Goal: Task Accomplishment & Management: Use online tool/utility

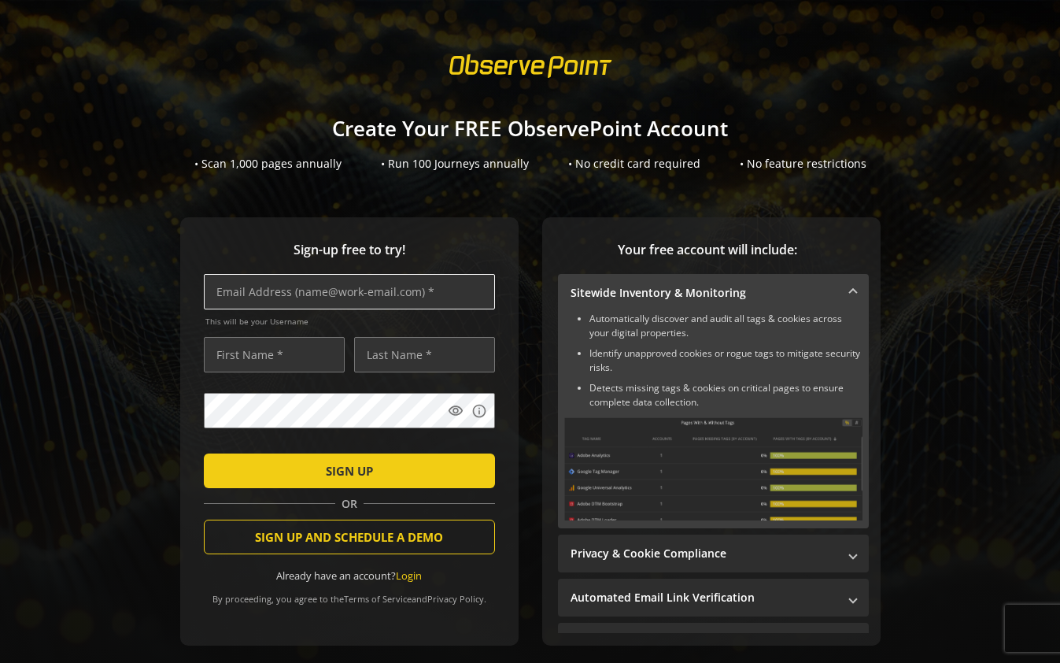
click at [338, 287] on input "text" at bounding box center [349, 291] width 291 height 35
type input "chad.arnett@vasion.com"
type input "Chad"
type input "Arnett"
click at [460, 415] on mat-icon "visibility" at bounding box center [456, 411] width 16 height 16
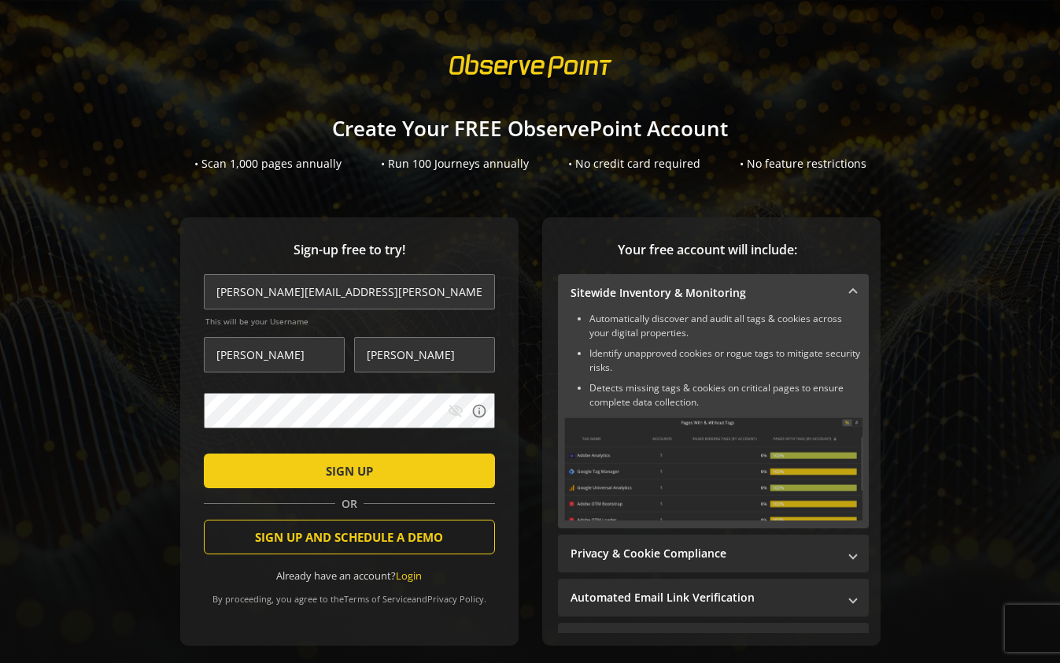
click at [460, 415] on mat-icon "visibility_off" at bounding box center [456, 411] width 16 height 16
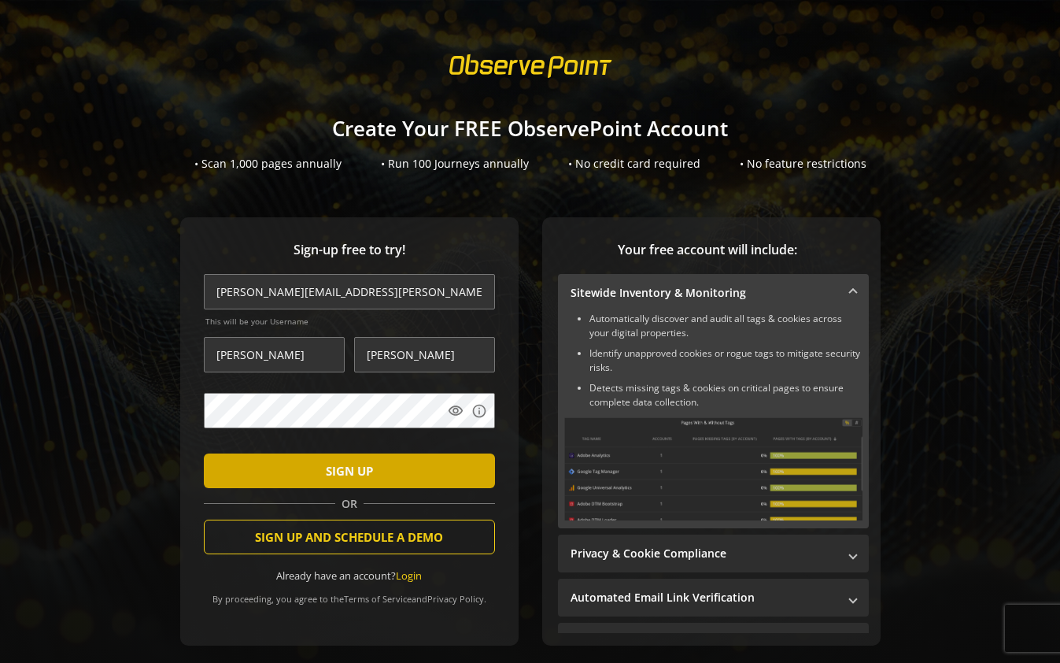
click at [375, 475] on span "submit" at bounding box center [349, 471] width 291 height 38
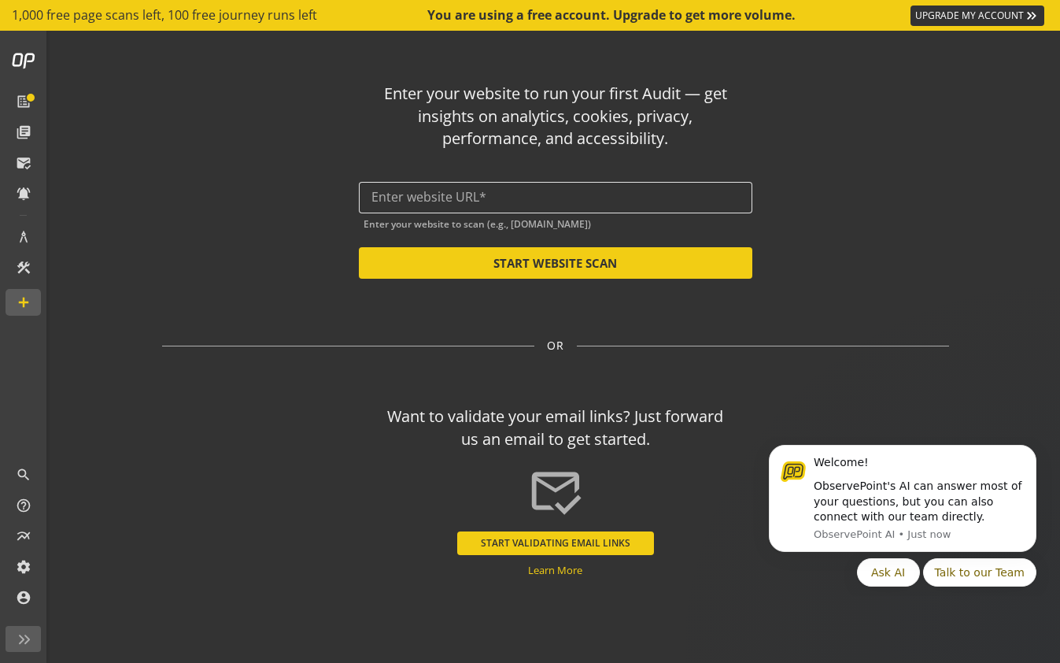
click at [485, 196] on input "text" at bounding box center [555, 197] width 368 height 15
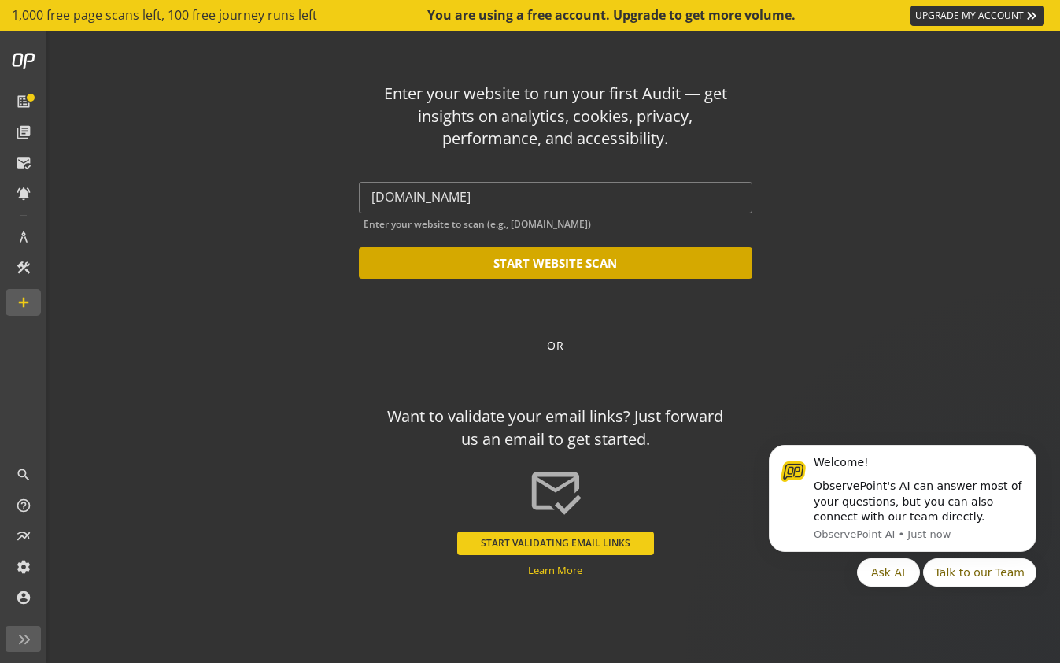
click at [426, 255] on button "START WEBSITE SCAN" at bounding box center [556, 262] width 394 height 31
type input "https://vasion.com"
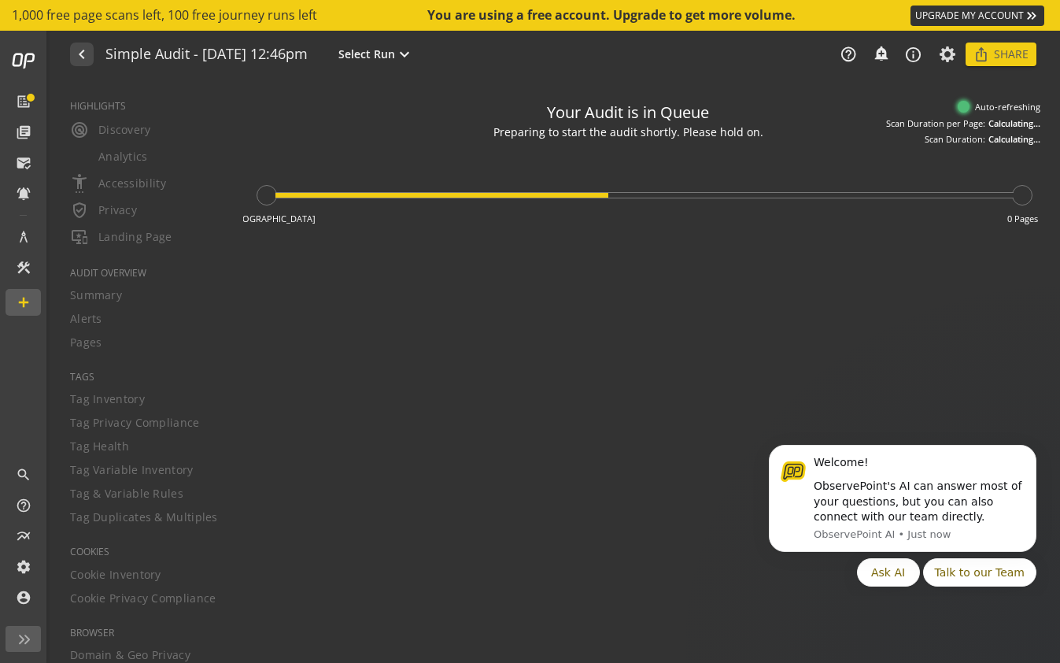
type textarea "Notes can include: -a description of what this audit is validating -changes in …"
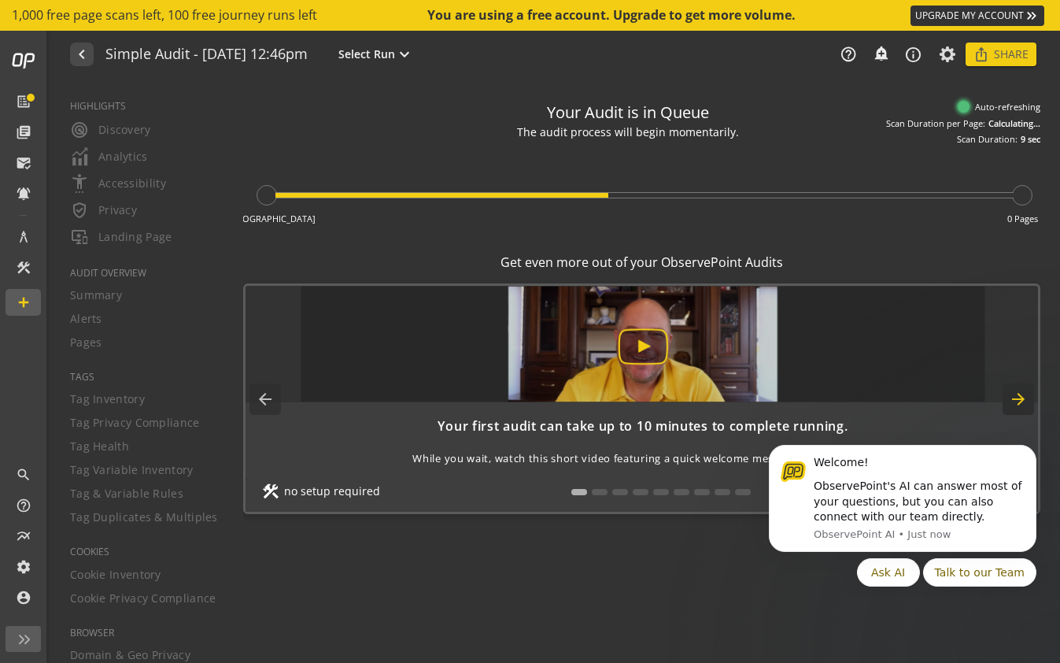
click at [1023, 397] on mat-icon "arrow_forward" at bounding box center [1018, 398] width 31 height 31
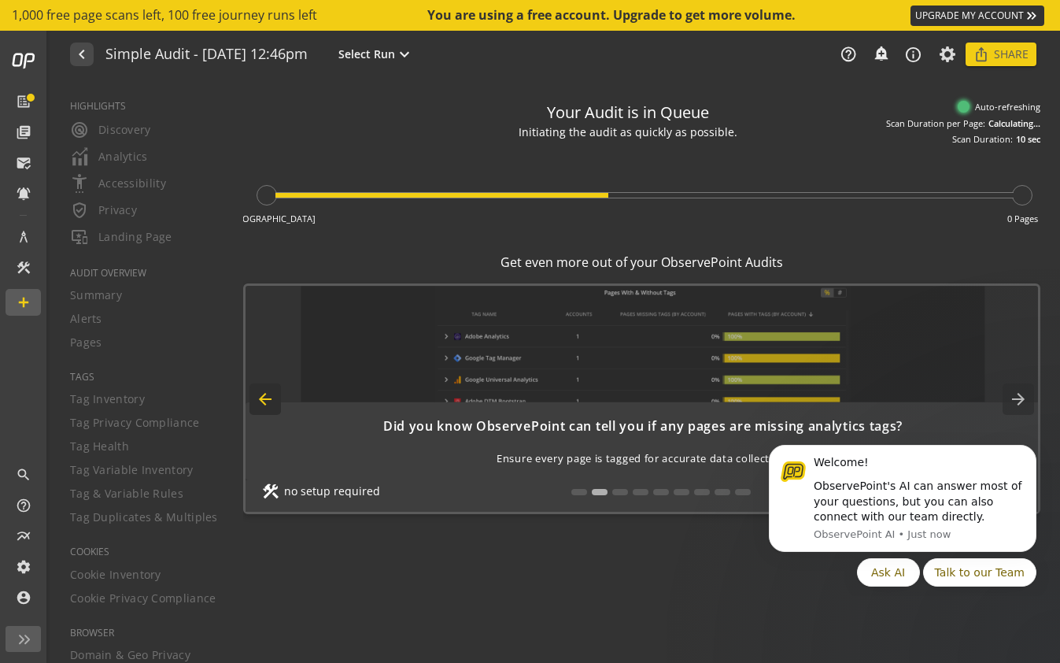
click at [255, 402] on mat-icon "arrow_back" at bounding box center [264, 398] width 31 height 31
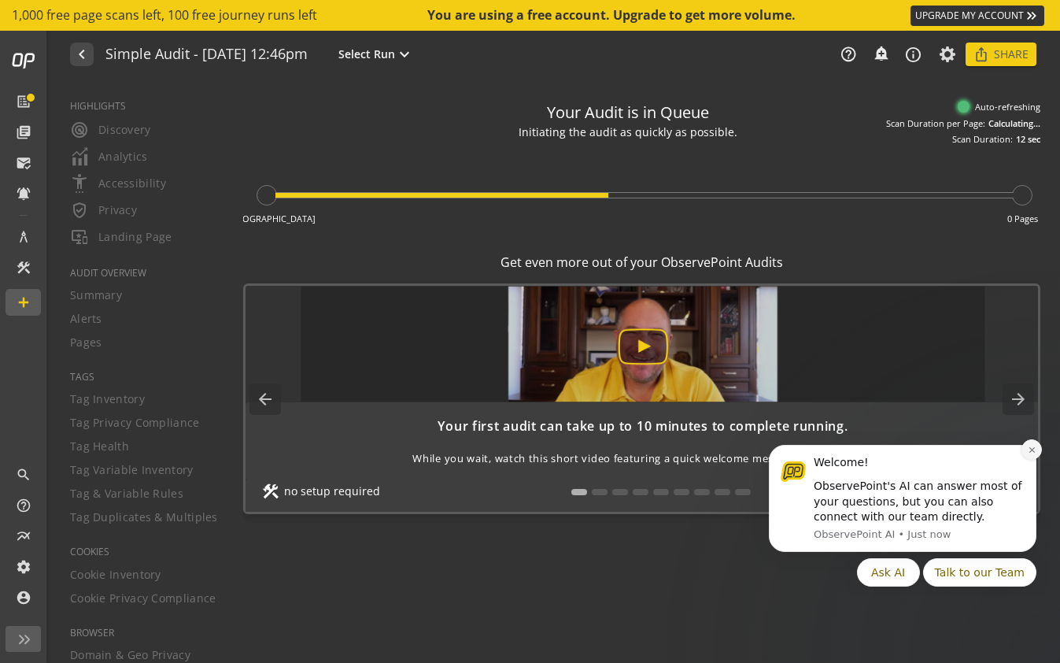
click at [1034, 451] on icon "Dismiss notification" at bounding box center [1032, 449] width 9 height 9
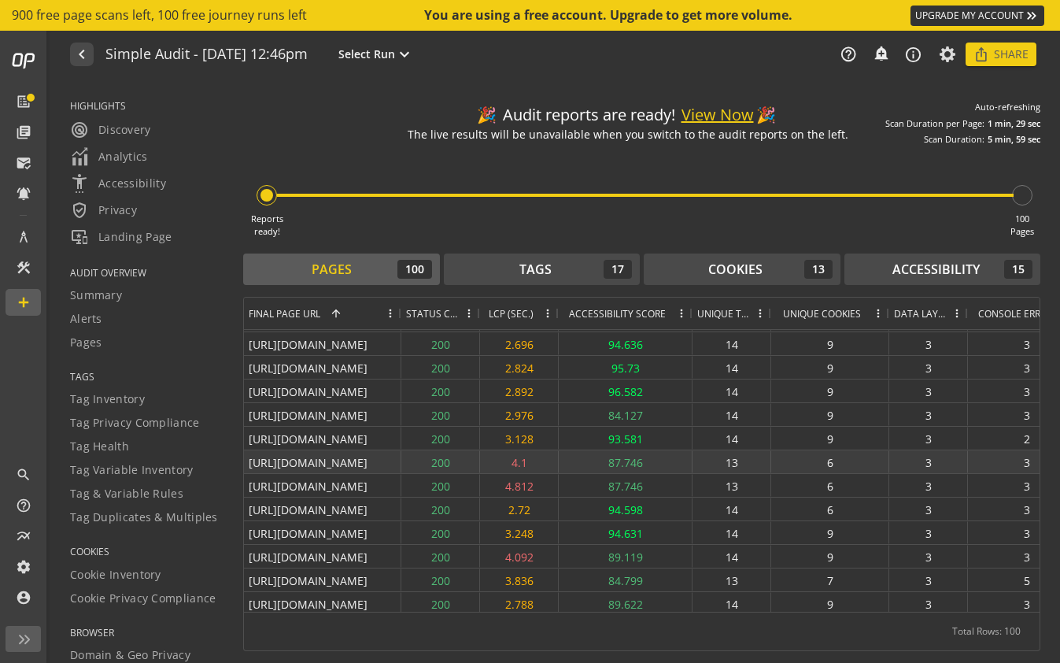
scroll to position [426, 0]
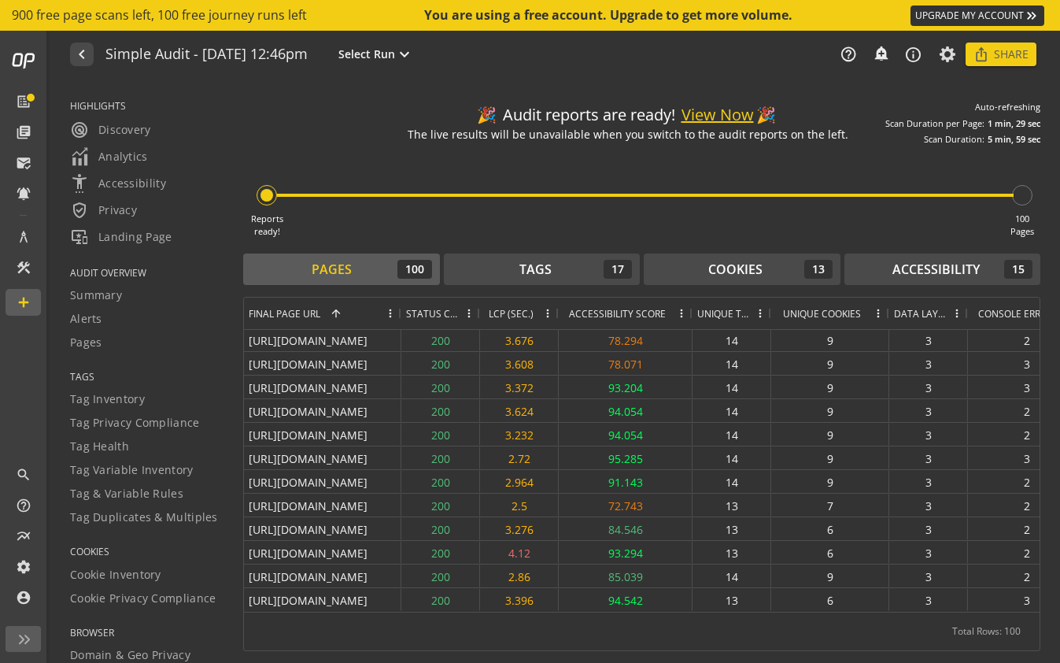
click at [737, 315] on span "Unique Tags" at bounding box center [723, 313] width 52 height 13
click at [740, 315] on span at bounding box center [743, 313] width 13 height 13
click at [702, 312] on span "Unique Tags" at bounding box center [712, 313] width 30 height 13
click at [721, 311] on span "Unique Tags" at bounding box center [723, 313] width 52 height 13
click at [721, 311] on span "Unique Tags" at bounding box center [712, 313] width 30 height 13
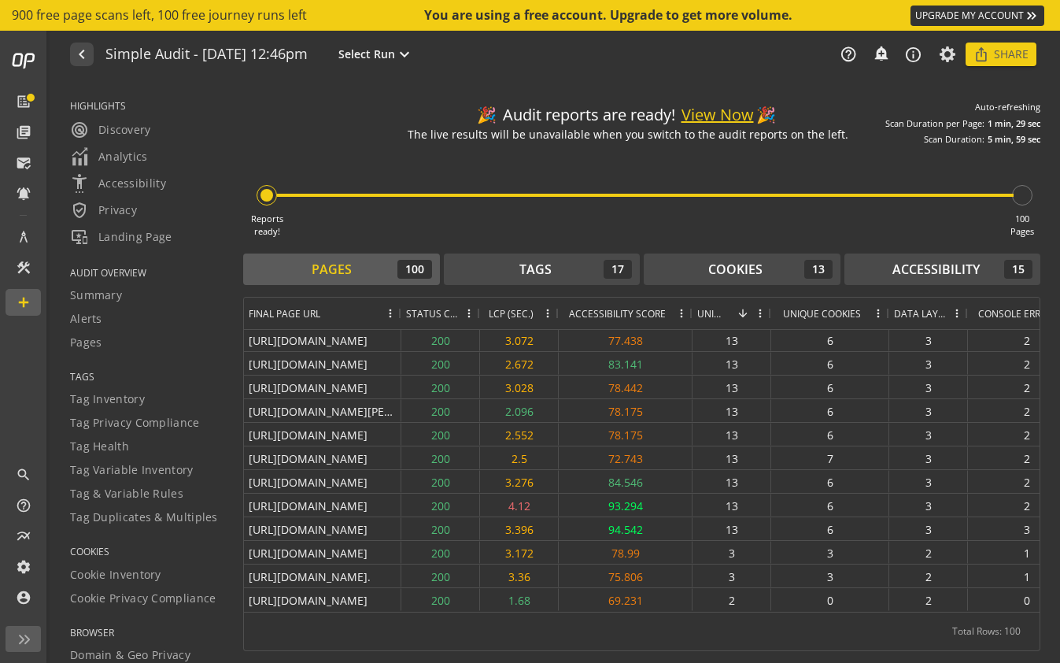
click at [721, 311] on span "Unique Tags" at bounding box center [712, 313] width 30 height 13
click at [759, 307] on span at bounding box center [760, 313] width 13 height 13
click at [357, 102] on div "🎉 Audit reports are ready! View Now 🎉 The live results will be unavailable when…" at bounding box center [641, 119] width 797 height 53
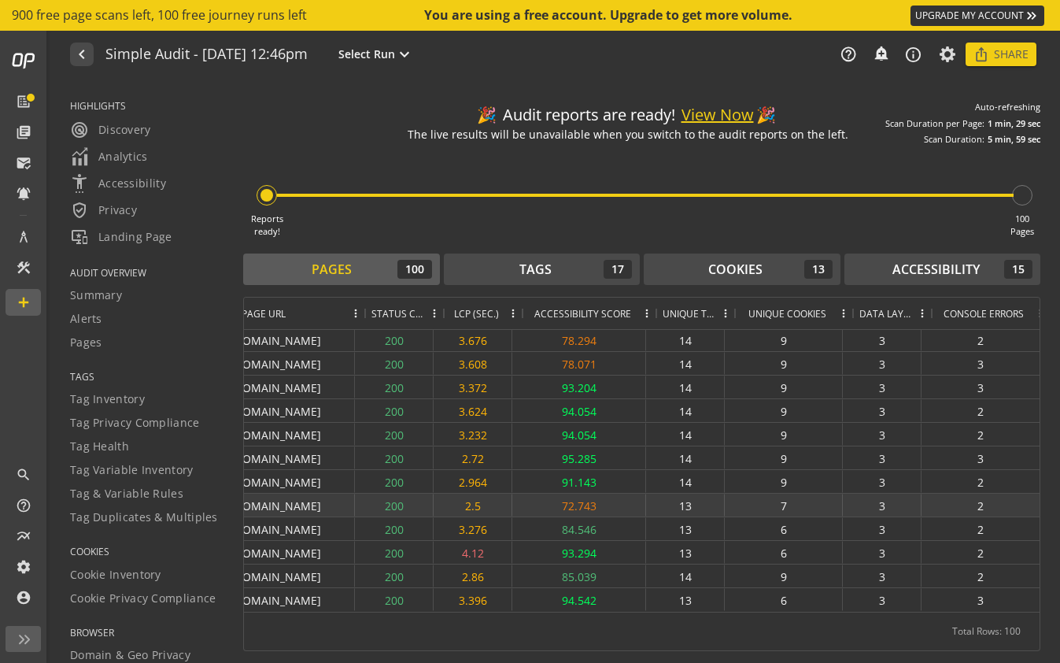
scroll to position [0, 46]
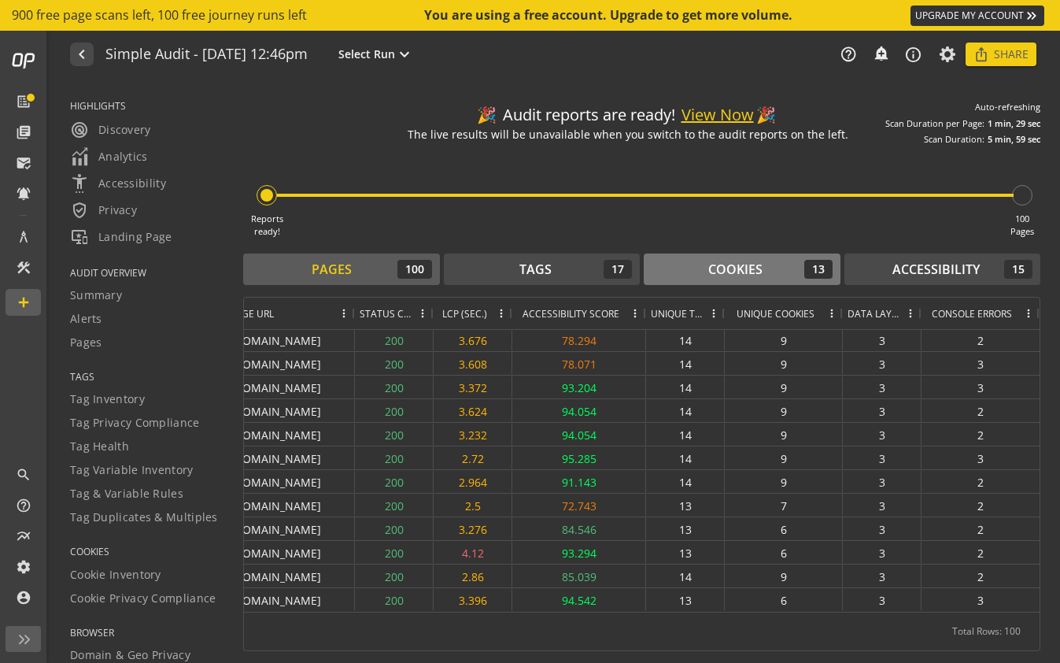
click at [742, 275] on div "Cookies" at bounding box center [735, 270] width 54 height 18
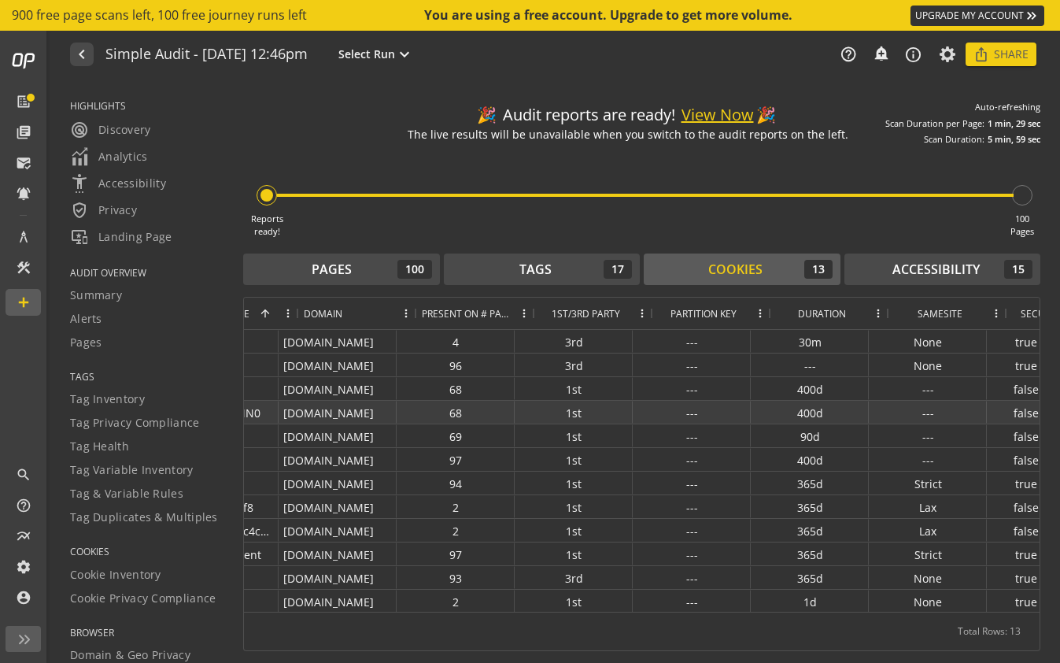
scroll to position [0, 83]
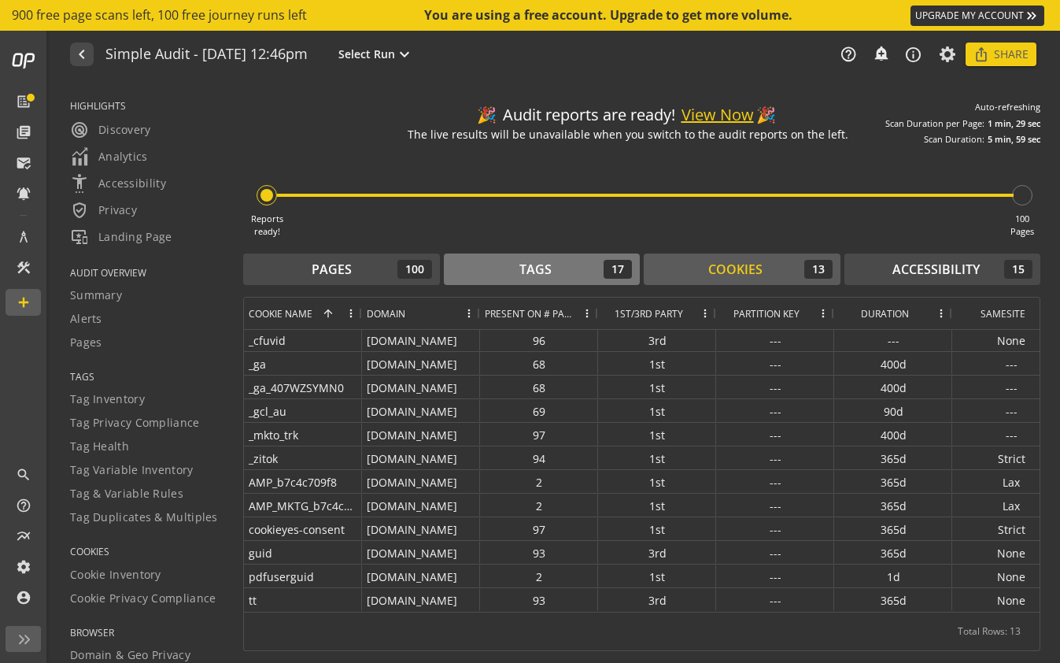
click at [555, 266] on div "Tags 17" at bounding box center [542, 269] width 181 height 19
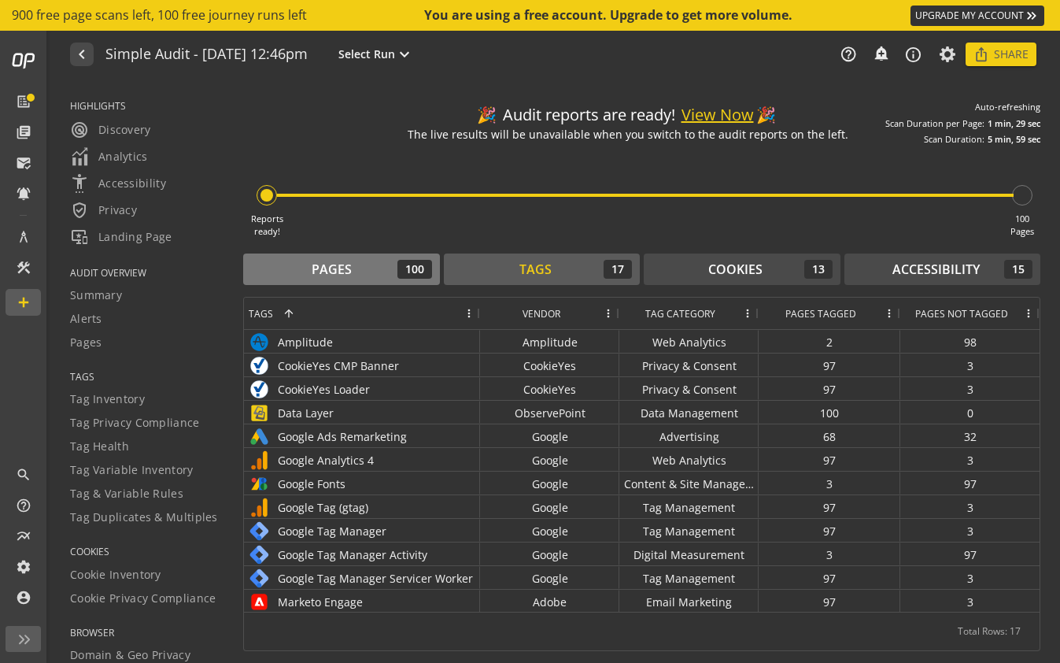
click at [384, 265] on div "Pages 100" at bounding box center [341, 269] width 181 height 19
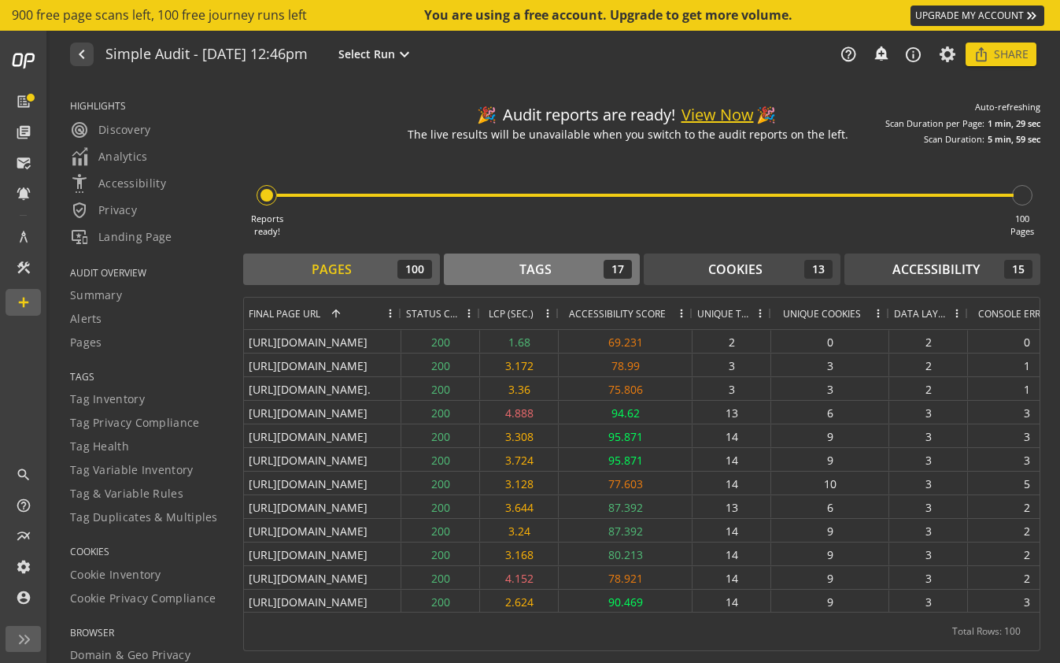
click at [552, 263] on div "Tags 17" at bounding box center [542, 269] width 181 height 19
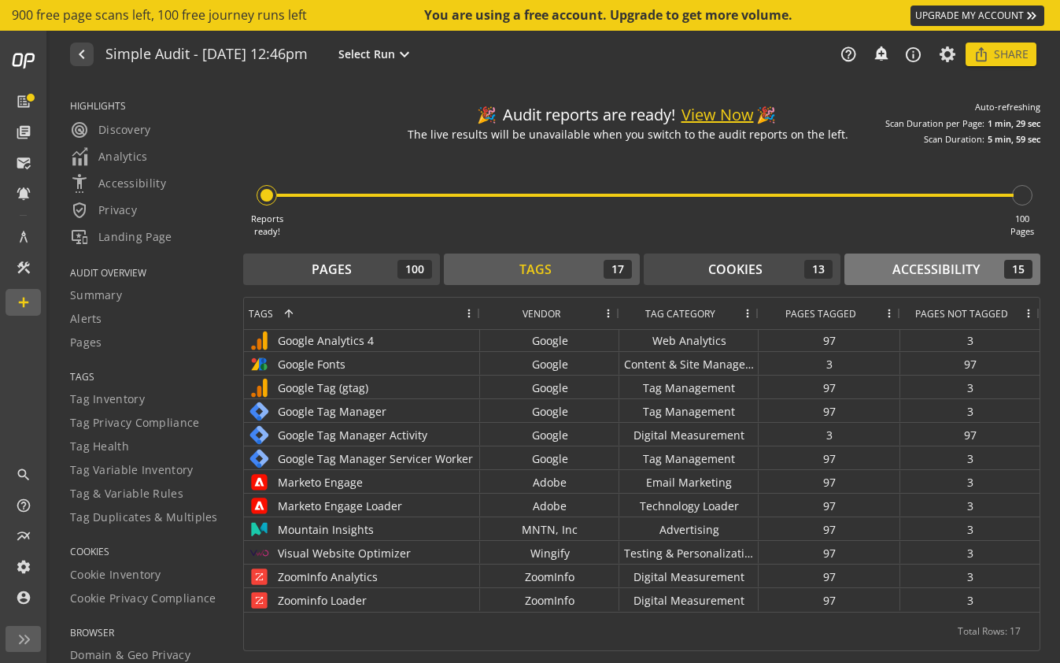
click at [946, 269] on div "Accessibility" at bounding box center [936, 270] width 87 height 18
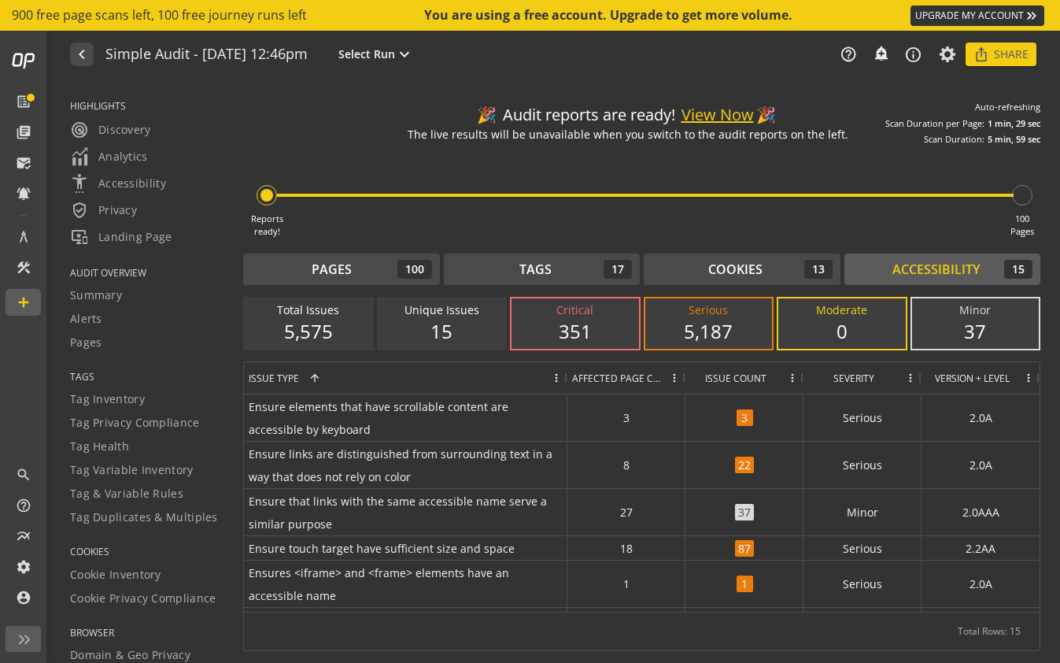
click at [575, 322] on div "351" at bounding box center [575, 331] width 96 height 27
click at [575, 328] on div "351" at bounding box center [575, 331] width 96 height 27
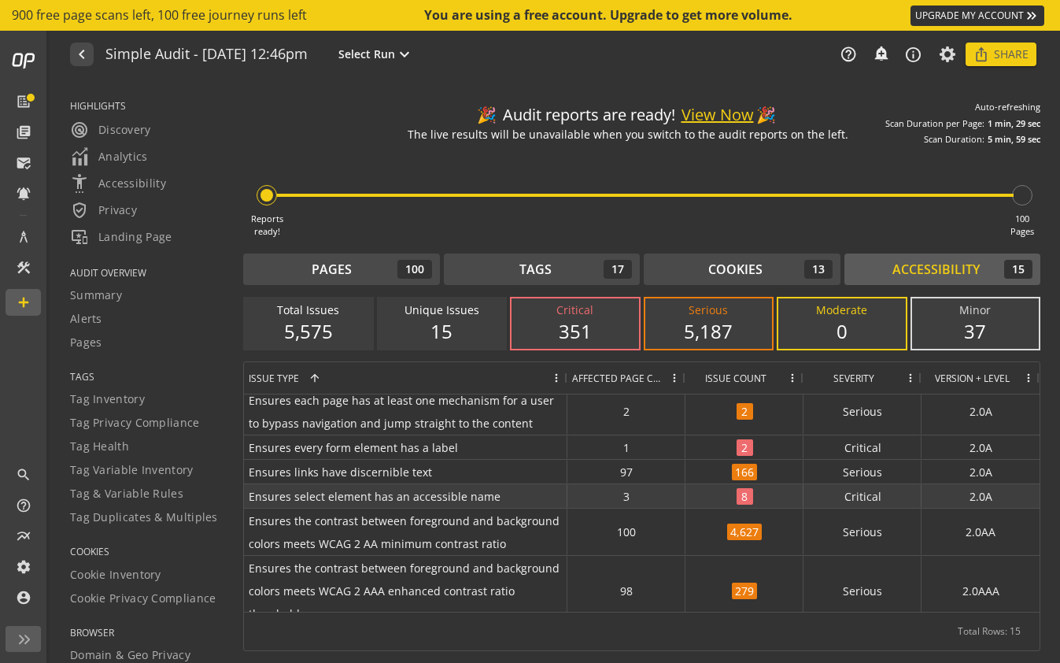
click at [749, 495] on span "8" at bounding box center [745, 496] width 17 height 17
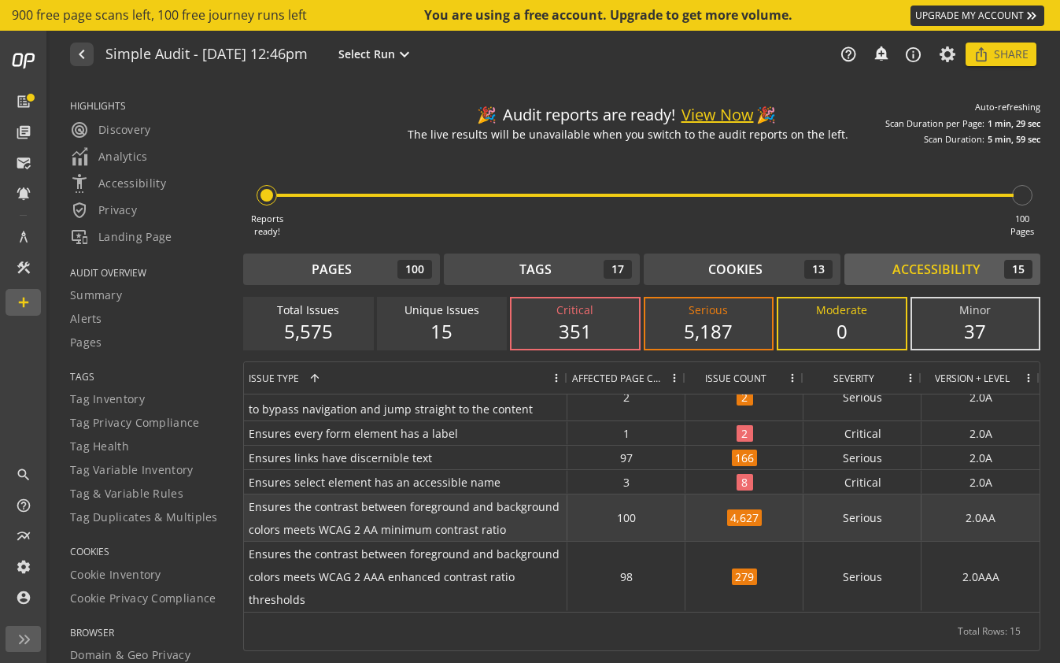
drag, startPoint x: 556, startPoint y: 528, endPoint x: 331, endPoint y: 519, distance: 224.5
click at [331, 519] on span "Ensures the contrast between foreground and background colors meets WCAG 2 AA m…" at bounding box center [406, 529] width 314 height 68
drag, startPoint x: 309, startPoint y: 529, endPoint x: 504, endPoint y: 517, distance: 195.5
click at [504, 518] on span "Ensures the contrast between foreground and background colors meets WCAG 2 AA m…" at bounding box center [406, 529] width 314 height 68
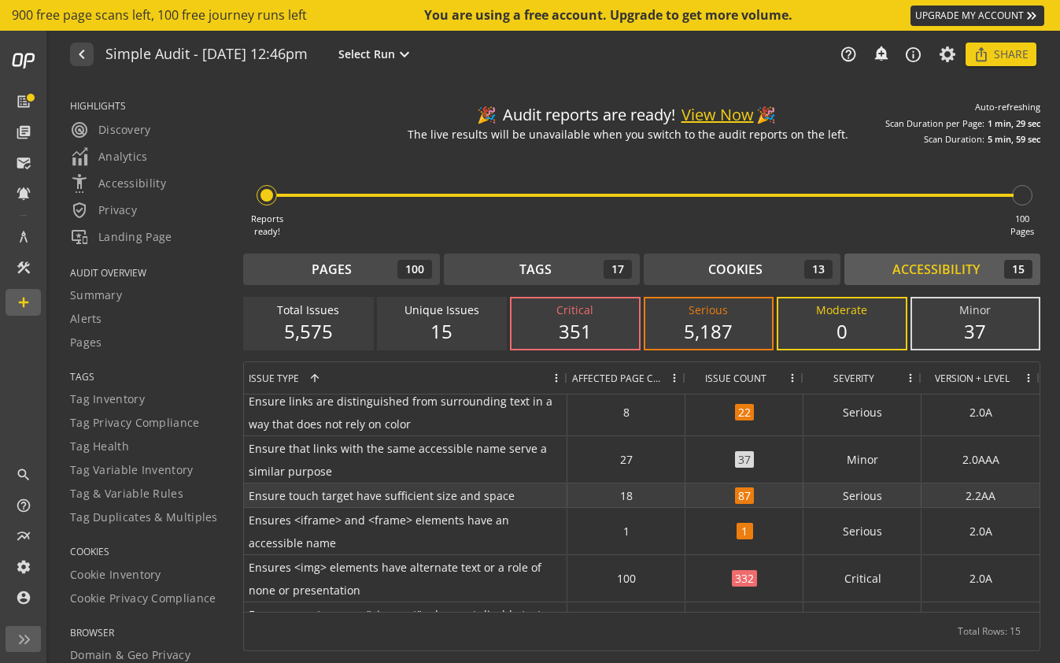
scroll to position [51, 0]
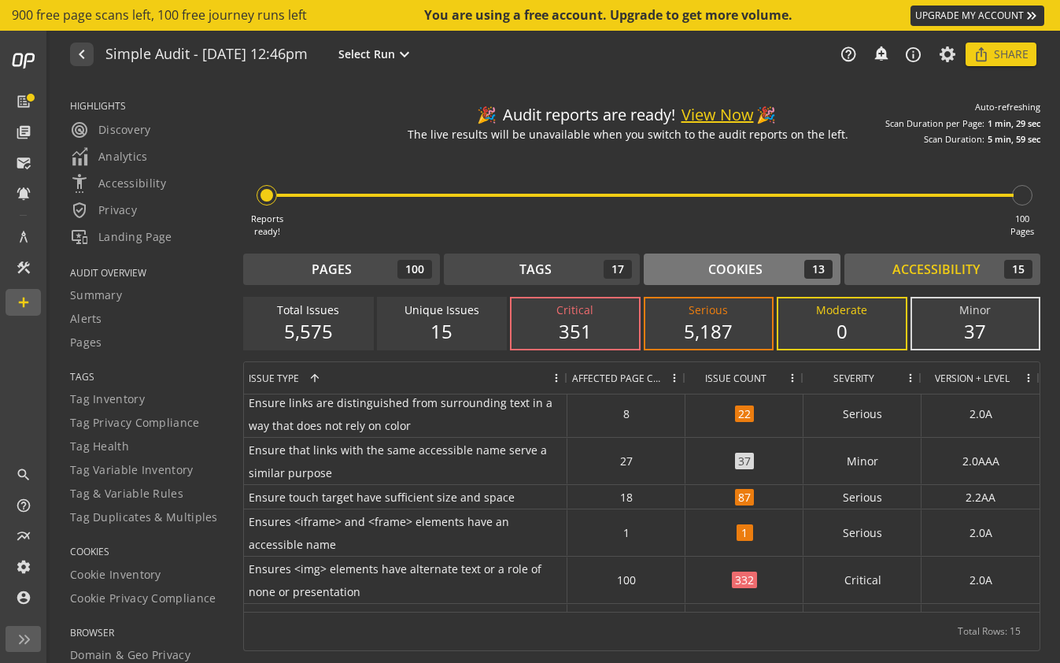
click at [693, 257] on button "Cookies 13" at bounding box center [742, 268] width 197 height 31
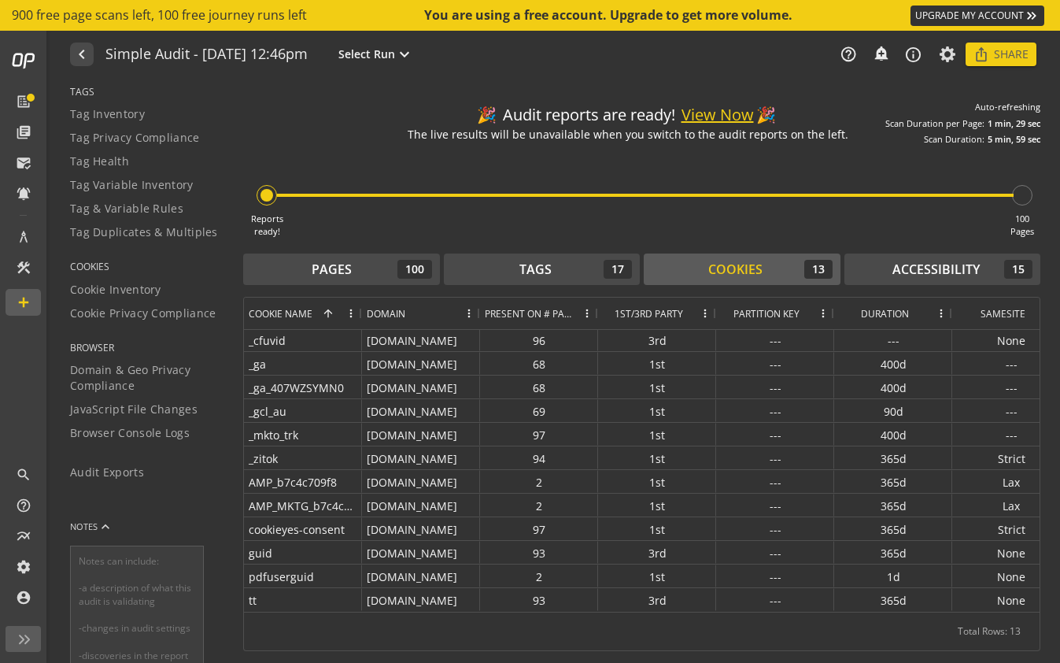
scroll to position [294, 0]
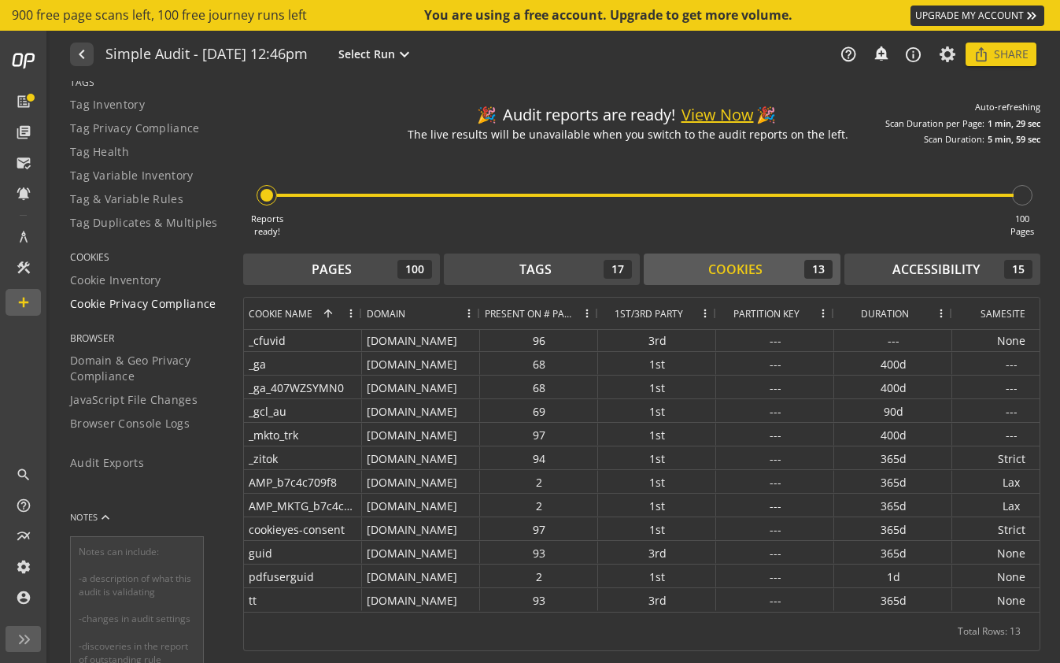
click at [151, 294] on link "Cookie Privacy Compliance" at bounding box center [146, 304] width 153 height 24
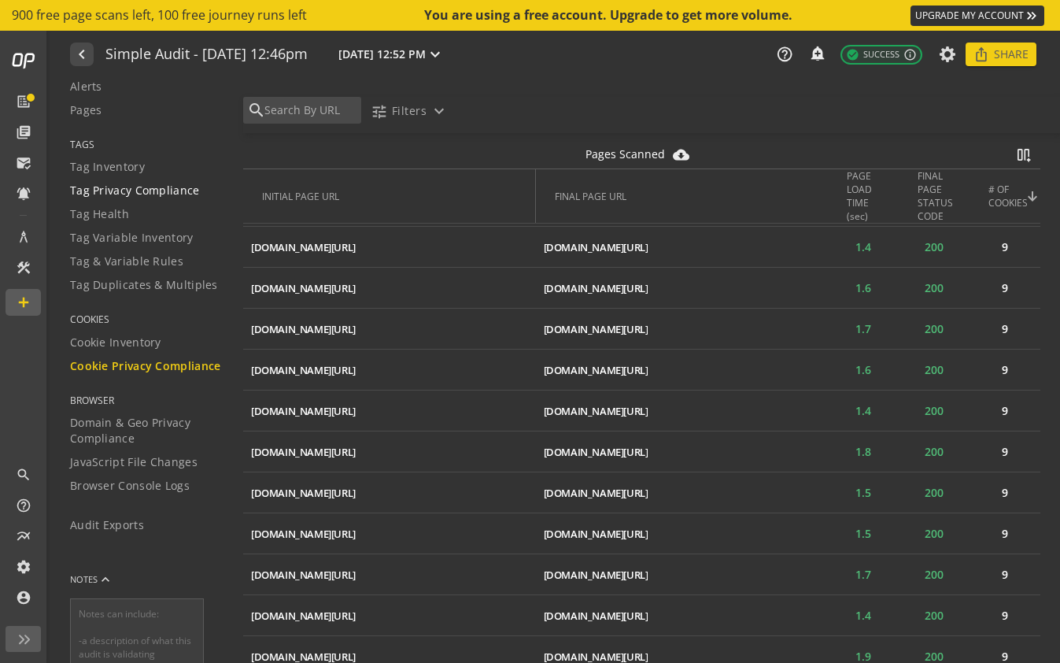
scroll to position [231, 0]
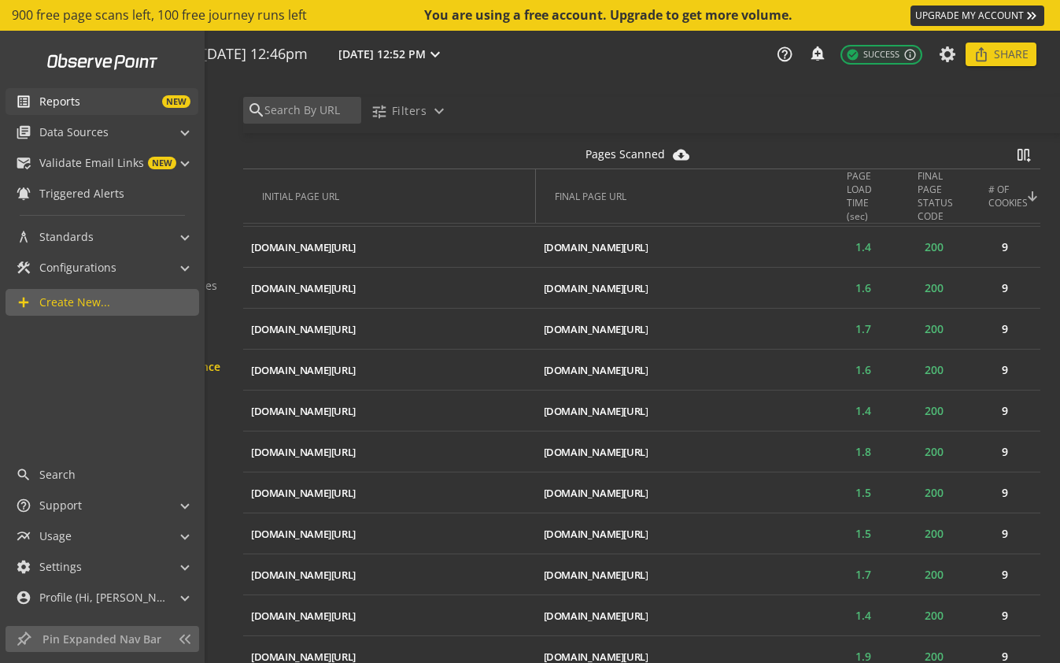
click at [127, 98] on span "NEW" at bounding box center [135, 101] width 110 height 13
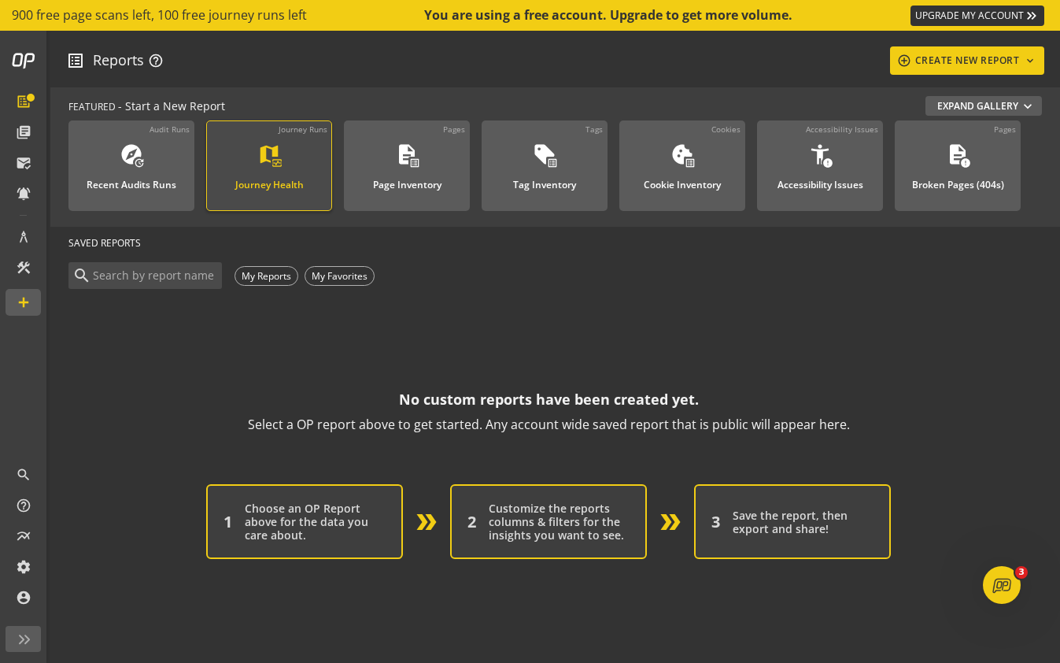
click at [312, 158] on link "Journey Runs map monitor_heart Journey Health" at bounding box center [269, 165] width 126 height 91
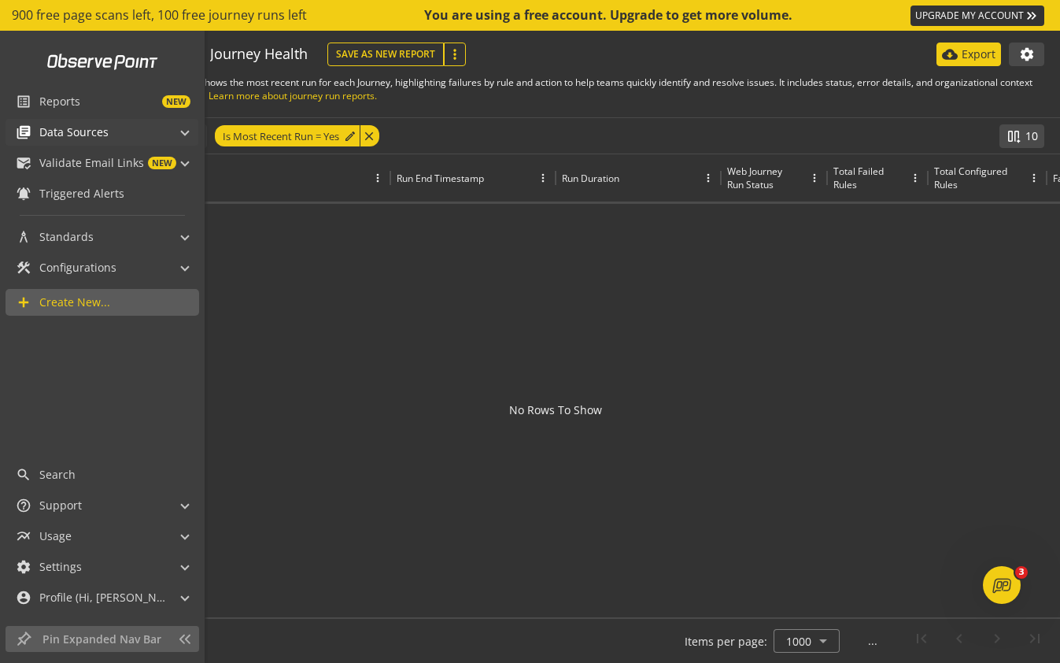
click at [176, 128] on span "library_books Data Sources" at bounding box center [99, 132] width 166 height 27
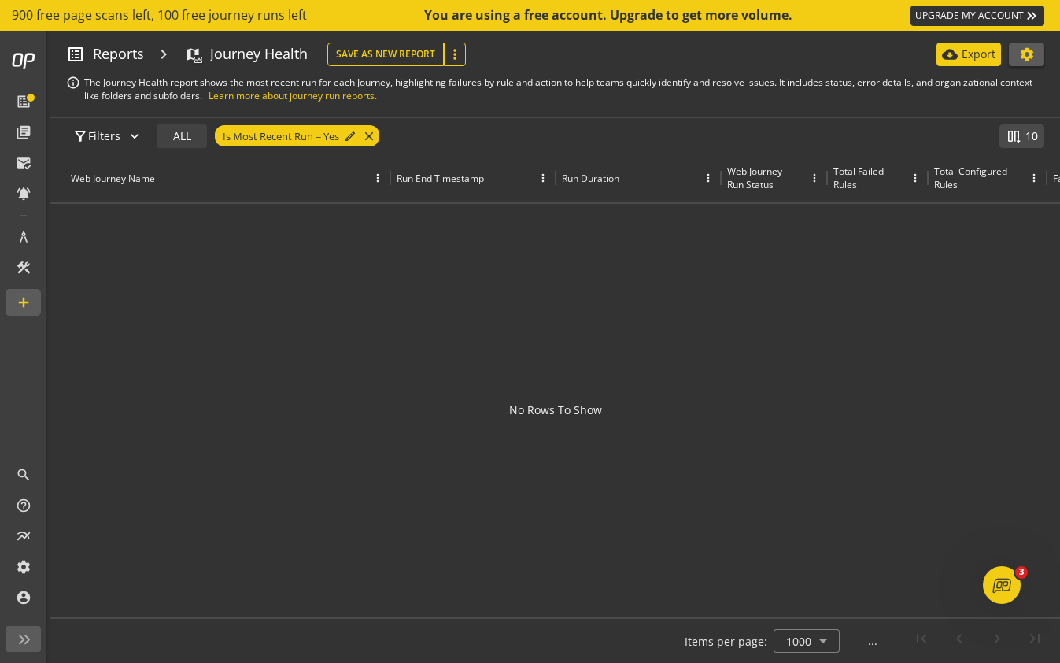
click at [1020, 60] on mat-icon "settings" at bounding box center [1027, 54] width 16 height 16
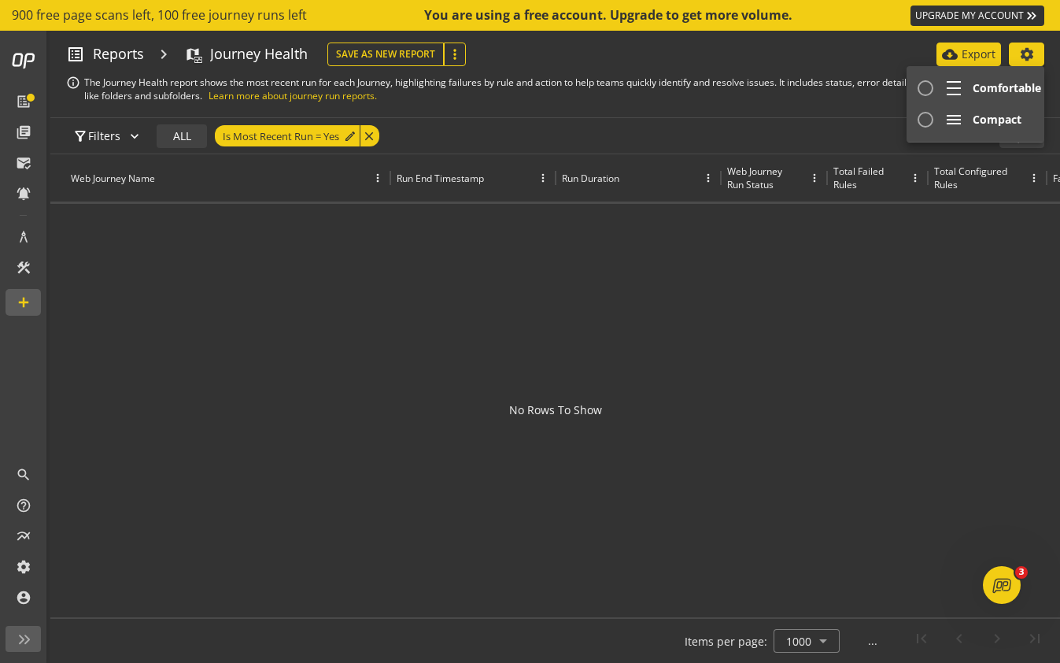
click at [1020, 60] on div at bounding box center [530, 331] width 1060 height 663
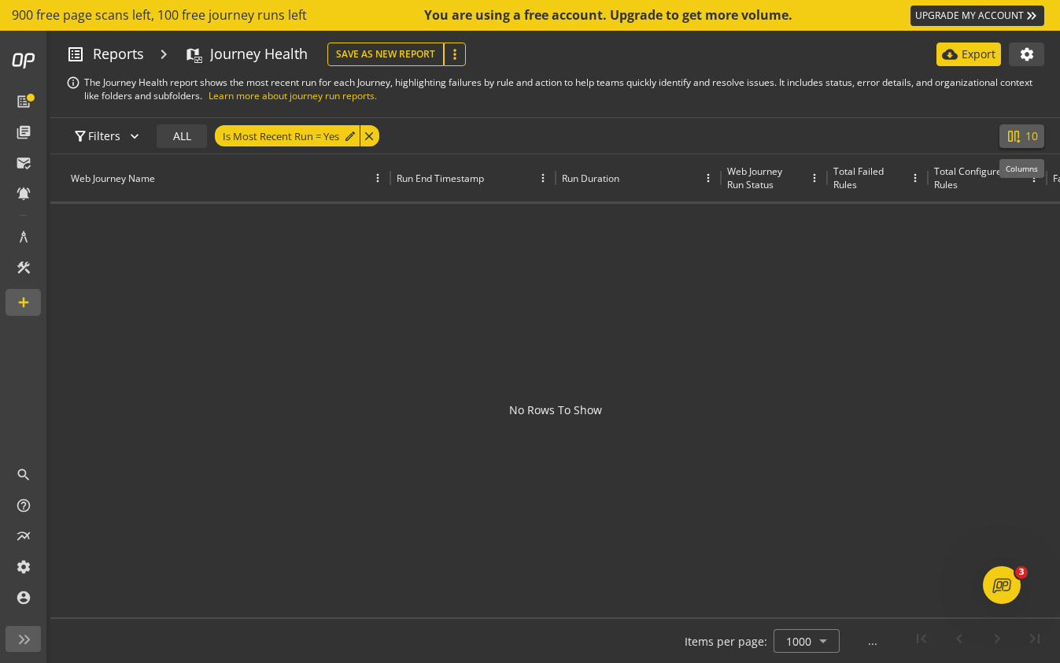
click at [1030, 133] on span "10" at bounding box center [1032, 136] width 13 height 16
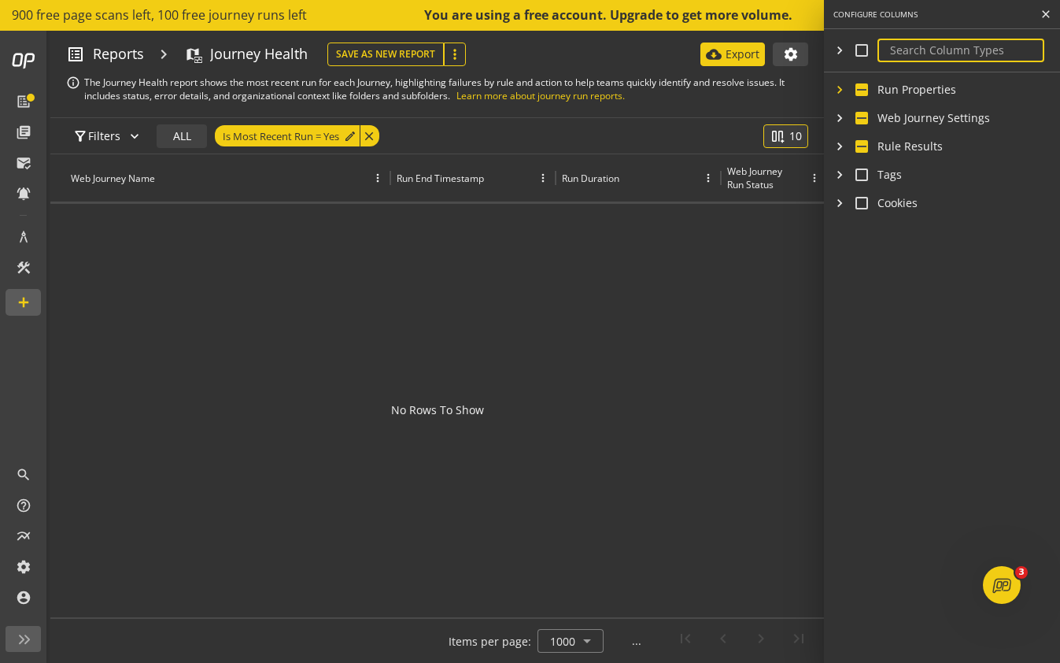
click at [837, 90] on mat-icon "chevron_right" at bounding box center [839, 90] width 13 height 16
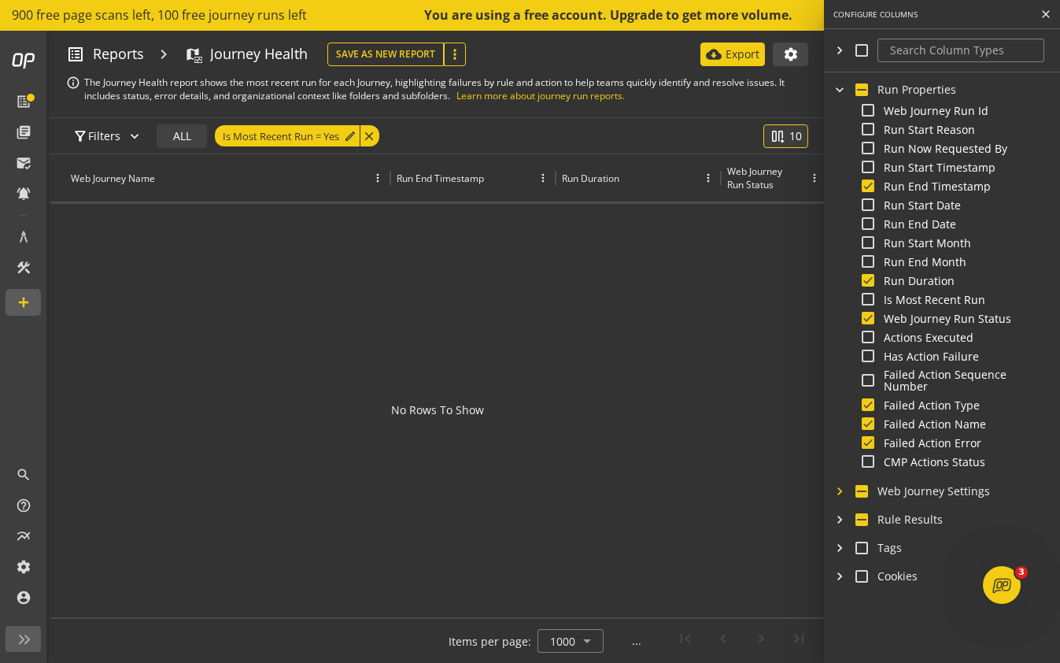
click at [838, 490] on mat-icon "chevron_right" at bounding box center [839, 491] width 13 height 16
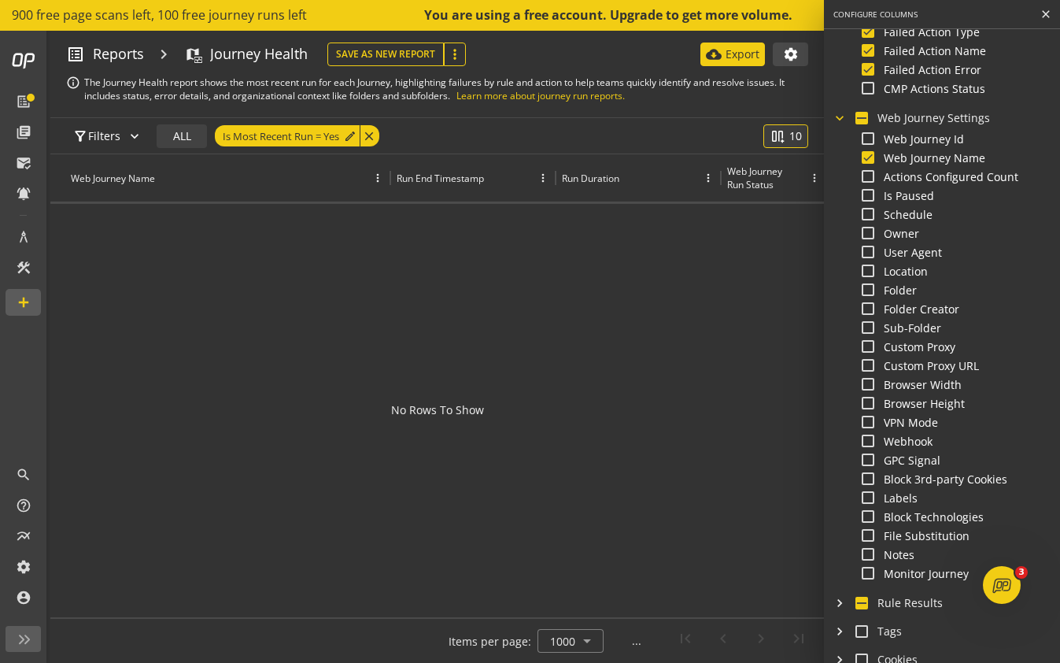
scroll to position [394, 0]
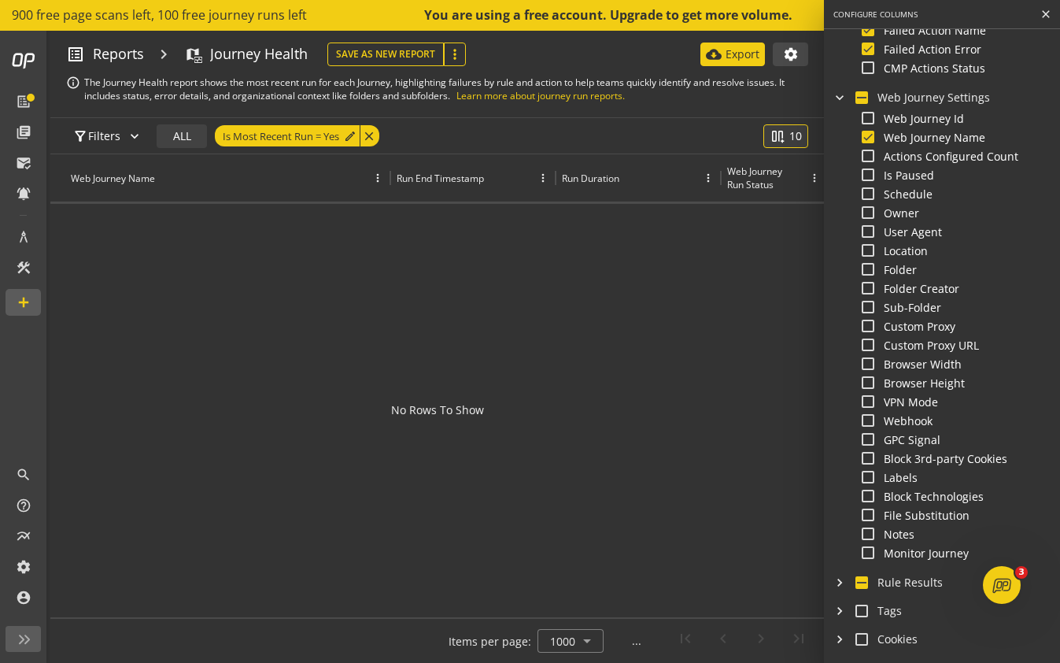
click at [869, 419] on input "Webhook" at bounding box center [868, 420] width 13 height 13
checkbox input "true"
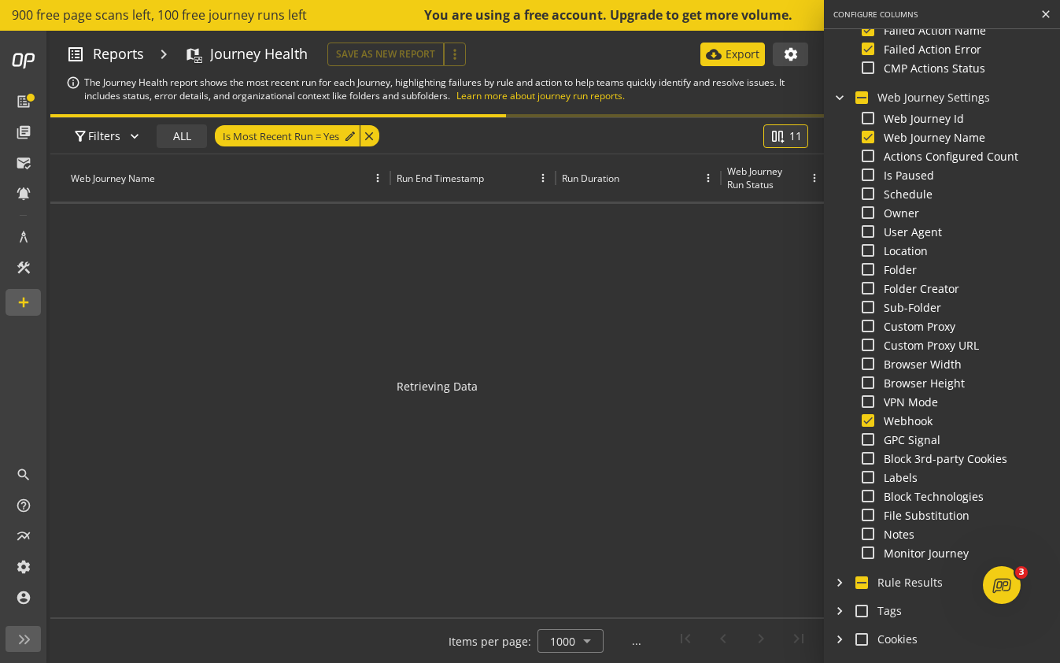
scroll to position [0, 1278]
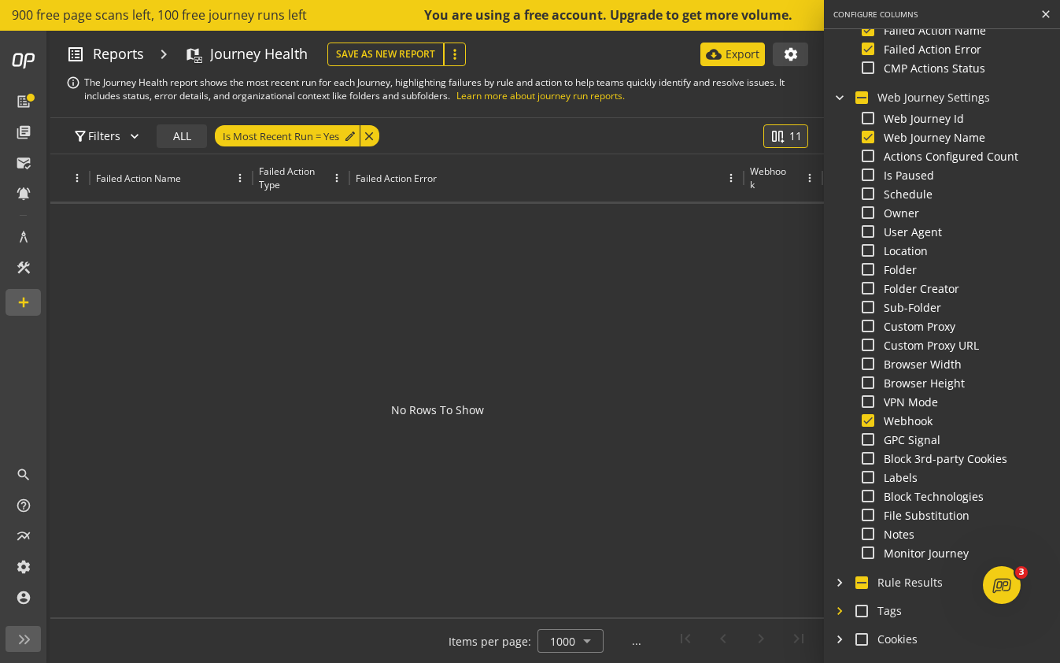
click at [839, 613] on mat-icon "chevron_right" at bounding box center [839, 611] width 13 height 16
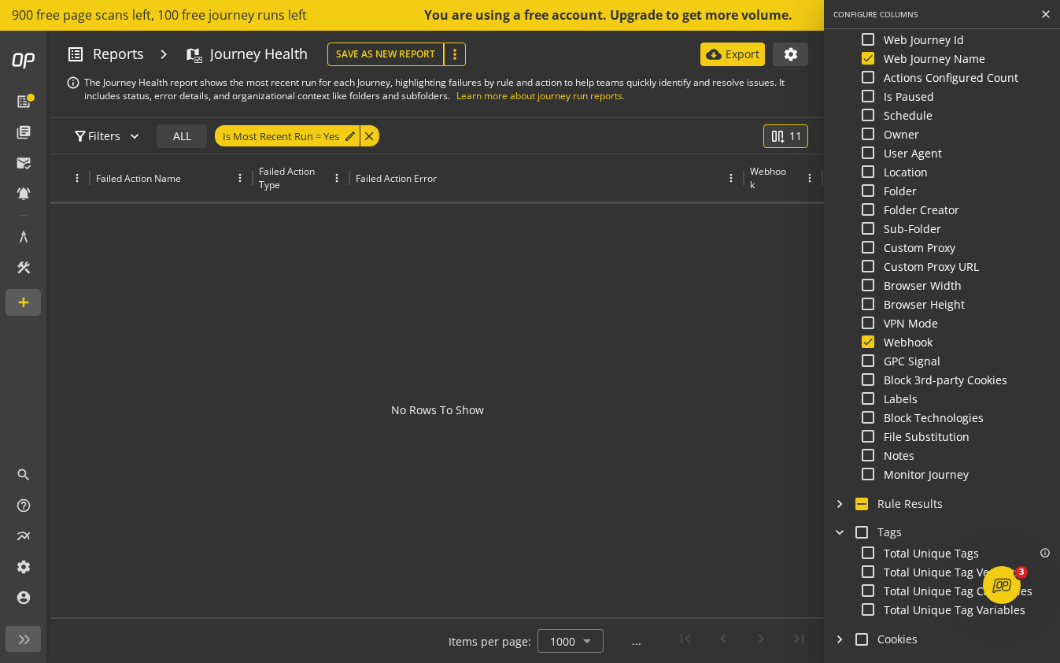
click at [867, 553] on input "Total Unique Tags" at bounding box center [868, 552] width 13 height 13
checkbox input "true"
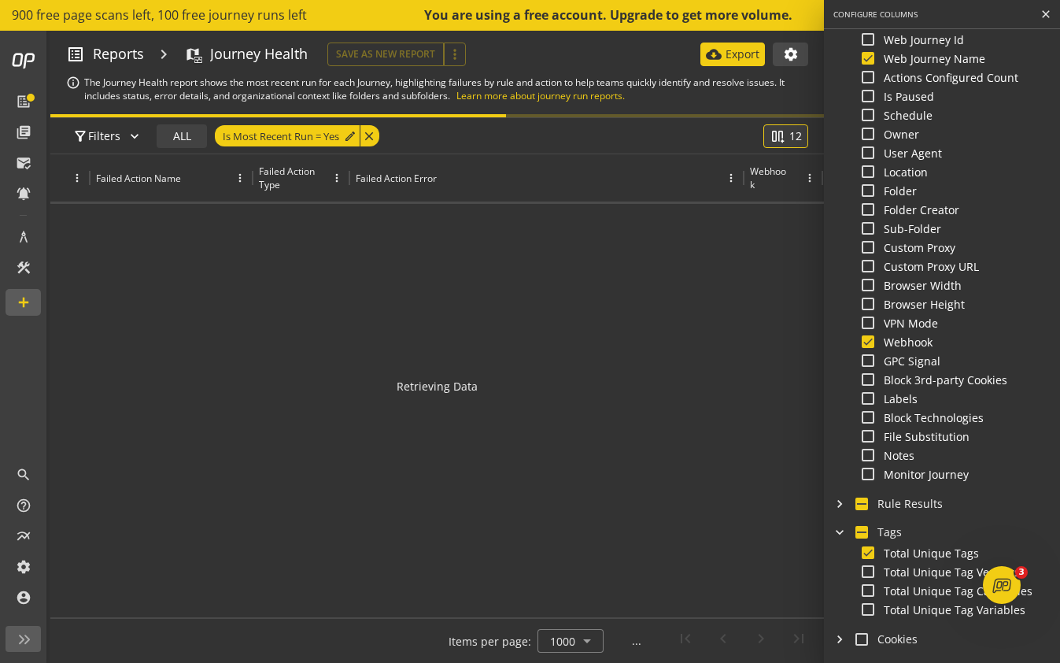
scroll to position [0, 1357]
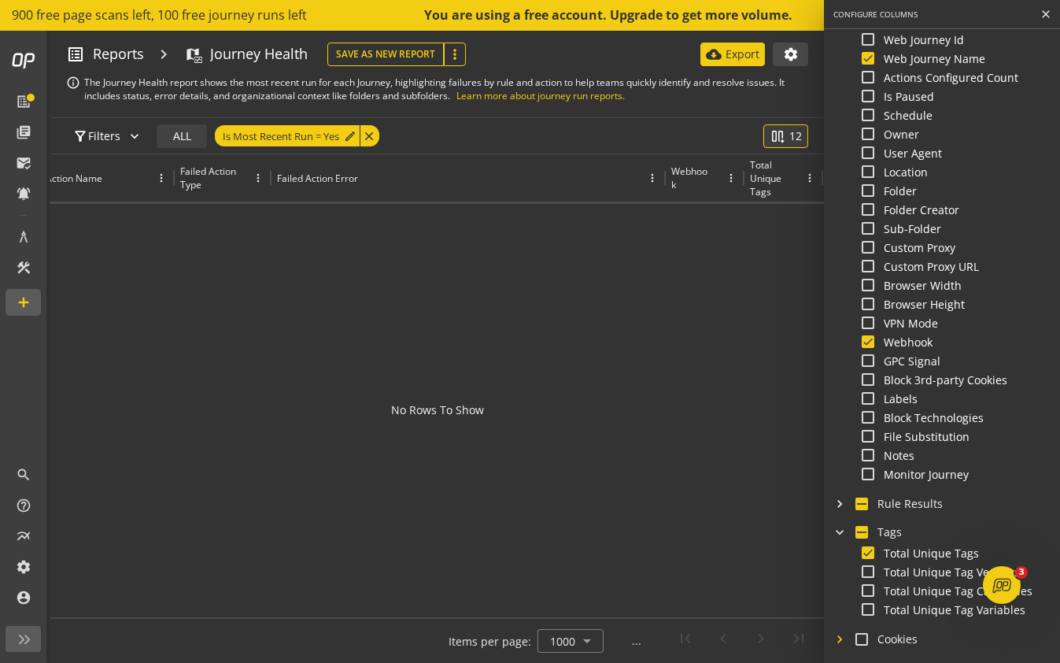
click at [838, 638] on mat-icon "chevron_right" at bounding box center [839, 639] width 13 height 16
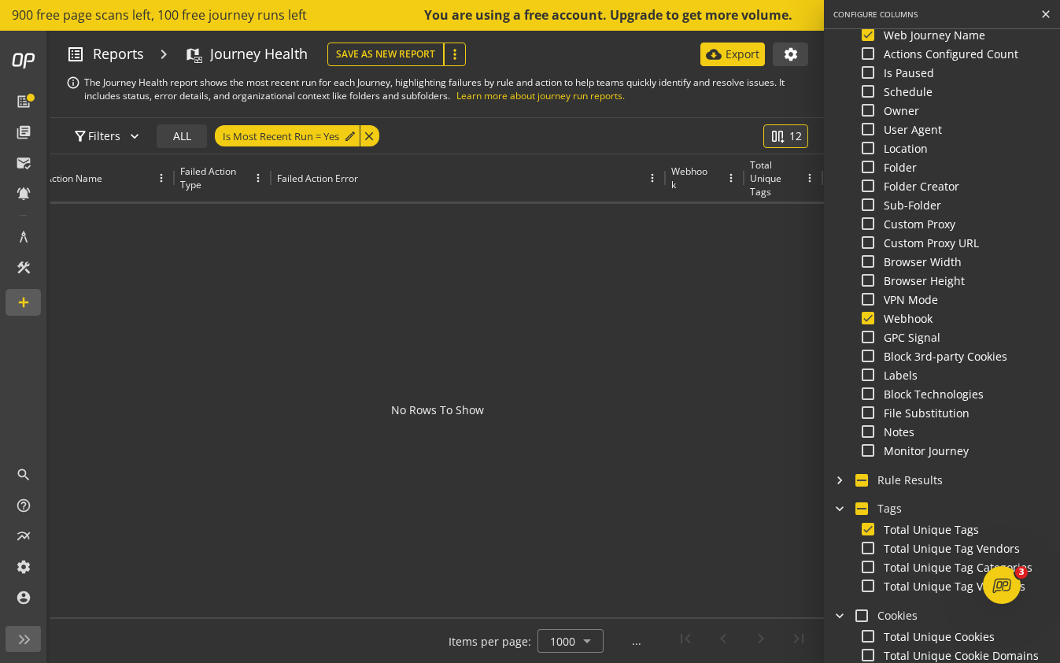
scroll to position [513, 0]
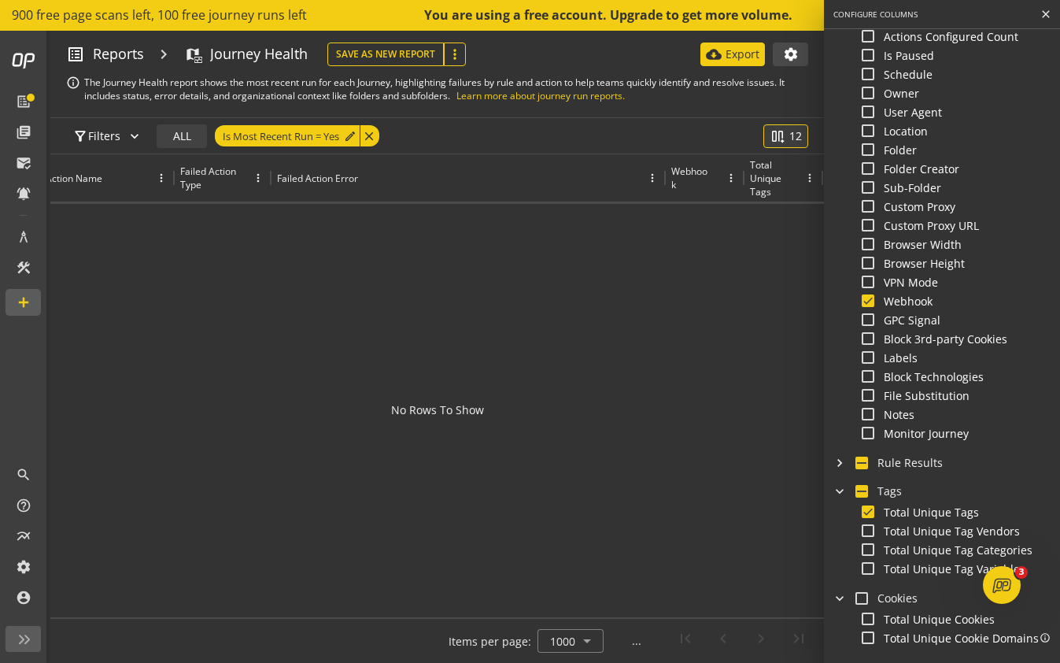
click at [865, 640] on input "Total Unique Cookie Domains" at bounding box center [868, 637] width 13 height 13
checkbox input "true"
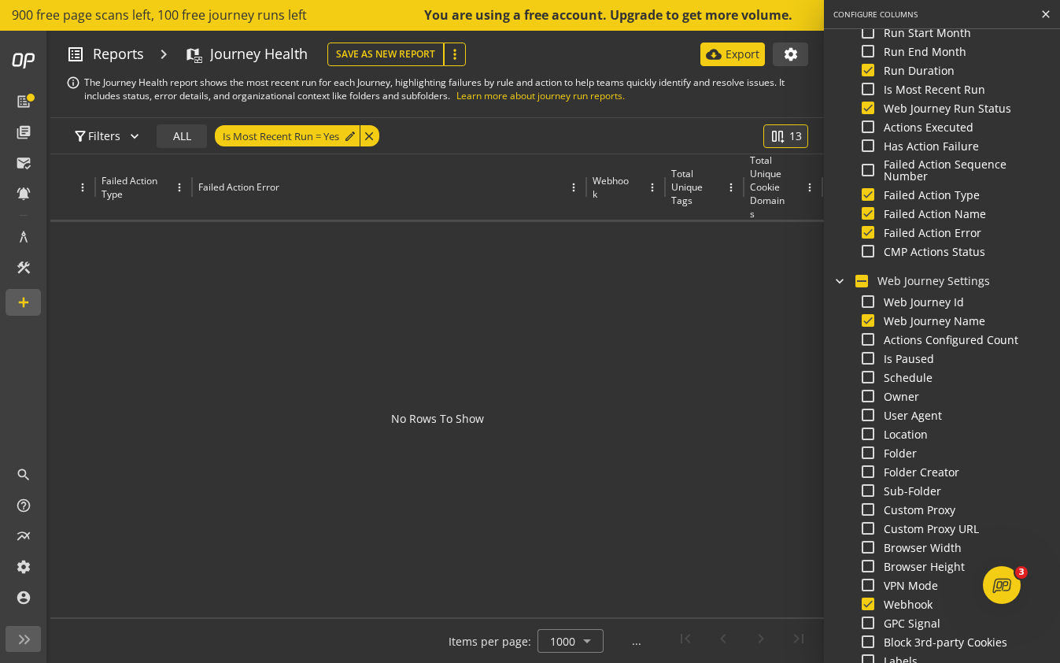
scroll to position [203, 0]
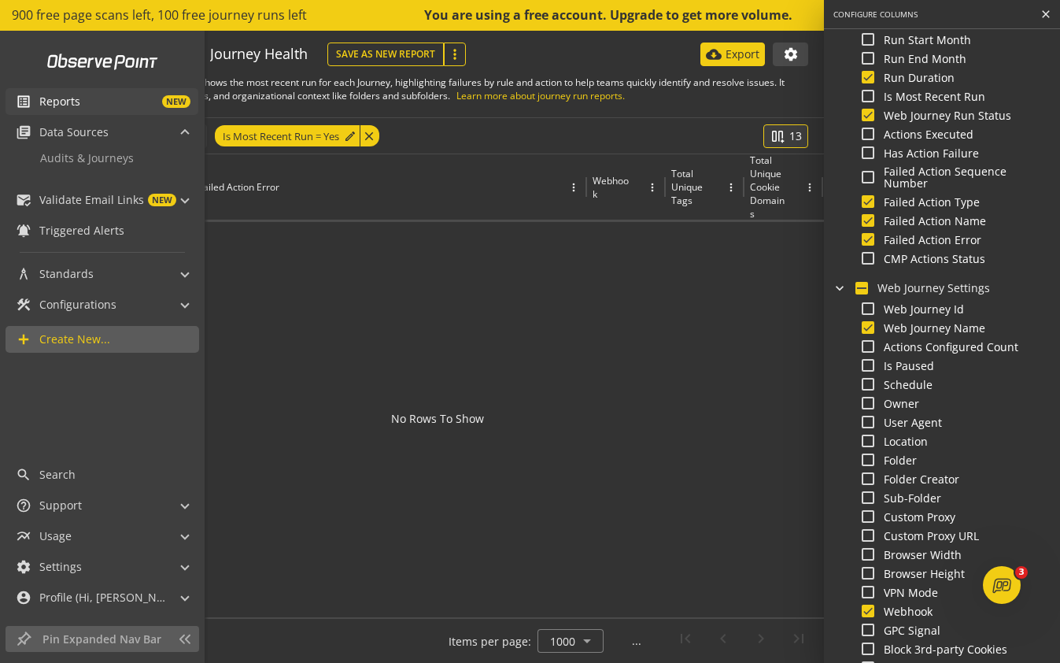
click at [61, 100] on span "Reports" at bounding box center [59, 102] width 41 height 16
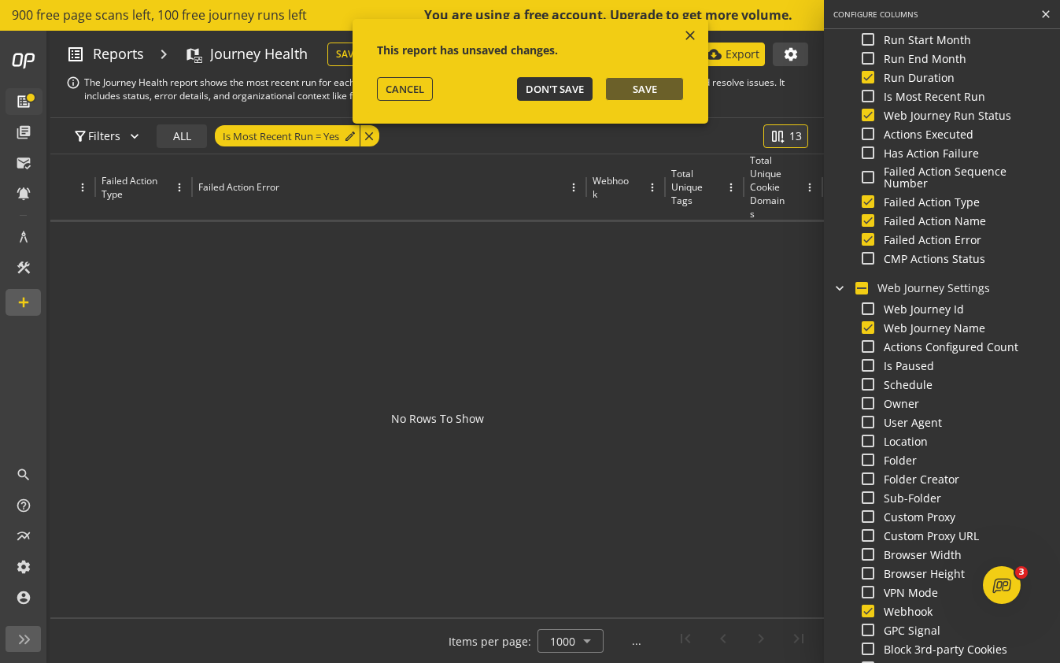
click at [560, 91] on span "Don't Save" at bounding box center [555, 89] width 58 height 14
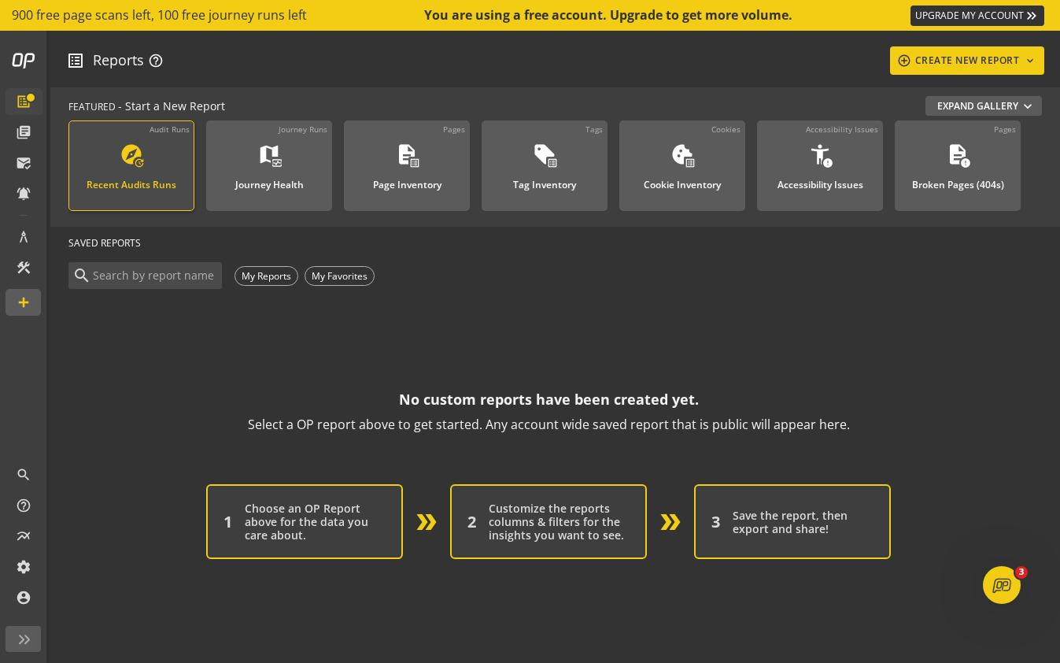
click at [169, 182] on div "Recent Audits Runs" at bounding box center [132, 180] width 90 height 20
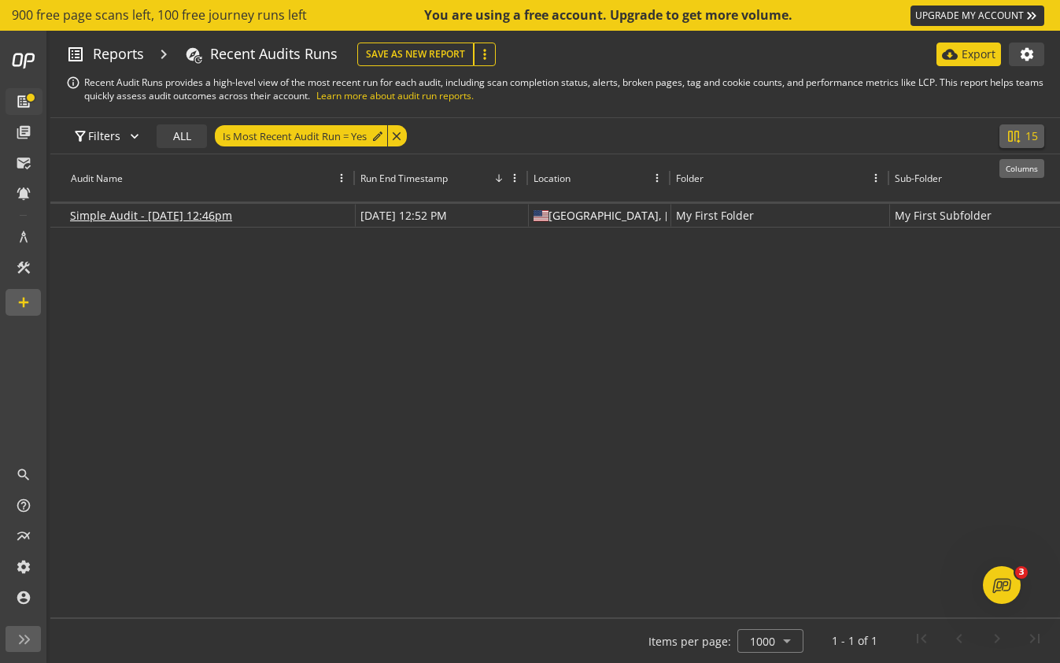
click at [1021, 133] on mat-icon "splitscreen_vertical_add" at bounding box center [1014, 136] width 16 height 16
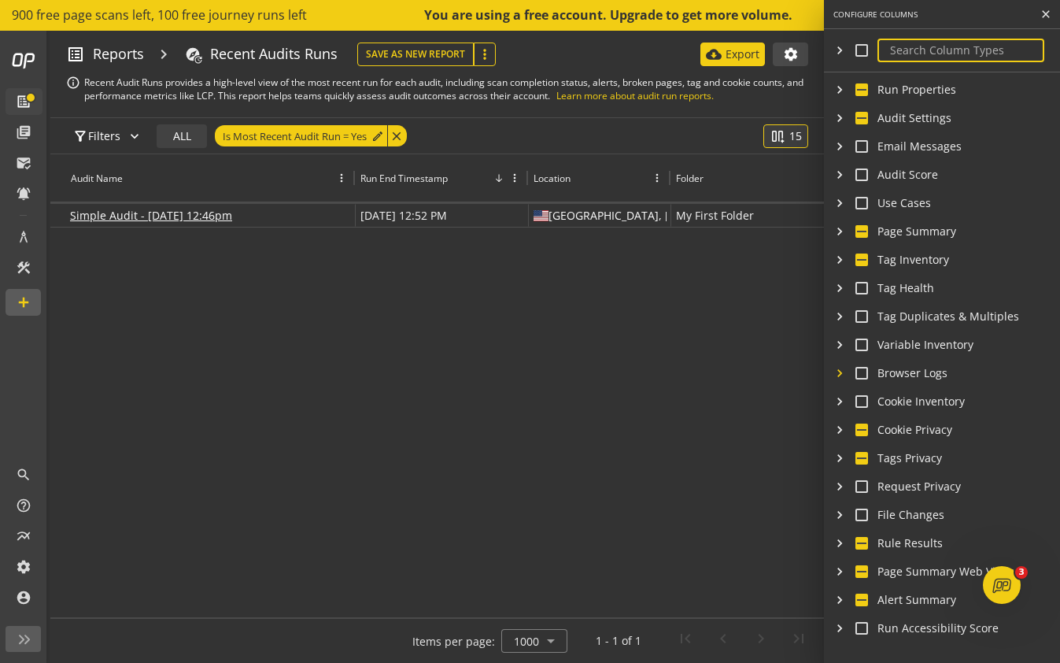
click at [845, 373] on mat-icon "chevron_right" at bounding box center [839, 373] width 13 height 16
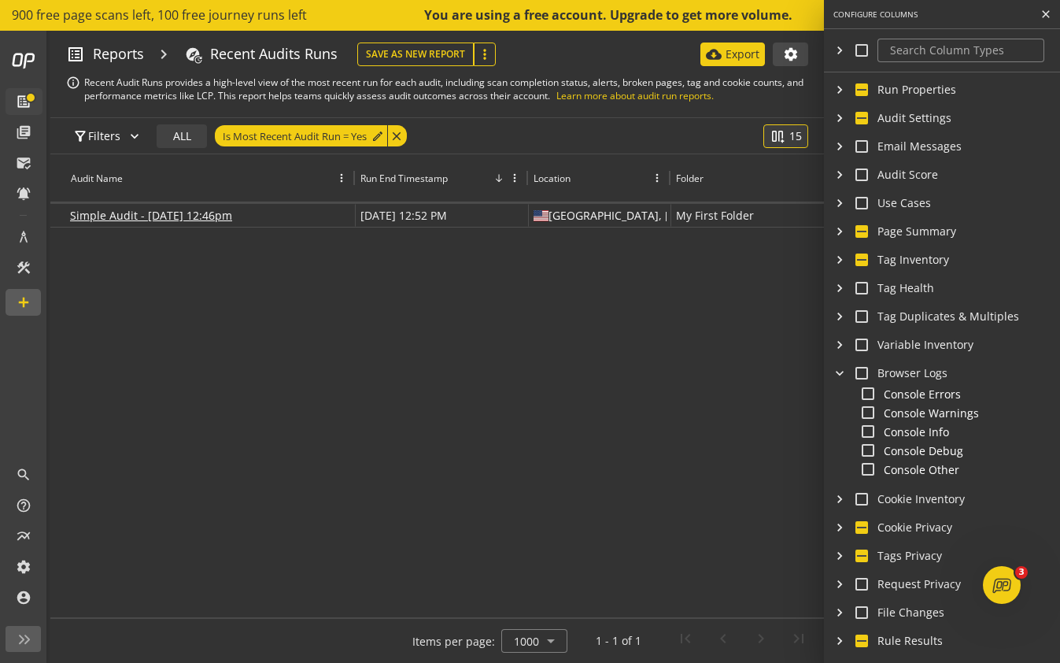
click at [866, 372] on input "checkbox" at bounding box center [862, 373] width 13 height 13
checkbox input "true"
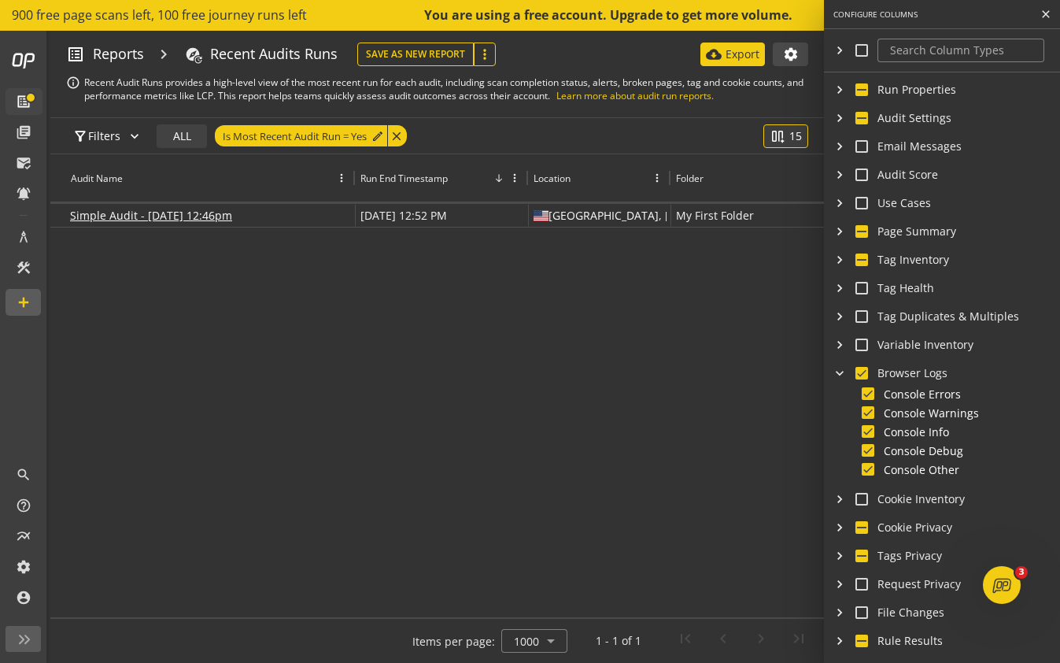
checkbox input "true"
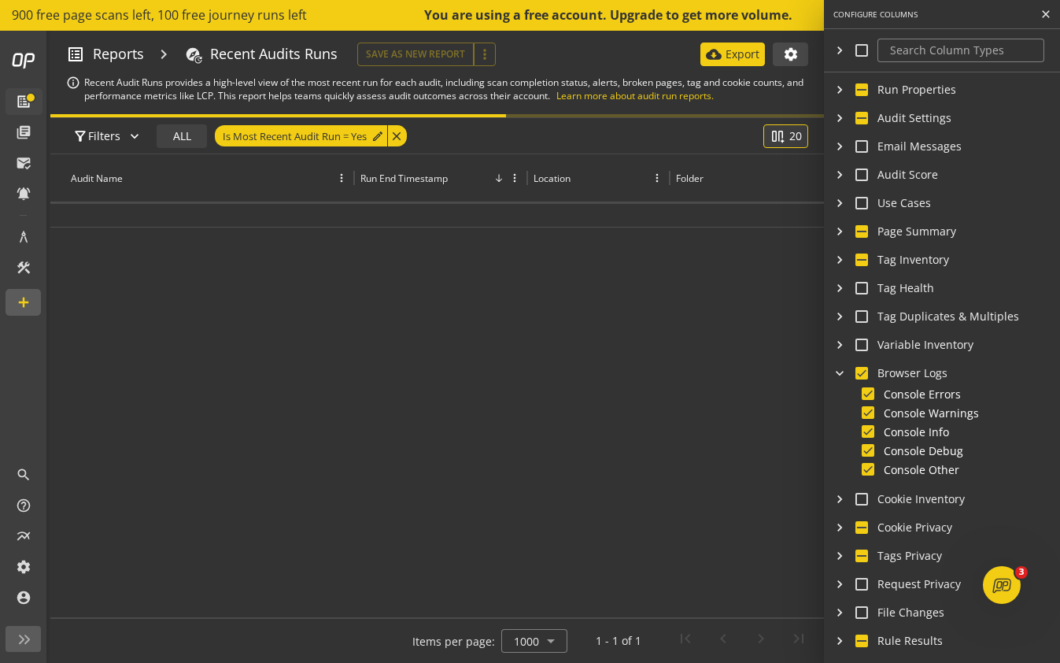
scroll to position [0, 1739]
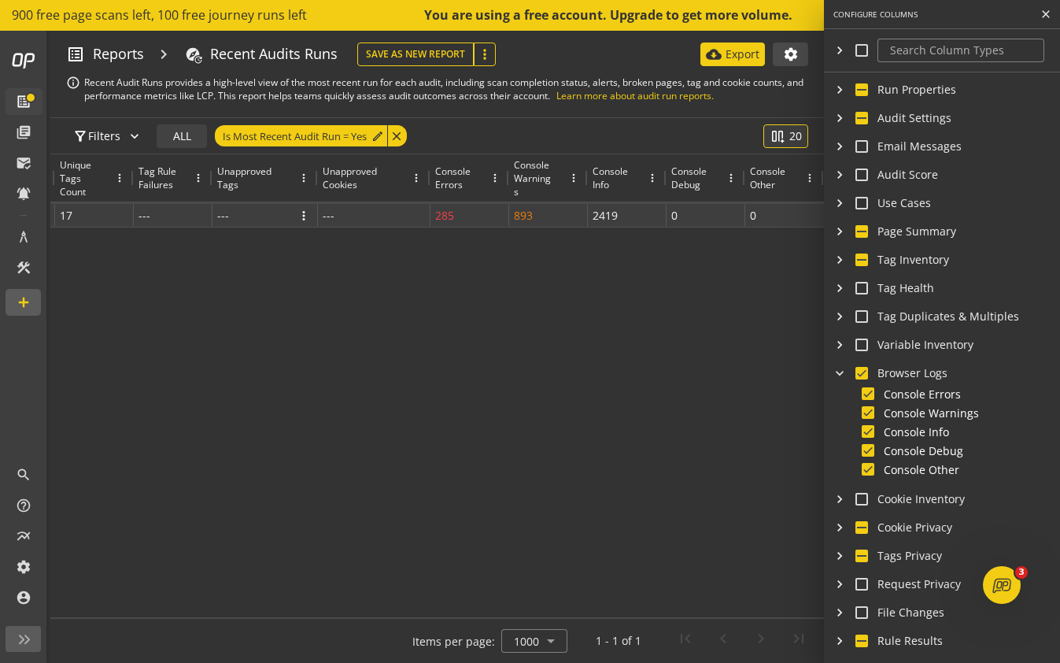
click at [271, 216] on div "--- more_vert" at bounding box center [265, 215] width 96 height 21
click at [462, 213] on div "285 more_vert" at bounding box center [469, 215] width 69 height 21
click at [497, 213] on span "more_vert" at bounding box center [495, 216] width 14 height 14
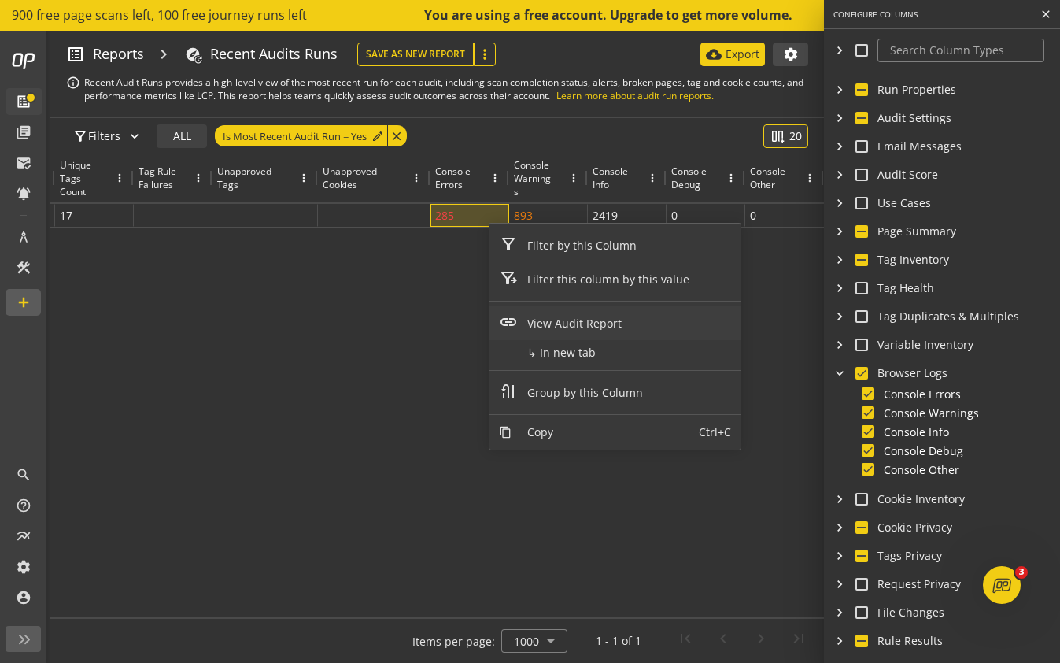
click at [558, 318] on span "View Audit Report" at bounding box center [608, 323] width 181 height 34
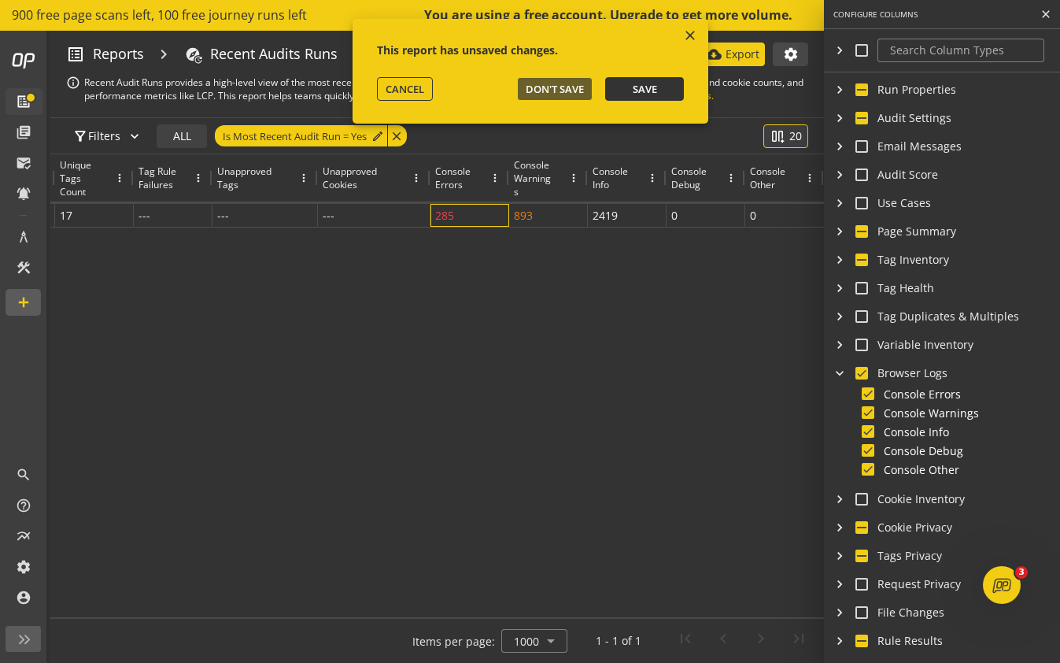
click at [643, 90] on span "Save" at bounding box center [644, 89] width 24 height 14
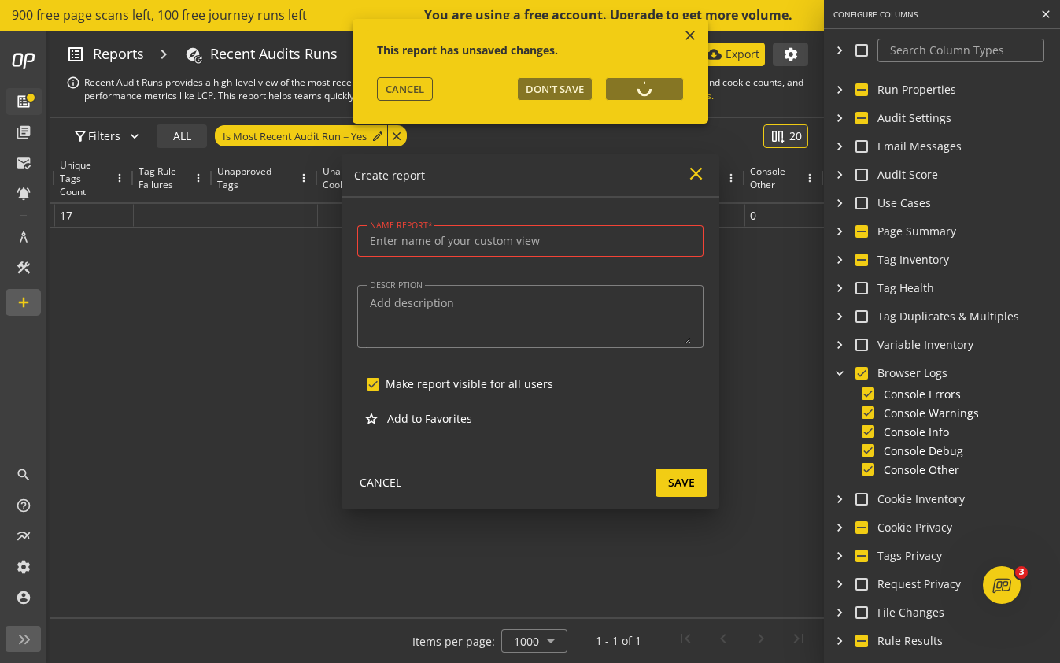
click at [693, 175] on mat-icon "close" at bounding box center [696, 173] width 21 height 21
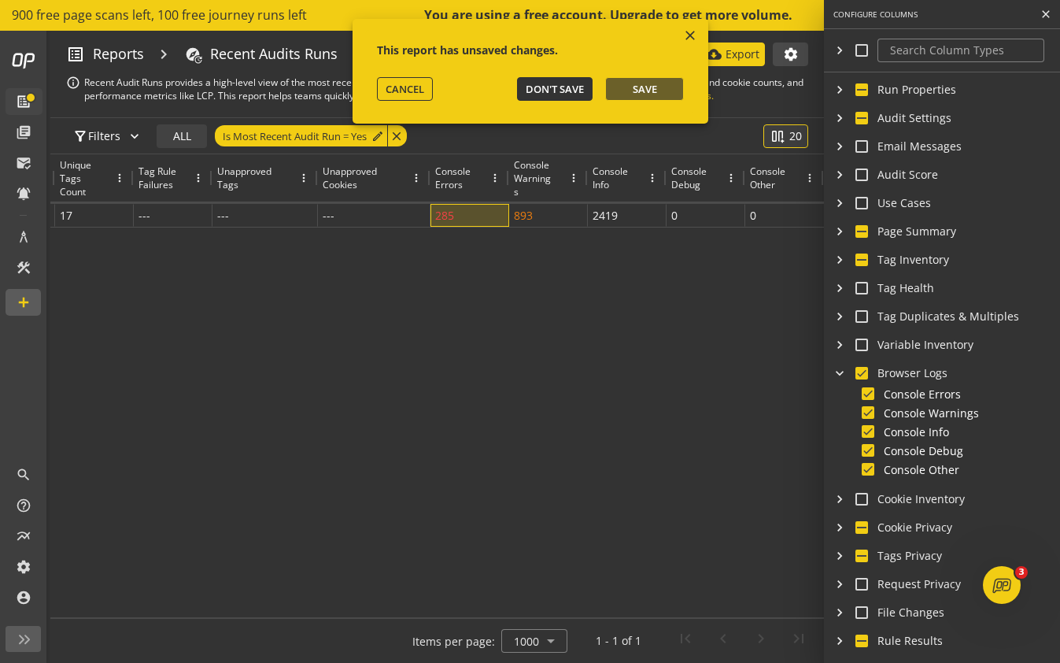
click at [544, 94] on span "Don't Save" at bounding box center [555, 89] width 58 height 14
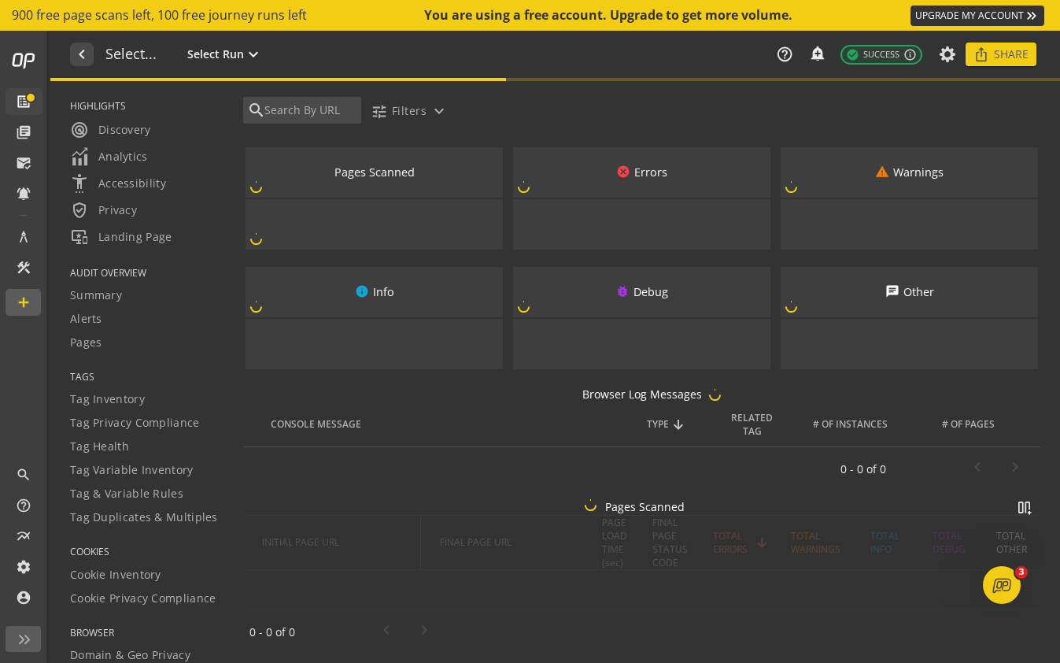
type textarea "Notes can include: -a description of what this audit is validating -changes in …"
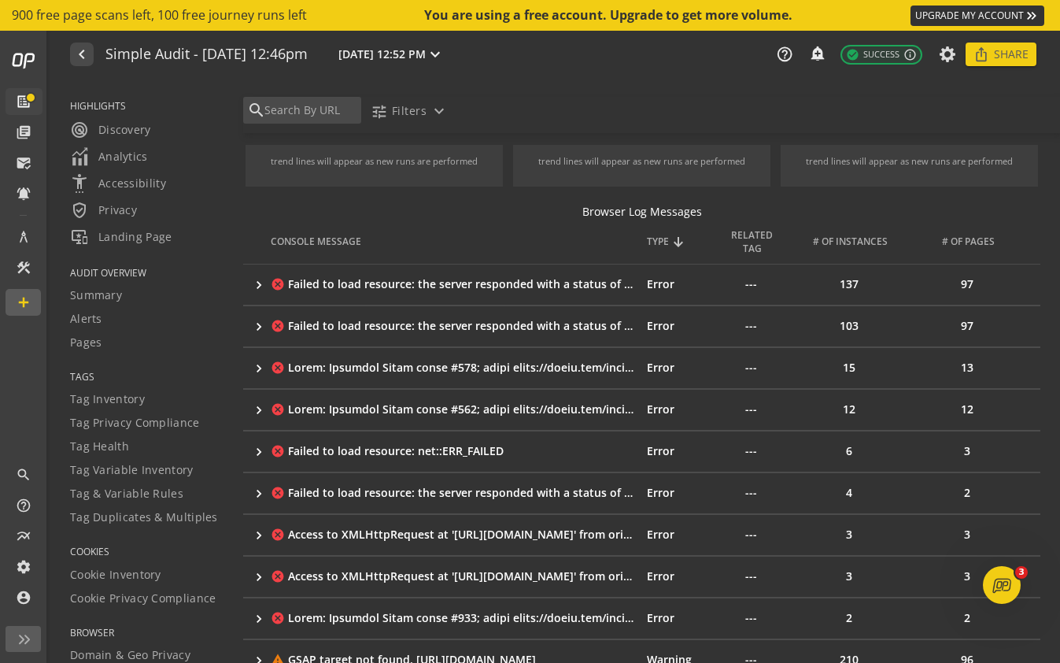
scroll to position [181, 0]
click at [257, 283] on mat-icon "keyboard_arrow_right" at bounding box center [259, 287] width 16 height 16
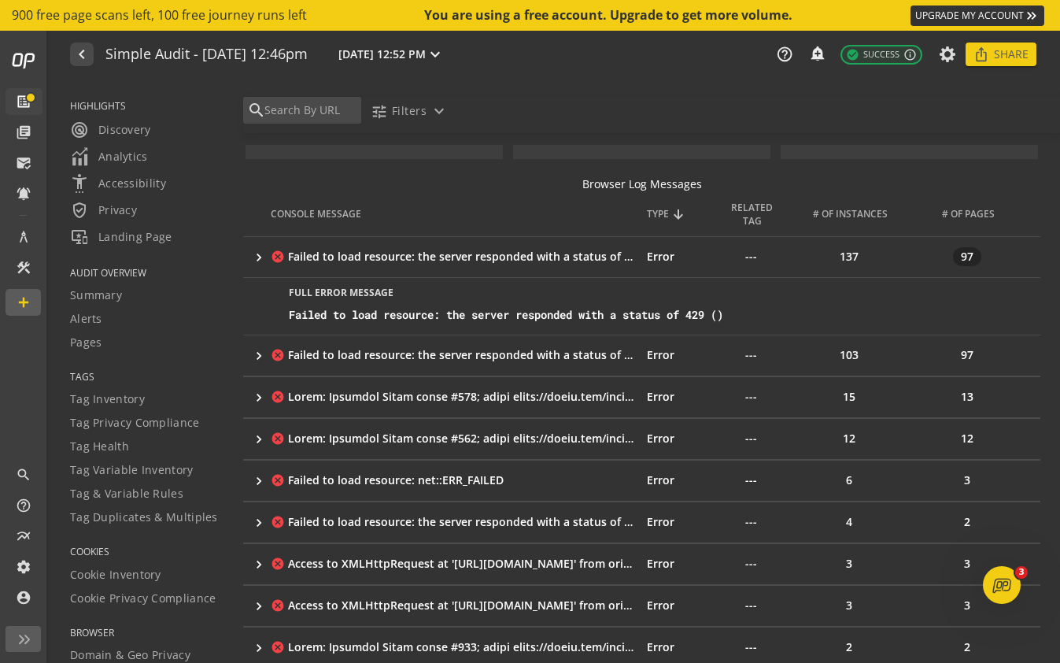
scroll to position [220, 0]
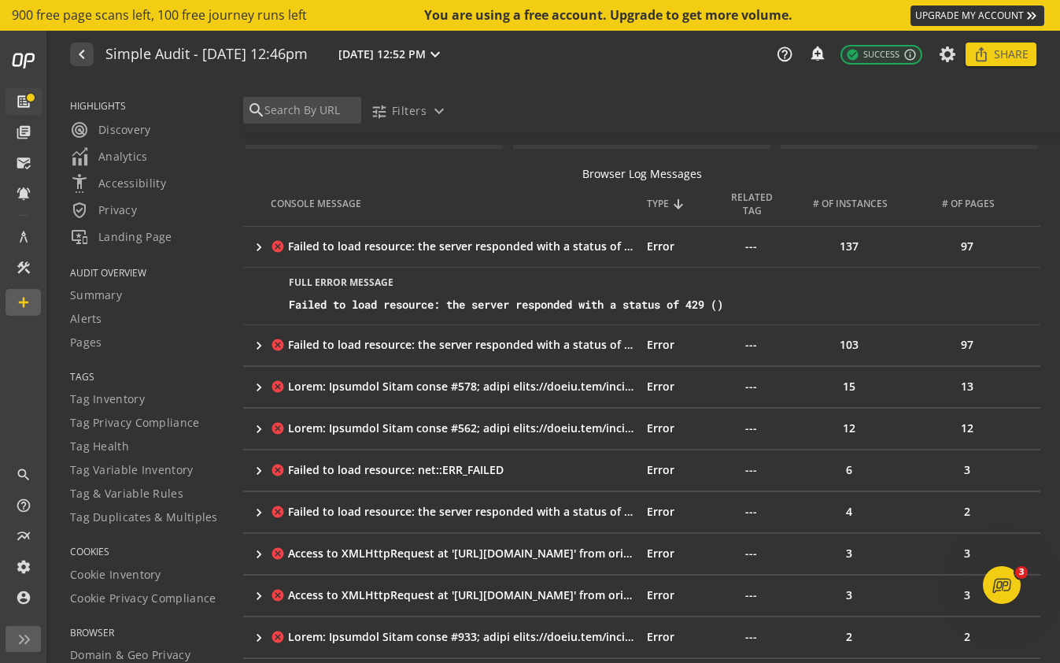
click at [253, 348] on mat-icon "keyboard_arrow_right" at bounding box center [259, 346] width 16 height 16
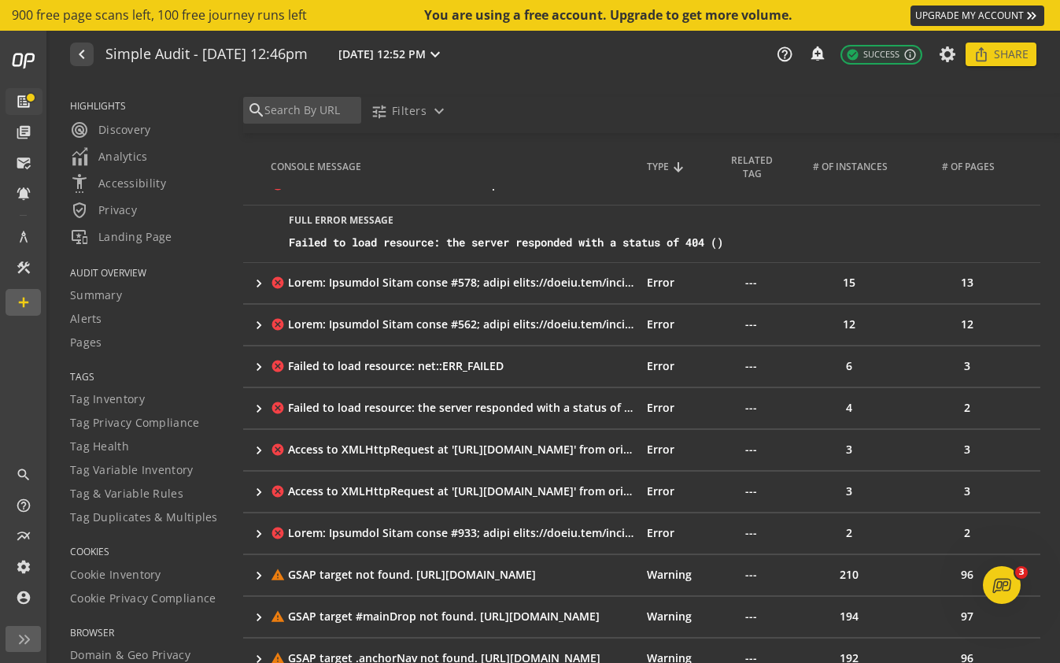
scroll to position [380, 0]
click at [256, 371] on mat-icon "keyboard_arrow_right" at bounding box center [259, 368] width 16 height 16
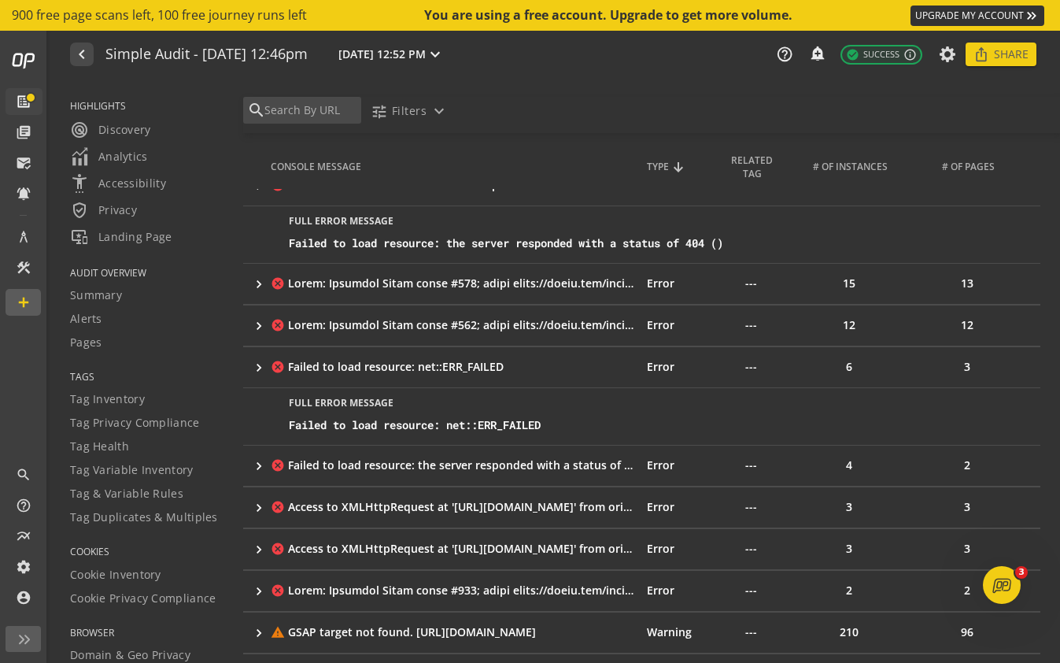
click at [247, 326] on td "keyboard_arrow_right" at bounding box center [257, 325] width 28 height 41
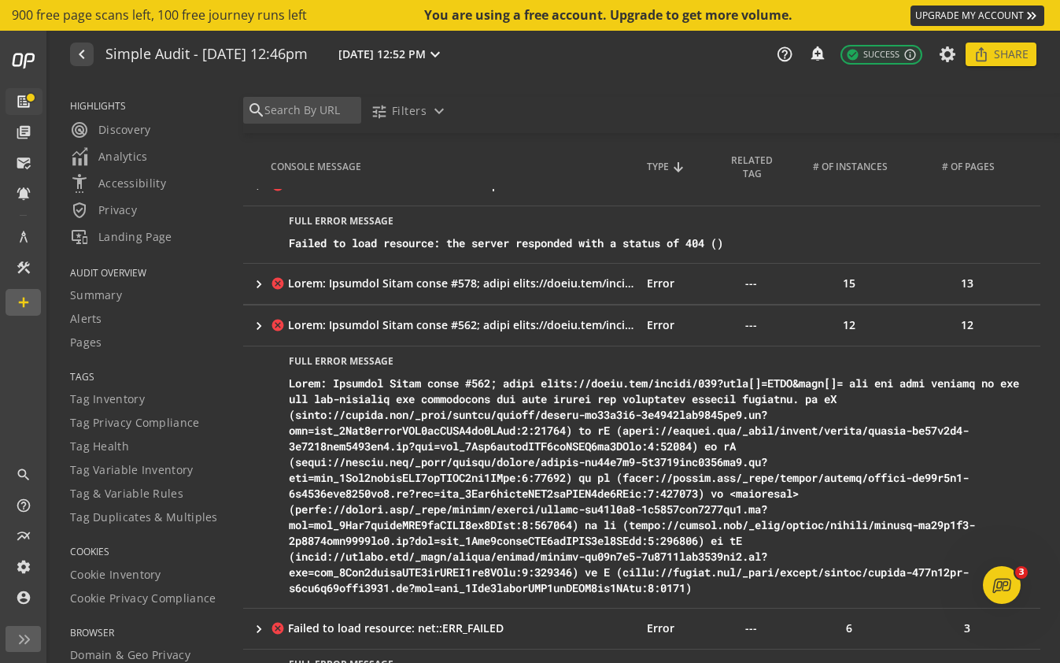
click at [247, 296] on td "keyboard_arrow_right" at bounding box center [257, 283] width 28 height 41
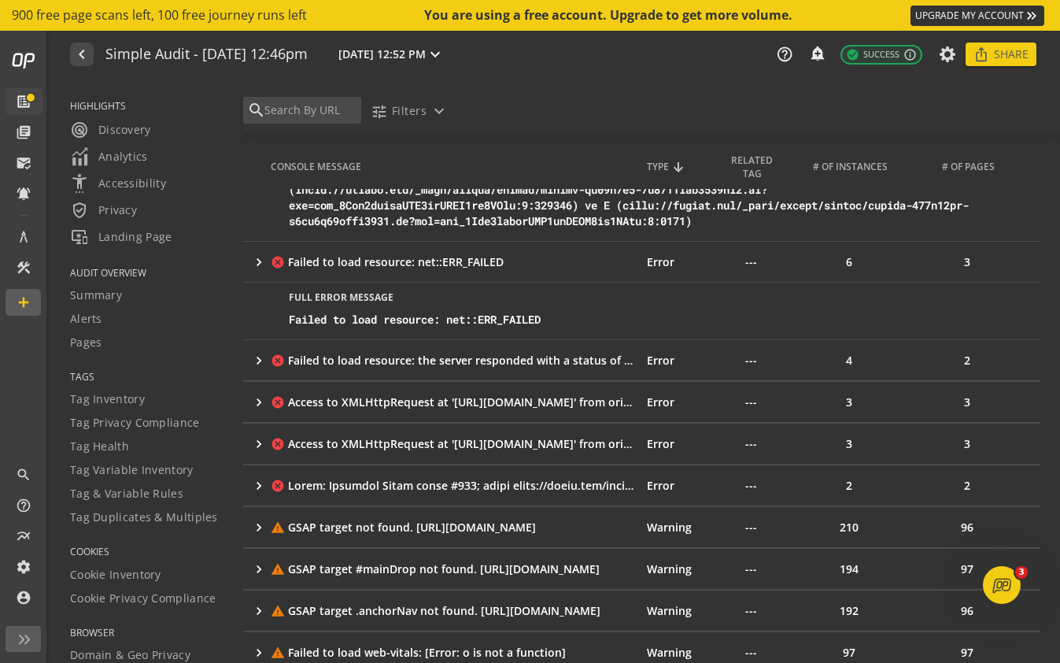
scroll to position [1056, 0]
click at [360, 210] on div at bounding box center [658, 118] width 739 height 220
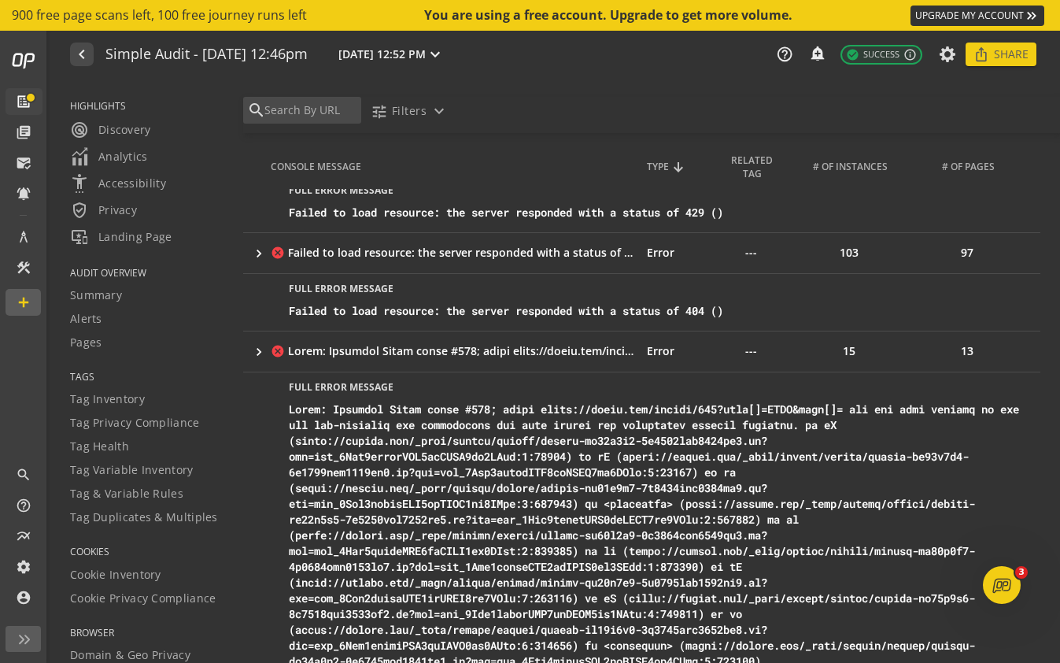
scroll to position [0, 0]
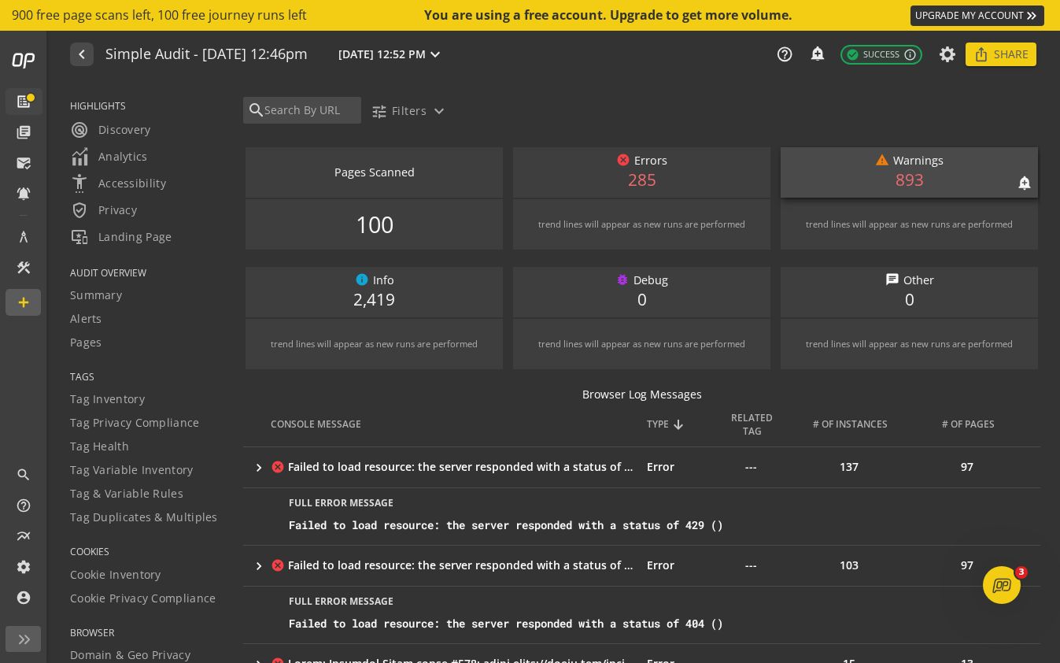
click at [949, 162] on div "warning Warnings" at bounding box center [910, 161] width 242 height 17
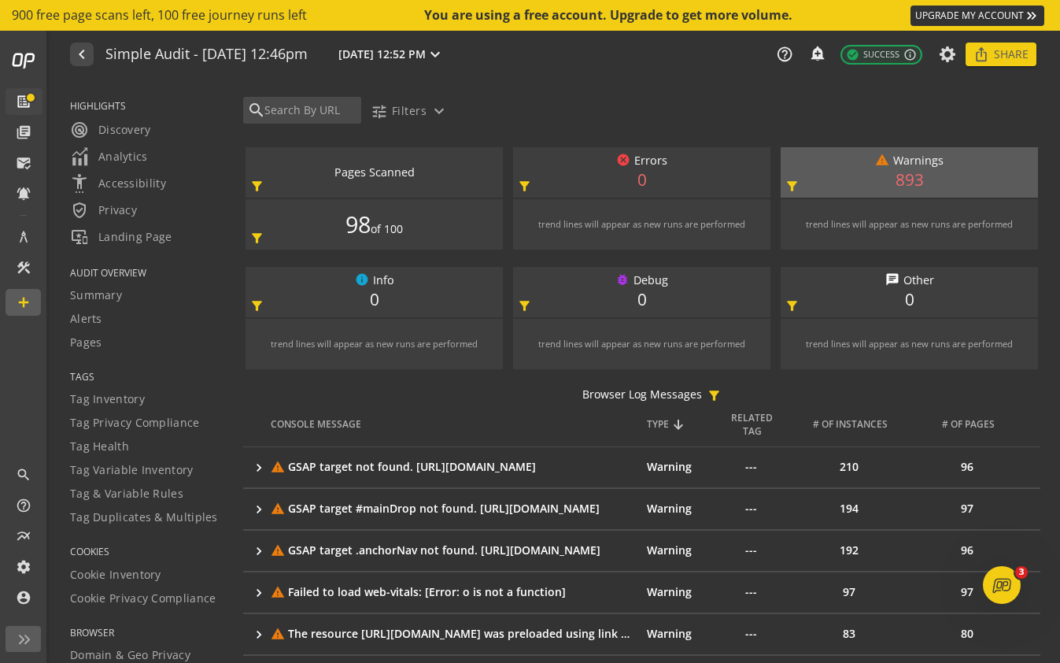
click at [848, 467] on td "210" at bounding box center [855, 466] width 118 height 41
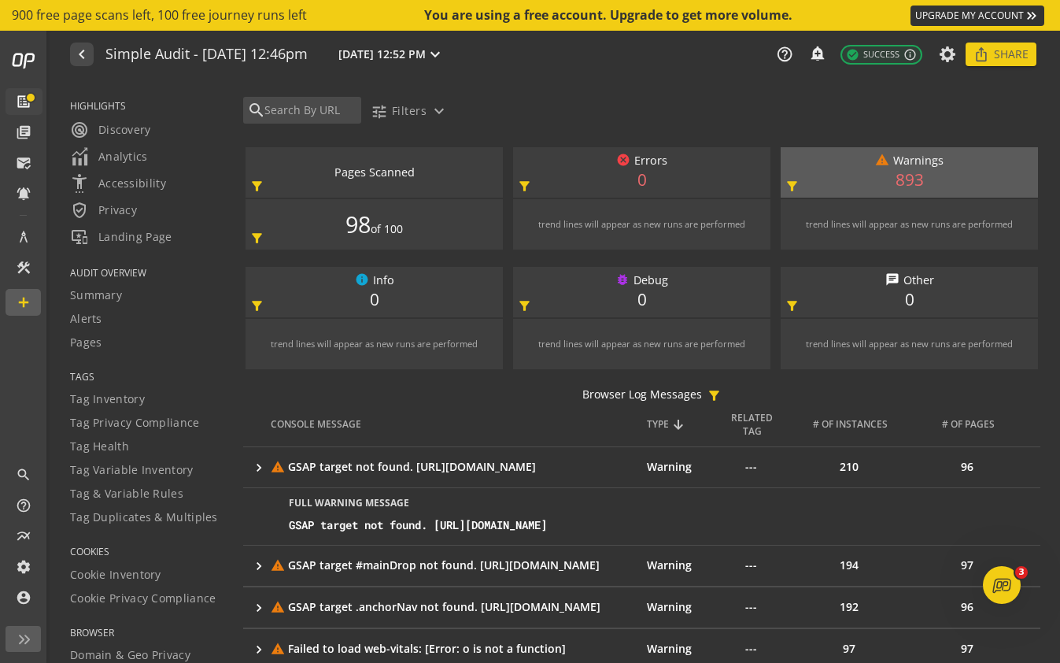
click at [848, 467] on td "210" at bounding box center [855, 466] width 118 height 41
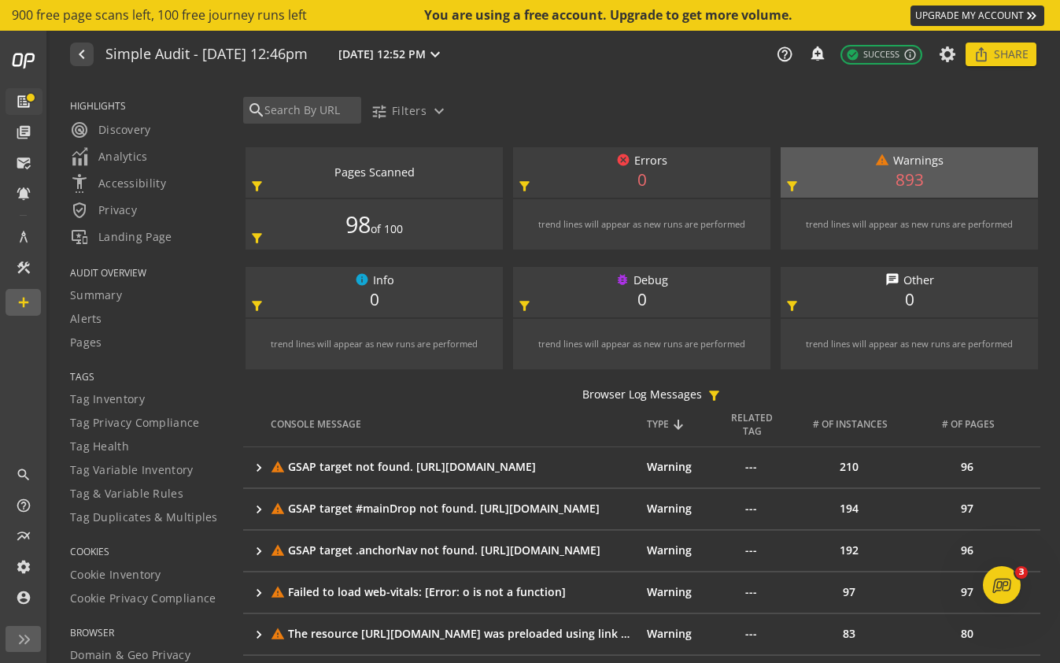
click at [848, 467] on td "210" at bounding box center [855, 466] width 118 height 41
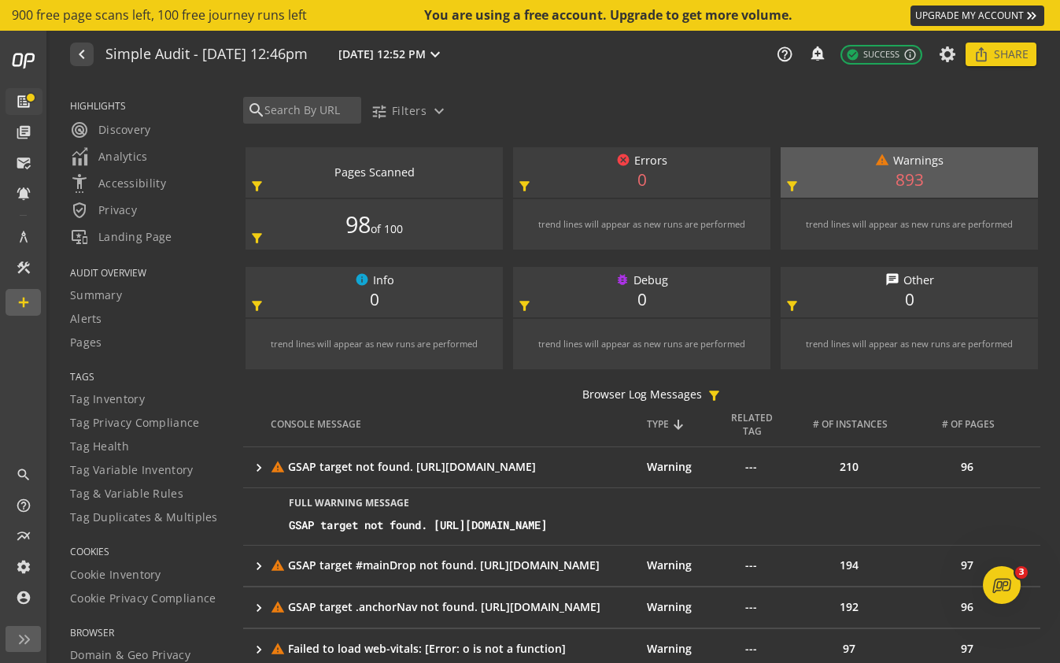
click at [465, 464] on div "GSAP target not found. [URL][DOMAIN_NAME]" at bounding box center [461, 467] width 346 height 16
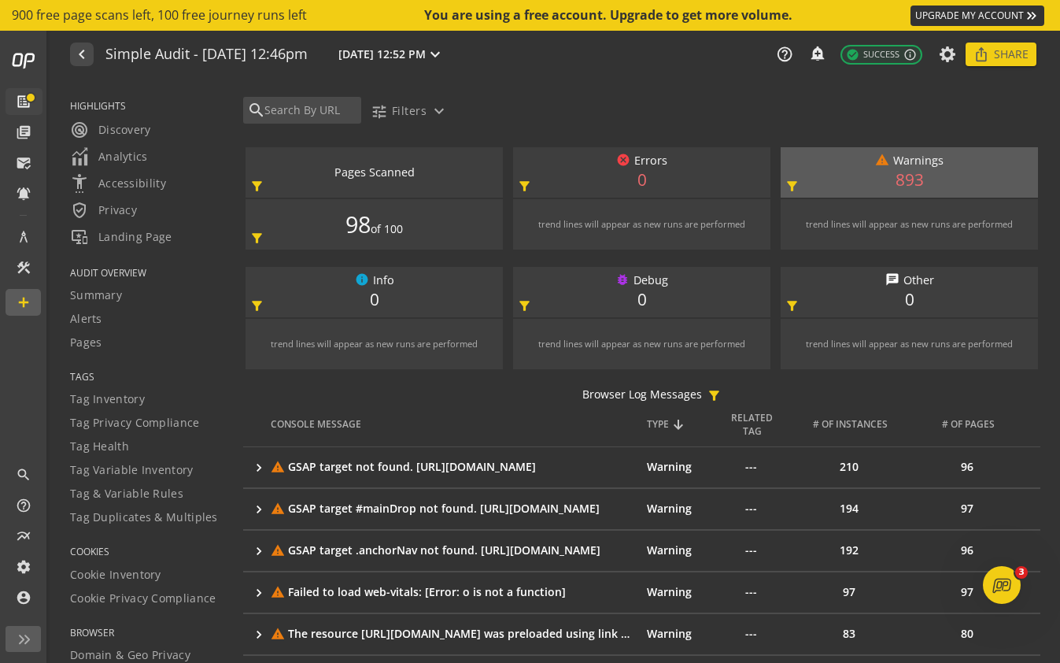
click at [465, 464] on div "GSAP target not found. [URL][DOMAIN_NAME]" at bounding box center [461, 467] width 346 height 16
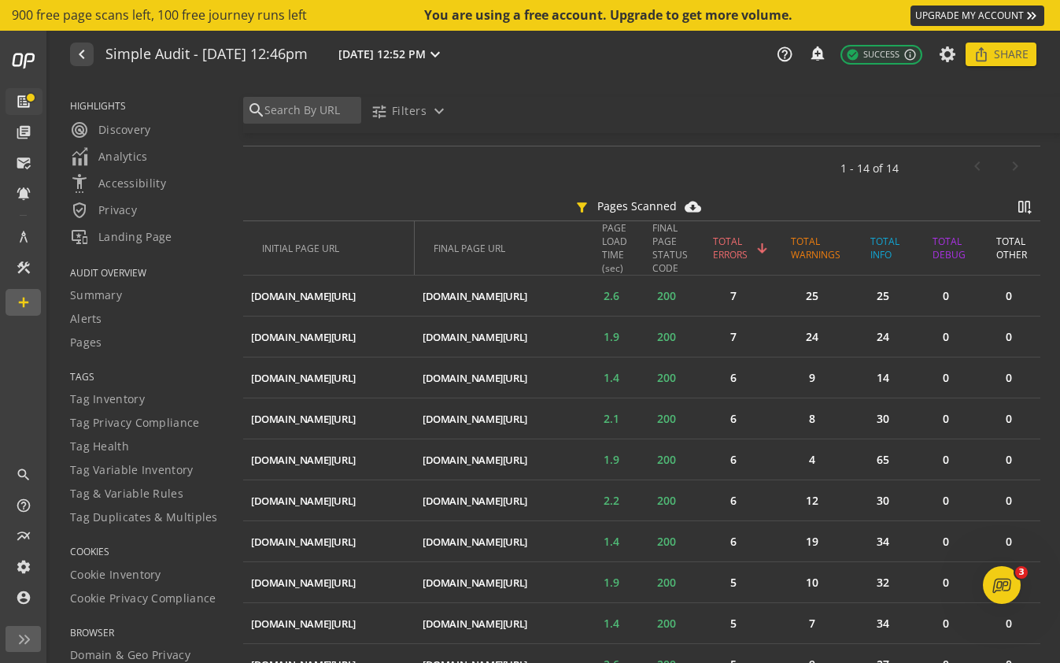
scroll to position [948, 0]
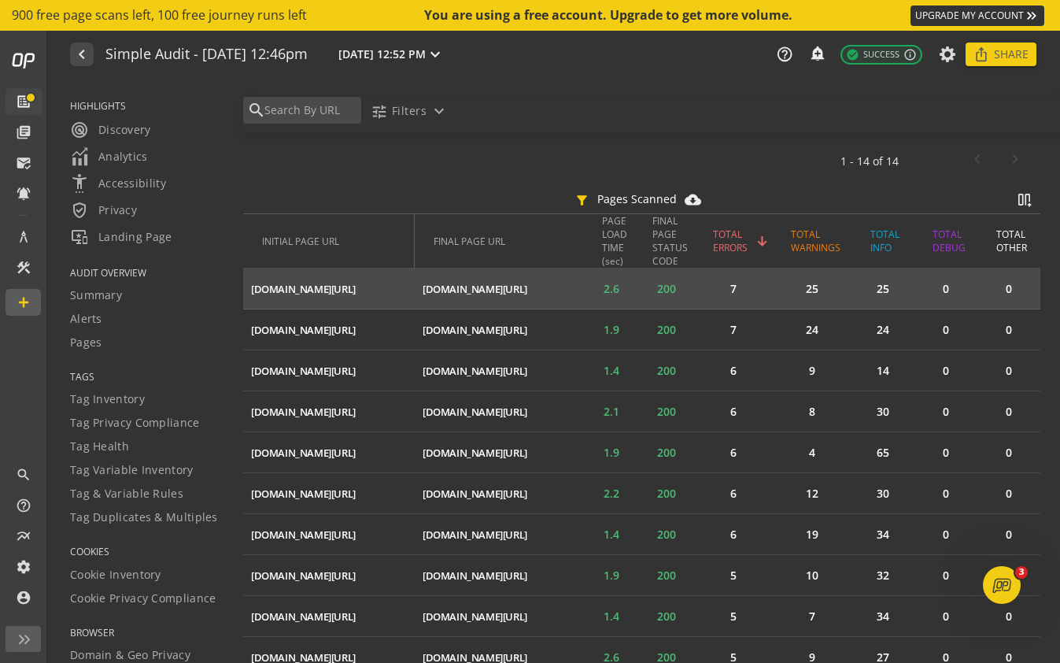
click at [0, 0] on mat-icon "ios_share" at bounding box center [0, 0] width 0 height 0
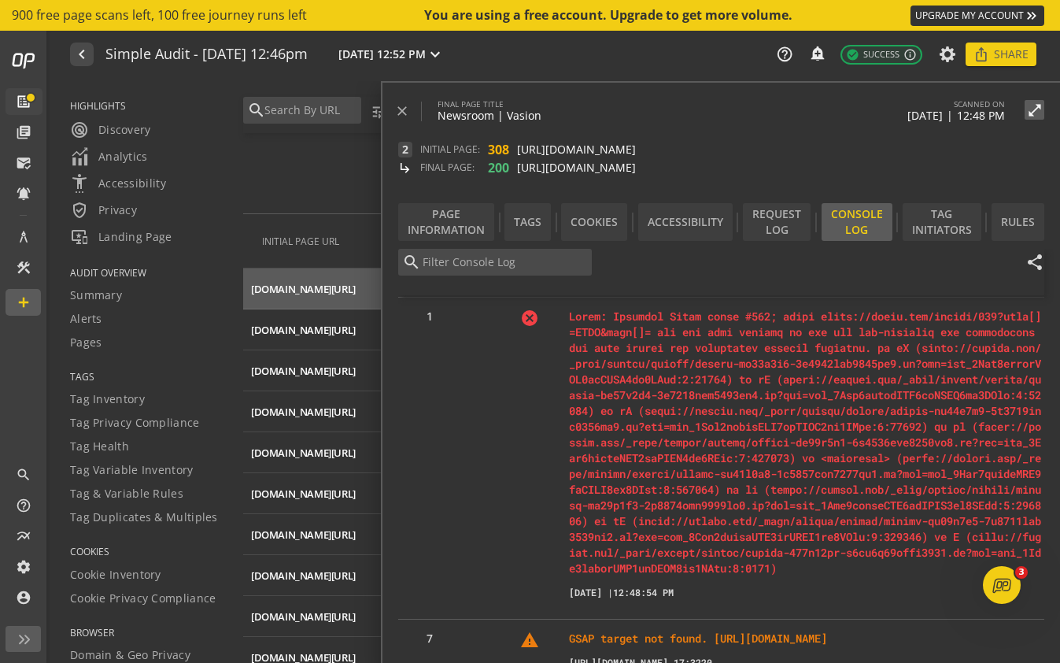
scroll to position [187, 0]
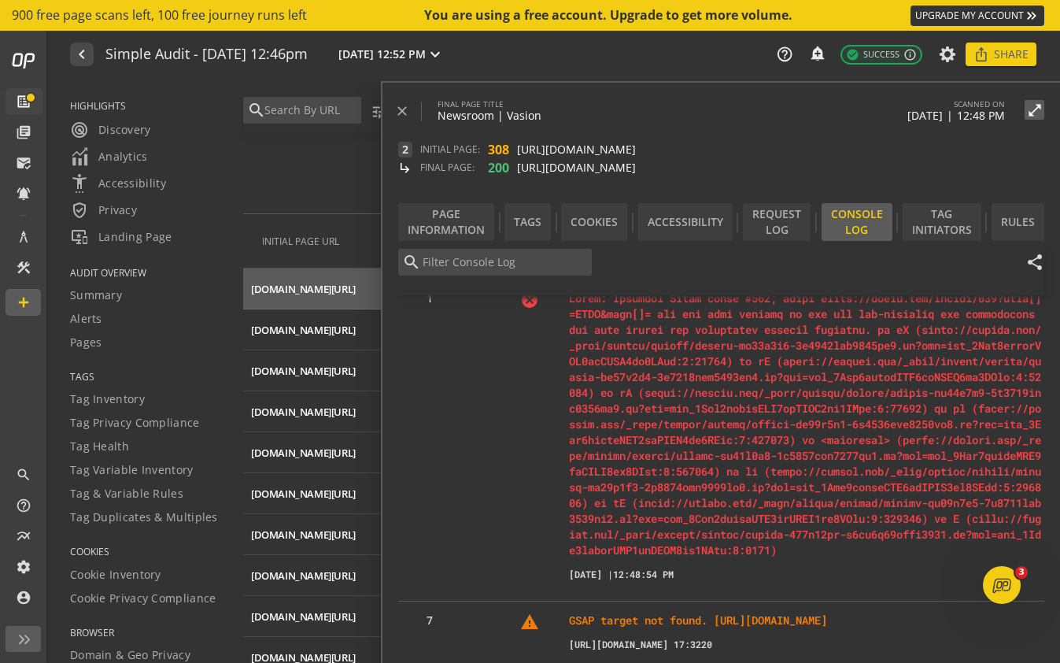
click at [759, 420] on p at bounding box center [806, 424] width 475 height 268
click at [934, 238] on div "Tag Initiators" at bounding box center [942, 222] width 79 height 38
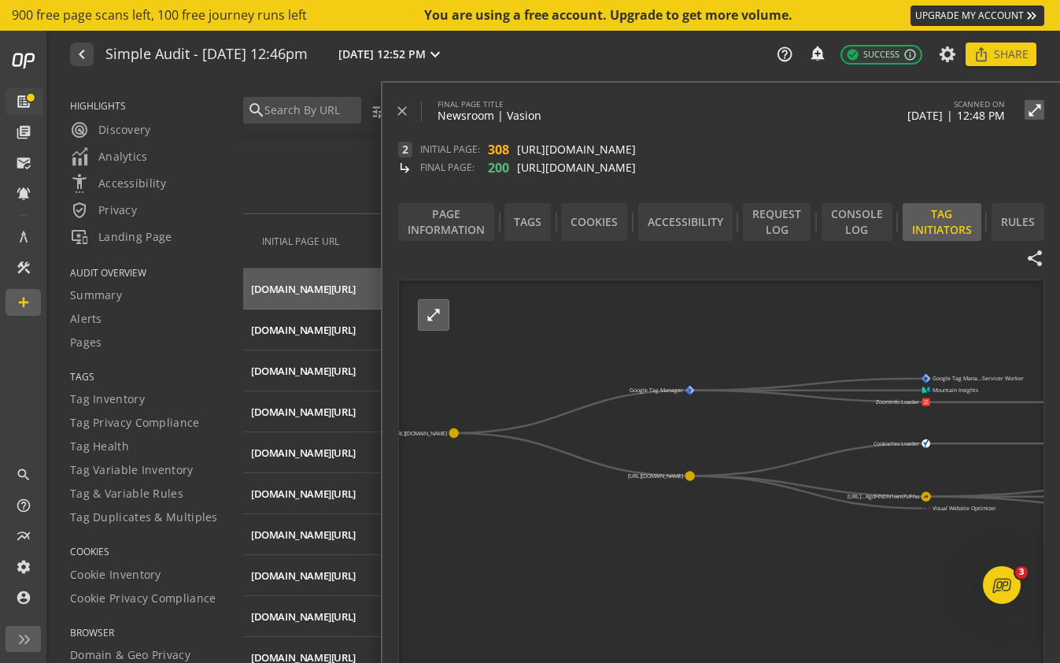
drag, startPoint x: 695, startPoint y: 412, endPoint x: 524, endPoint y: 397, distance: 171.4
click at [524, 397] on icon "https://vasion.com/newsroom Google Tag Manager https://vasion.com/newsroom/ Goo…" at bounding box center [722, 477] width 646 height 394
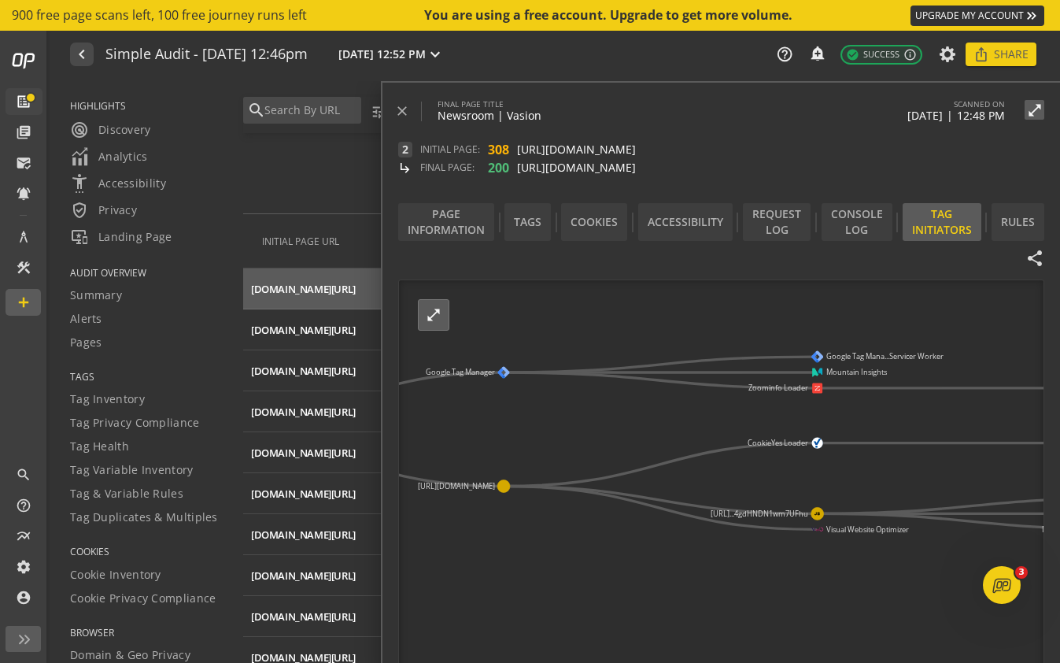
drag, startPoint x: 741, startPoint y: 449, endPoint x: 537, endPoint y: 451, distance: 203.9
click at [538, 448] on icon "https://vasion.com/newsroom Google Tag Manager https://vasion.com/newsroom/ Goo…" at bounding box center [722, 477] width 646 height 394
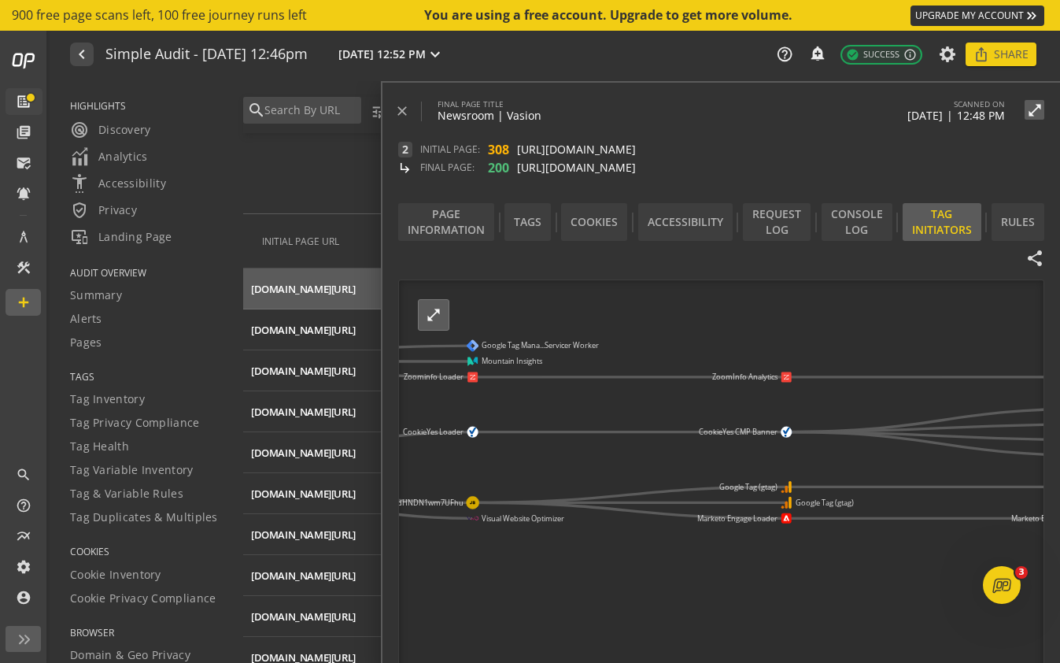
drag, startPoint x: 888, startPoint y: 433, endPoint x: 546, endPoint y: 421, distance: 341.8
click at [545, 421] on icon "https://vasion.com/newsroom Google Tag Manager https://vasion.com/newsroom/ Goo…" at bounding box center [722, 477] width 646 height 394
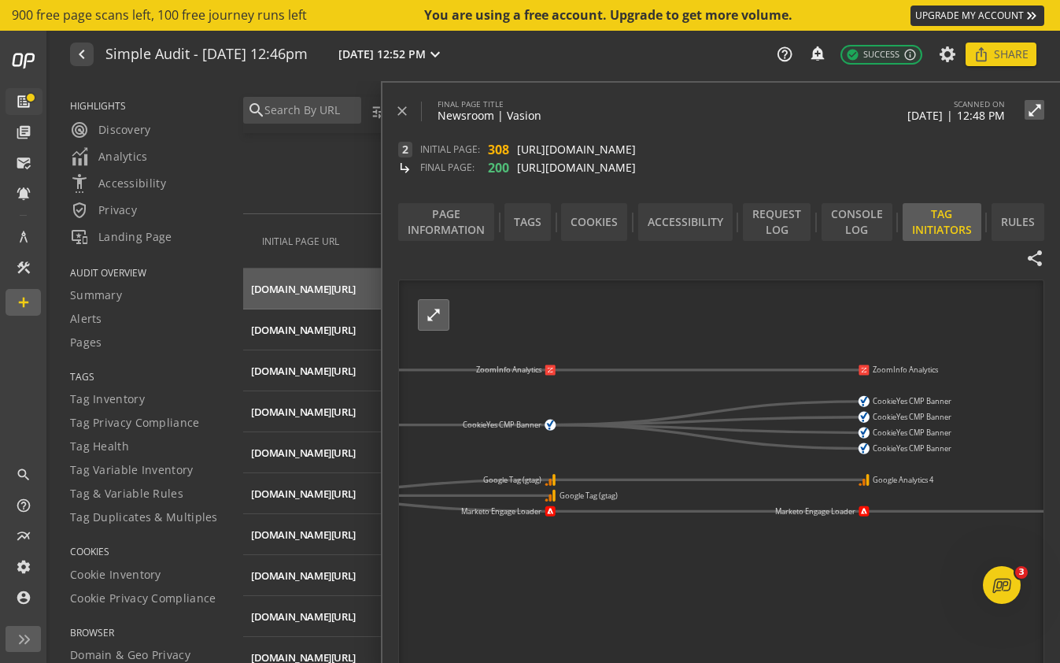
drag, startPoint x: 852, startPoint y: 414, endPoint x: 588, endPoint y: 405, distance: 264.6
click at [588, 405] on icon "https://vasion.com/newsroom Google Tag Manager https://vasion.com/newsroom/ Goo…" at bounding box center [722, 477] width 646 height 394
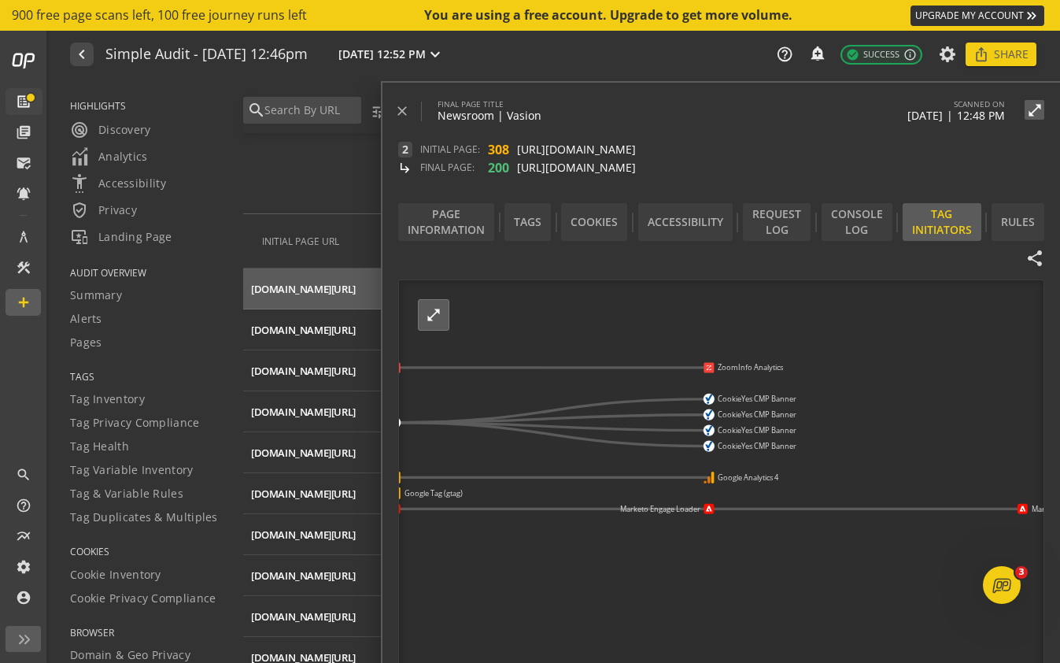
drag, startPoint x: 927, startPoint y: 536, endPoint x: 673, endPoint y: 539, distance: 254.2
click at [677, 539] on icon "https://vasion.com/newsroom Google Tag Manager https://vasion.com/newsroom/ Goo…" at bounding box center [722, 477] width 646 height 394
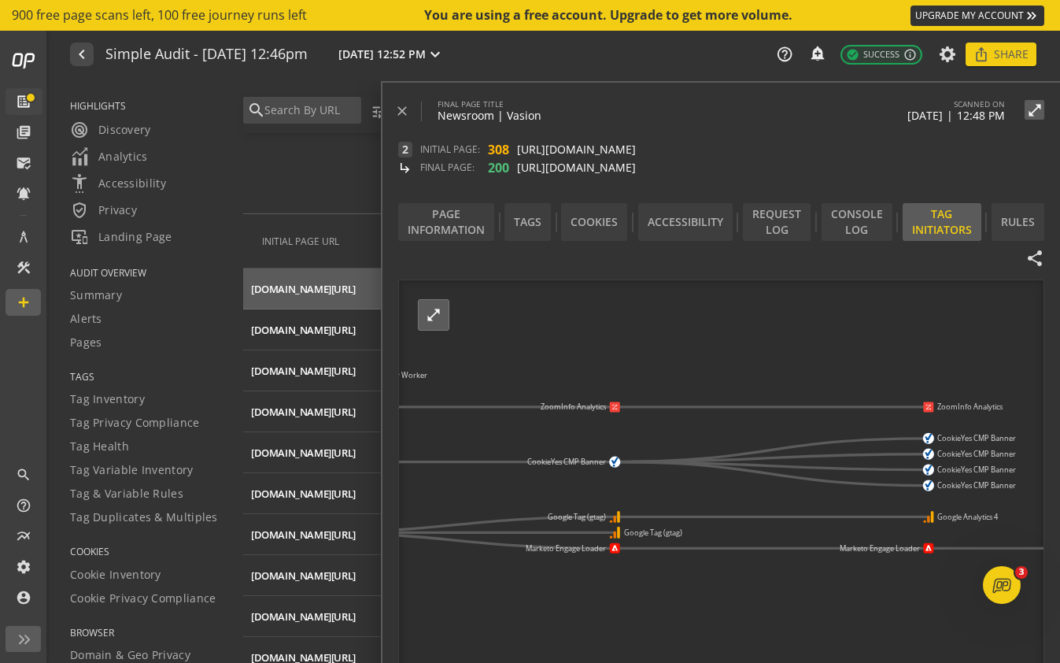
drag, startPoint x: 723, startPoint y: 330, endPoint x: 1066, endPoint y: 366, distance: 344.3
click at [1059, 366] on html "Loading... 900 free page scans left, 100 free journey runs left You are using a…" at bounding box center [530, 331] width 1060 height 663
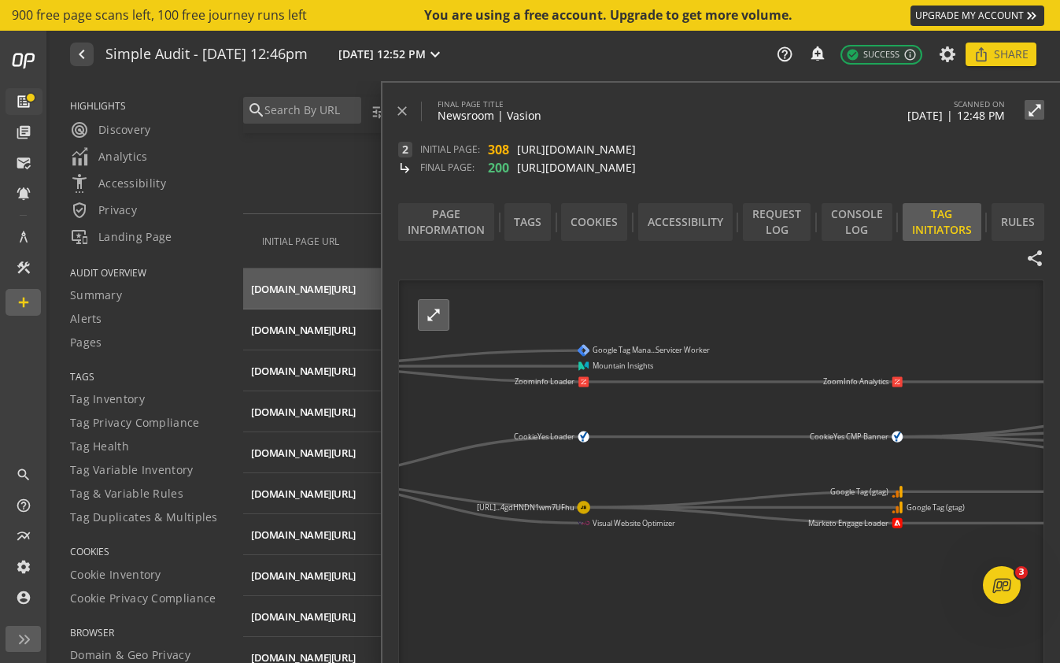
drag, startPoint x: 628, startPoint y: 377, endPoint x: 899, endPoint y: 354, distance: 271.7
click at [899, 354] on icon "https://vasion.com/newsroom Google Tag Manager https://vasion.com/newsroom/ Goo…" at bounding box center [722, 477] width 646 height 394
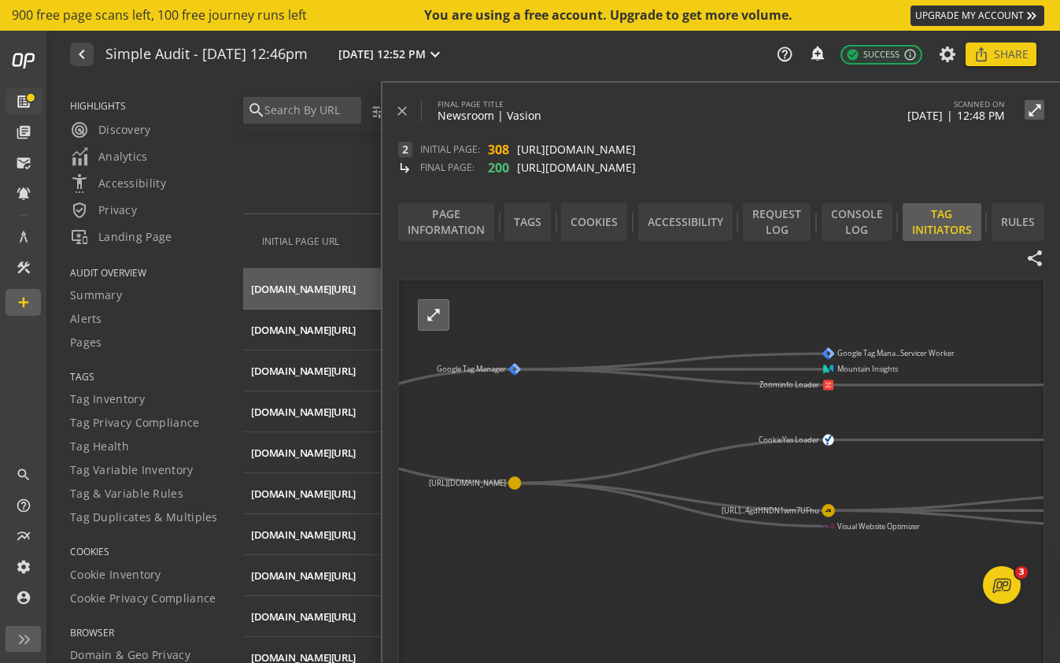
drag, startPoint x: 619, startPoint y: 409, endPoint x: 863, endPoint y: 411, distance: 244.8
click at [864, 412] on icon "https://vasion.com/newsroom Google Tag Manager https://vasion.com/newsroom/ Goo…" at bounding box center [722, 477] width 646 height 394
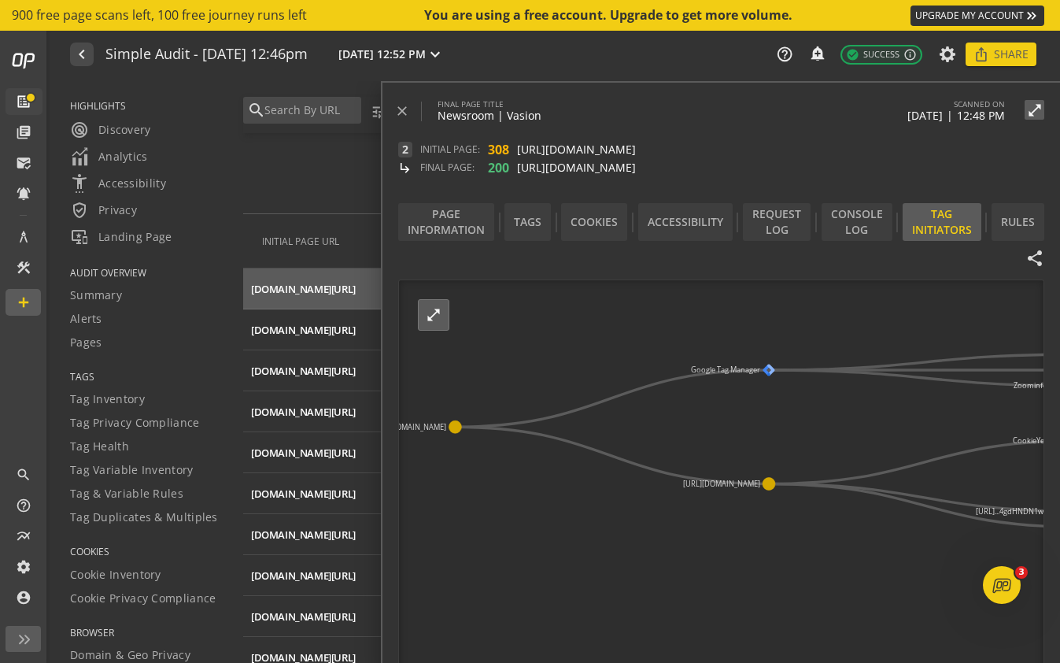
drag, startPoint x: 534, startPoint y: 438, endPoint x: 787, endPoint y: 438, distance: 252.6
click at [787, 438] on icon "https://vasion.com/newsroom Google Tag Manager https://vasion.com/newsroom/ Goo…" at bounding box center [722, 477] width 646 height 394
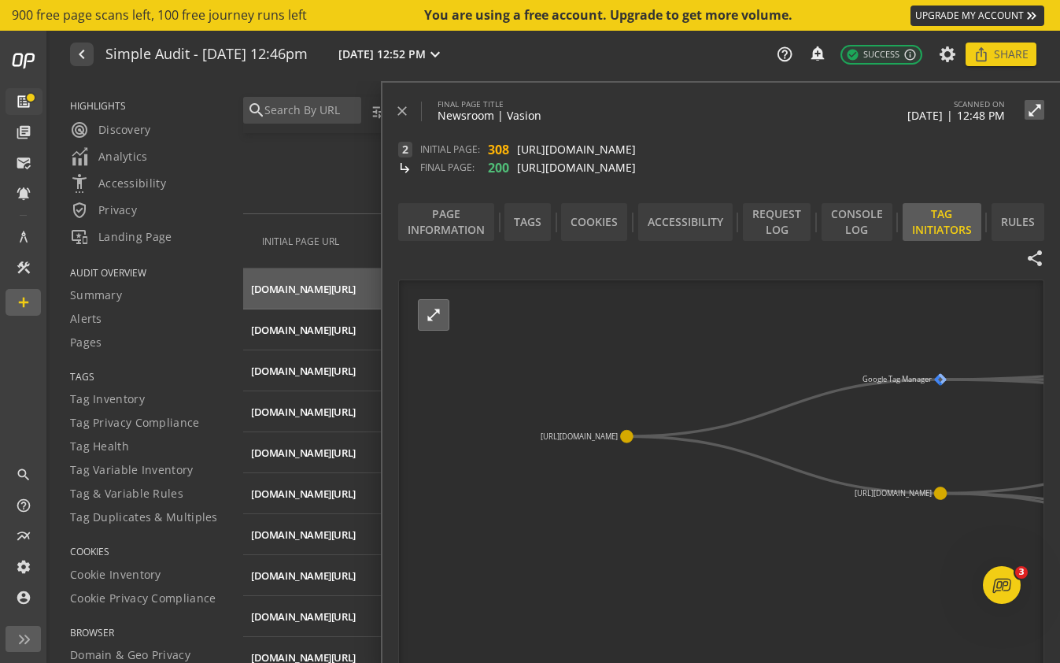
drag, startPoint x: 548, startPoint y: 346, endPoint x: 706, endPoint y: 355, distance: 158.5
click at [706, 355] on icon "https://vasion.com/newsroom Google Tag Manager https://vasion.com/newsroom/ Goo…" at bounding box center [722, 477] width 646 height 394
click at [397, 109] on mat-icon "close" at bounding box center [402, 111] width 16 height 16
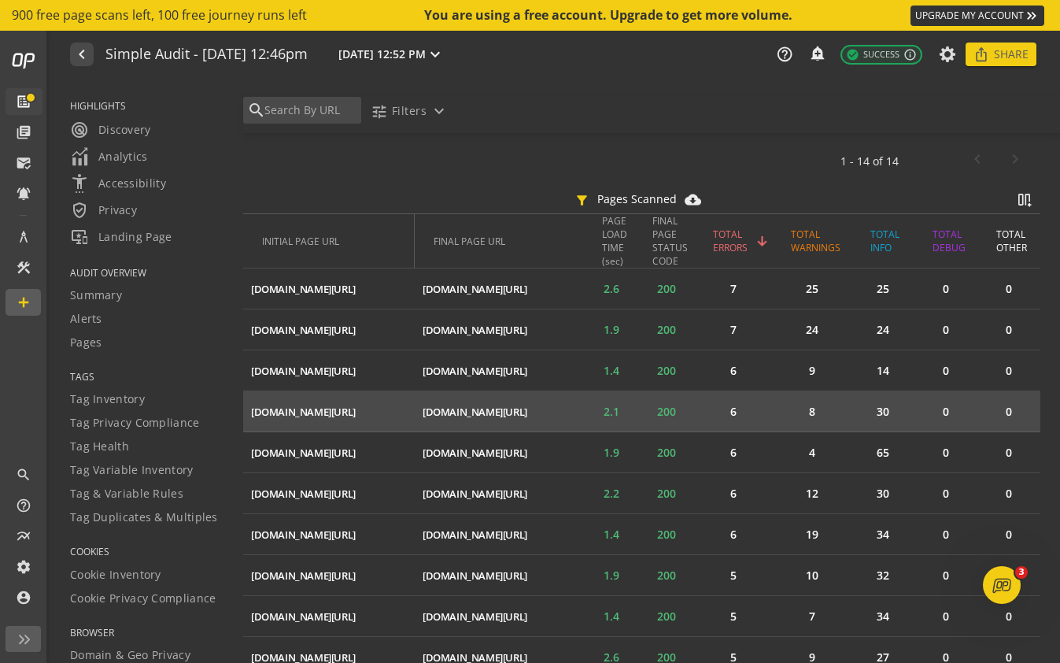
click at [0, 0] on div "ios_share" at bounding box center [0, 0] width 0 height 0
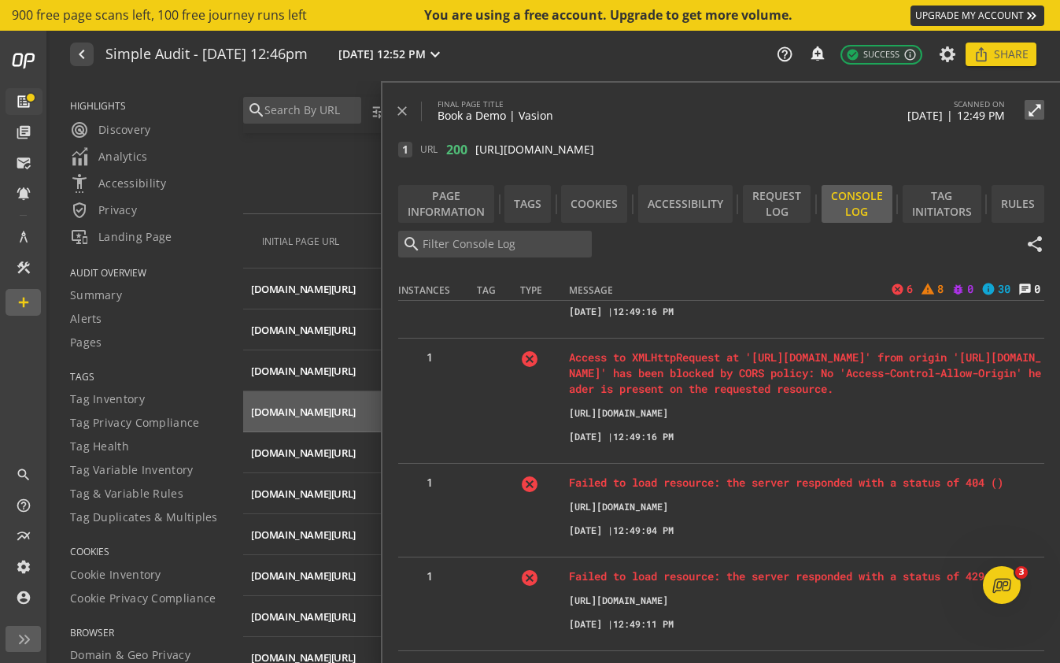
scroll to position [96, 0]
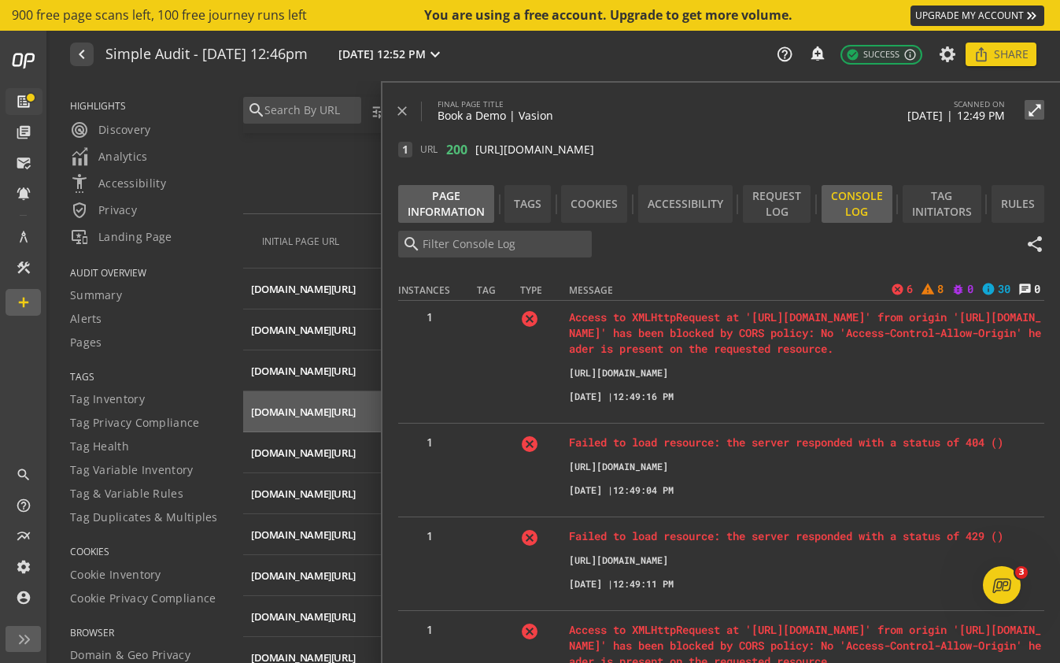
click at [471, 218] on div "Page Information" at bounding box center [446, 204] width 96 height 38
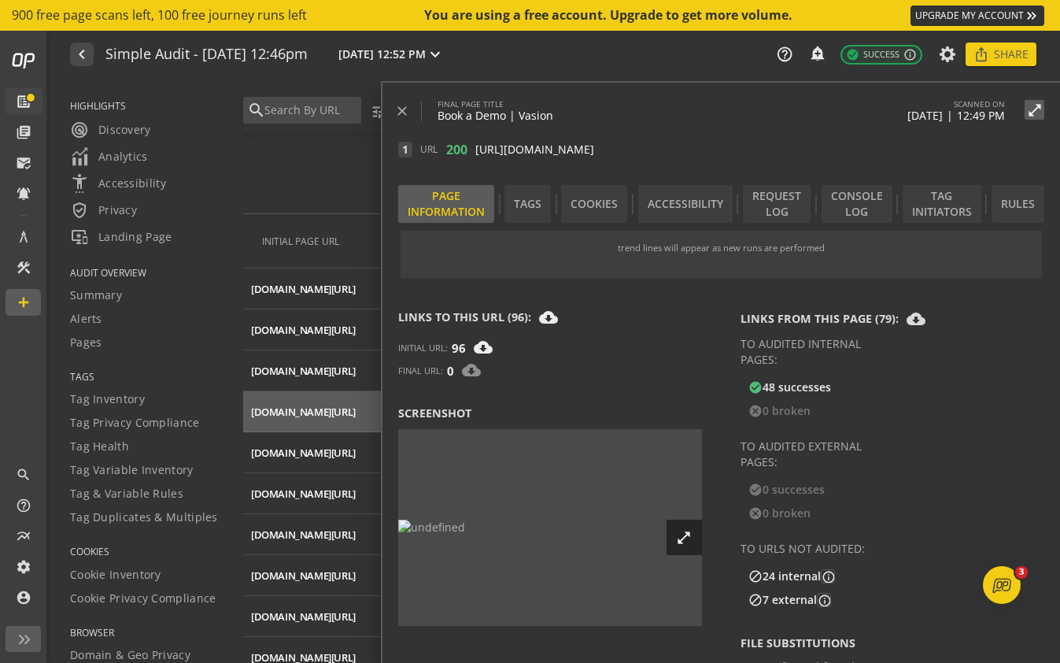
scroll to position [597, 0]
click at [410, 107] on span at bounding box center [407, 111] width 27 height 38
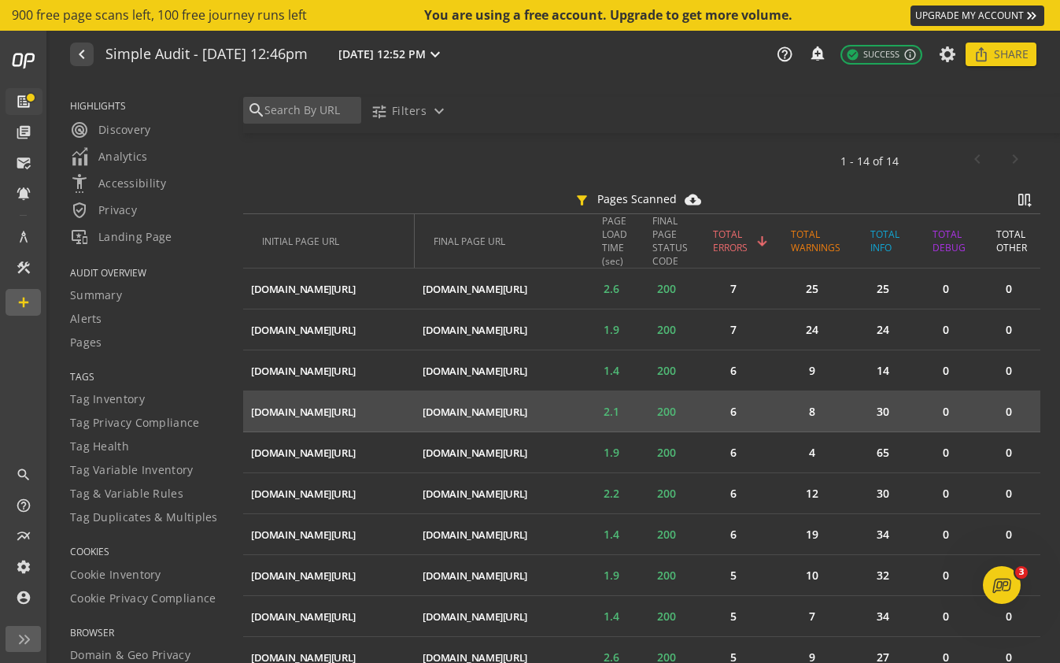
click at [0, 0] on mat-icon "ios_share" at bounding box center [0, 0] width 0 height 0
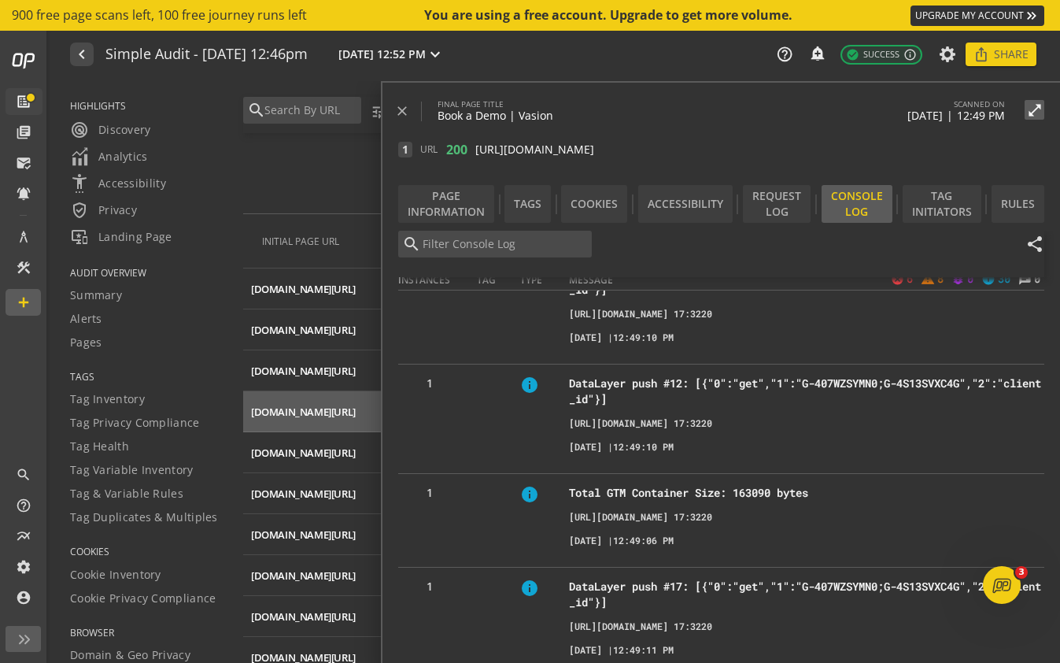
scroll to position [2423, 0]
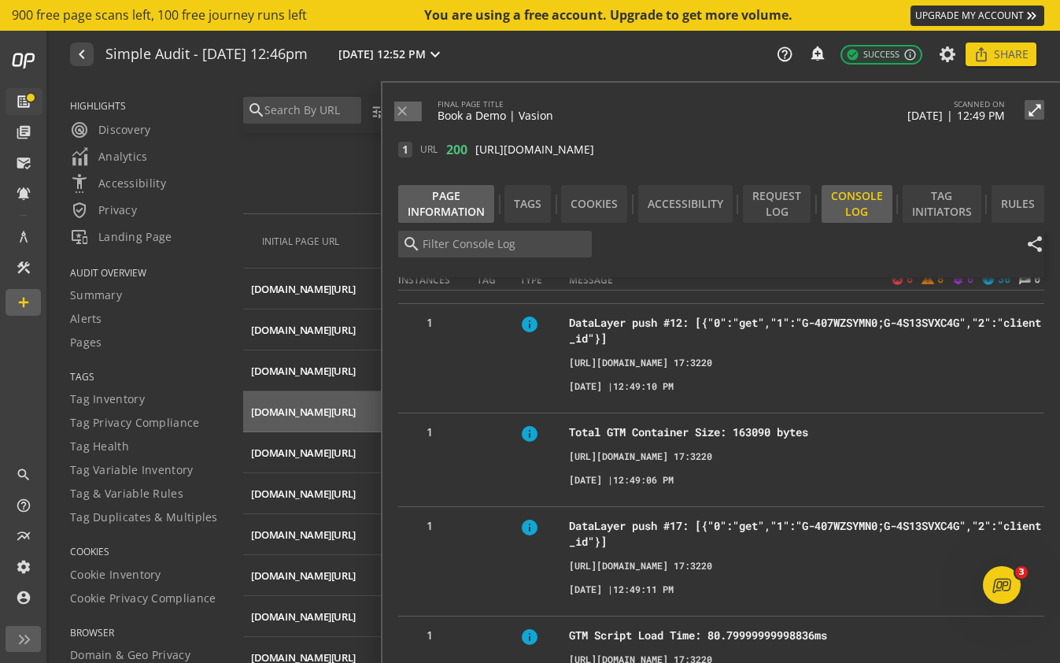
click at [465, 195] on div "Page Information" at bounding box center [446, 204] width 96 height 38
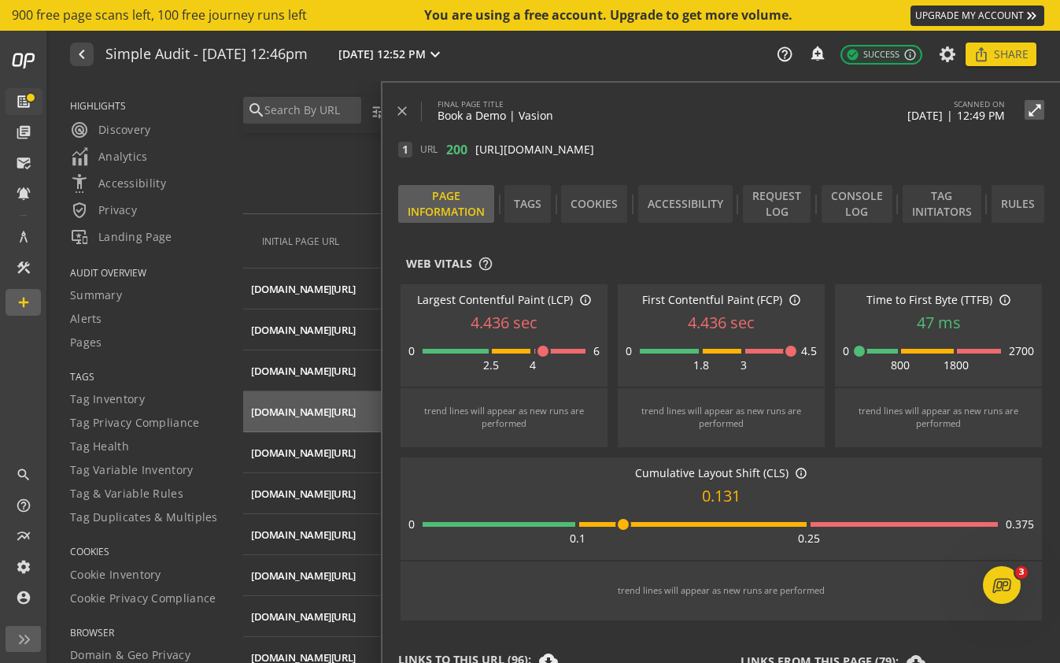
scroll to position [136, 0]
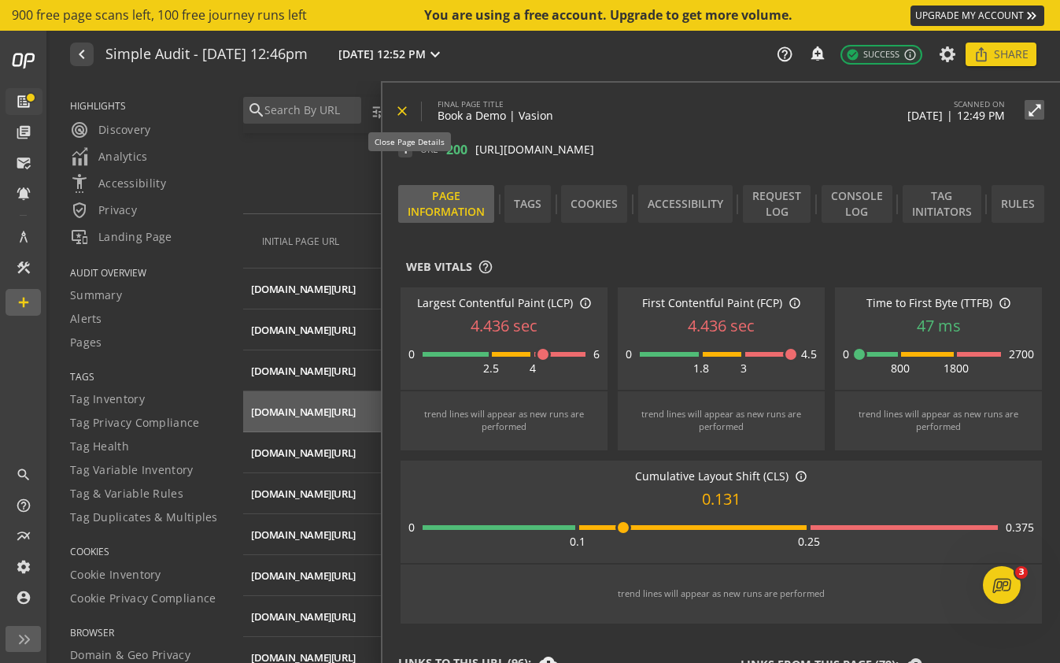
click at [402, 109] on mat-icon "close" at bounding box center [402, 111] width 16 height 16
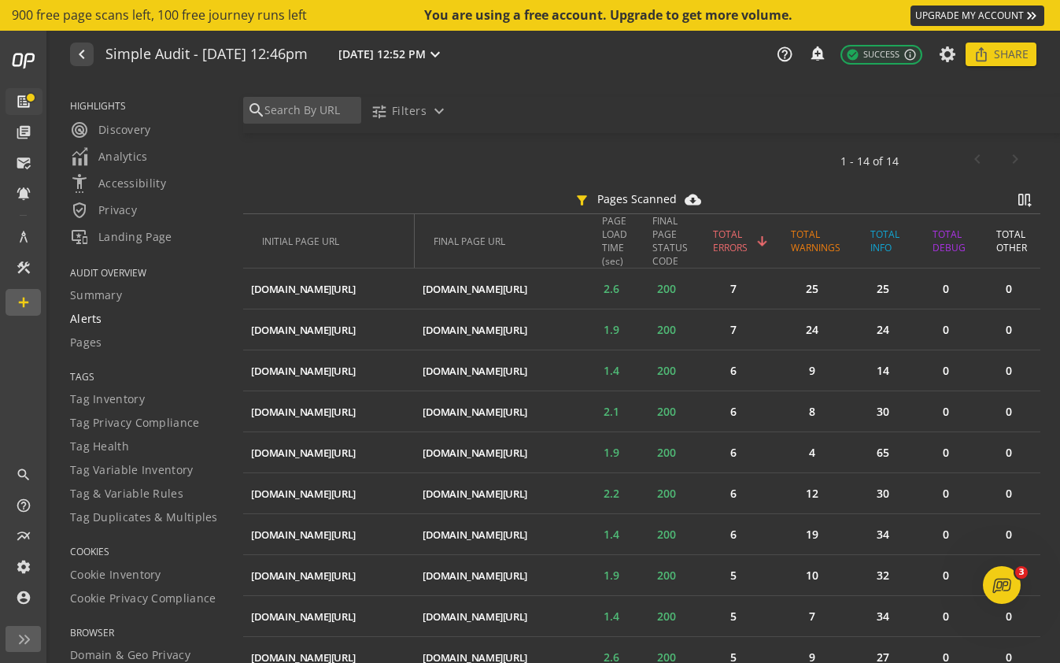
click at [140, 308] on link "Alerts" at bounding box center [146, 319] width 153 height 24
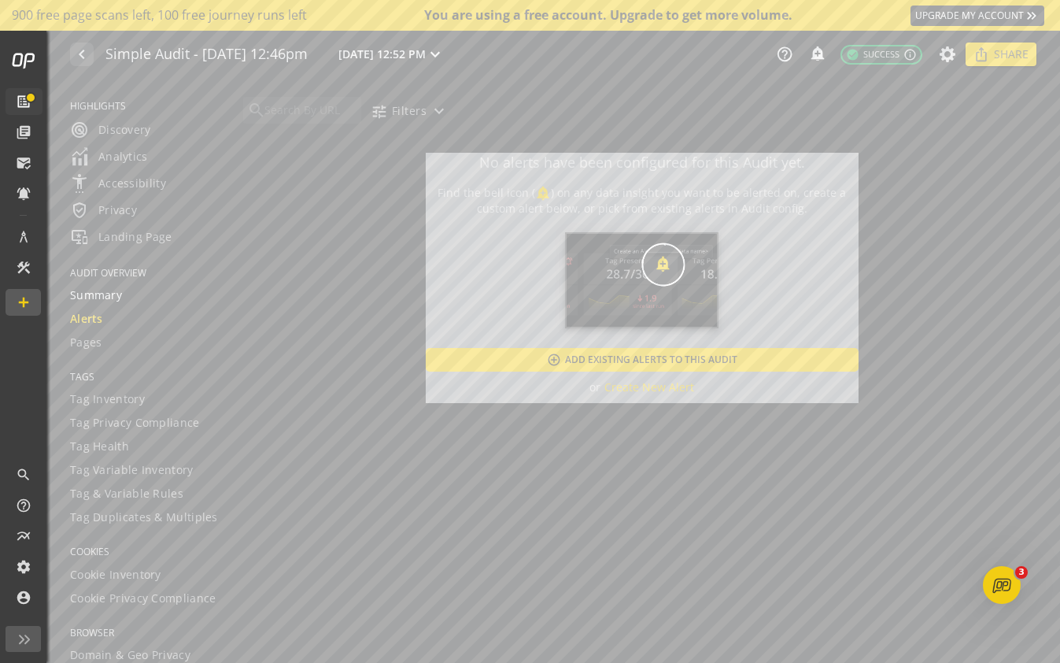
click at [124, 294] on div "Summary" at bounding box center [146, 295] width 153 height 16
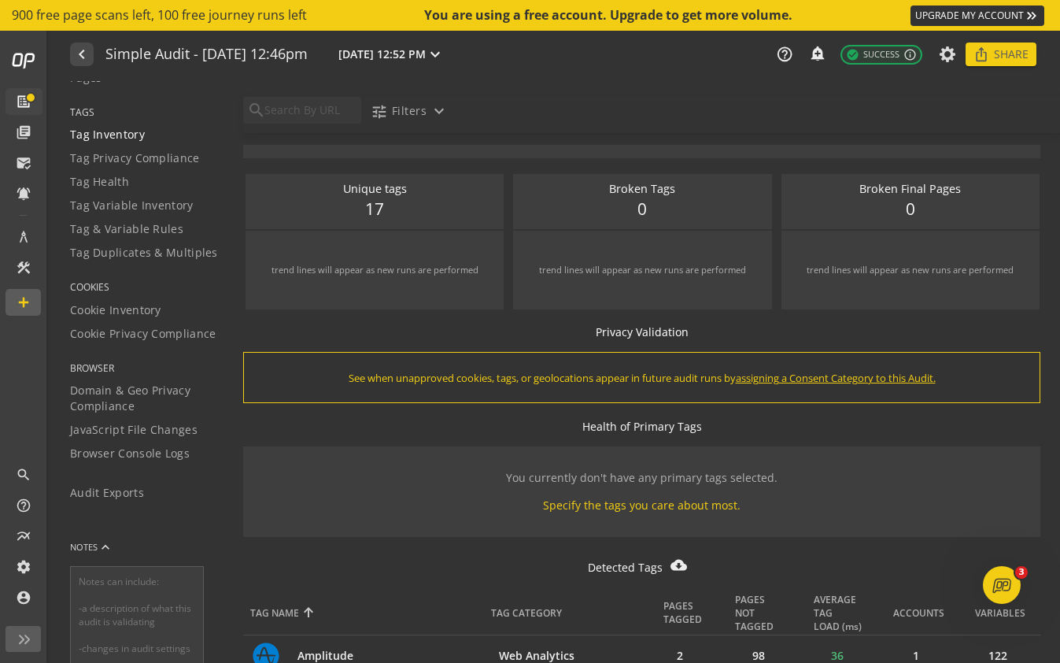
scroll to position [265, 0]
click at [150, 391] on span "Domain & Geo Privacy Compliance" at bounding box center [146, 397] width 153 height 31
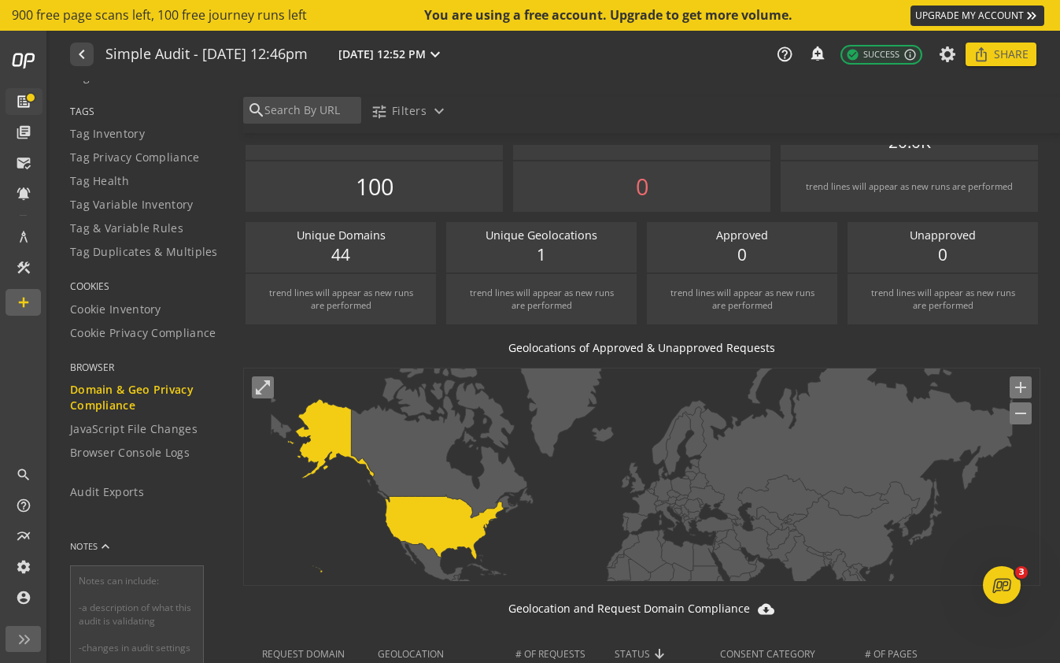
scroll to position [89, 0]
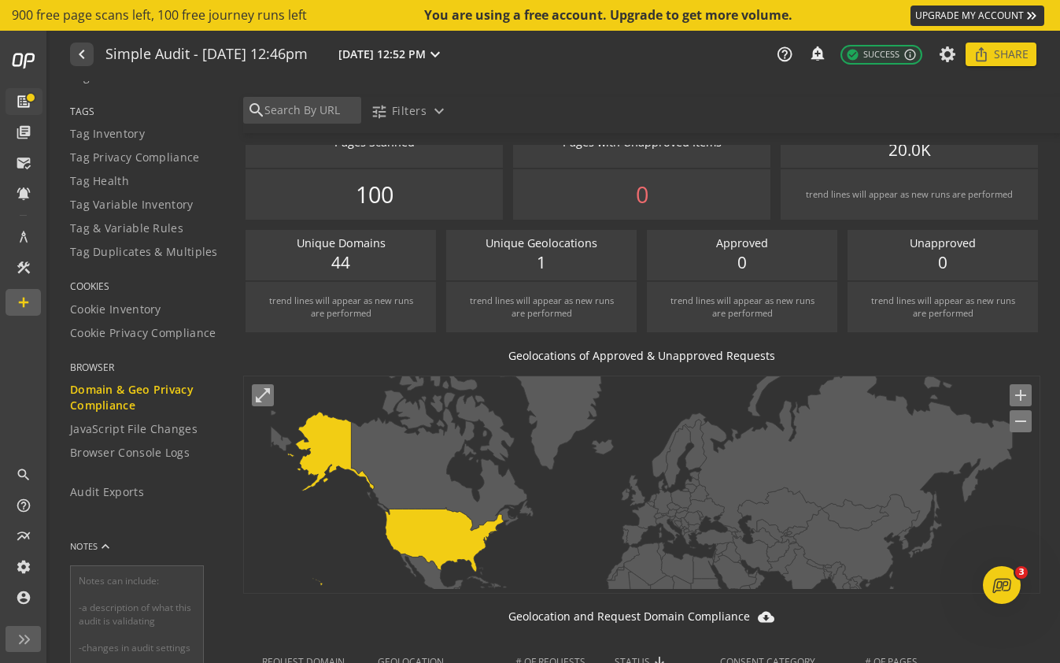
click at [644, 519] on icon at bounding box center [596, 561] width 132 height 119
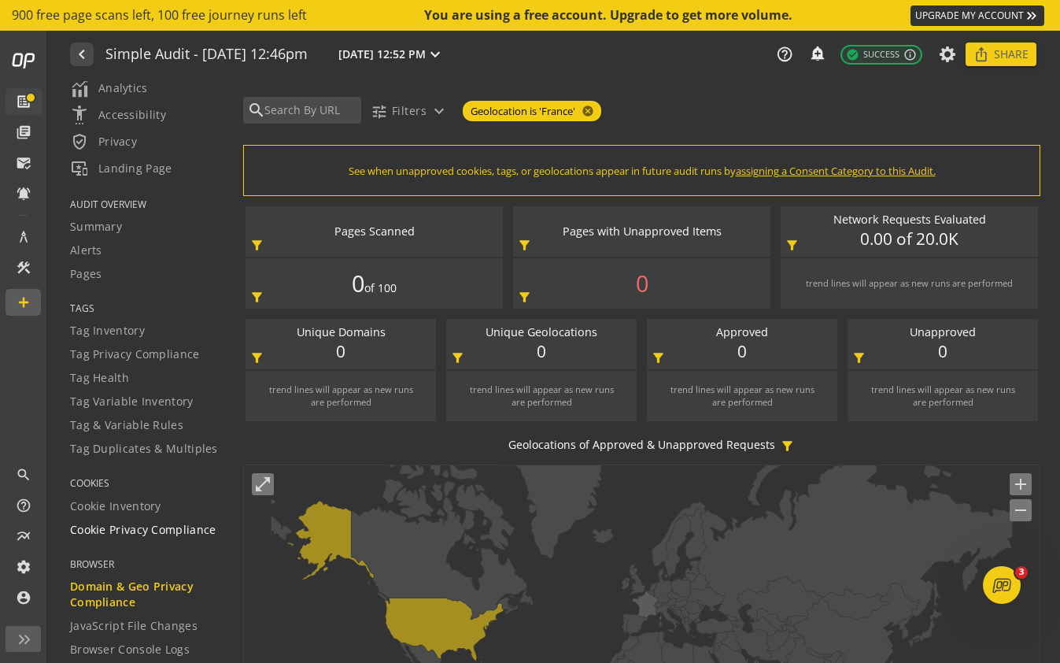
scroll to position [16, 0]
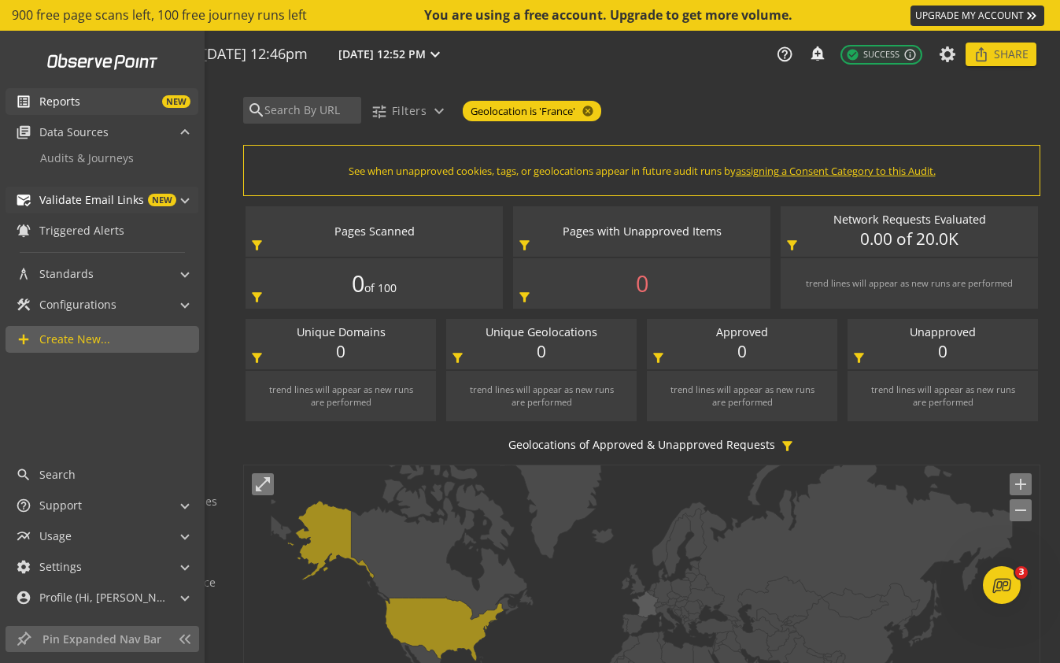
click at [188, 201] on mat-expansion-panel-header "mark_email_read Validate Email Links NEW" at bounding box center [102, 200] width 193 height 27
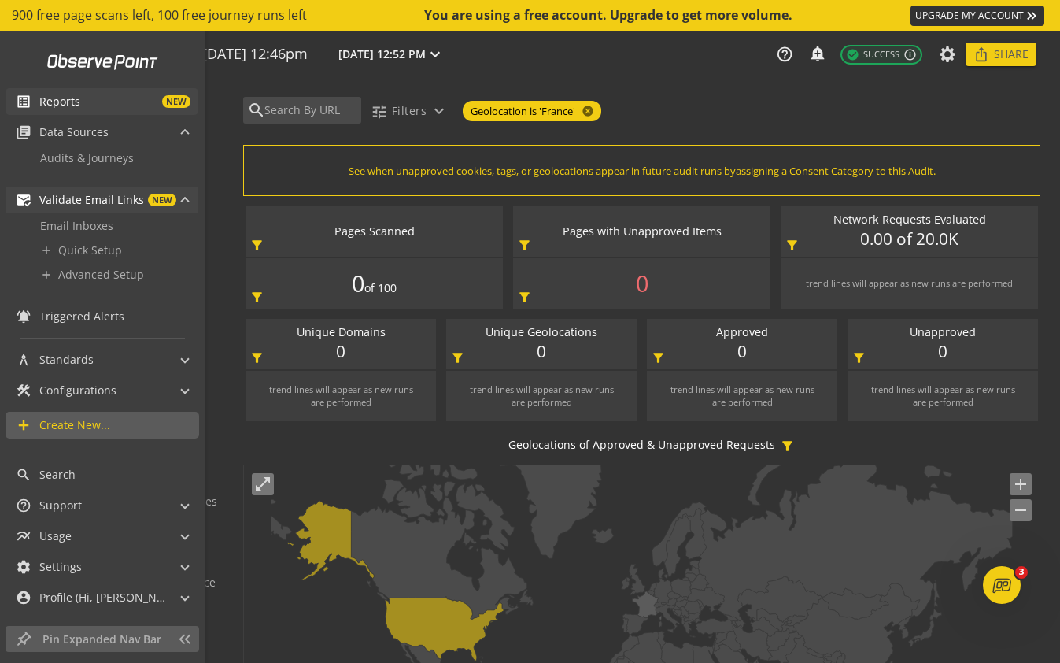
click at [107, 202] on span "Validate Email Links" at bounding box center [91, 200] width 105 height 16
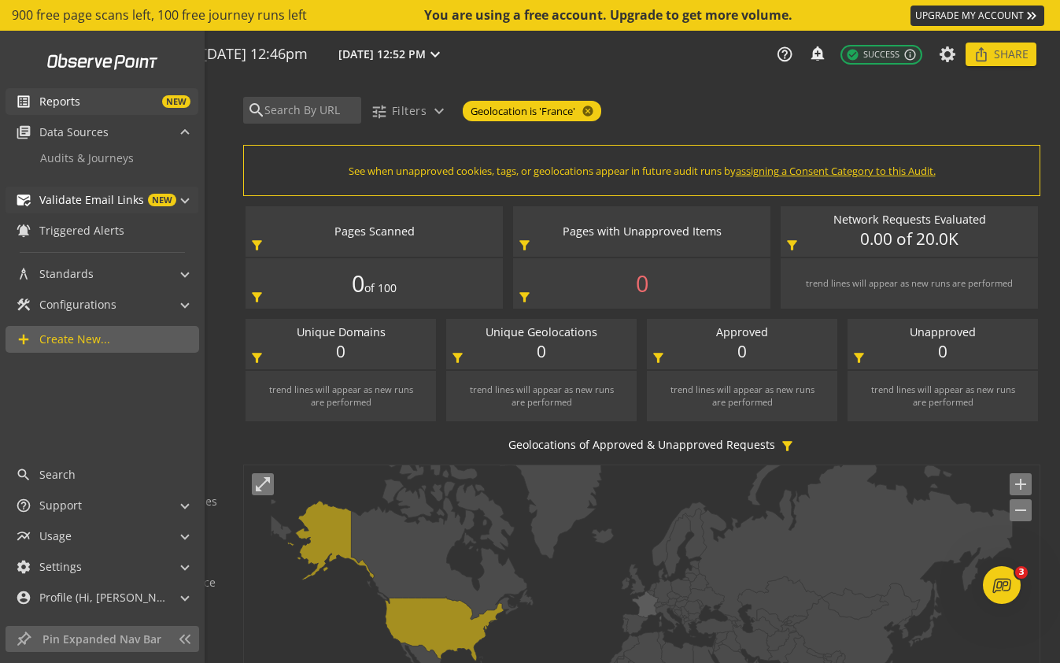
click at [107, 202] on span "Validate Email Links" at bounding box center [91, 200] width 105 height 16
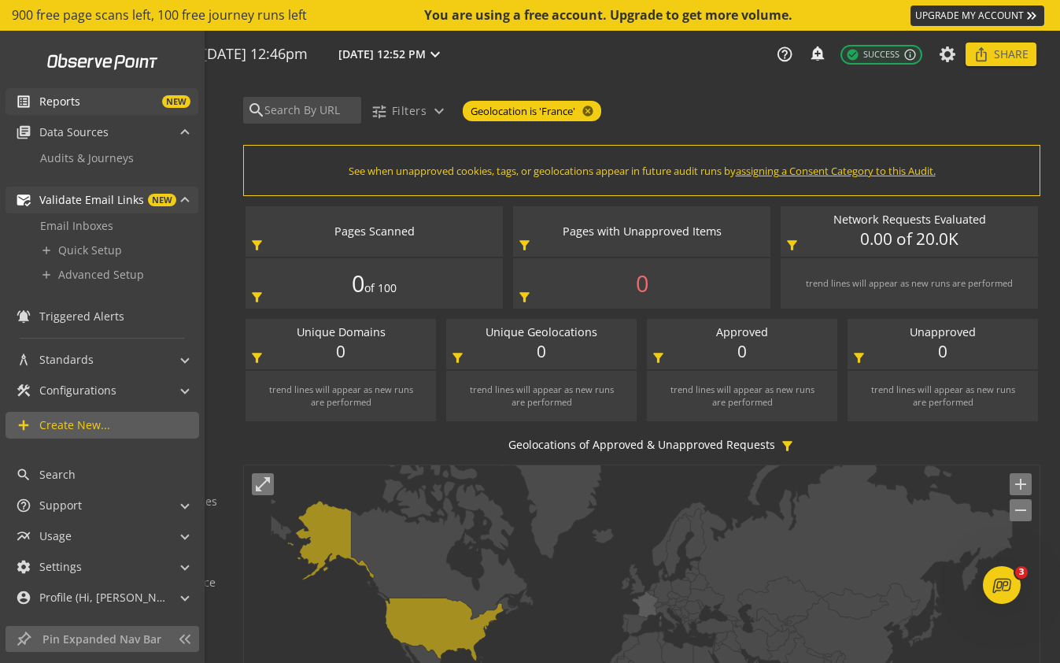
click at [87, 213] on div "mark_email_read Validate Email Links NEW" at bounding box center [96, 200] width 161 height 27
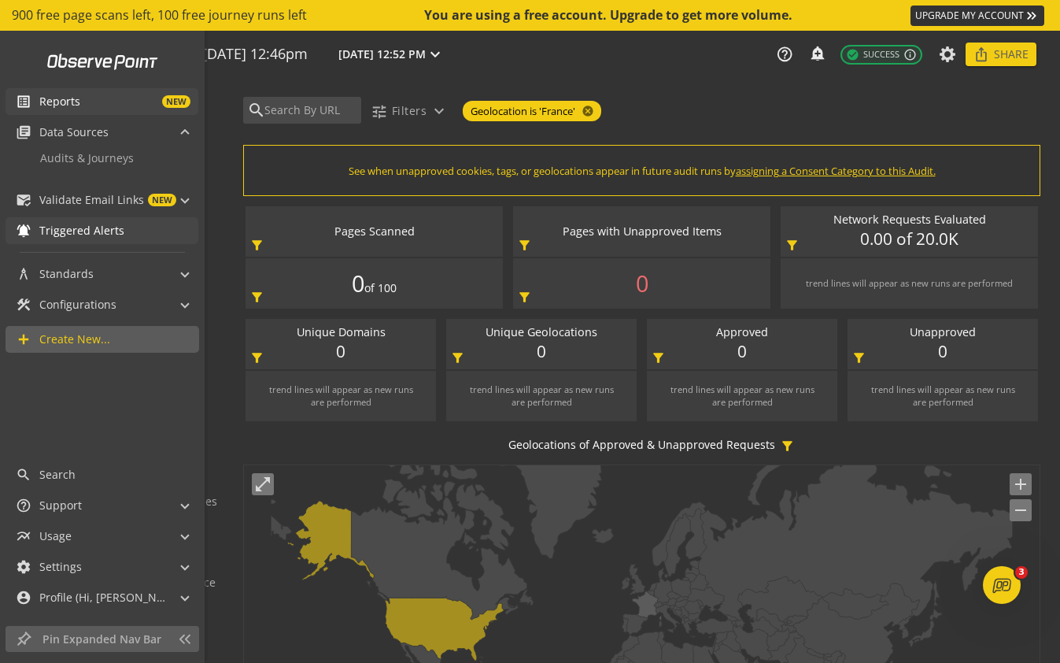
click at [87, 217] on link "notifications_active Triggered Alerts" at bounding box center [102, 230] width 193 height 27
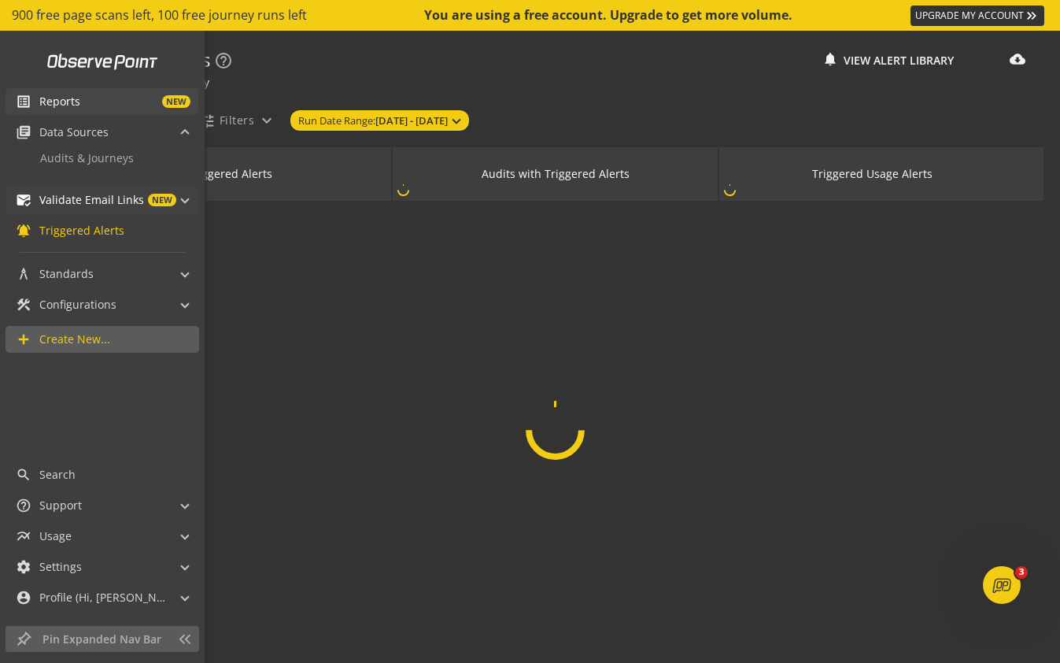
click at [89, 208] on div "mark_email_read Validate Email Links NEW" at bounding box center [96, 200] width 161 height 27
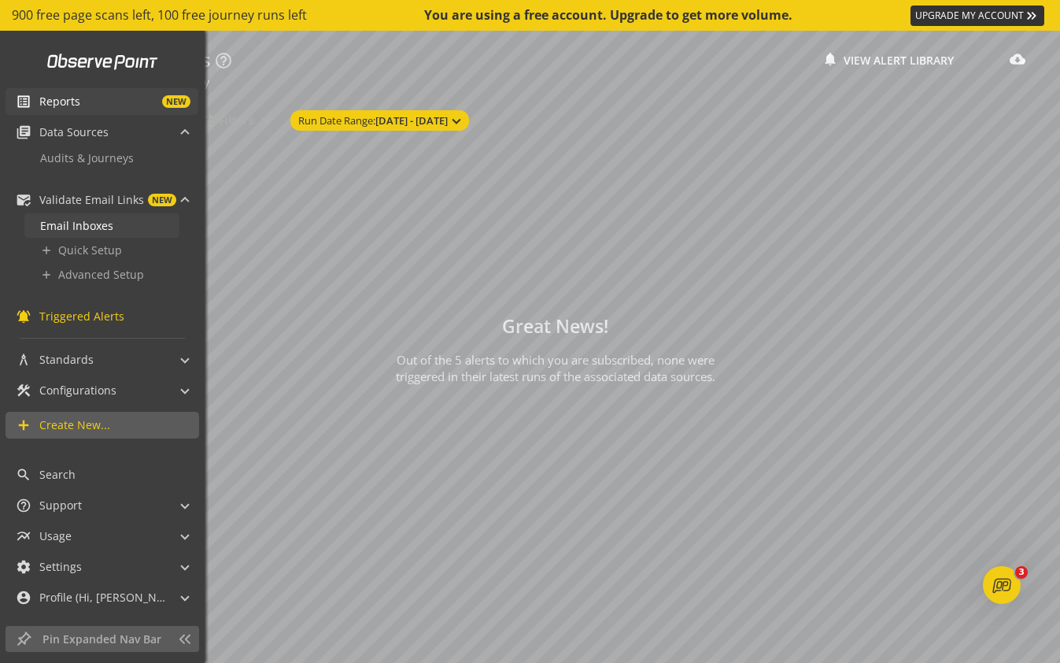
click at [84, 230] on span "Email Inboxes" at bounding box center [76, 225] width 73 height 15
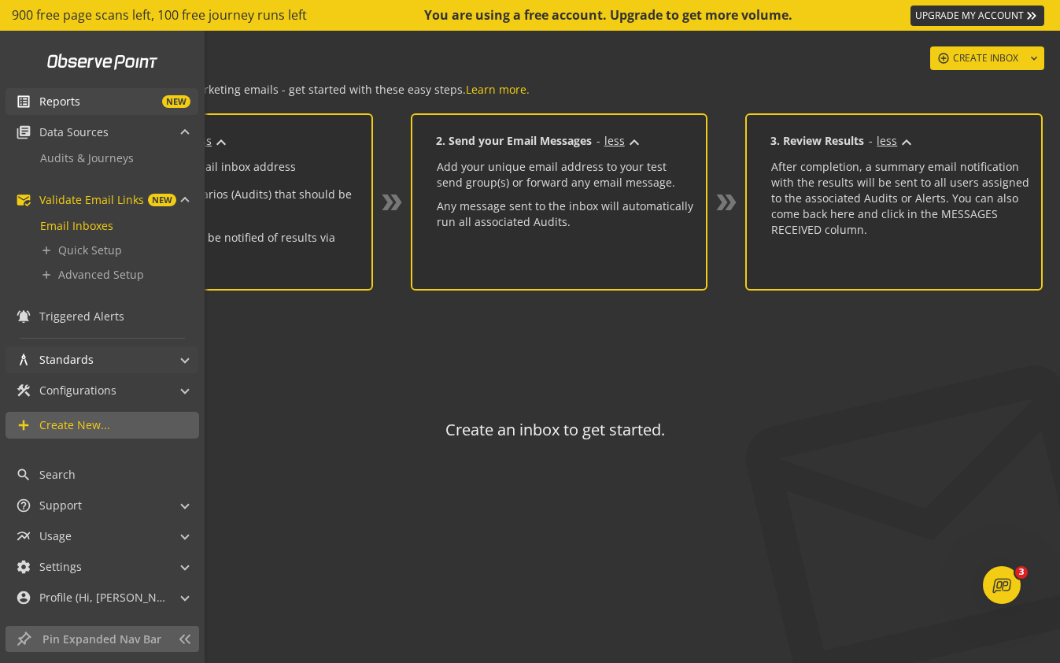
click at [91, 362] on span "Standards" at bounding box center [66, 360] width 54 height 16
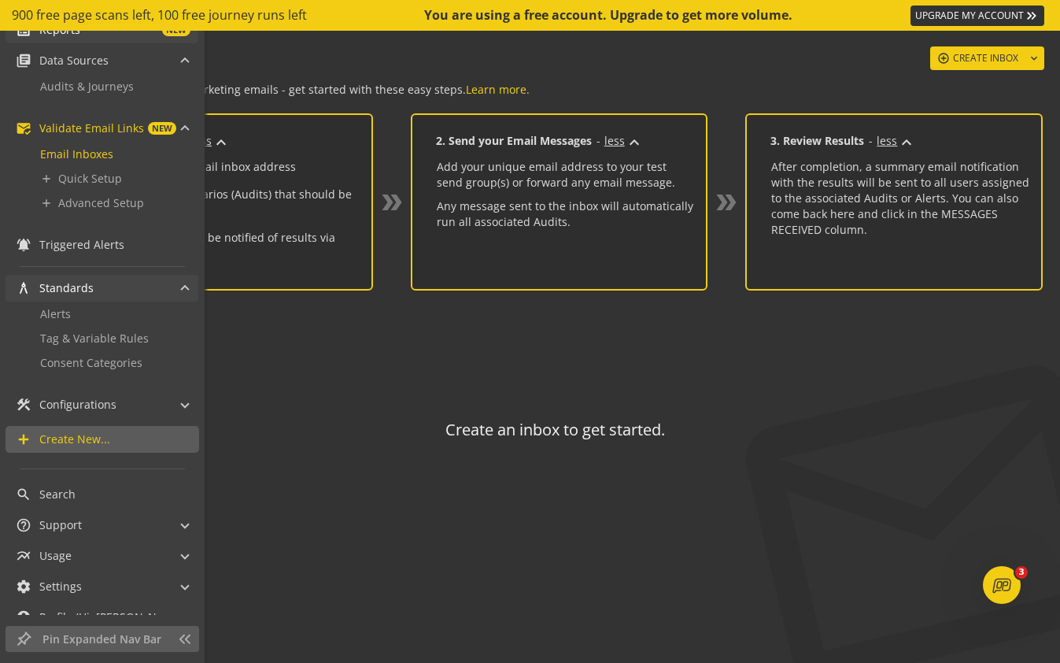
scroll to position [73, 0]
click at [100, 397] on span "Configurations" at bounding box center [77, 403] width 77 height 16
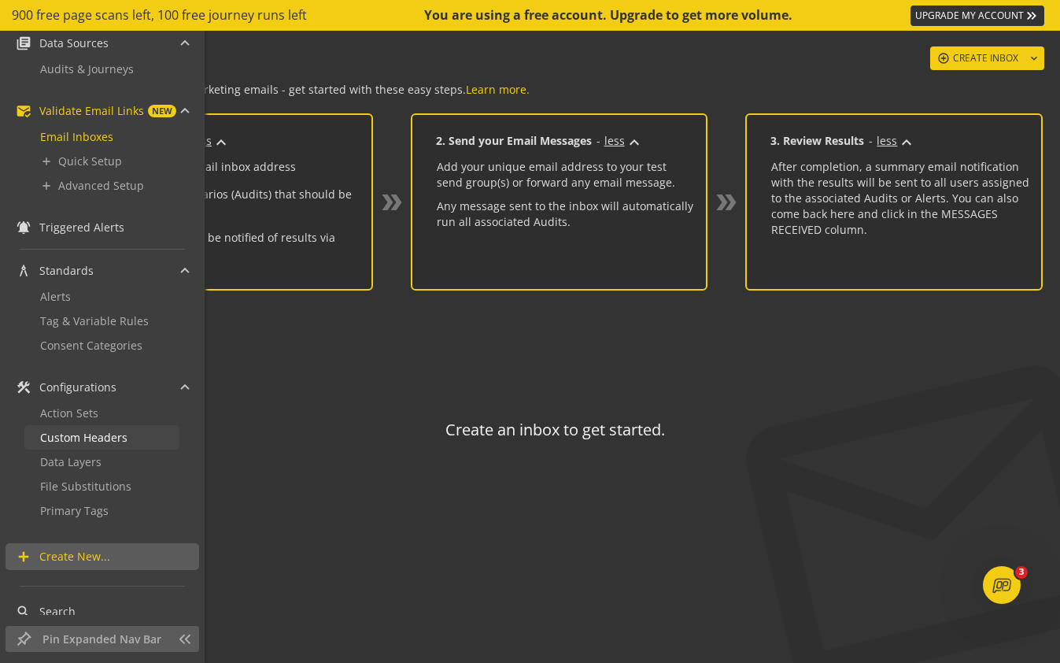
scroll to position [0, 0]
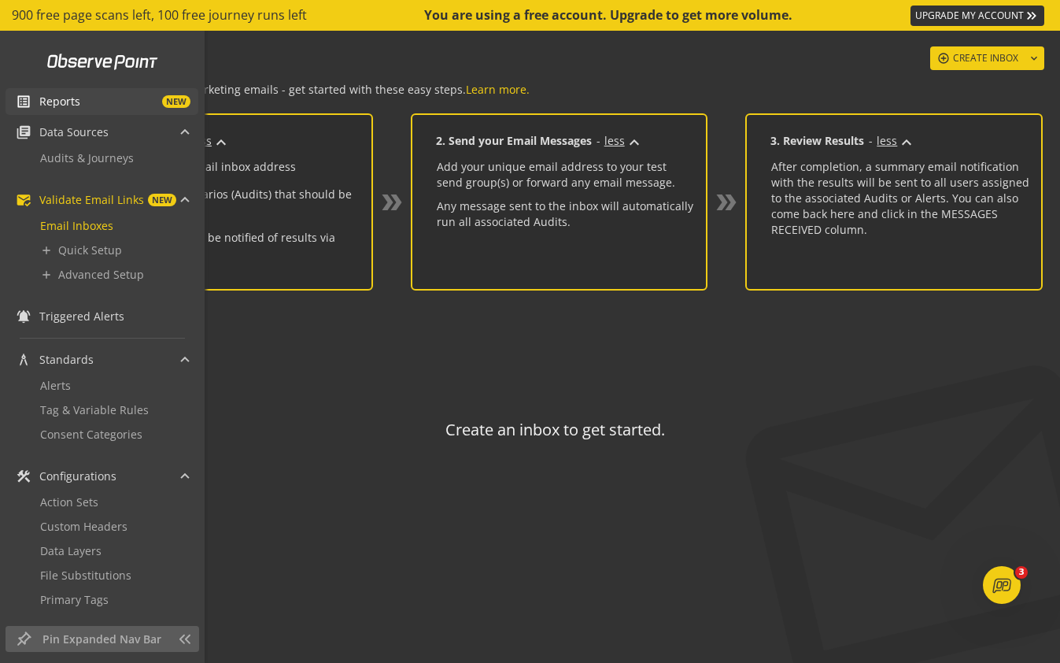
click at [103, 104] on span "NEW" at bounding box center [135, 101] width 110 height 13
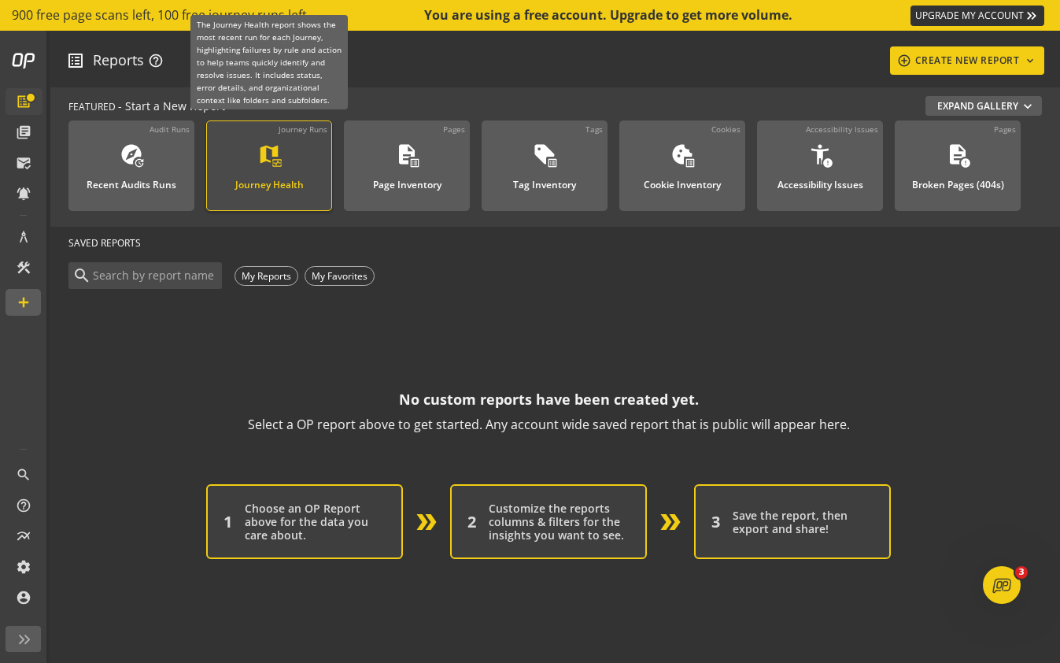
click at [251, 164] on div "map monitor_heart Journey Health" at bounding box center [269, 168] width 84 height 52
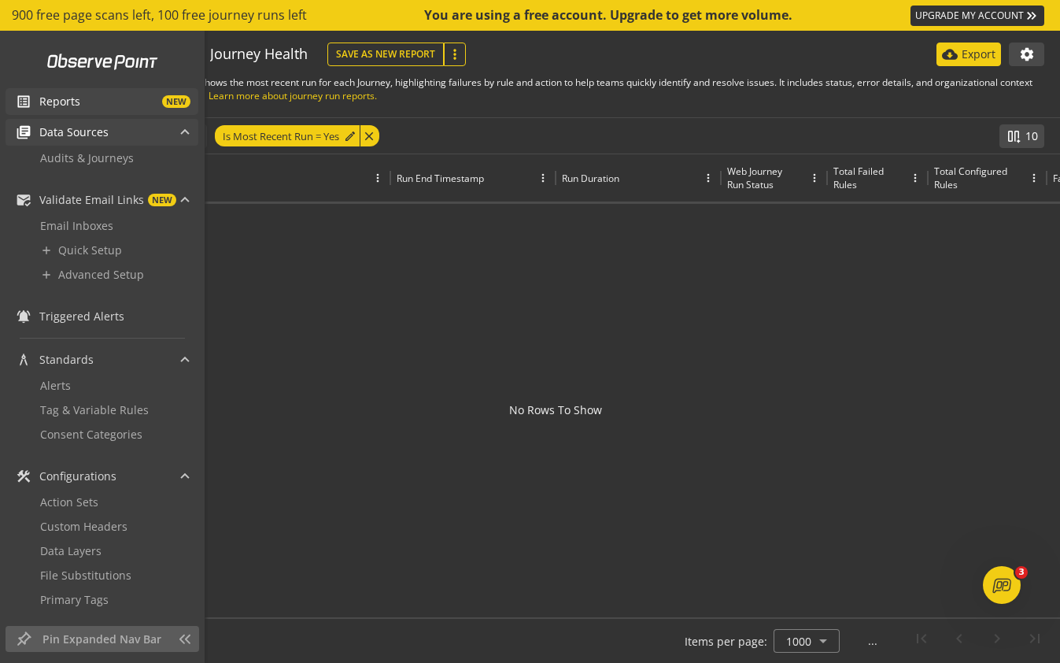
click at [94, 139] on span "Data Sources" at bounding box center [73, 132] width 69 height 16
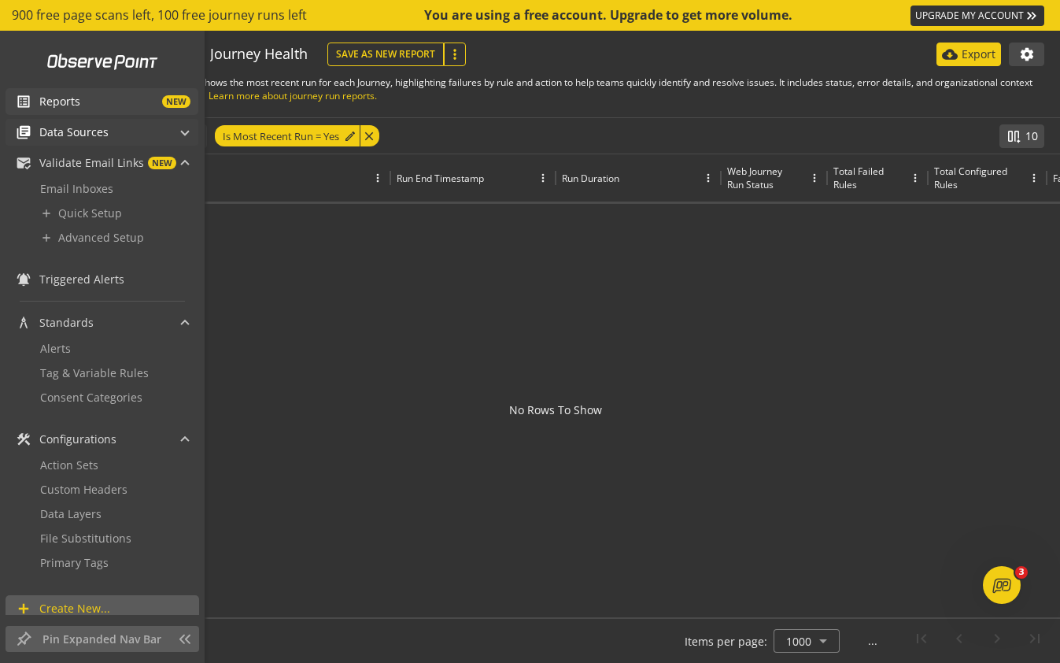
click at [94, 139] on span "Data Sources" at bounding box center [73, 132] width 69 height 16
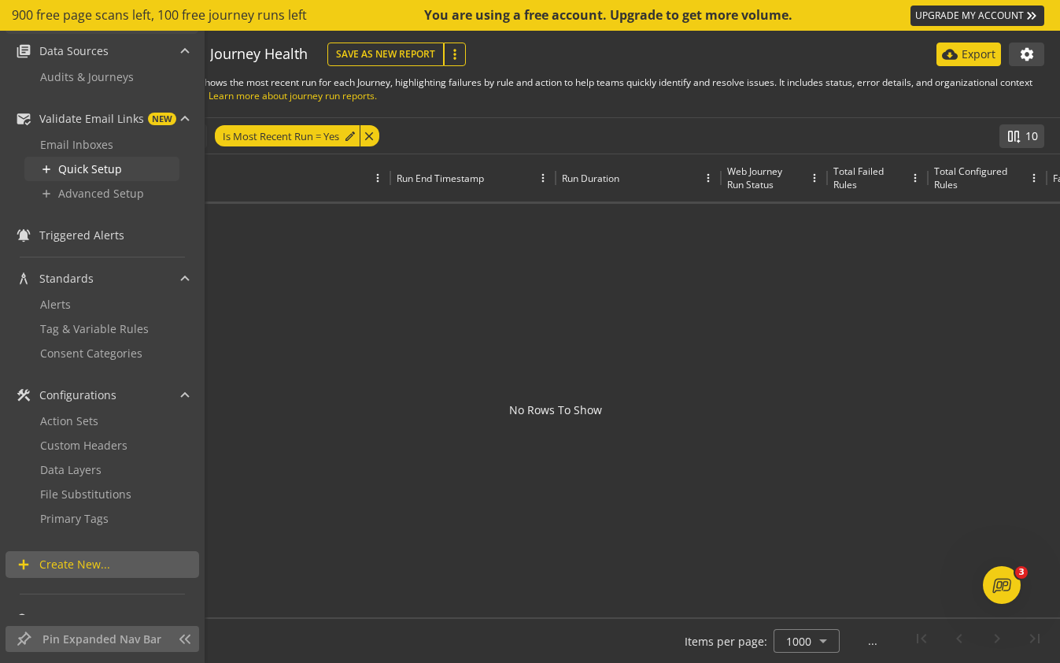
scroll to position [88, 0]
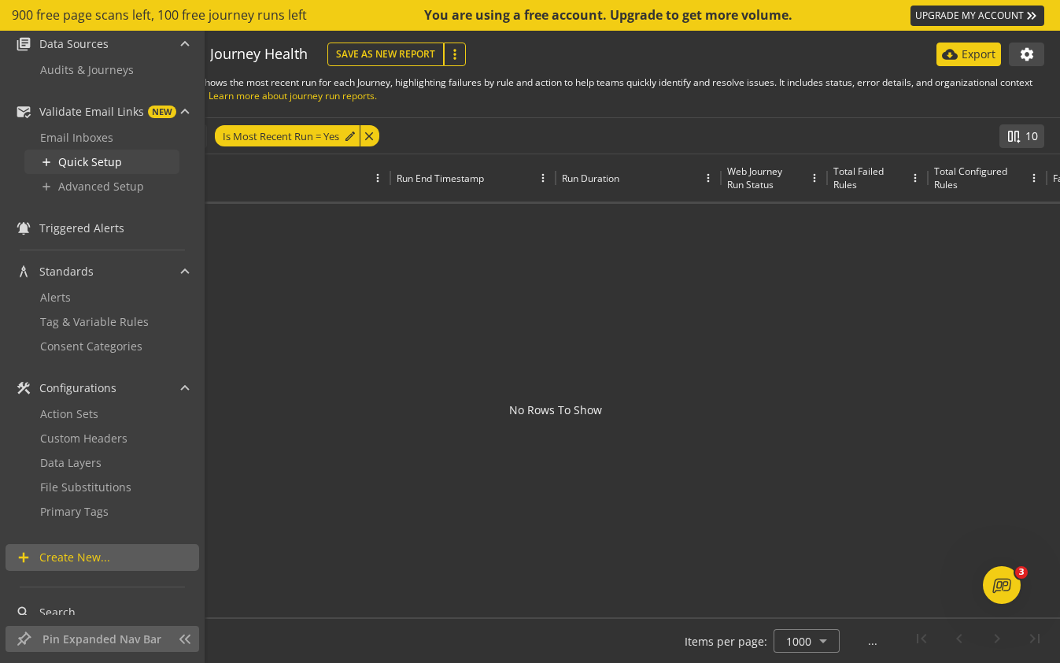
click at [96, 156] on span "Quick Setup" at bounding box center [90, 161] width 64 height 15
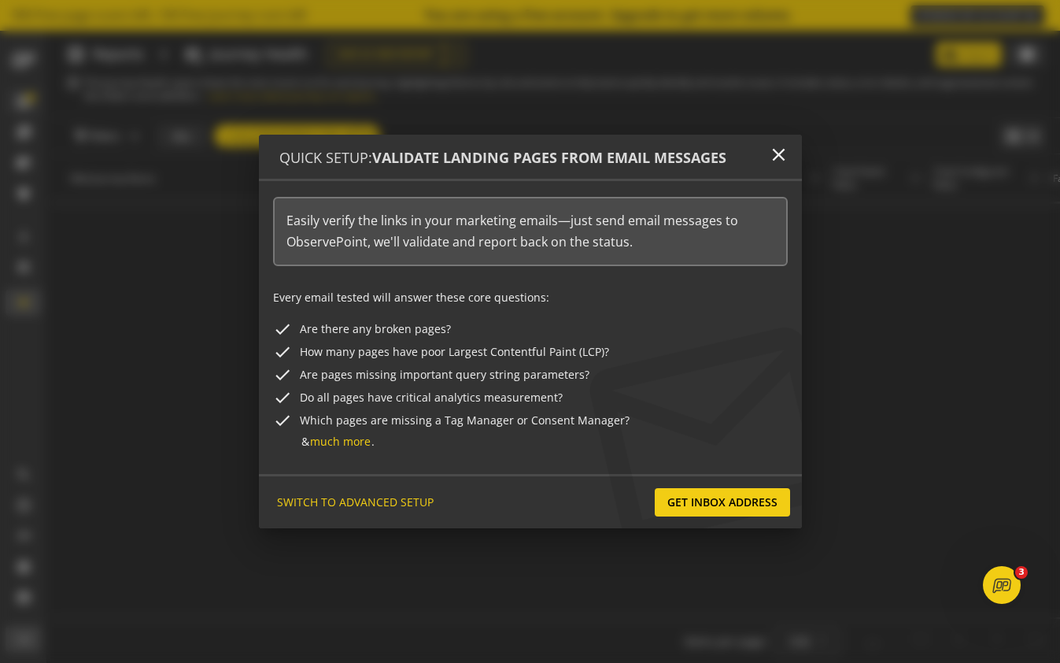
scroll to position [0, 0]
click at [96, 156] on div at bounding box center [530, 331] width 1060 height 663
click at [778, 157] on mat-icon "close" at bounding box center [778, 154] width 21 height 21
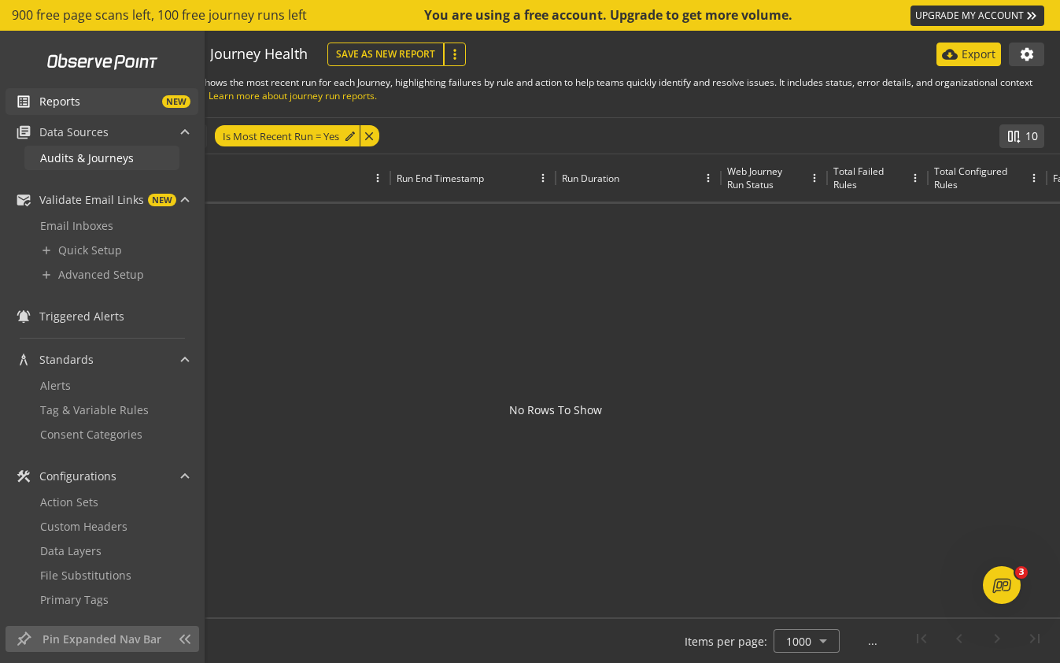
click at [84, 160] on span "Audits & Journeys" at bounding box center [87, 157] width 94 height 15
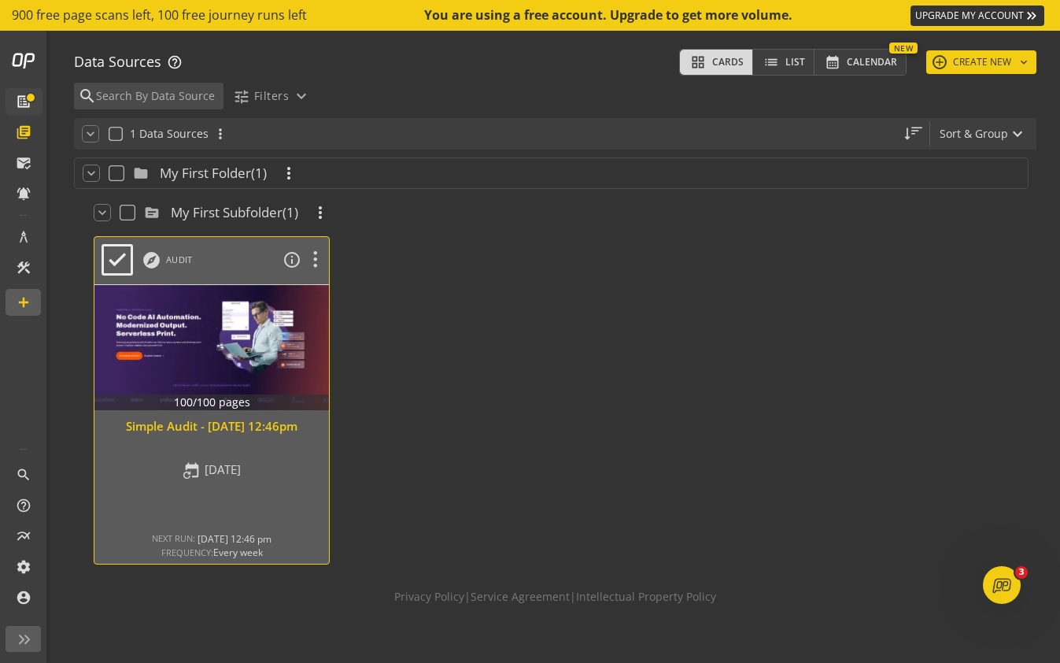
click at [294, 327] on div at bounding box center [212, 347] width 246 height 132
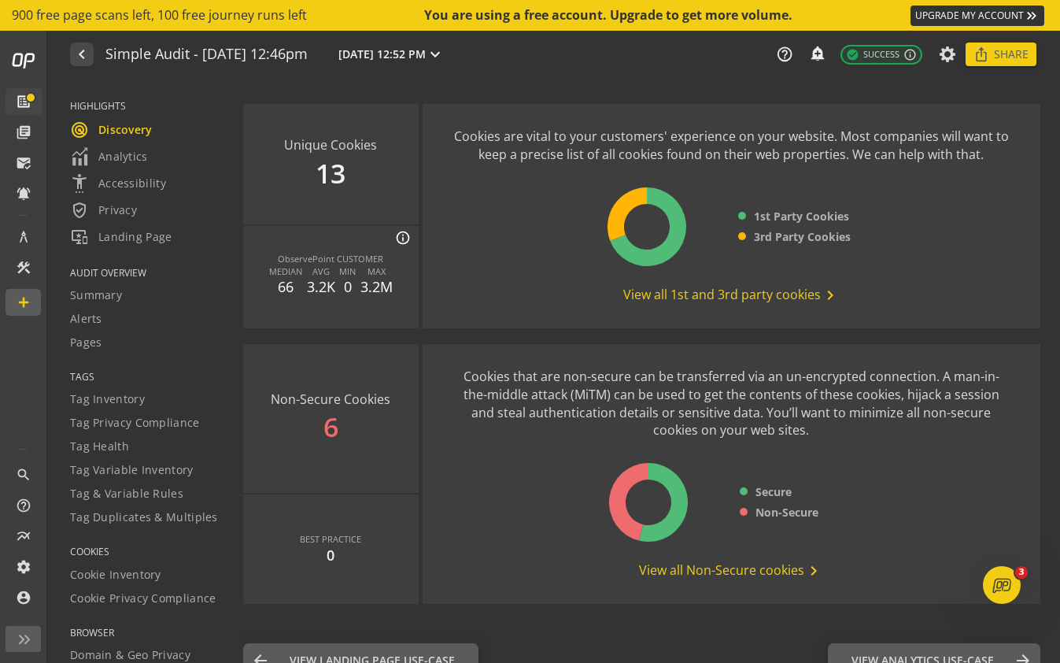
scroll to position [2073, 0]
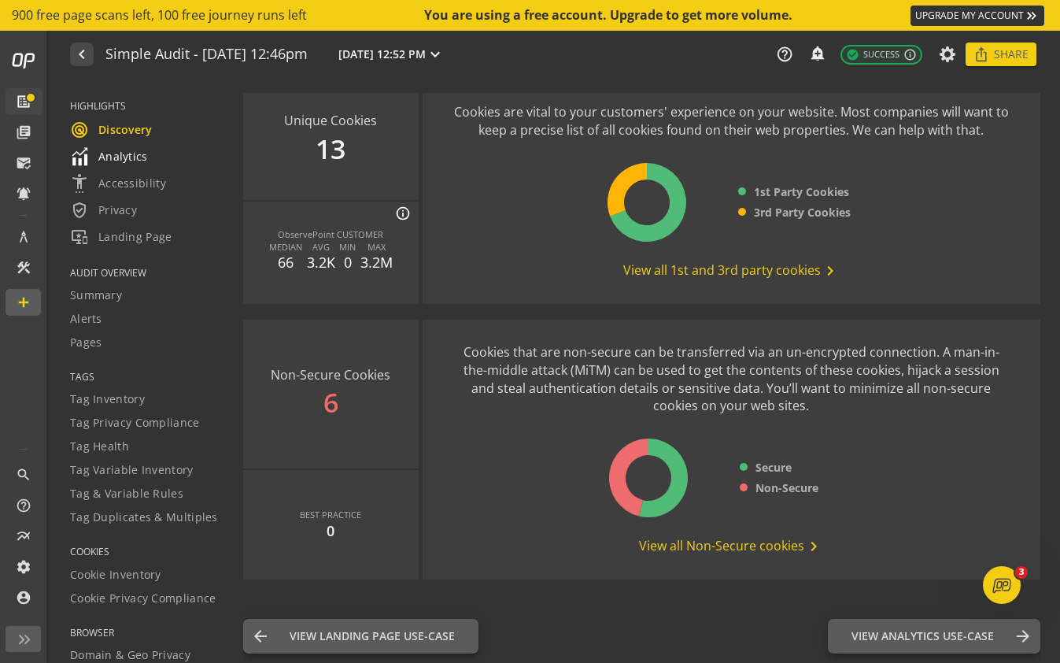
click at [148, 153] on div "Analytics" at bounding box center [146, 156] width 153 height 19
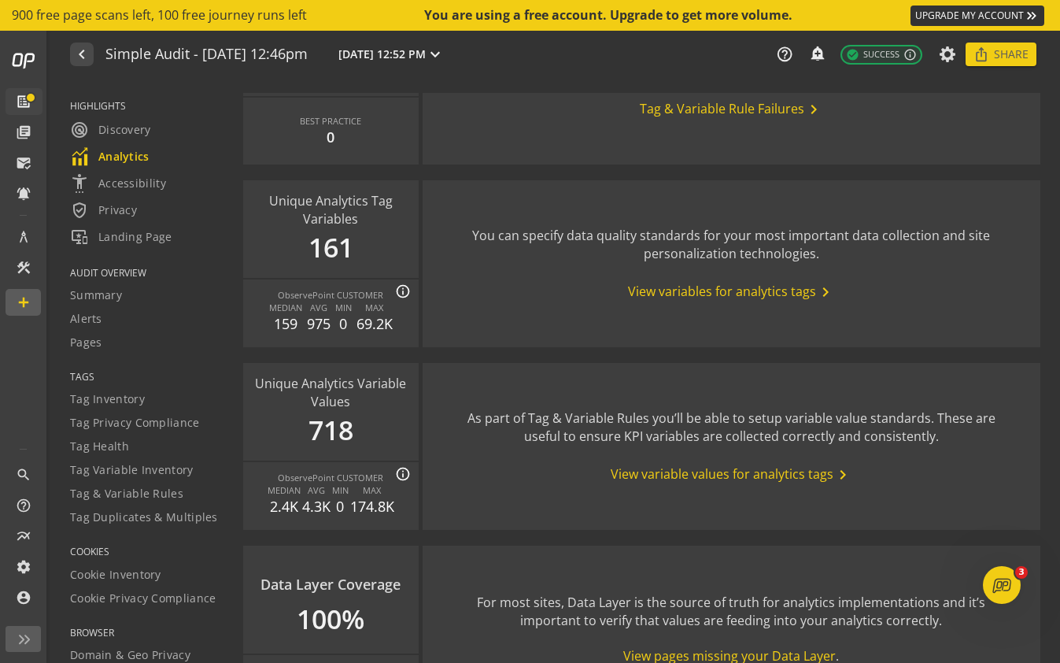
scroll to position [1888, 0]
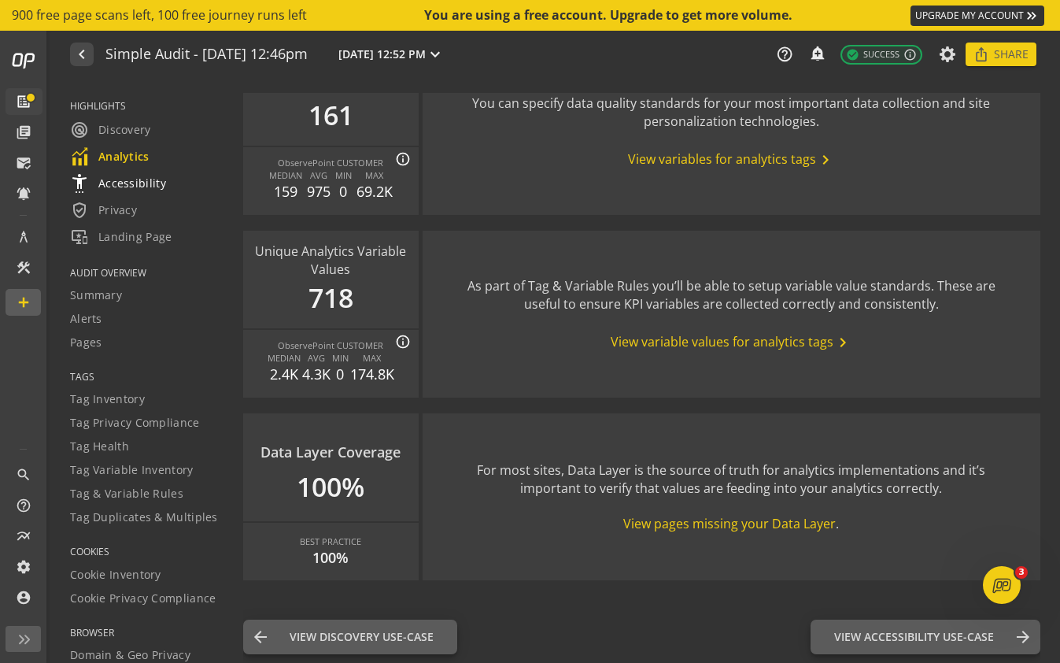
click at [158, 185] on span "settings_accessibility Accessibility" at bounding box center [118, 183] width 96 height 19
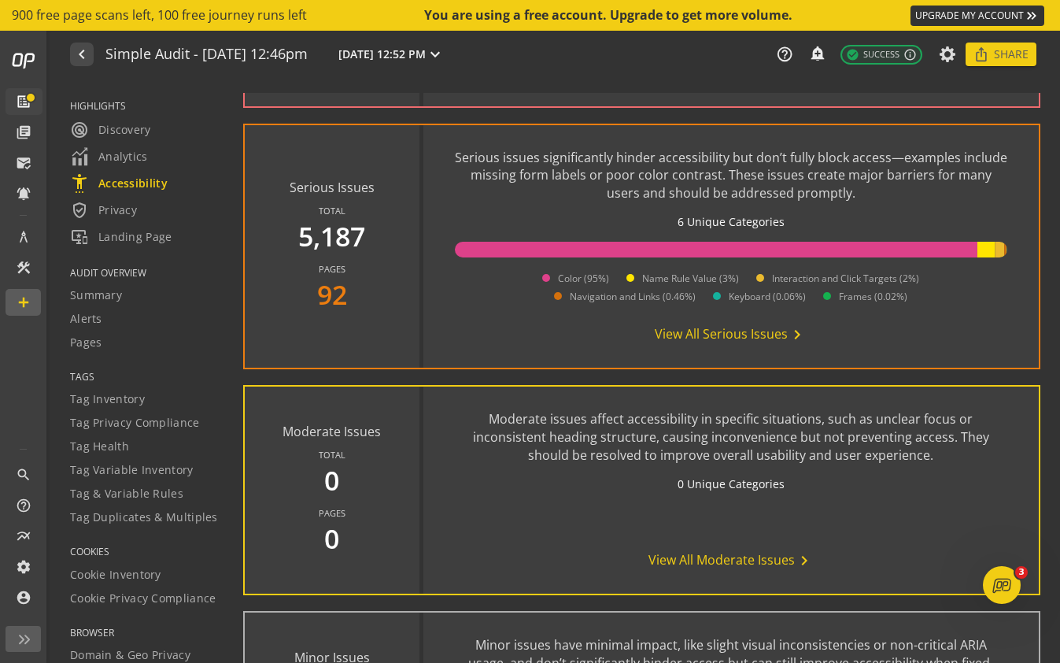
scroll to position [759, 0]
click at [135, 211] on span "verified_user Privacy" at bounding box center [103, 210] width 67 height 19
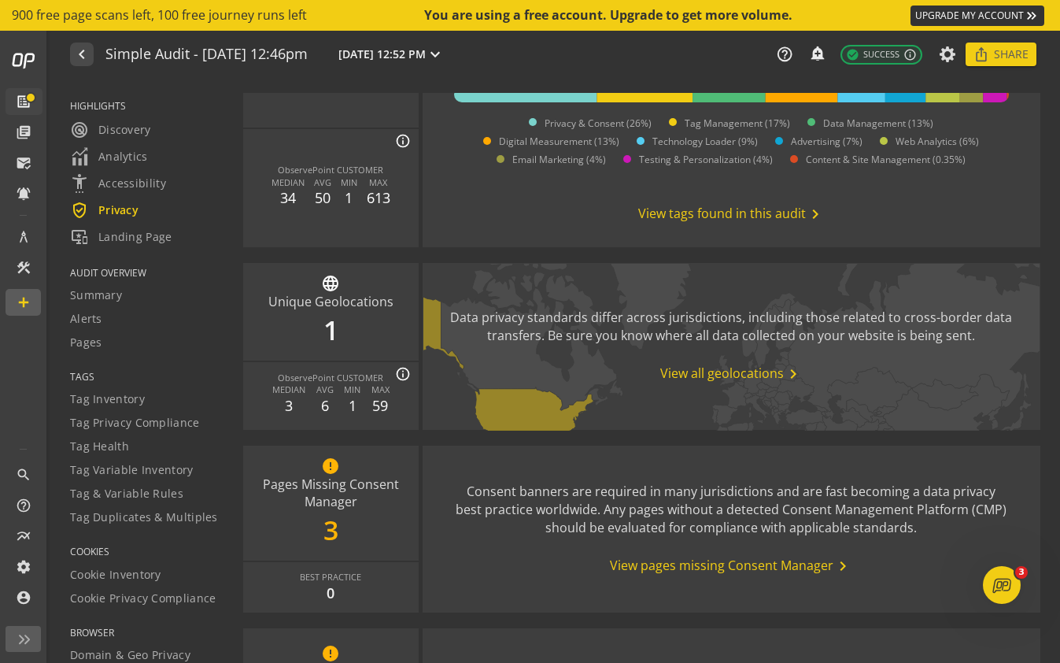
scroll to position [777, 0]
click at [756, 374] on span "View all geolocations chevron_right" at bounding box center [731, 375] width 142 height 19
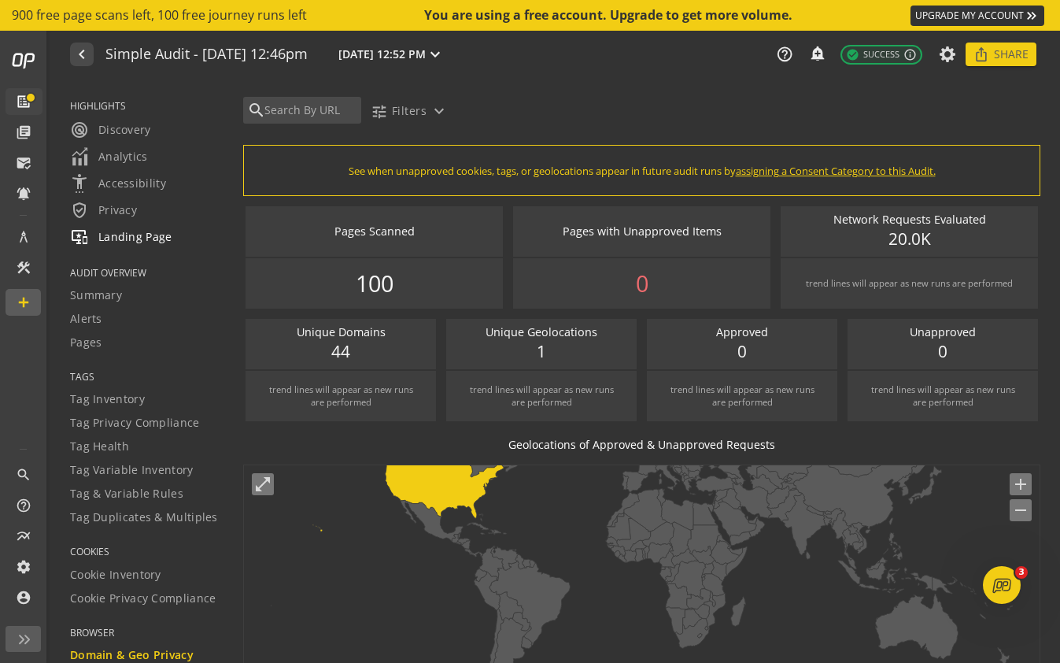
click at [183, 230] on div "important_devices Landing Page" at bounding box center [146, 236] width 153 height 19
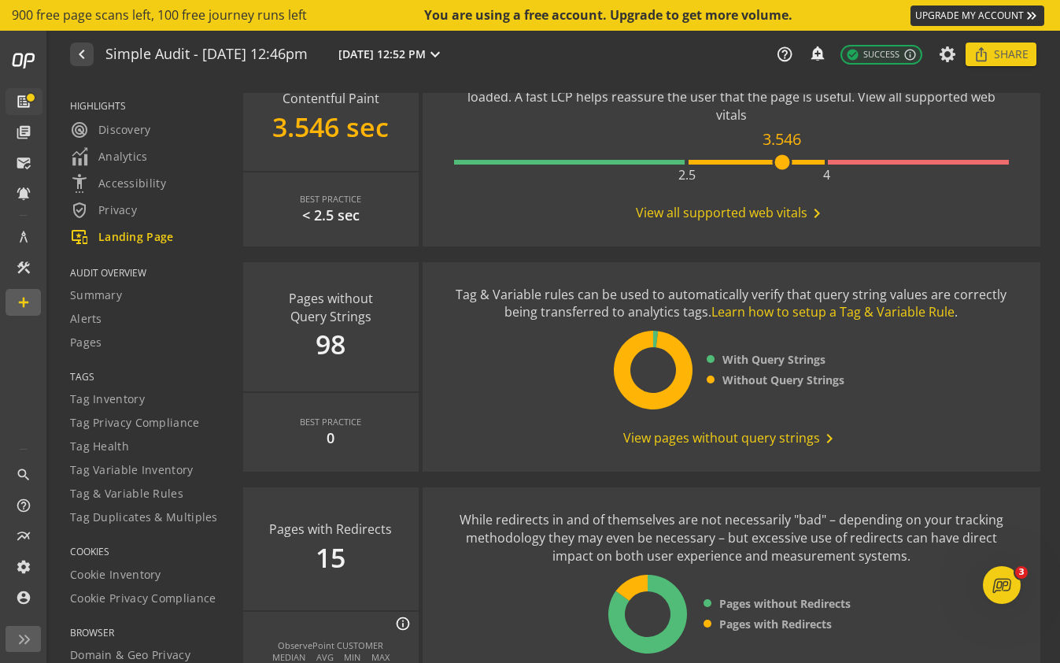
scroll to position [924, 0]
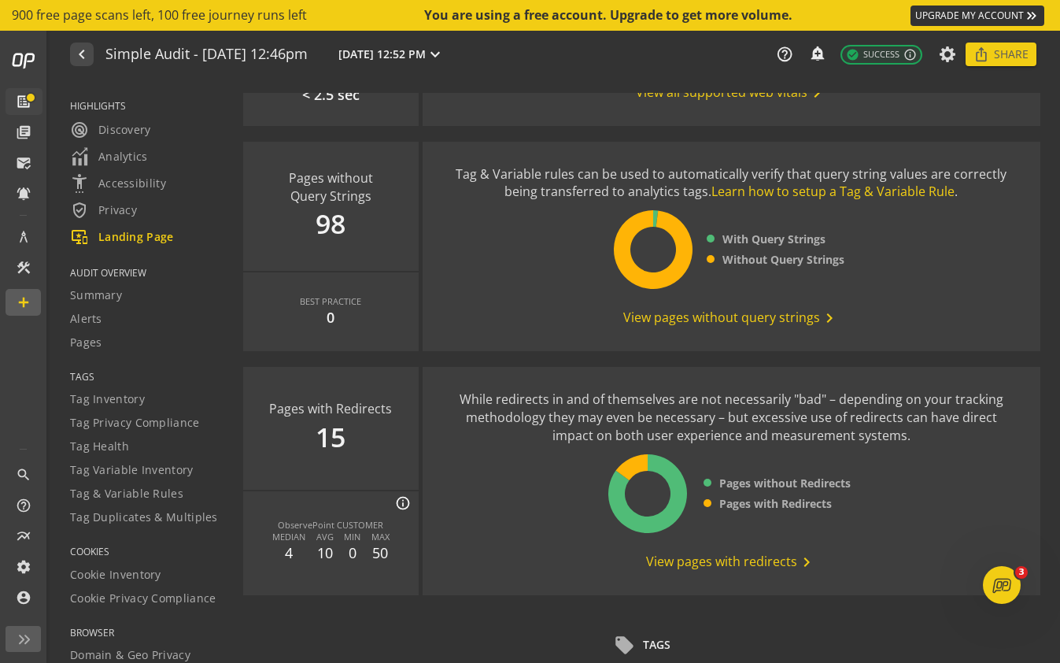
click at [724, 320] on span "View pages without query strings chevron_right" at bounding box center [731, 318] width 216 height 19
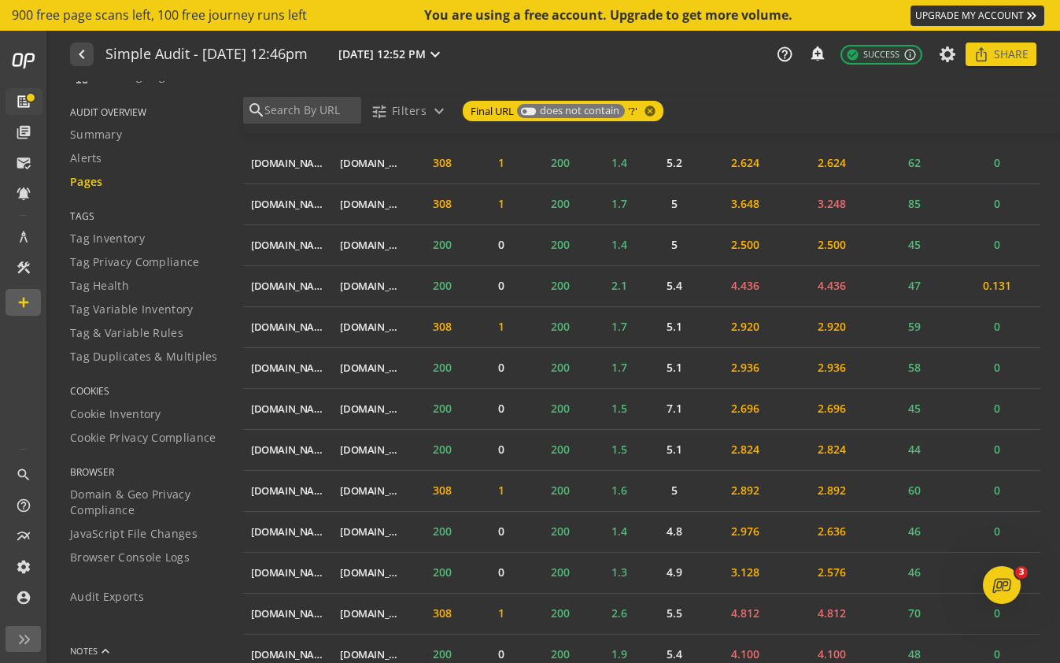
scroll to position [191, 0]
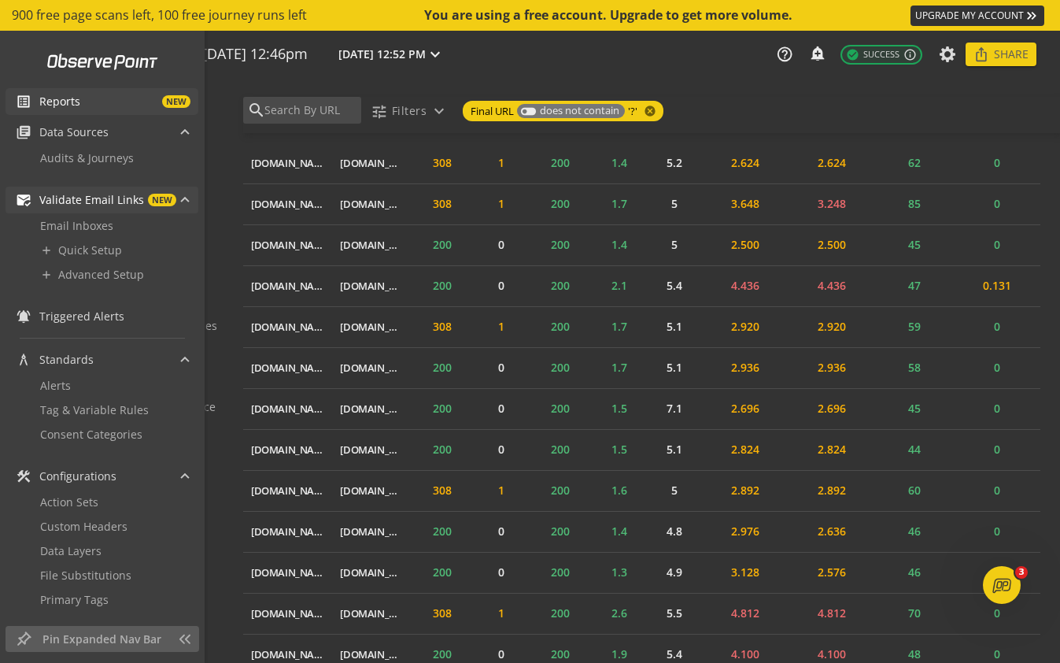
click at [183, 200] on span at bounding box center [185, 202] width 6 height 17
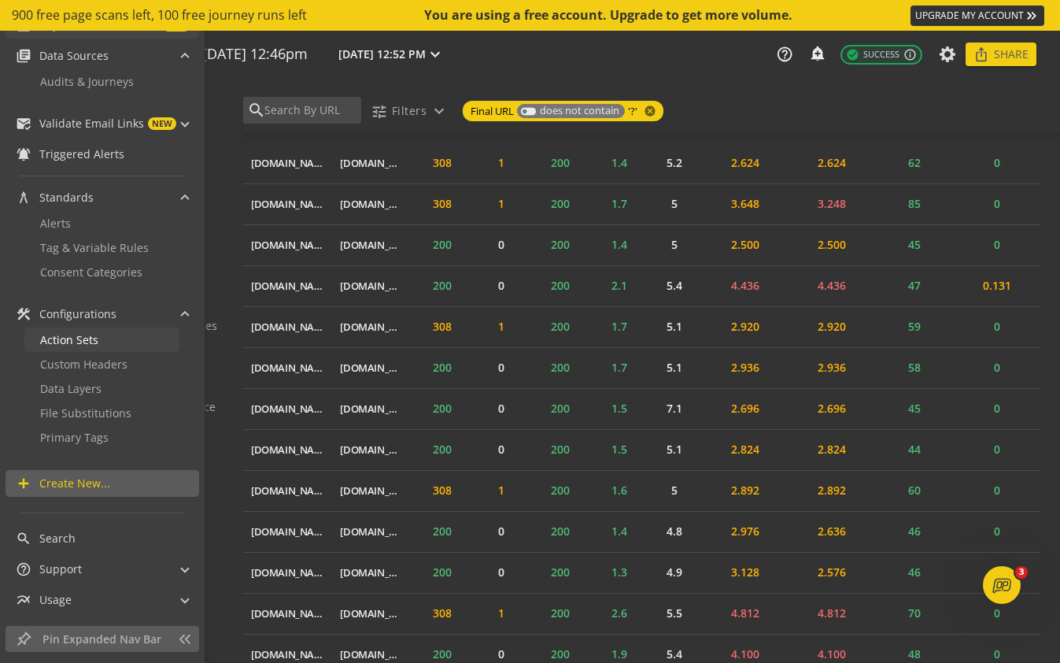
scroll to position [88, 0]
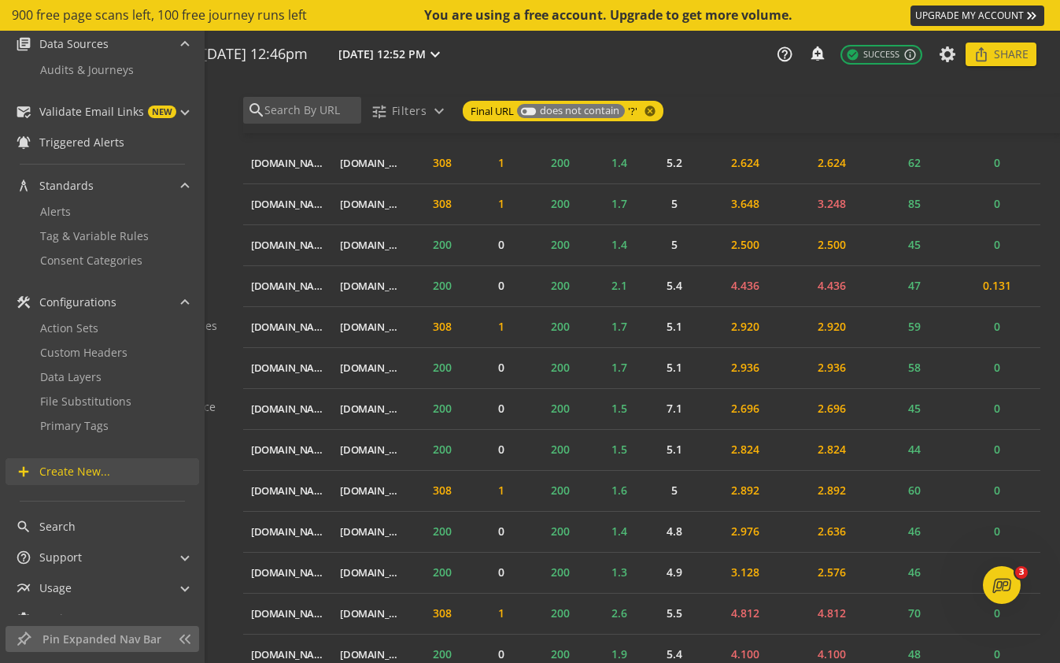
click at [94, 469] on span "Create New..." at bounding box center [74, 472] width 71 height 16
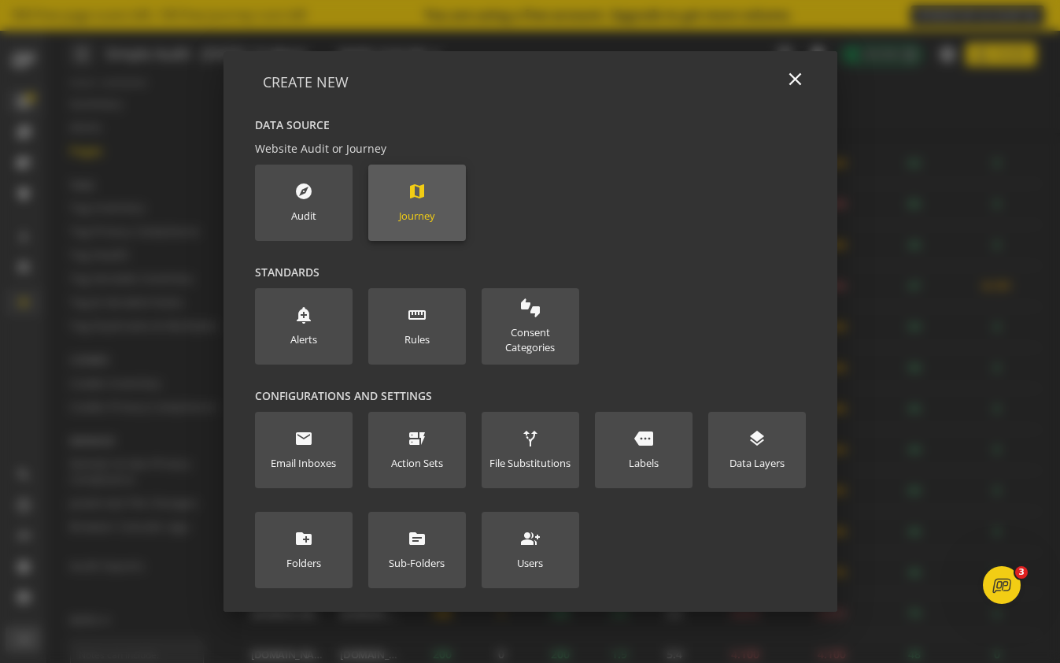
click at [425, 209] on div "Journey" at bounding box center [417, 216] width 36 height 15
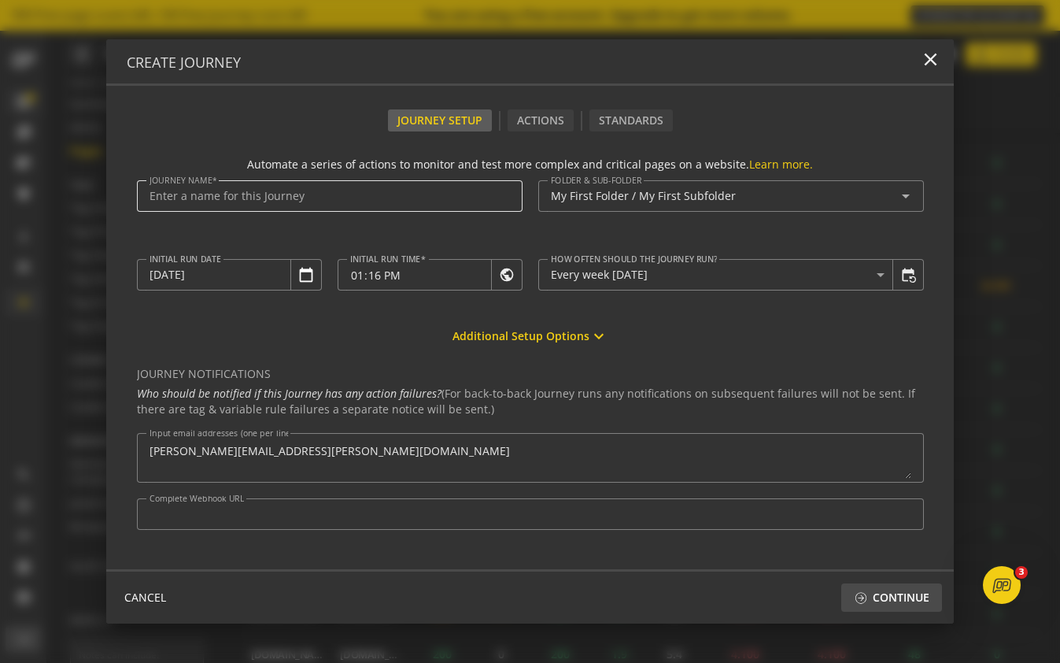
click at [375, 195] on input "Journey Name" at bounding box center [330, 196] width 360 height 13
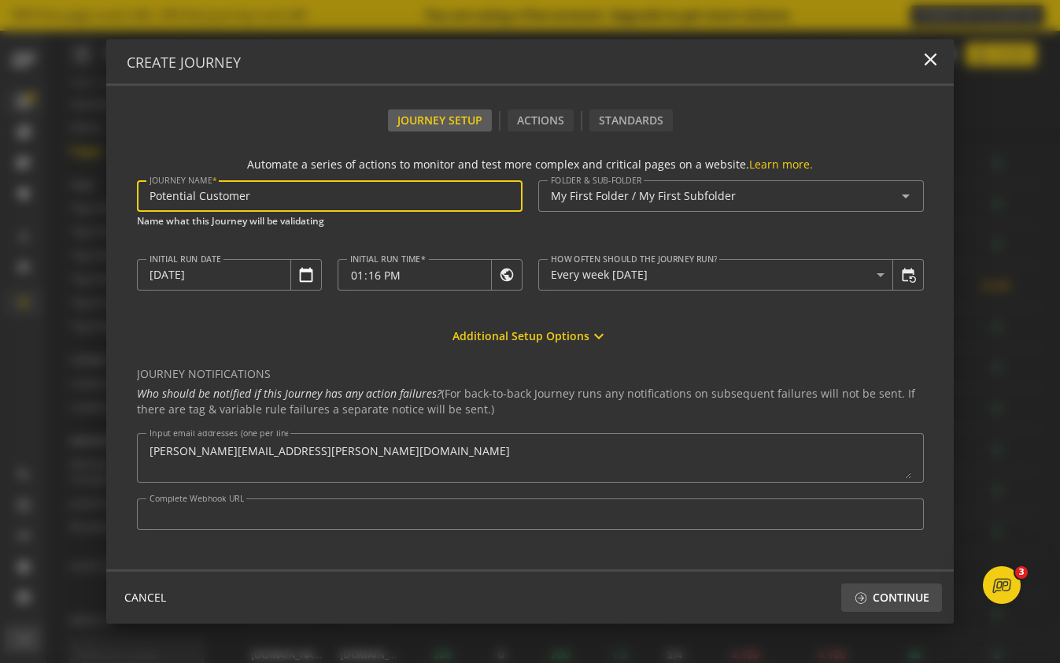
type input "Potential Customer"
click at [351, 228] on div "Journey Name Potential Customer Name what this Journey will be validating" at bounding box center [330, 211] width 386 height 63
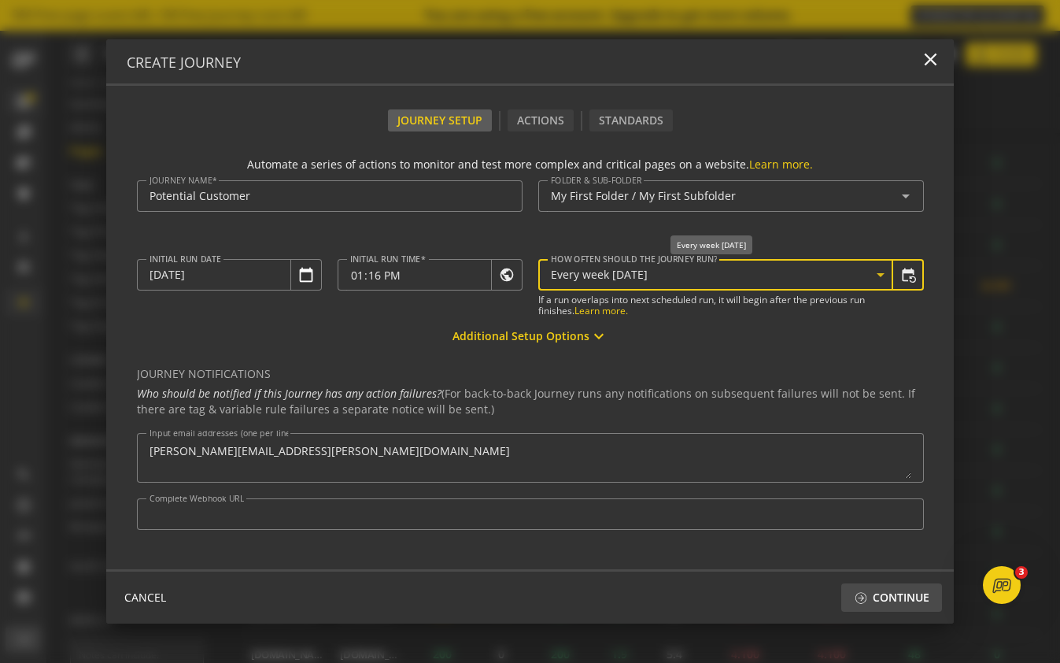
click at [761, 266] on div "Every week on Thursday" at bounding box center [721, 274] width 341 height 19
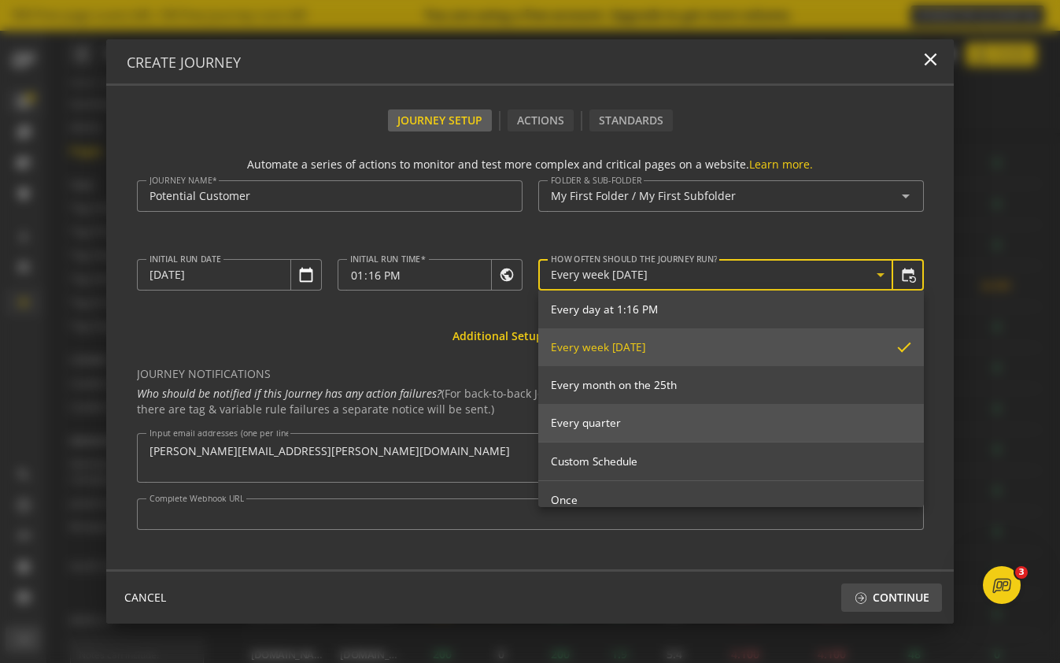
scroll to position [176, 0]
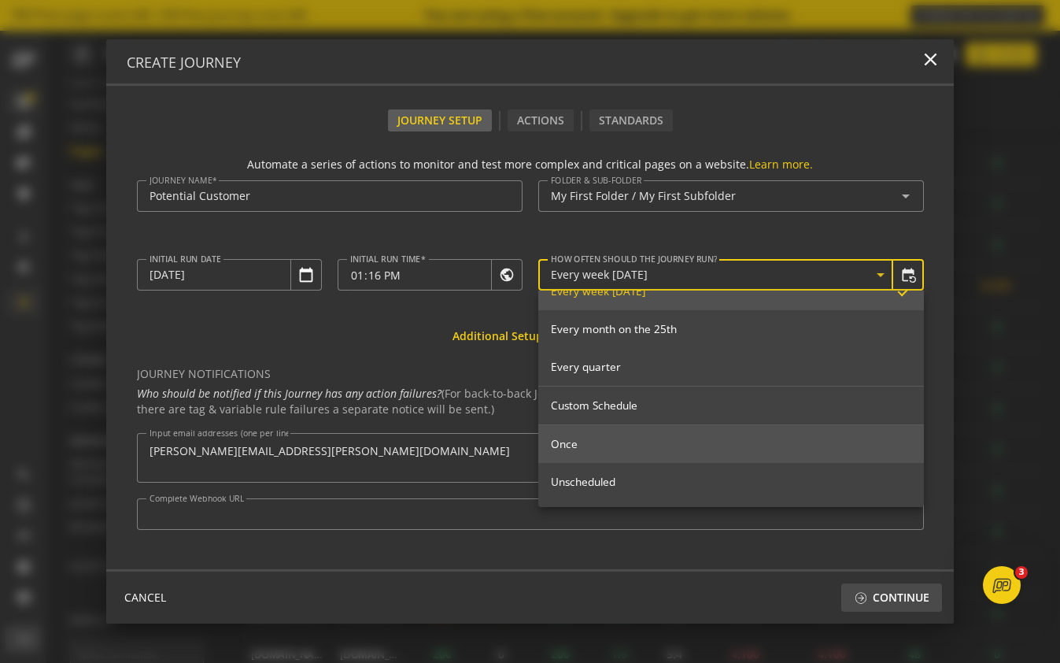
click at [736, 445] on span "Once" at bounding box center [731, 444] width 360 height 14
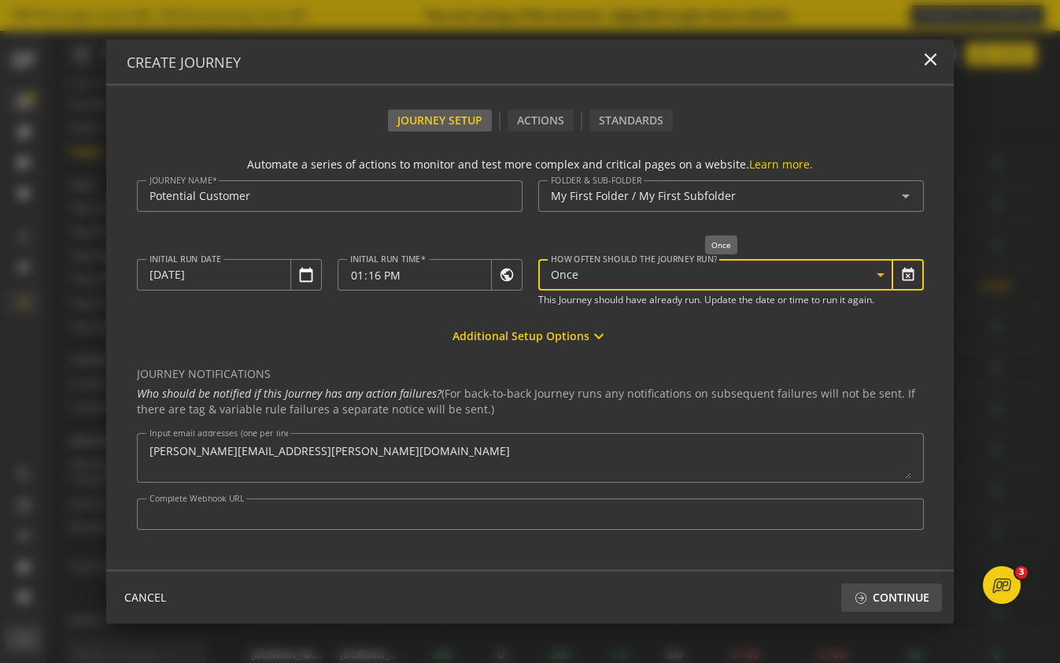
click at [697, 282] on div "Once" at bounding box center [721, 274] width 341 height 19
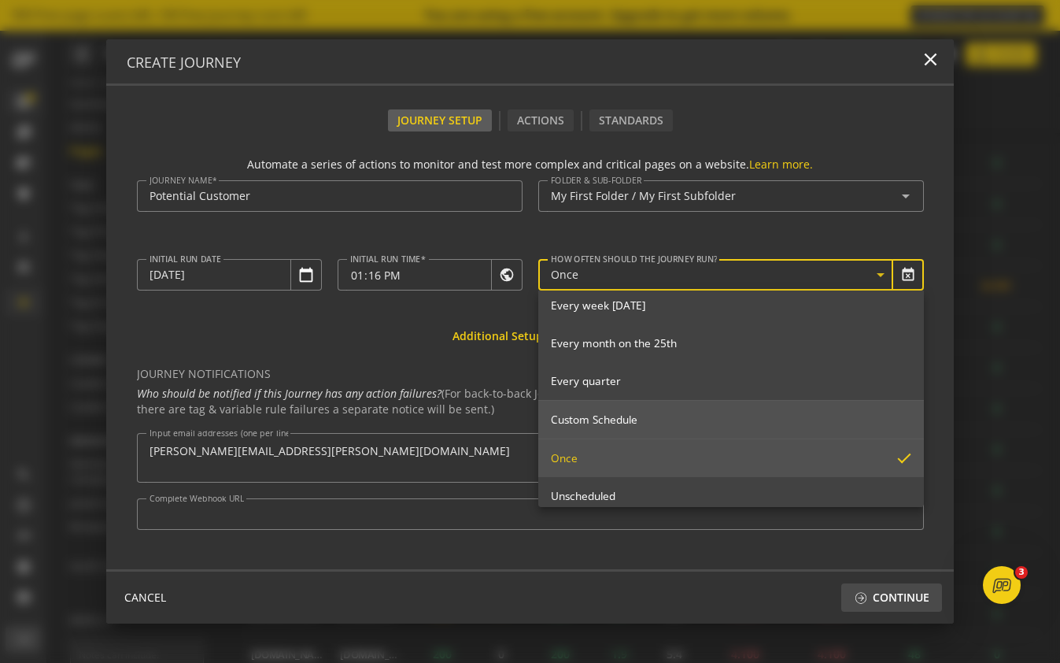
scroll to position [150, 0]
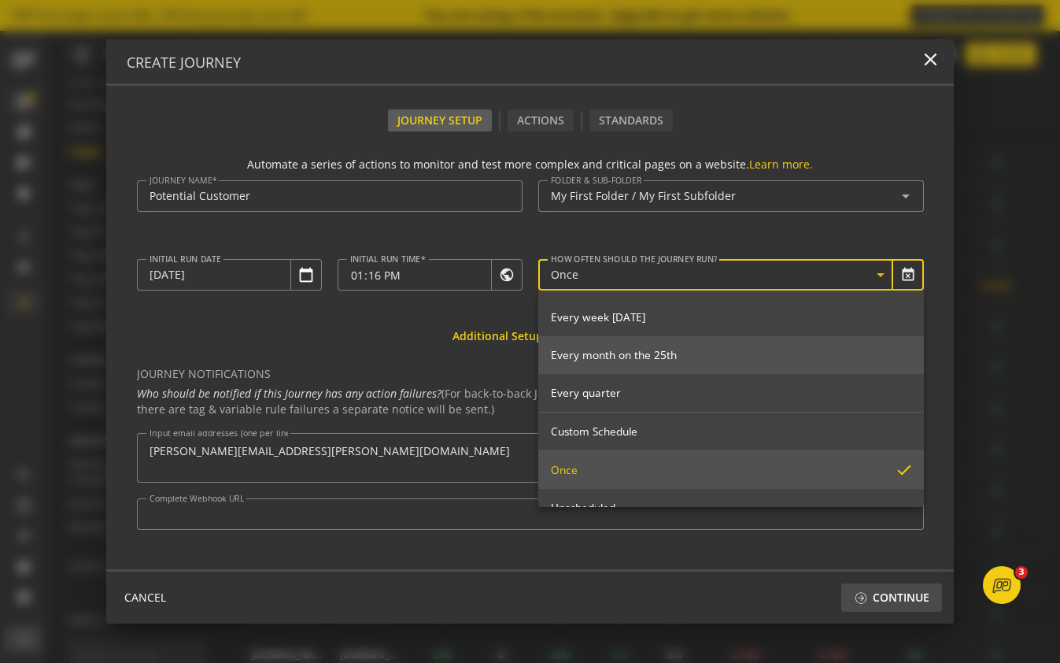
click at [707, 353] on span "Every month on the 25th" at bounding box center [731, 355] width 360 height 14
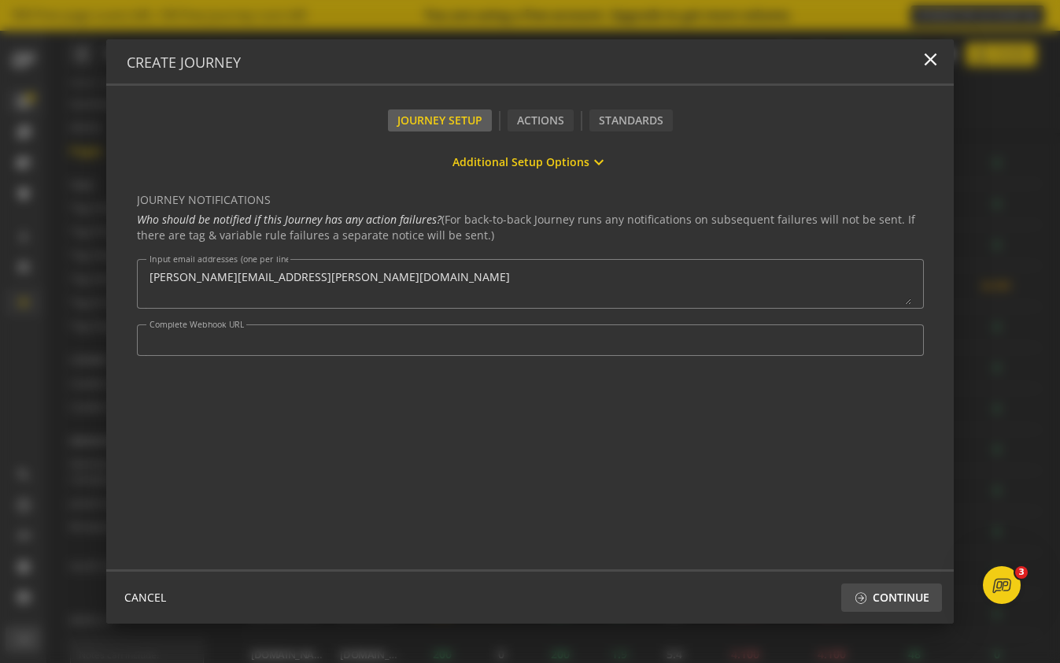
scroll to position [175, 0]
click at [900, 586] on span "Continue" at bounding box center [901, 597] width 57 height 28
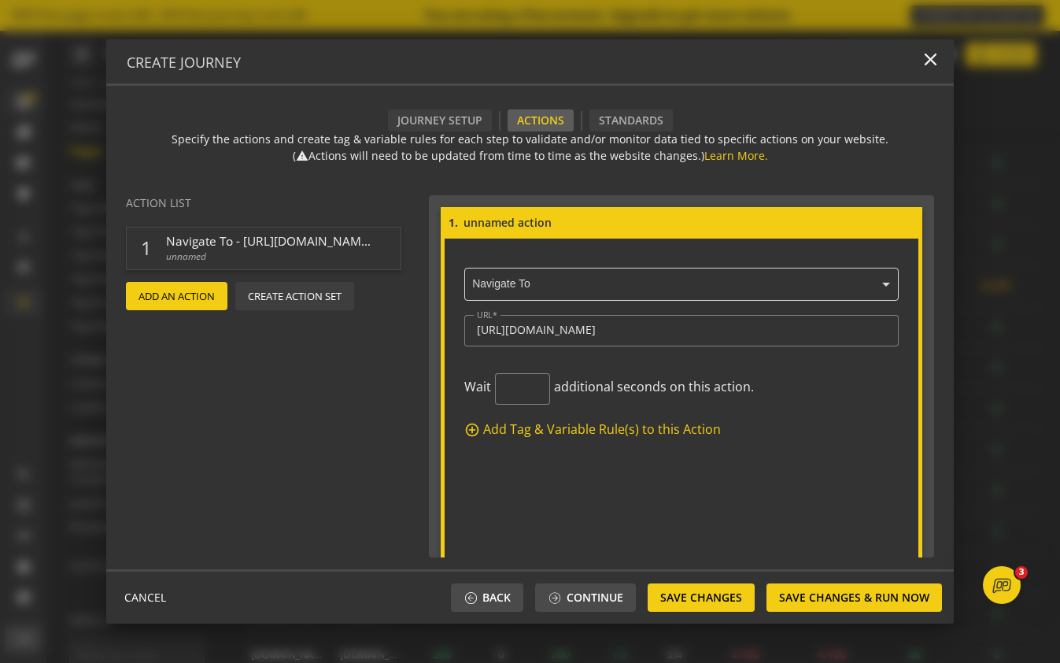
click at [196, 297] on span "Add An Action" at bounding box center [177, 296] width 76 height 28
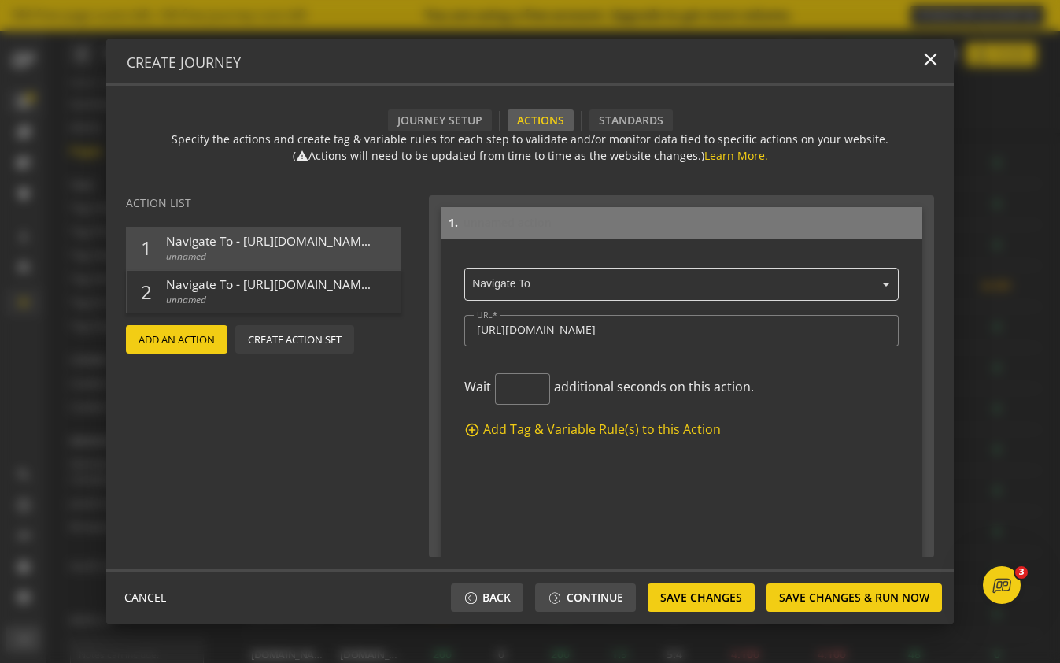
scroll to position [390, 0]
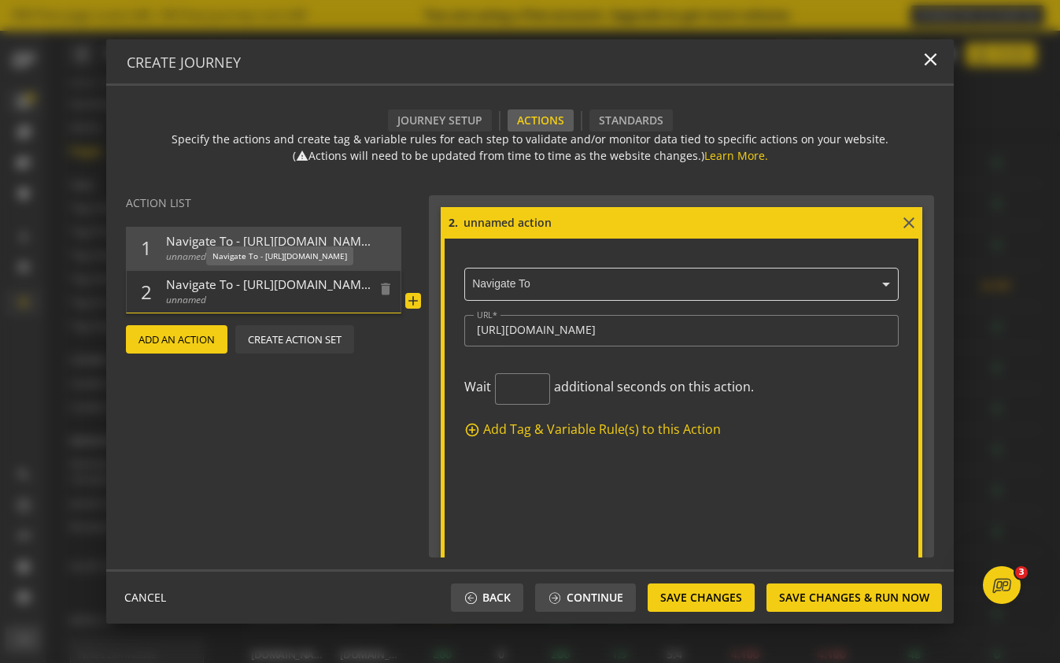
click at [284, 300] on span "unnamed" at bounding box center [268, 300] width 205 height 14
click at [309, 283] on span "Navigate To - https://vasion.com" at bounding box center [268, 284] width 205 height 17
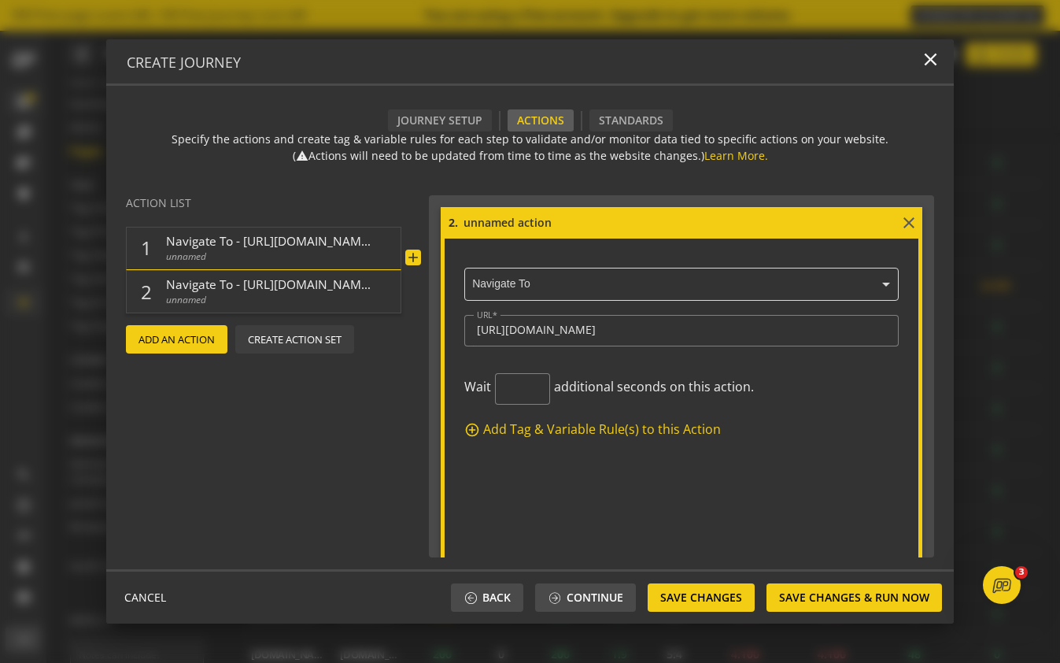
click at [308, 249] on span "unnamed" at bounding box center [268, 256] width 205 height 14
click at [305, 291] on span "Navigate To - https://vasion.com" at bounding box center [268, 284] width 205 height 17
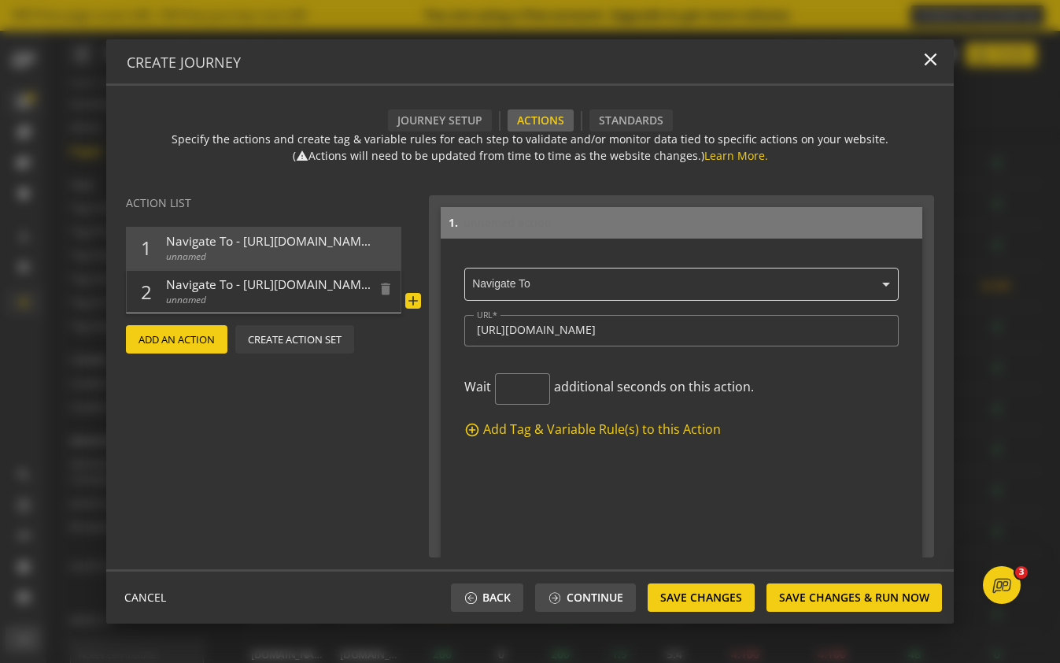
scroll to position [390, 0]
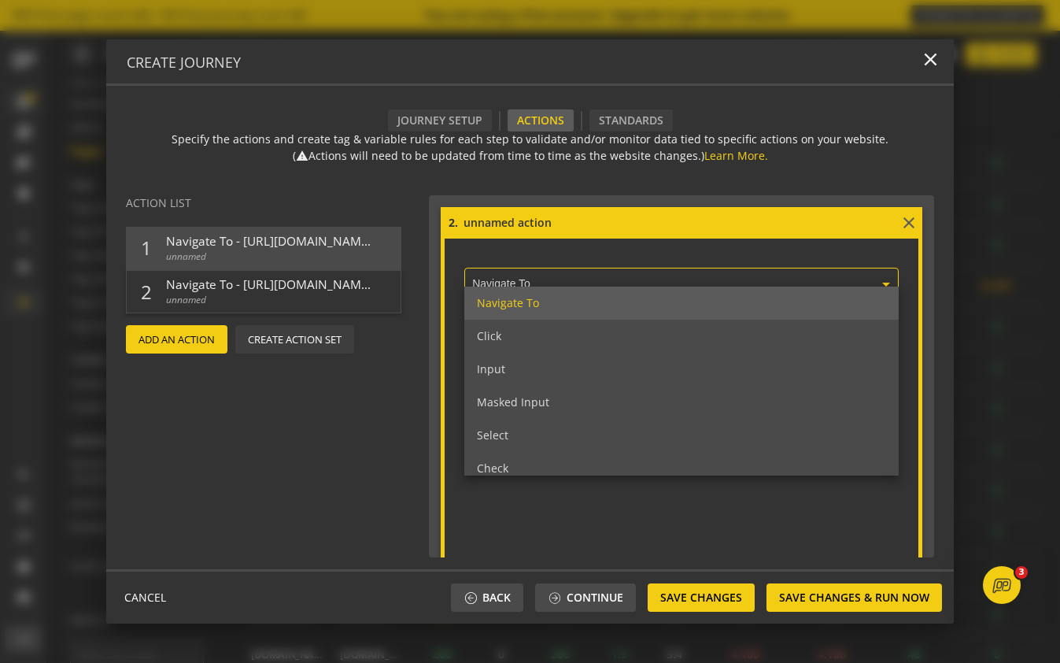
click at [631, 287] on ng-select "× Navigate To Navigate To Click Input Masked Input Select Check Uncheck Execute…" at bounding box center [681, 281] width 435 height 39
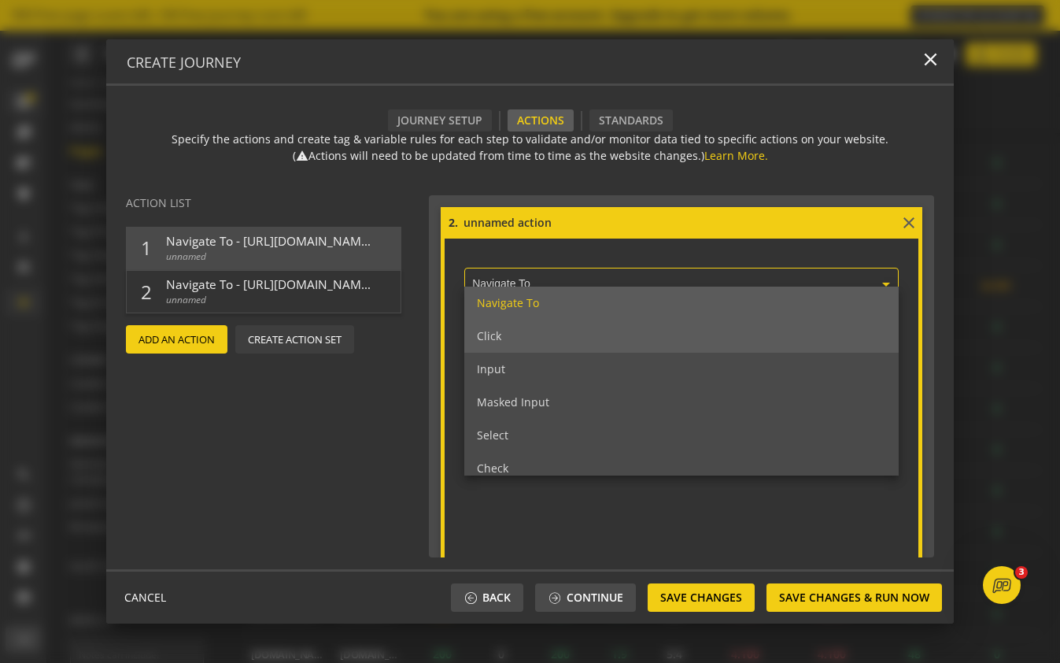
click at [629, 334] on div "Click" at bounding box center [681, 336] width 435 height 33
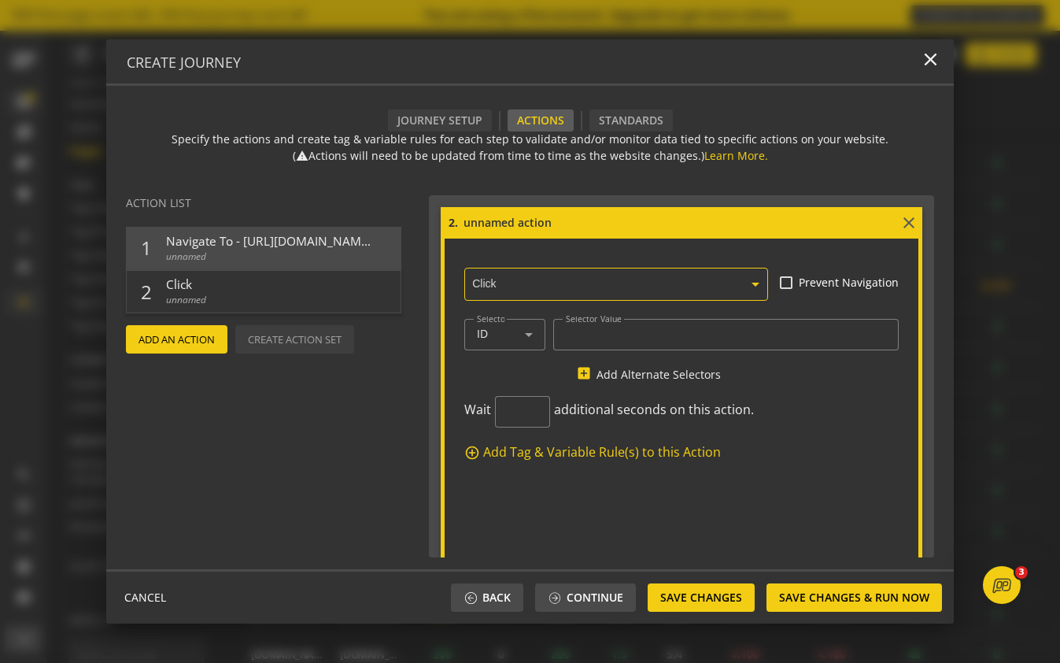
scroll to position [416, 0]
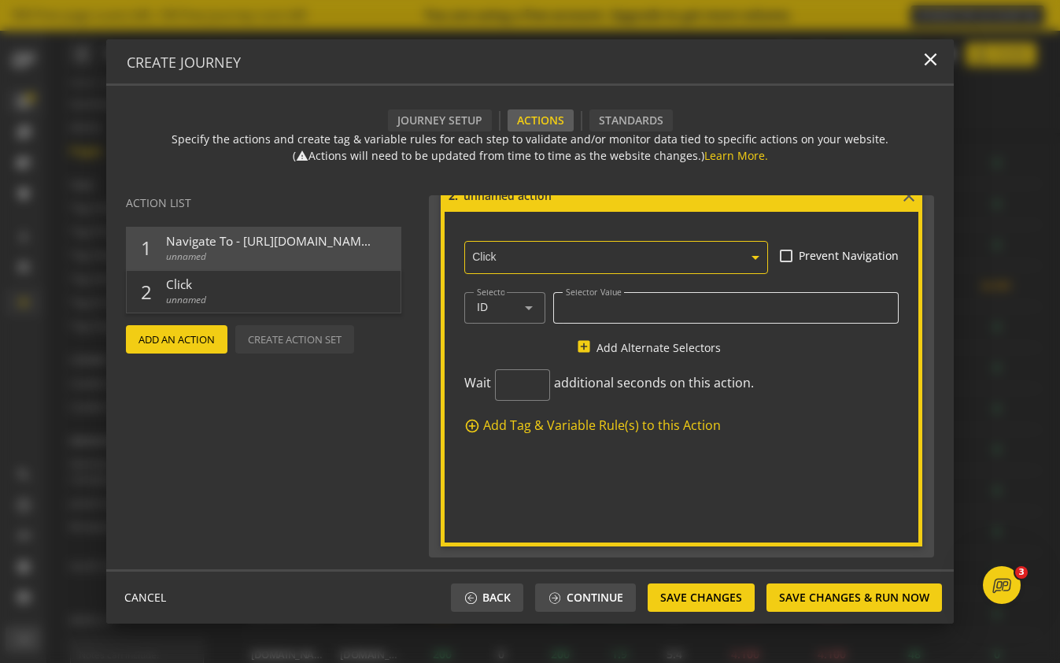
click at [588, 309] on input "Selector Value" at bounding box center [726, 307] width 320 height 13
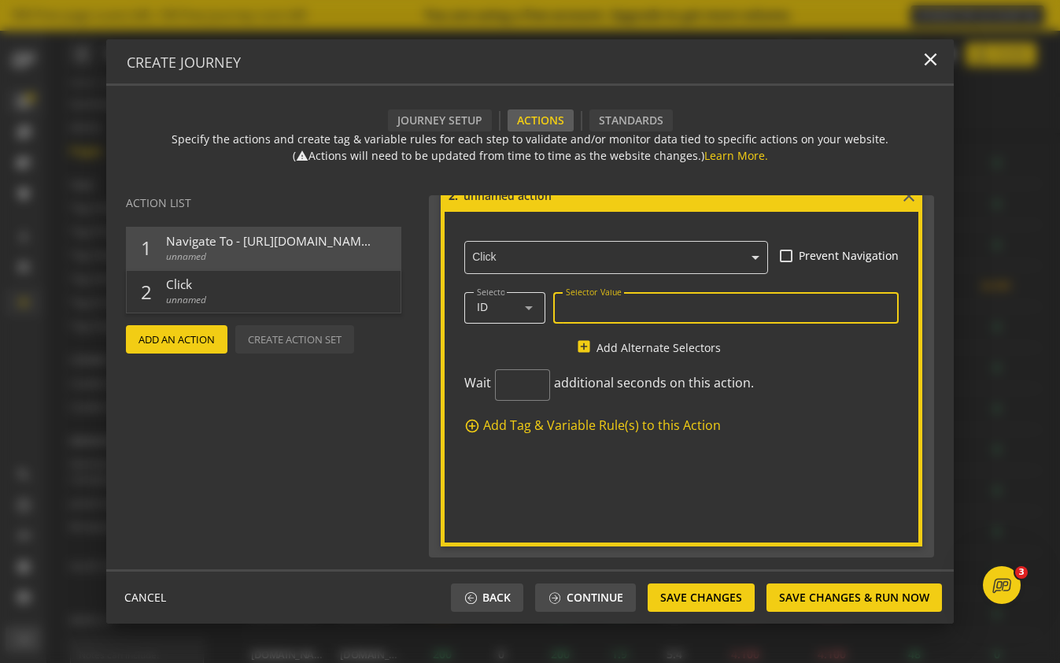
click at [533, 311] on icon at bounding box center [528, 307] width 19 height 19
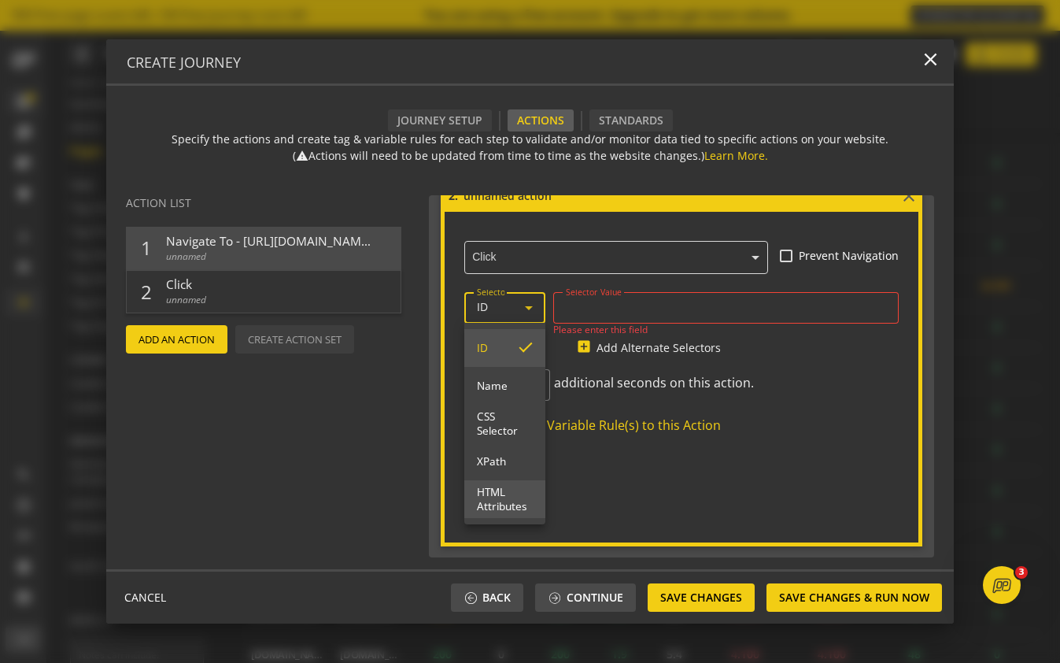
click at [517, 497] on span "HTML Attributes" at bounding box center [505, 499] width 56 height 28
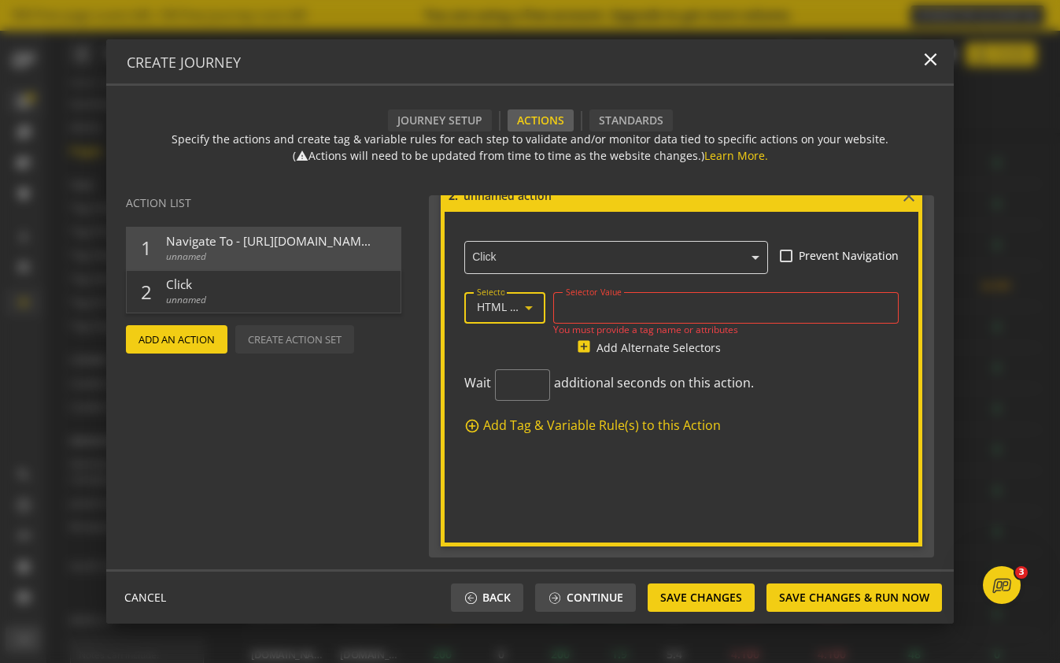
click at [645, 308] on input "Selector Value" at bounding box center [726, 307] width 320 height 13
type input "b"
click at [521, 305] on icon at bounding box center [528, 307] width 19 height 19
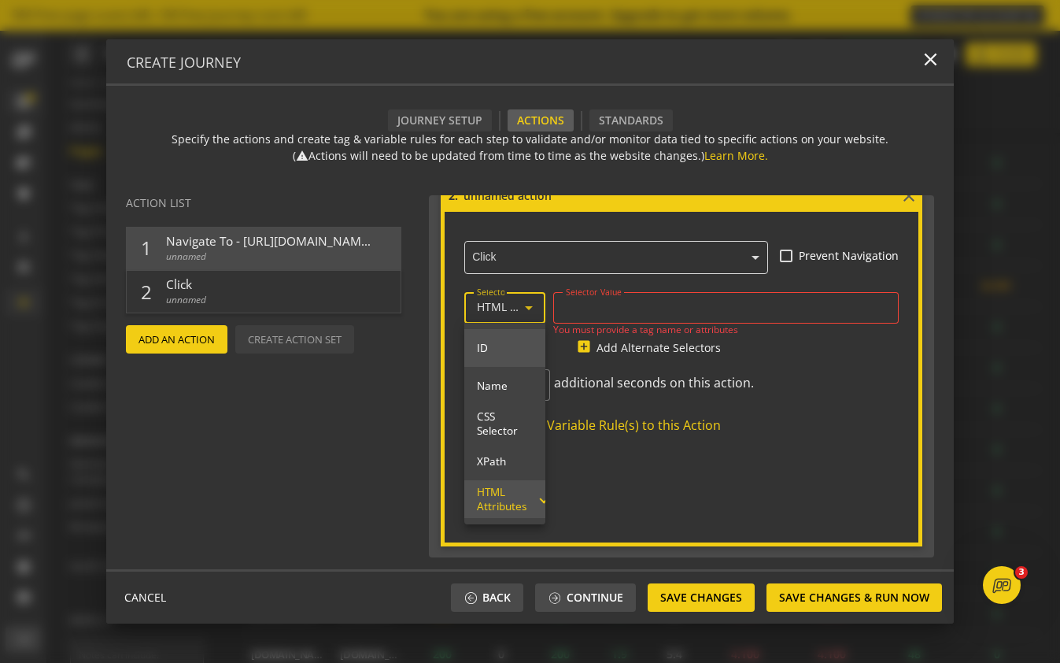
click at [521, 357] on mat-option "ID" at bounding box center [504, 348] width 81 height 38
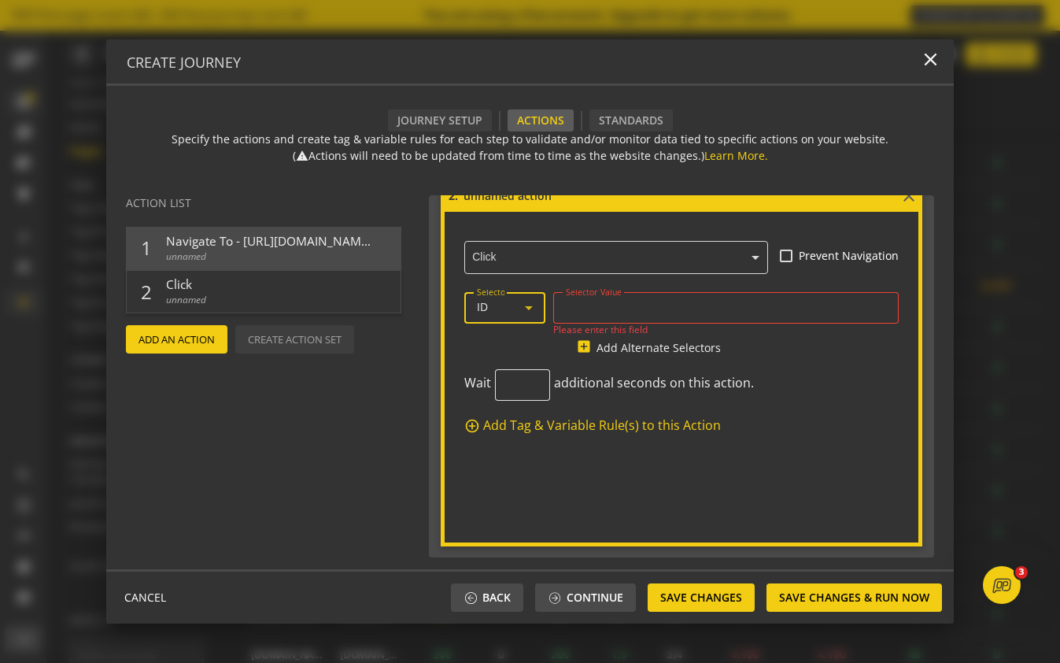
click at [517, 383] on input "number" at bounding box center [523, 385] width 30 height 15
type input "10"
click at [521, 327] on div at bounding box center [504, 331] width 81 height 16
click at [513, 316] on div "ID" at bounding box center [505, 307] width 56 height 31
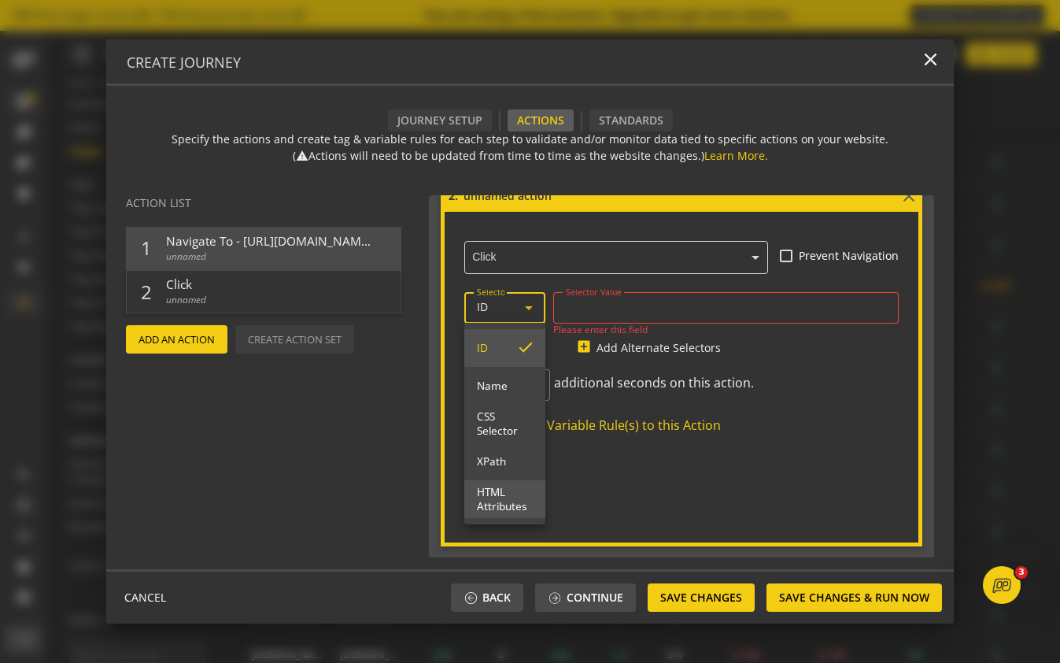
click at [523, 501] on span "HTML Attributes" at bounding box center [505, 499] width 56 height 28
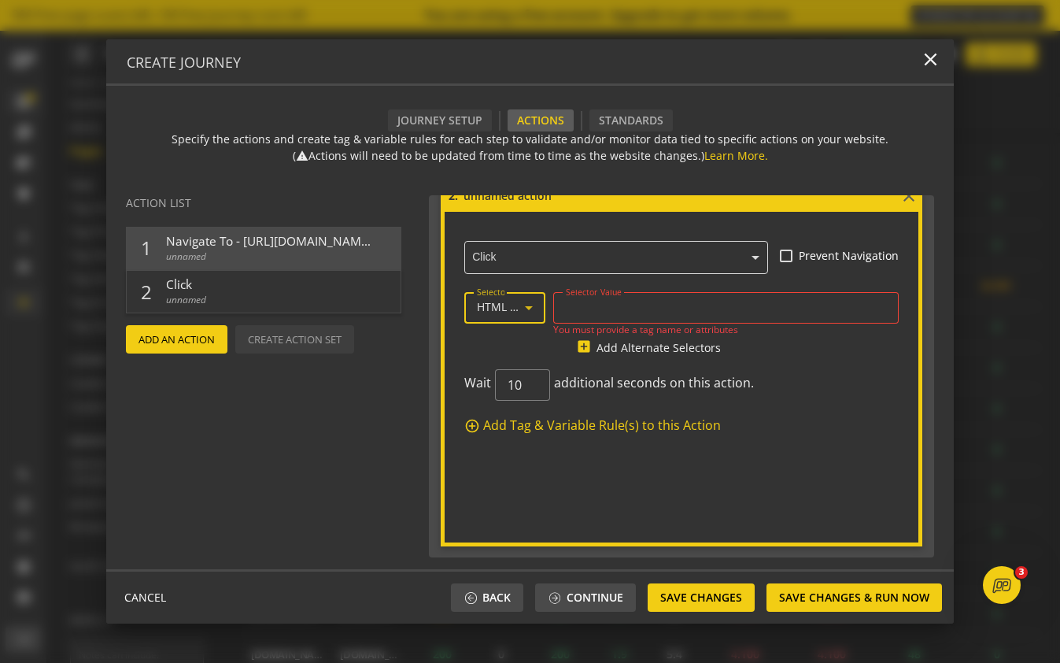
click at [788, 248] on div "Prevent Navigation" at bounding box center [839, 256] width 119 height 16
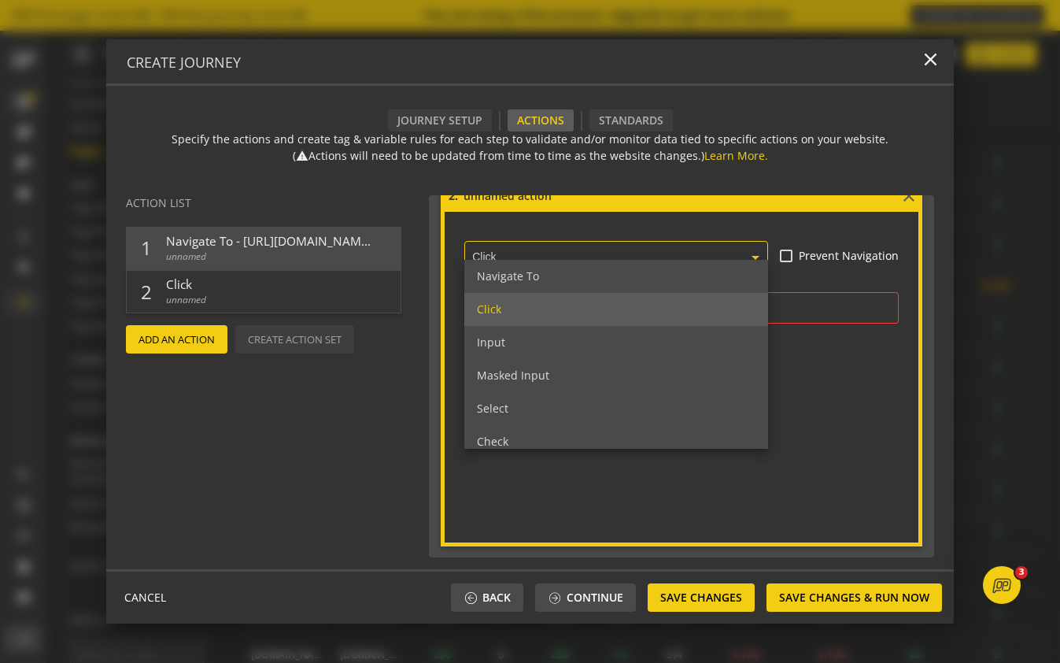
click at [766, 248] on div "× Click" at bounding box center [616, 254] width 305 height 39
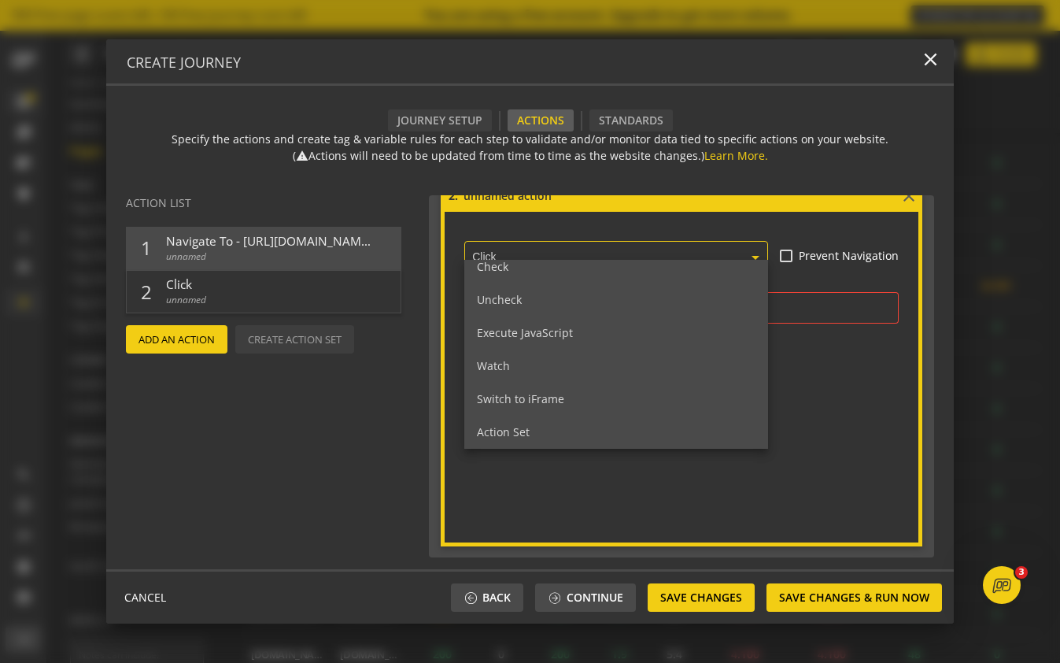
scroll to position [241, 0]
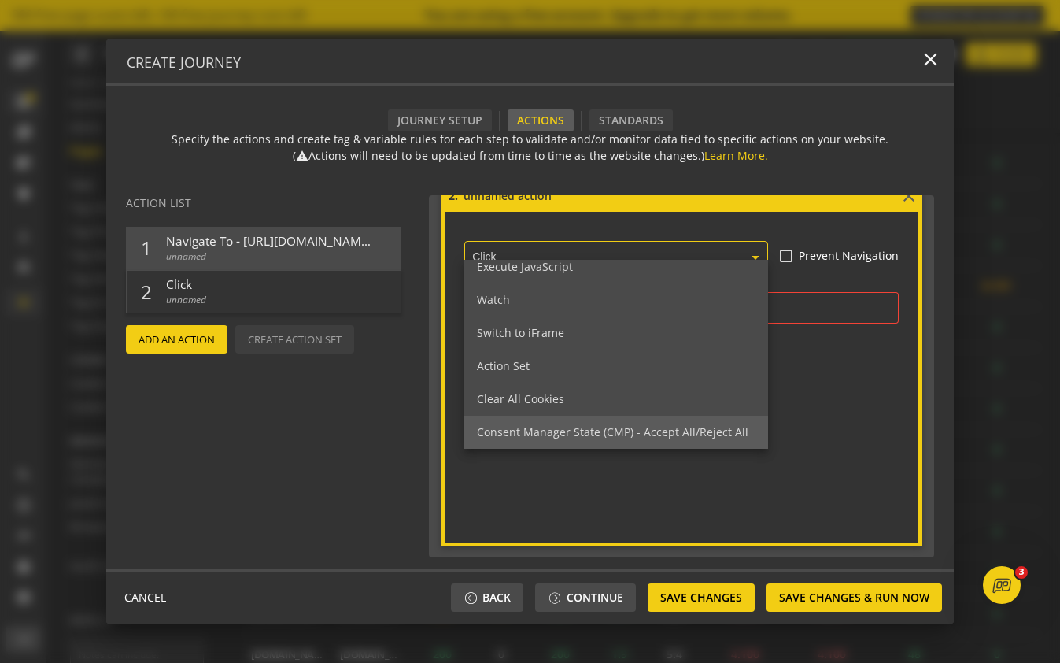
click at [721, 434] on span "Consent Manager State (CMP) - Accept All/Reject All" at bounding box center [613, 431] width 272 height 15
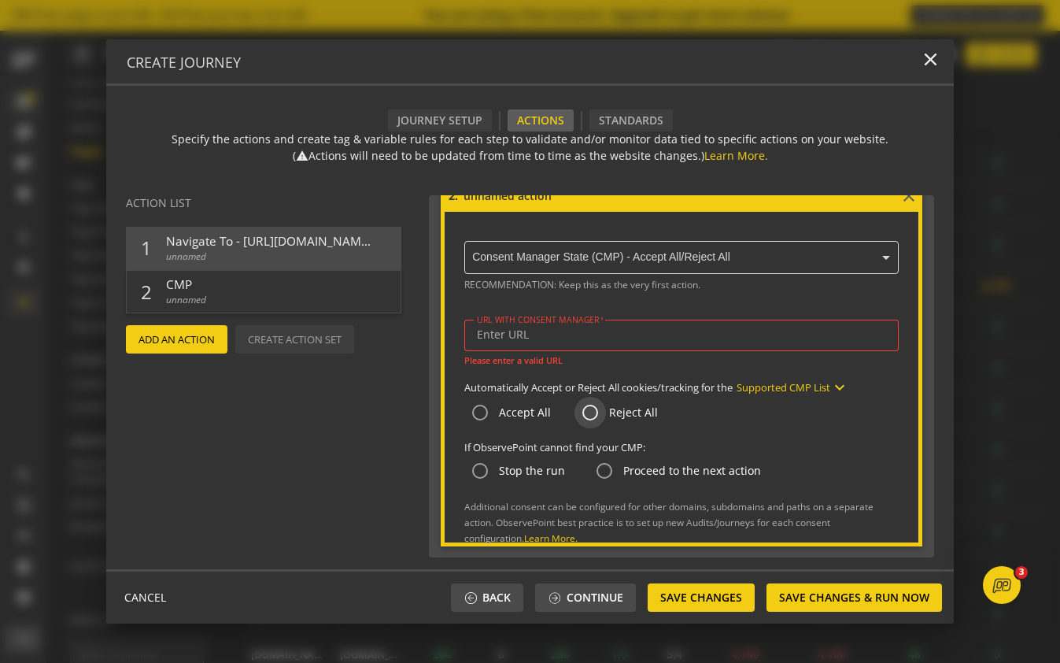
click at [587, 410] on input "Reject All" at bounding box center [590, 412] width 31 height 31
radio input "true"
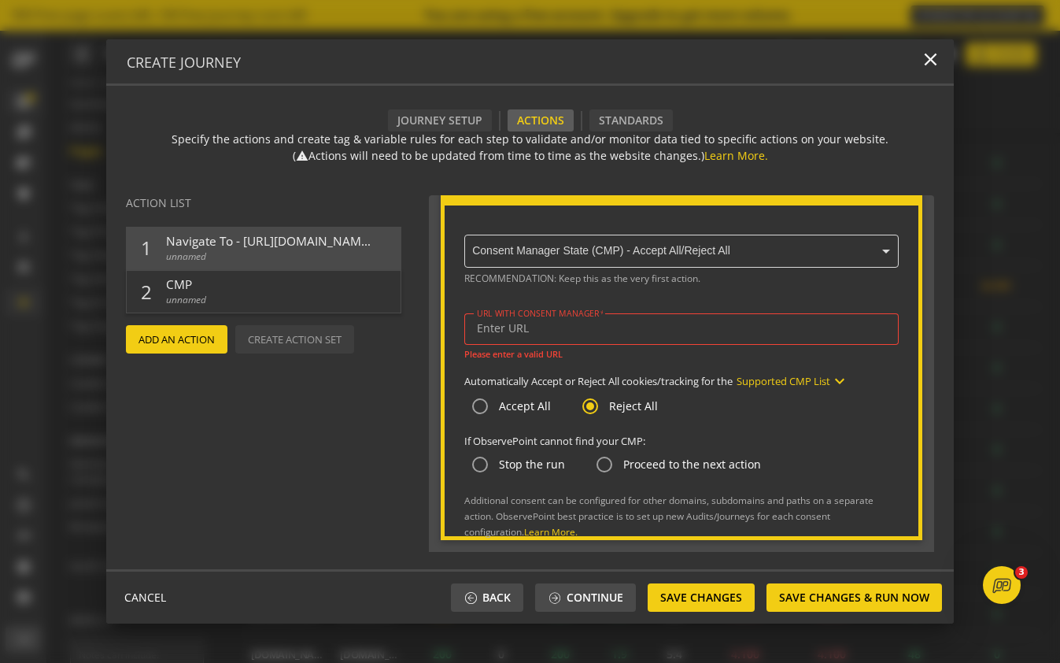
click at [313, 352] on div "Add An Action Create Action Set" at bounding box center [275, 339] width 307 height 28
click at [313, 346] on div "Add An Action Create Action Set" at bounding box center [275, 339] width 307 height 28
click at [636, 113] on div "Standards" at bounding box center [630, 120] width 83 height 22
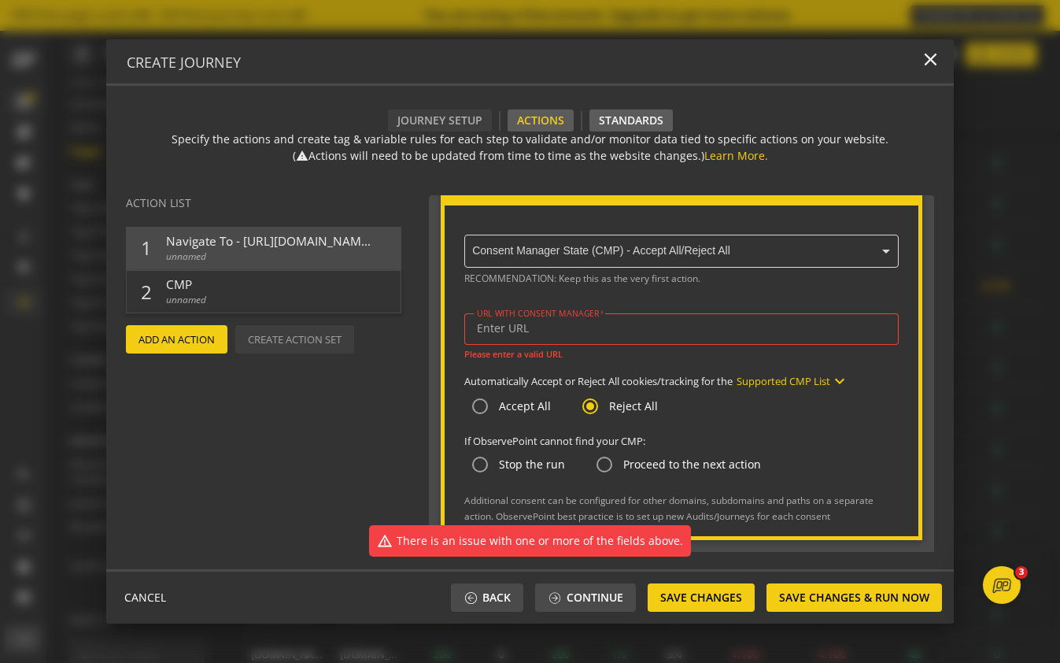
scroll to position [390, 0]
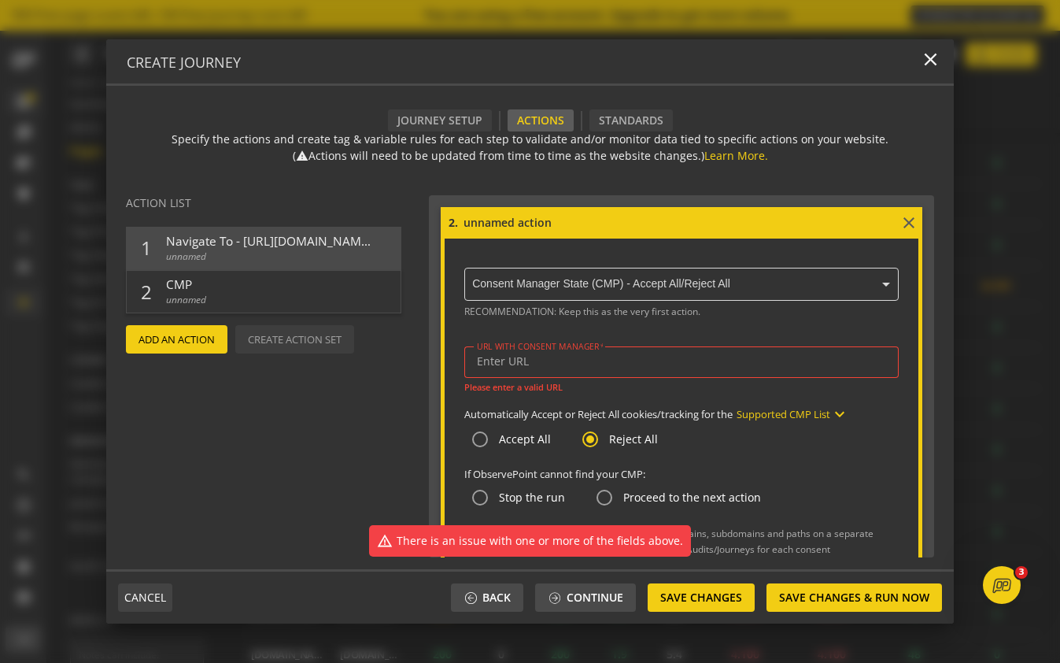
click at [149, 592] on span "CANCEL" at bounding box center [145, 597] width 42 height 28
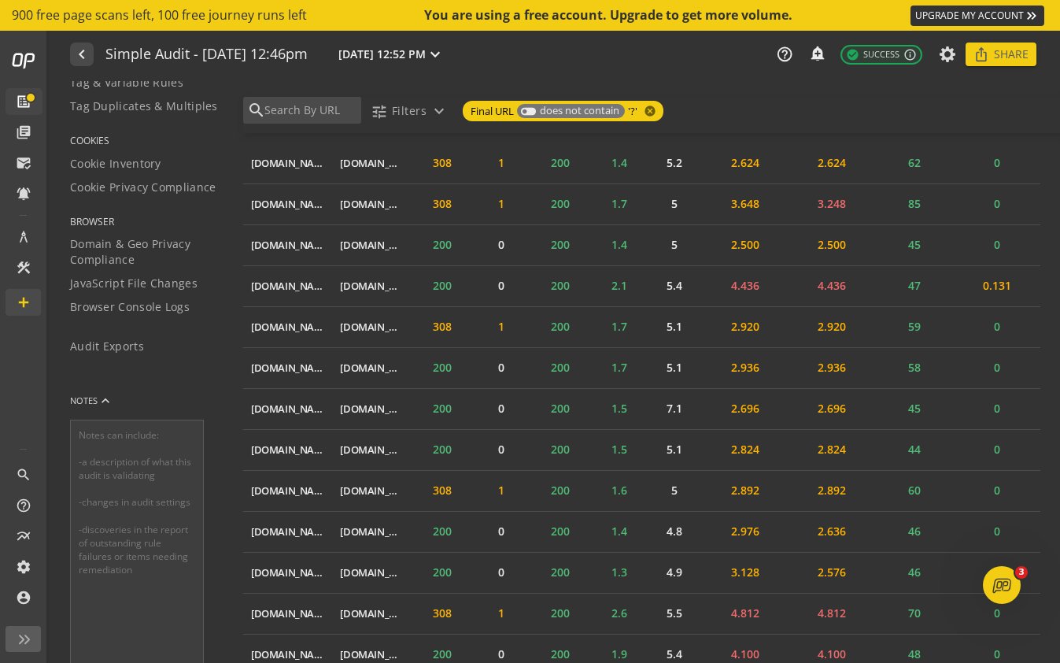
scroll to position [428, 0]
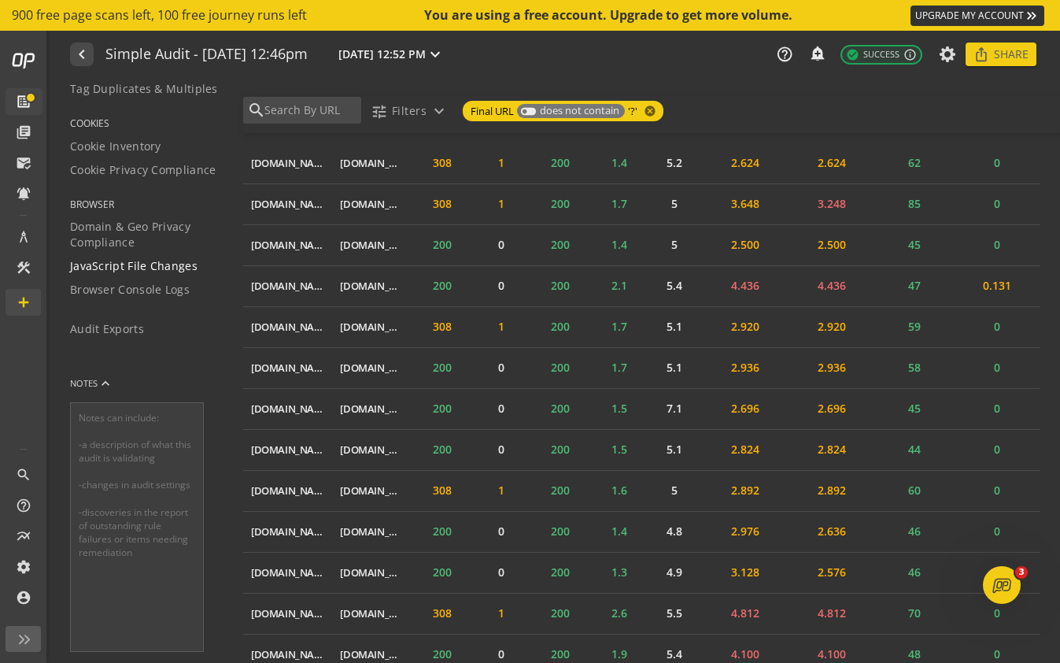
click at [151, 268] on span "JavaScript File Changes" at bounding box center [134, 266] width 128 height 16
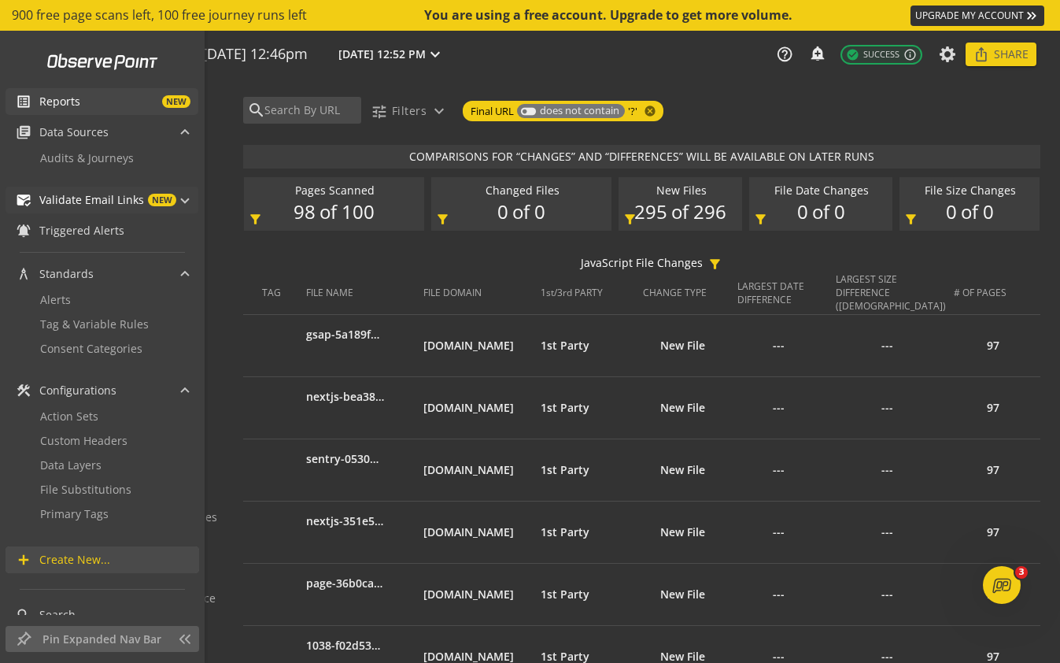
click at [185, 199] on span at bounding box center [185, 198] width 6 height 17
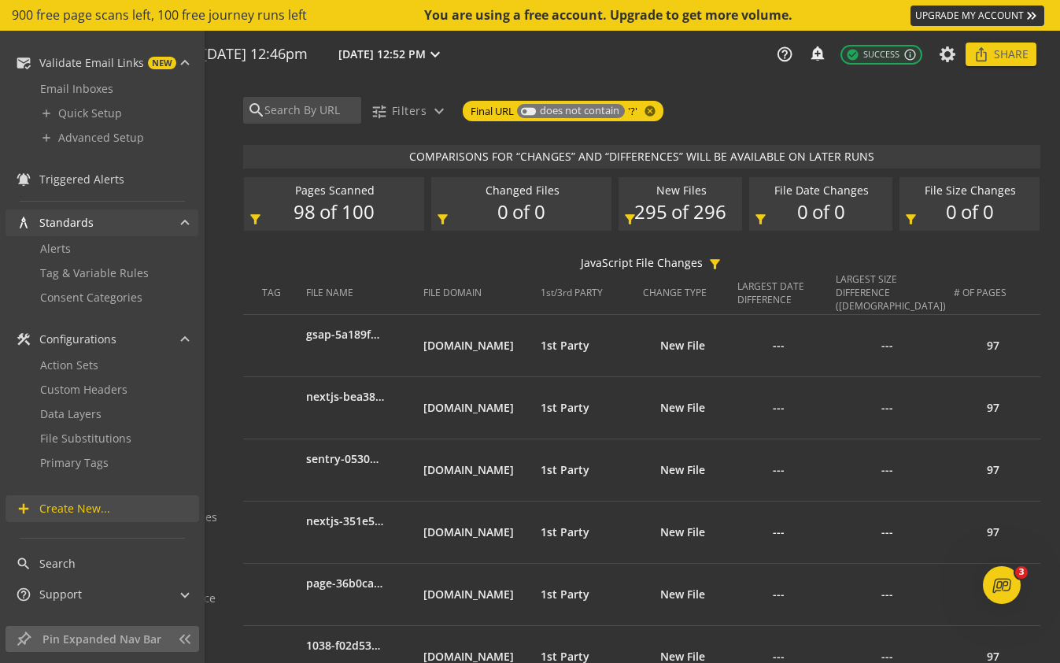
scroll to position [156, 0]
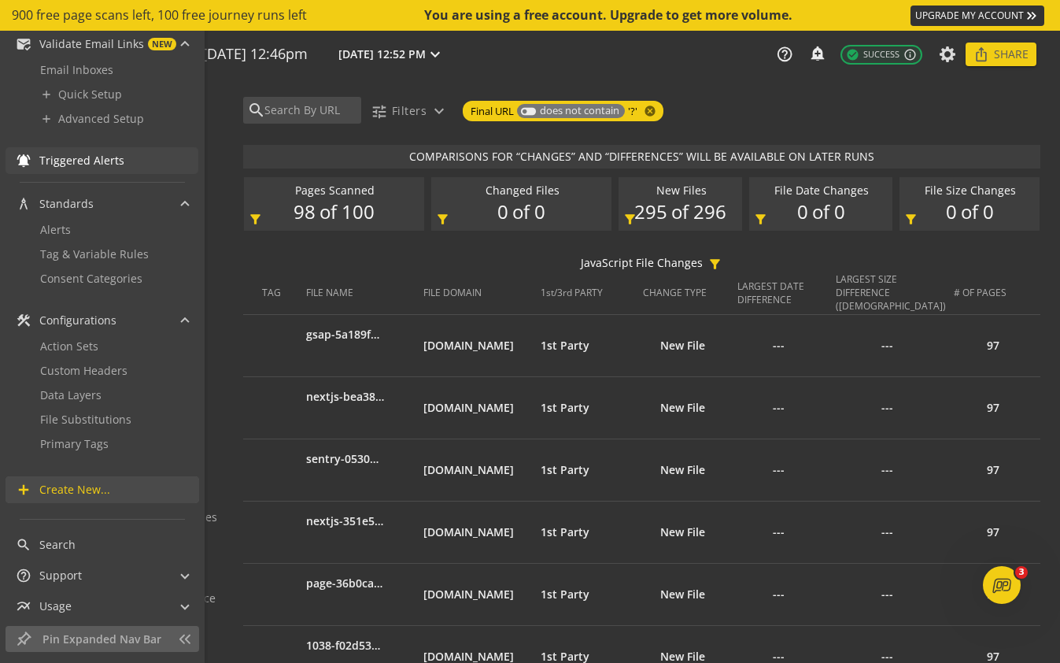
click at [94, 159] on span "Triggered Alerts" at bounding box center [81, 161] width 85 height 16
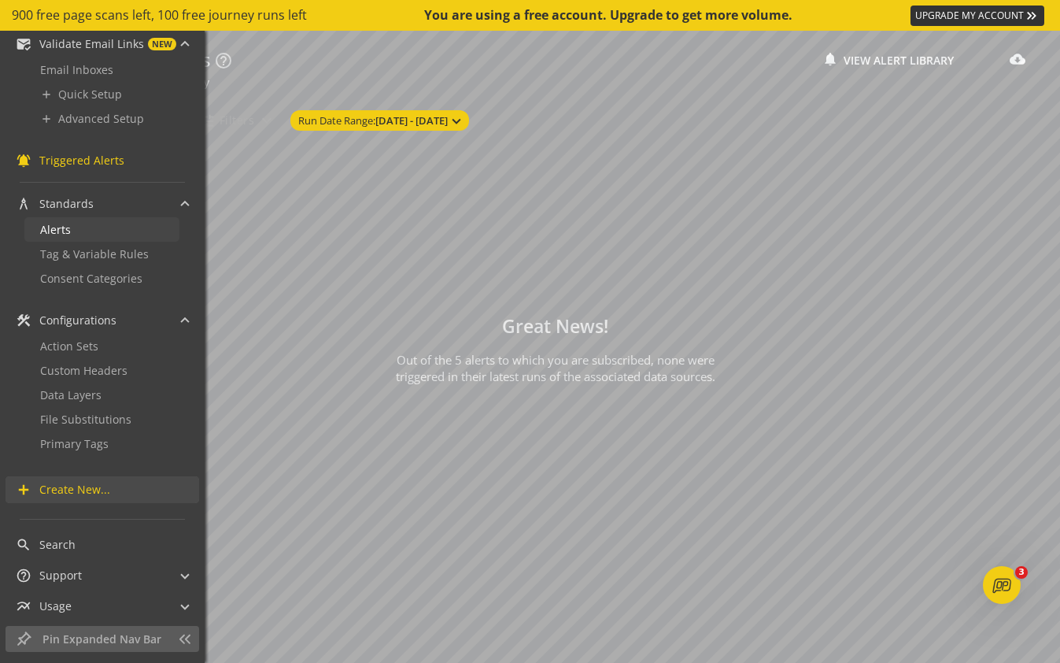
click at [98, 222] on link "Alerts" at bounding box center [101, 229] width 155 height 24
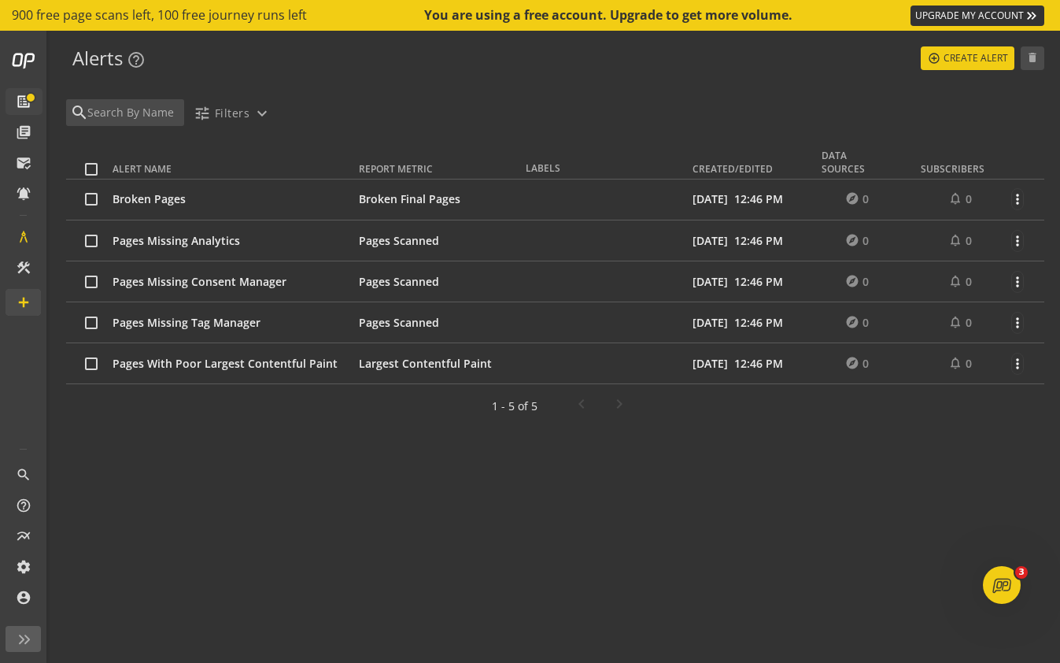
click at [213, 362] on span "Pages With Poor Largest Contentful Paint" at bounding box center [225, 363] width 225 height 15
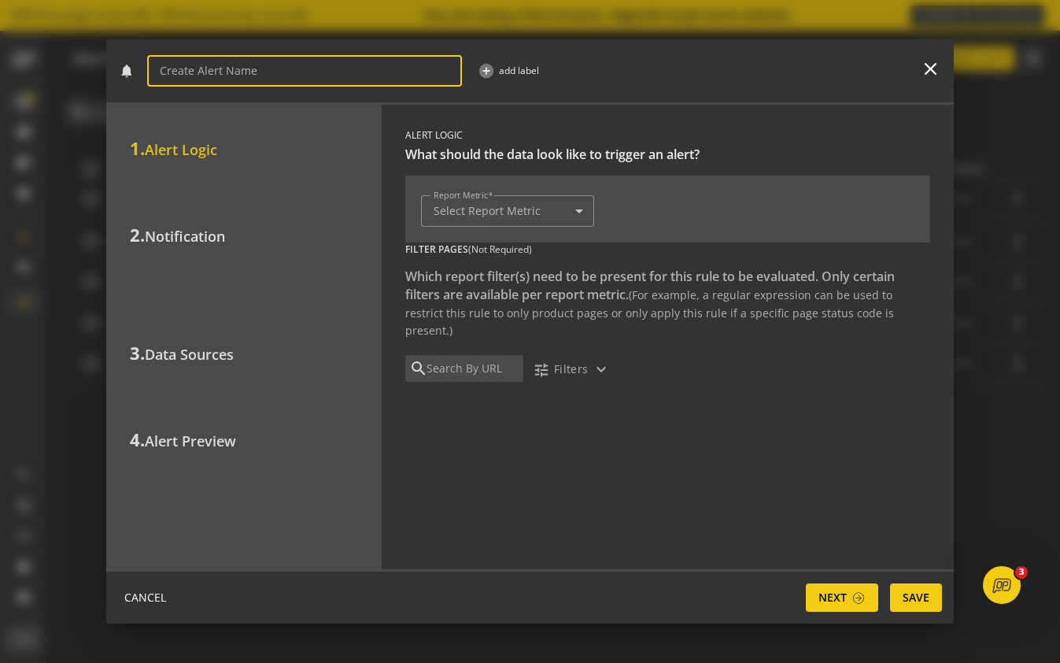
type input "Pages With Poor Largest Contentful Paint"
type input "Pages - Largest Contentful Paint"
type input "4"
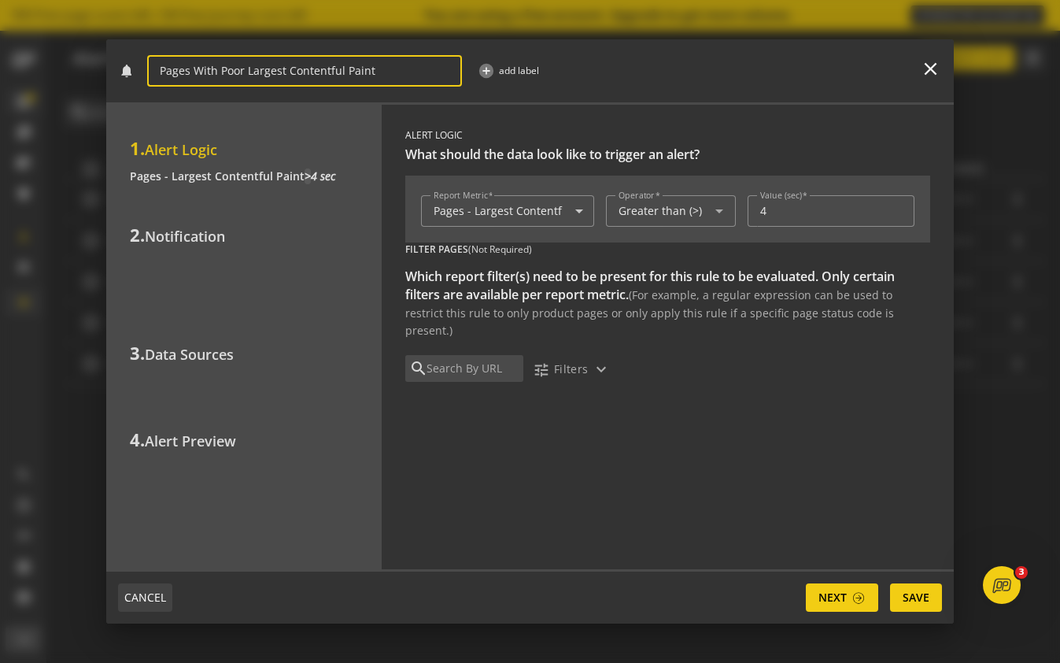
click at [134, 597] on span "CANCEL" at bounding box center [145, 597] width 42 height 28
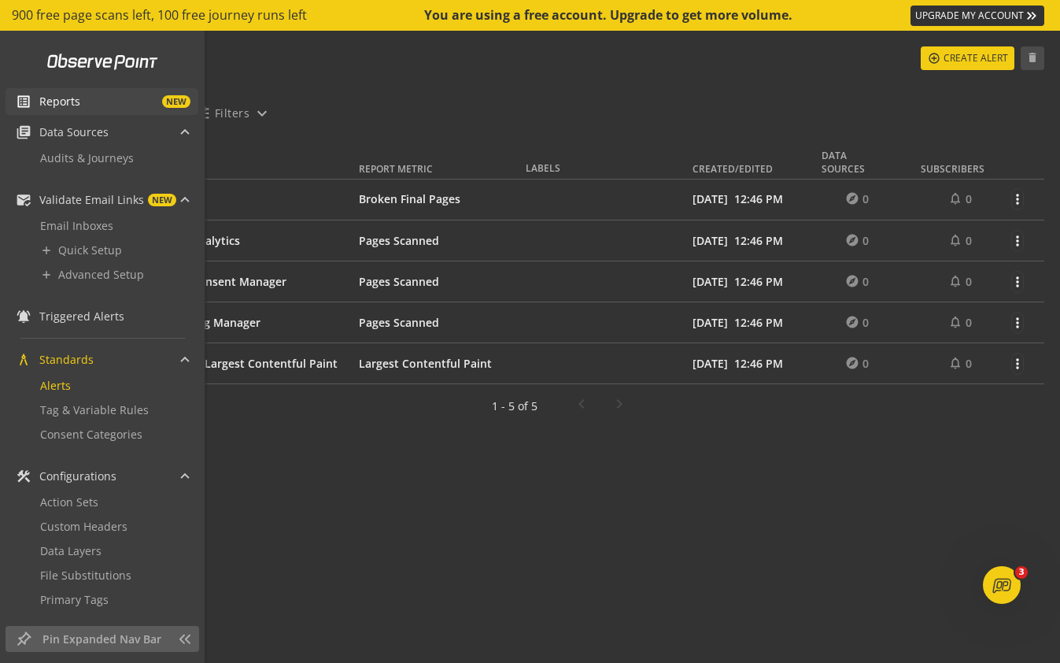
click at [122, 111] on link "list_alt Reports NEW" at bounding box center [102, 101] width 193 height 27
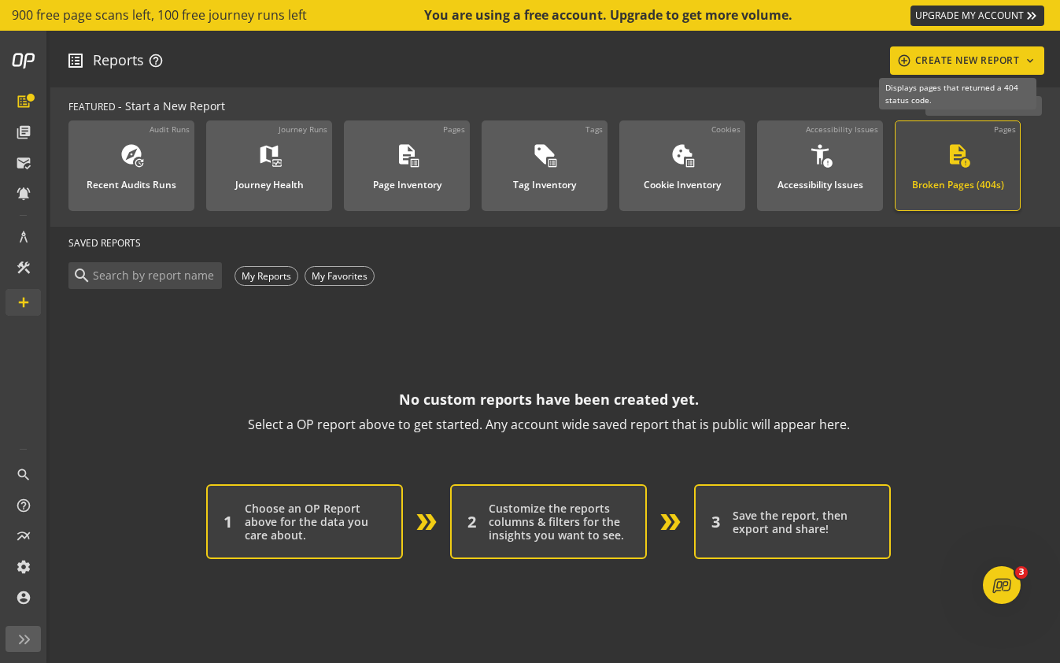
click at [957, 163] on mat-icon "description" at bounding box center [958, 154] width 24 height 24
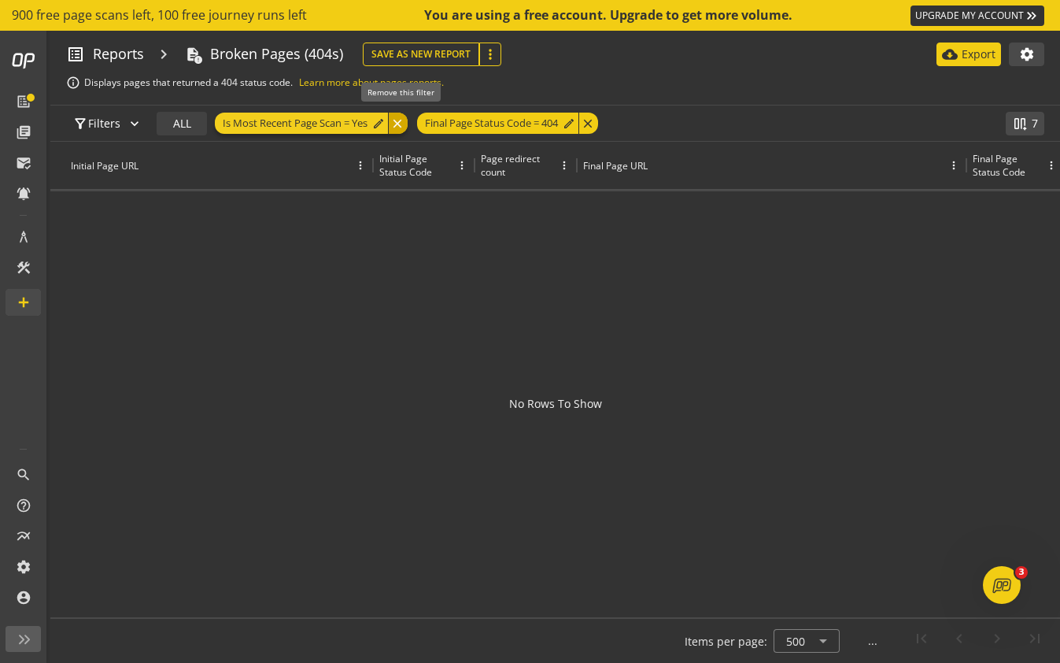
click at [402, 127] on div "close" at bounding box center [398, 123] width 20 height 21
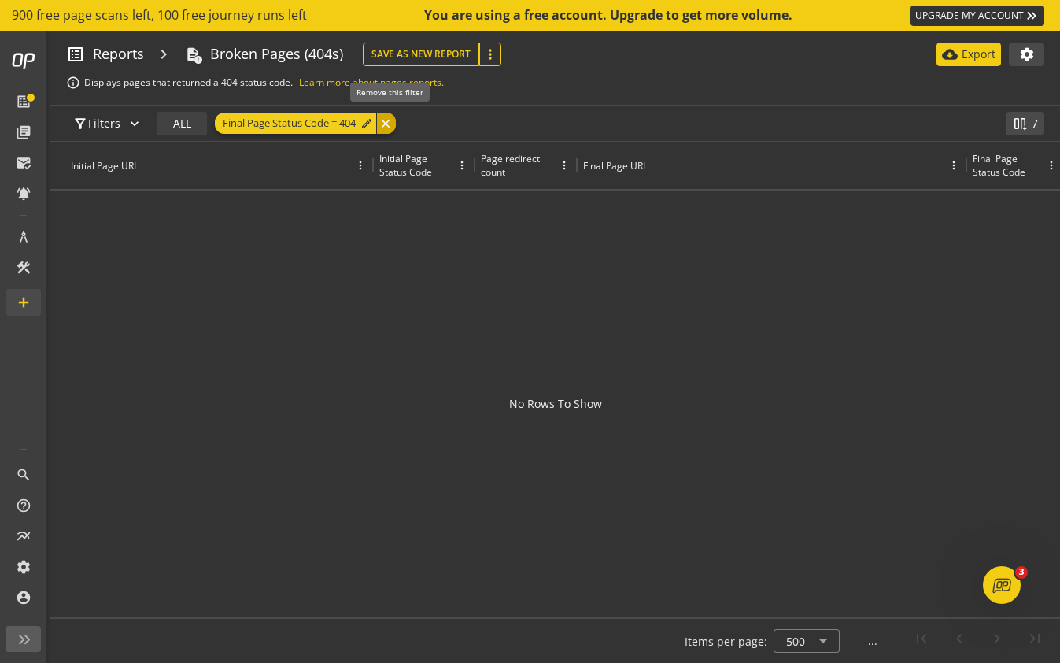
click at [390, 121] on div "close" at bounding box center [386, 123] width 20 height 21
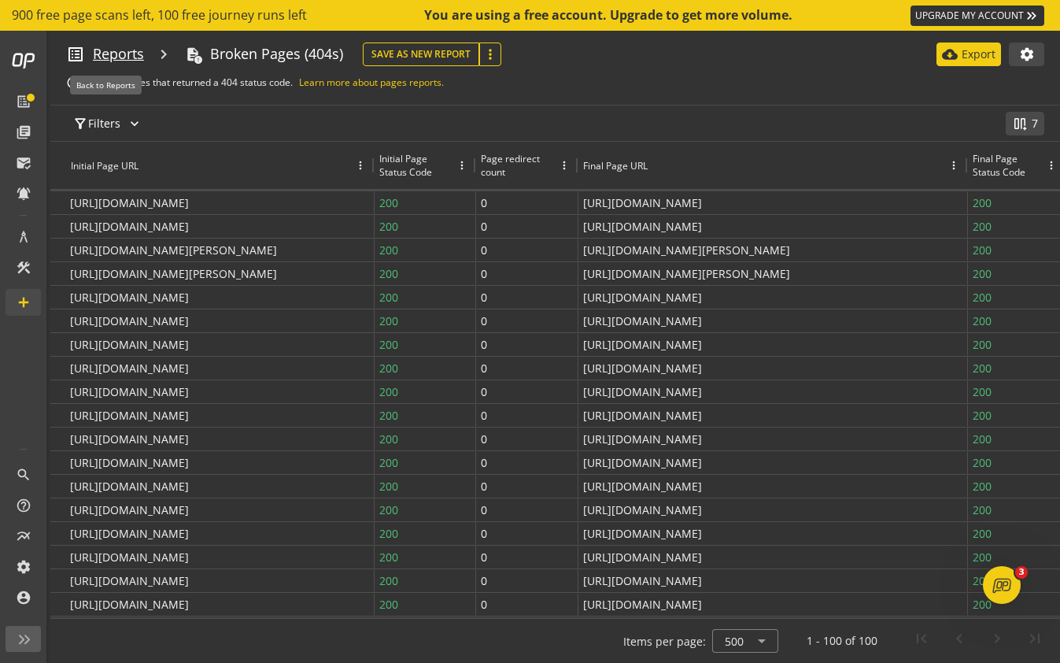
click at [137, 49] on span "Reports" at bounding box center [118, 54] width 51 height 20
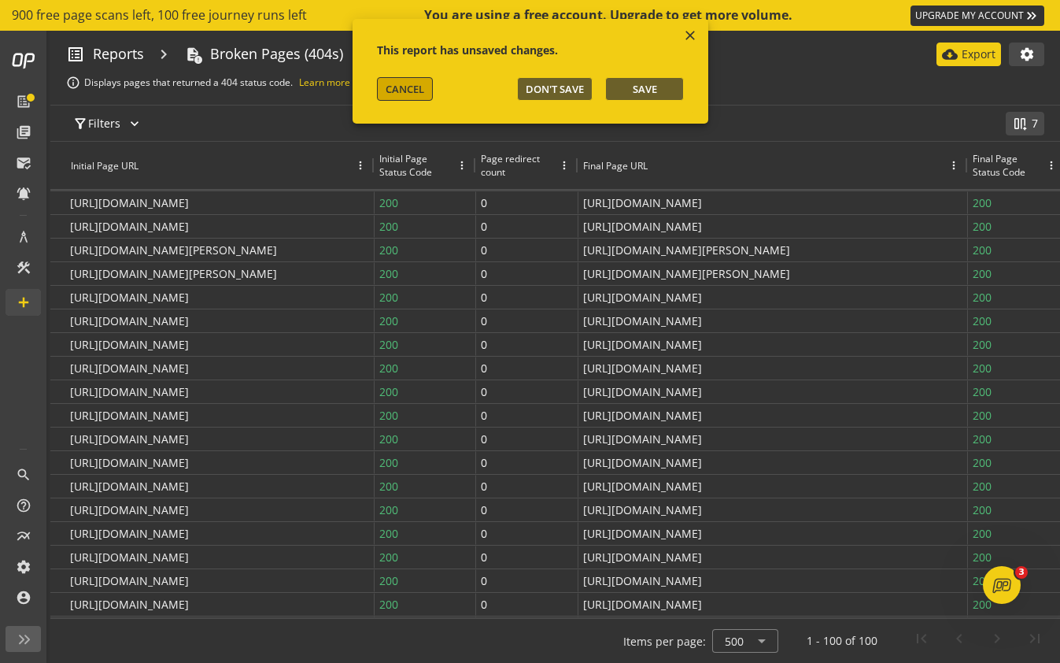
click at [409, 90] on span "CANCEL" at bounding box center [405, 89] width 39 height 14
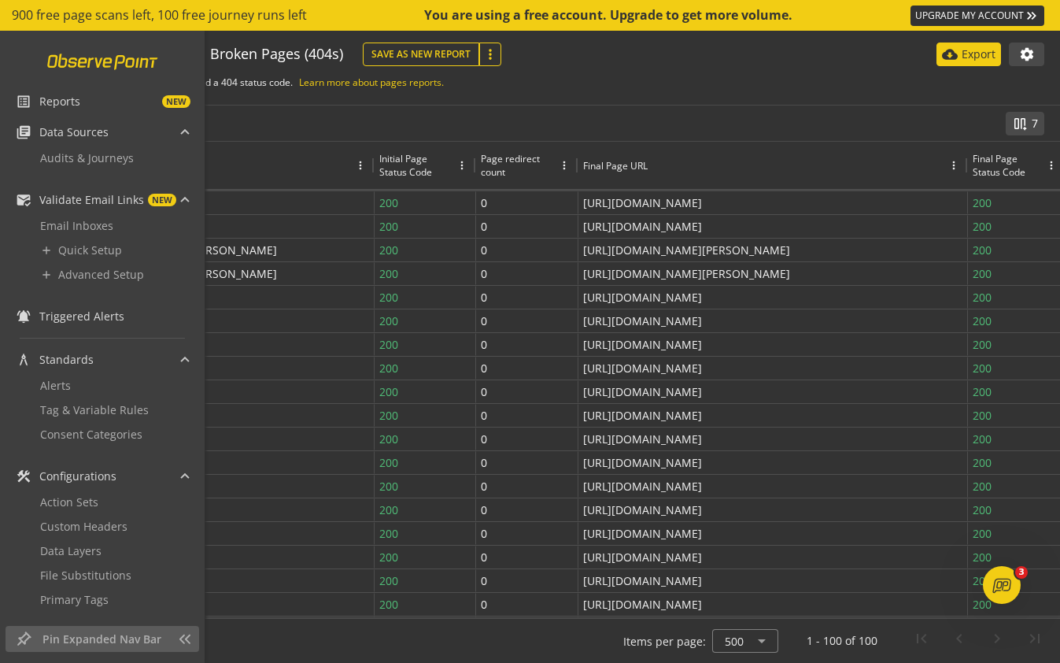
click at [110, 65] on link at bounding box center [103, 61] width 130 height 30
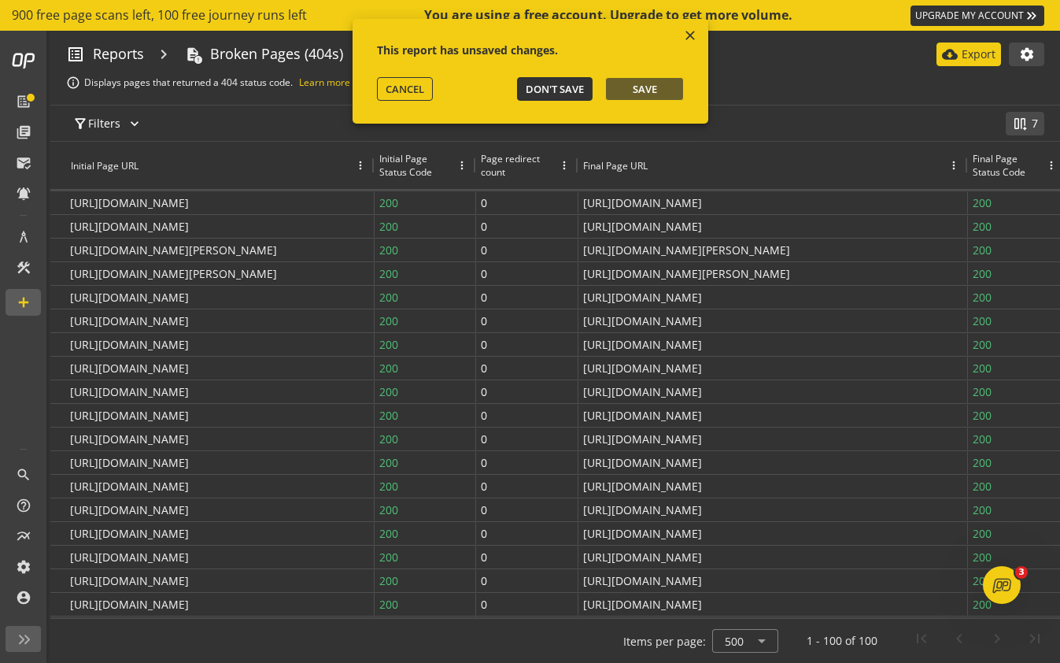
click at [539, 86] on span "Don't Save" at bounding box center [555, 89] width 58 height 14
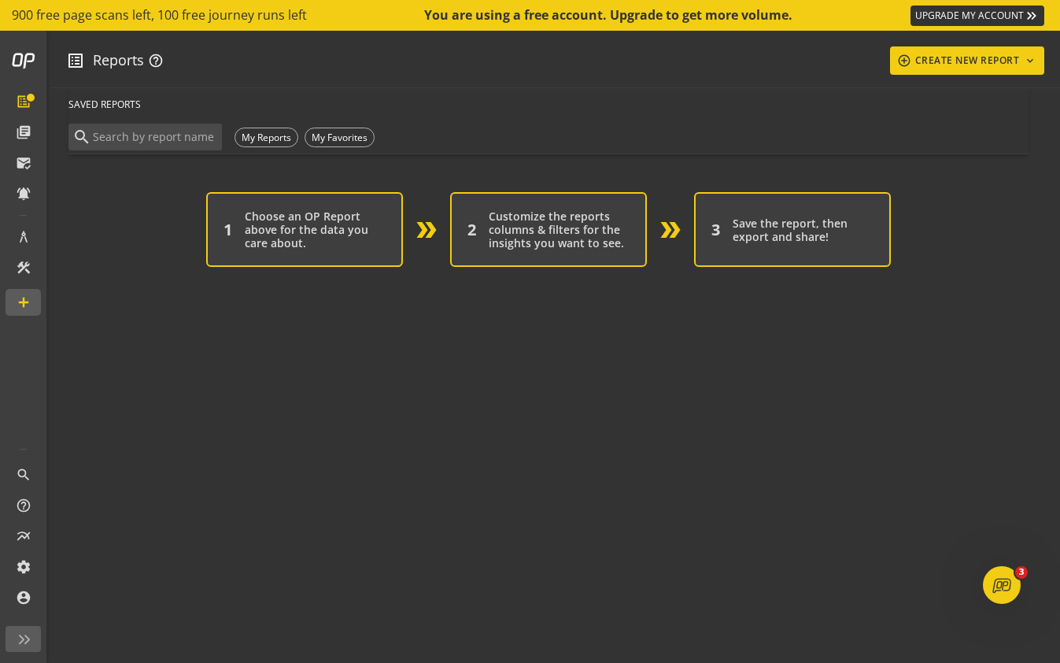
scroll to position [325, 0]
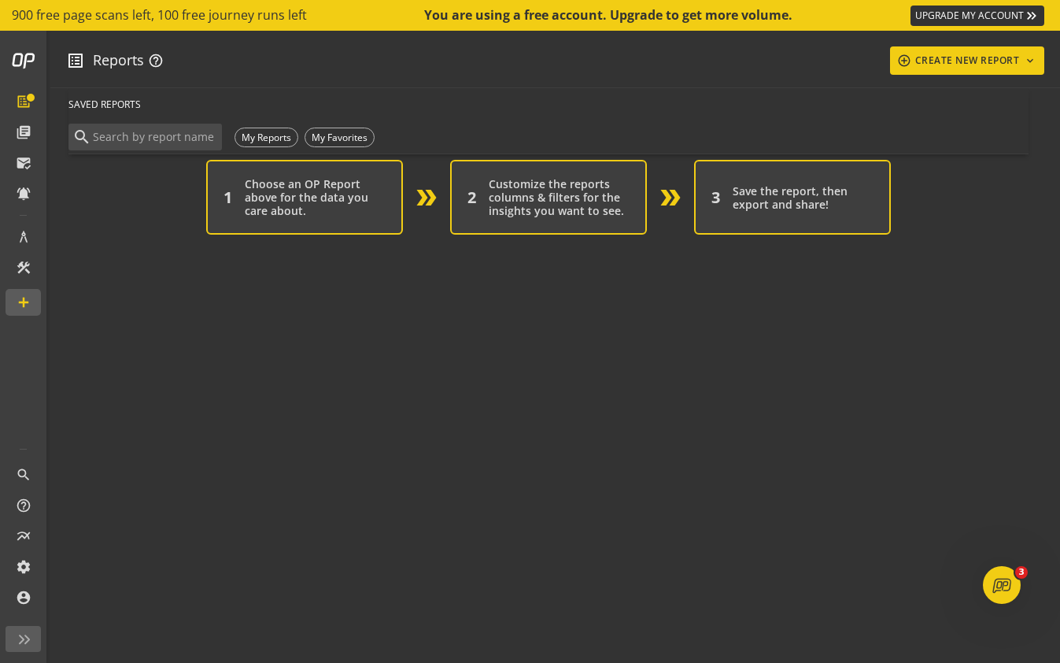
drag, startPoint x: 424, startPoint y: 198, endPoint x: 423, endPoint y: 262, distance: 63.8
click at [423, 262] on div "Expand Gallery expand_more search FEATURED - Start a New Report Audit Runs expl…" at bounding box center [555, 375] width 1010 height 575
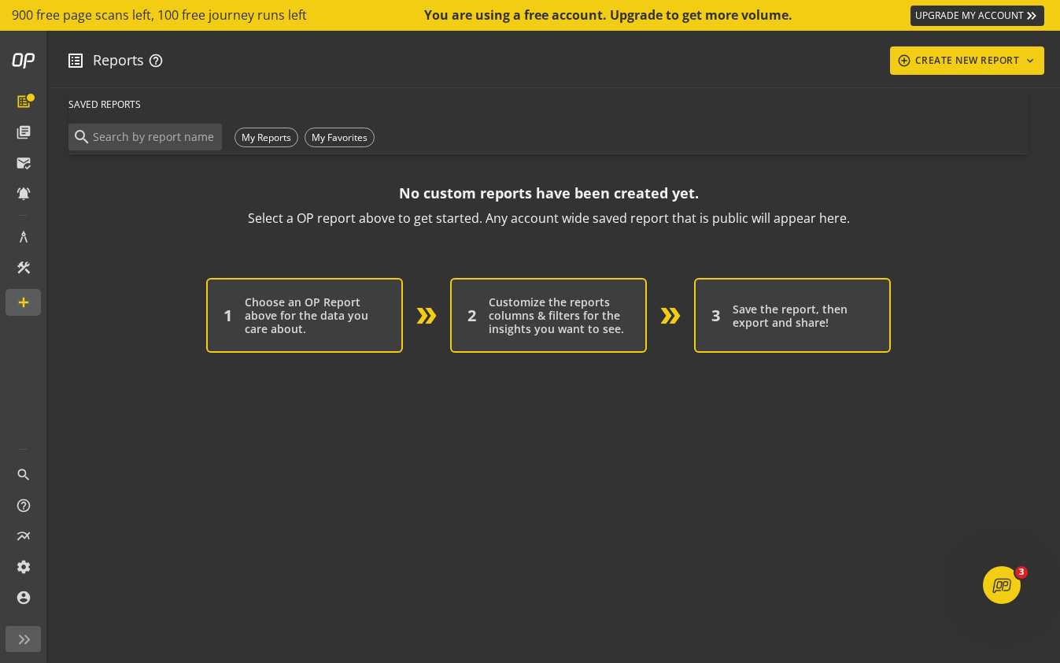
scroll to position [204, 0]
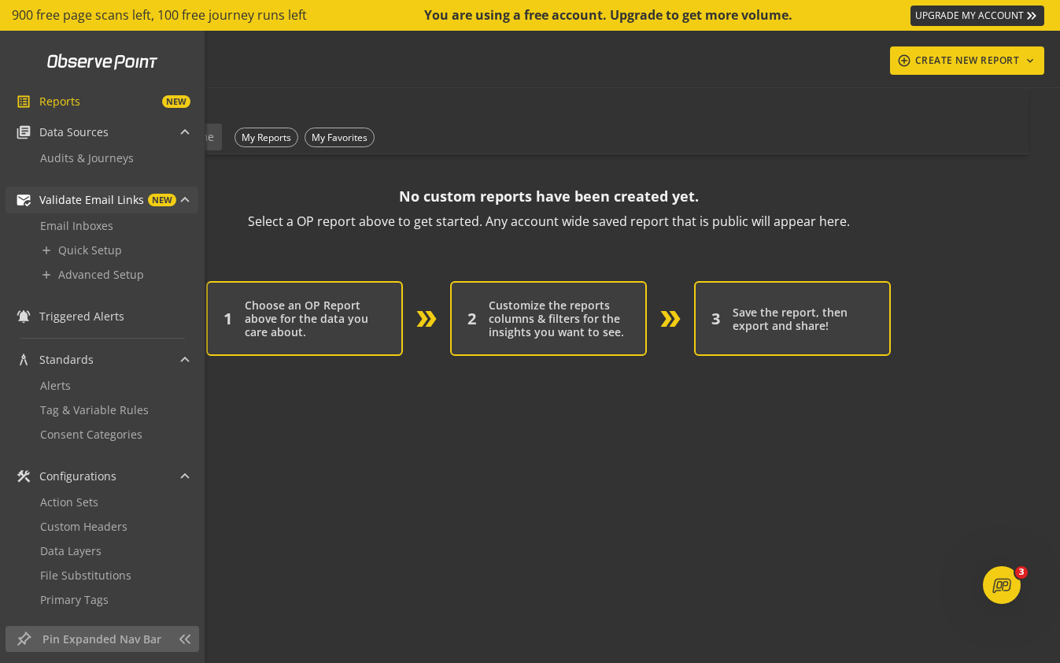
click at [185, 197] on span at bounding box center [185, 202] width 6 height 17
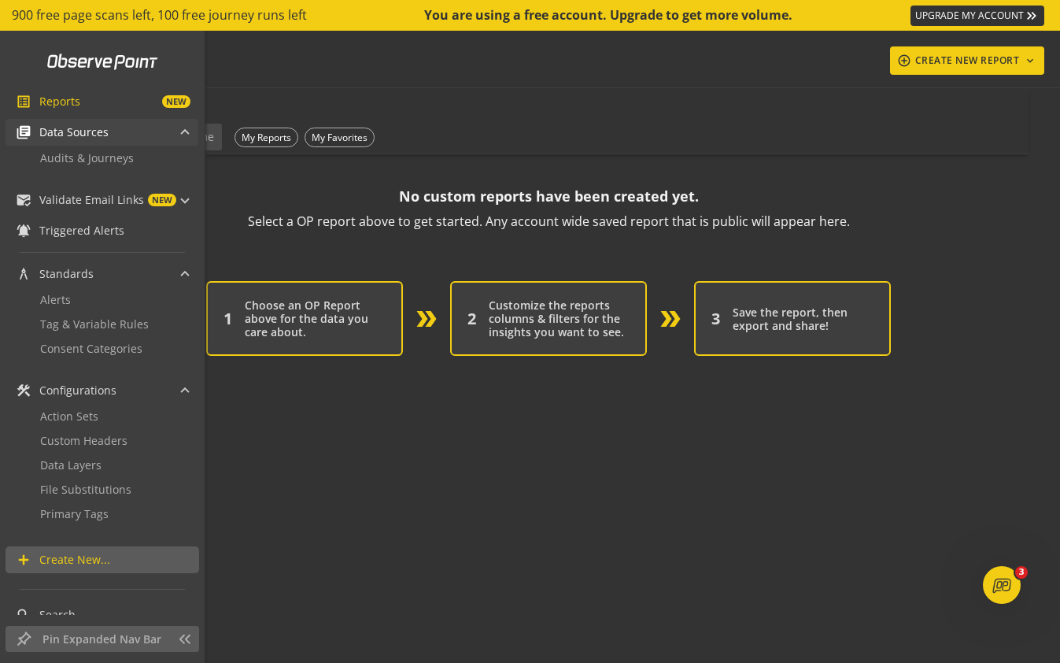
click at [190, 131] on mat-expansion-panel-header "library_books Data Sources" at bounding box center [102, 132] width 193 height 27
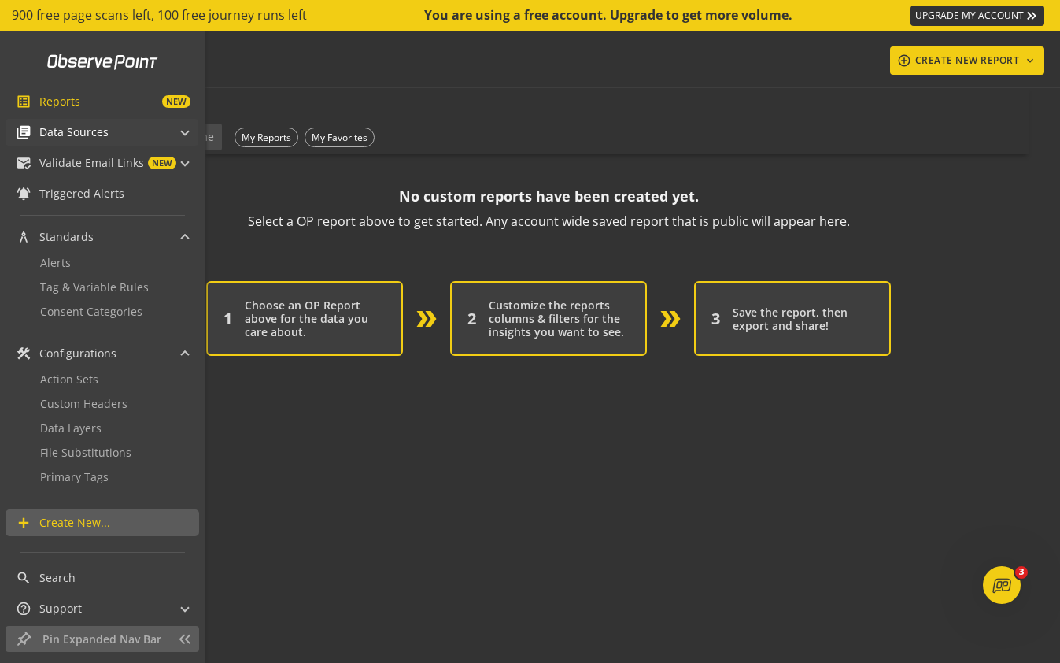
click at [183, 128] on span at bounding box center [185, 130] width 6 height 17
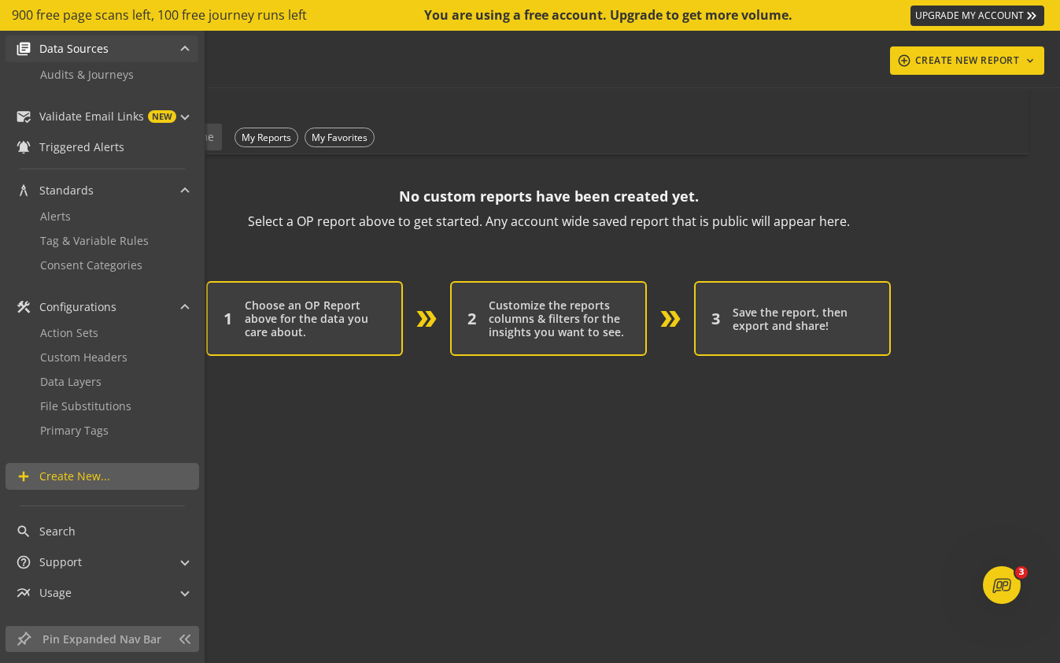
scroll to position [88, 0]
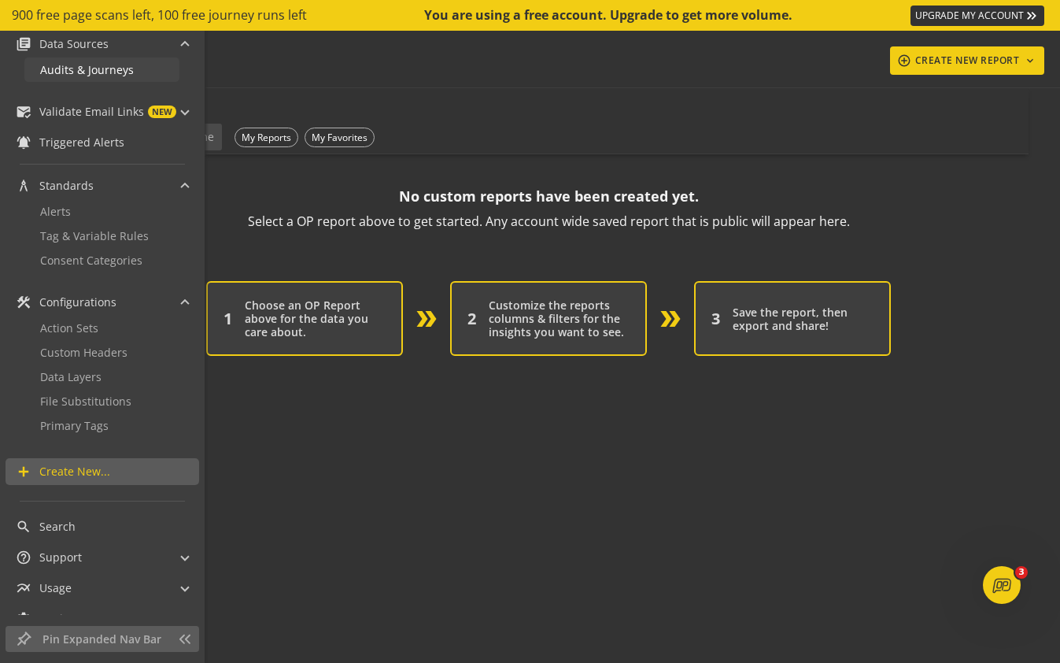
click at [87, 76] on span "Audits & Journeys" at bounding box center [87, 69] width 94 height 15
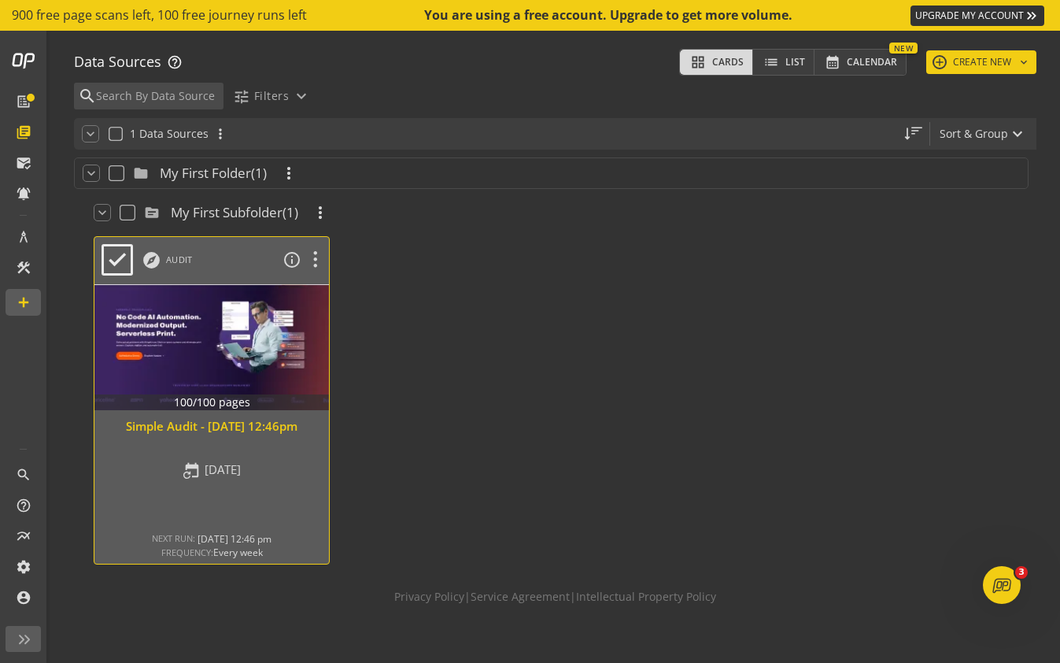
click at [225, 372] on div at bounding box center [212, 347] width 246 height 132
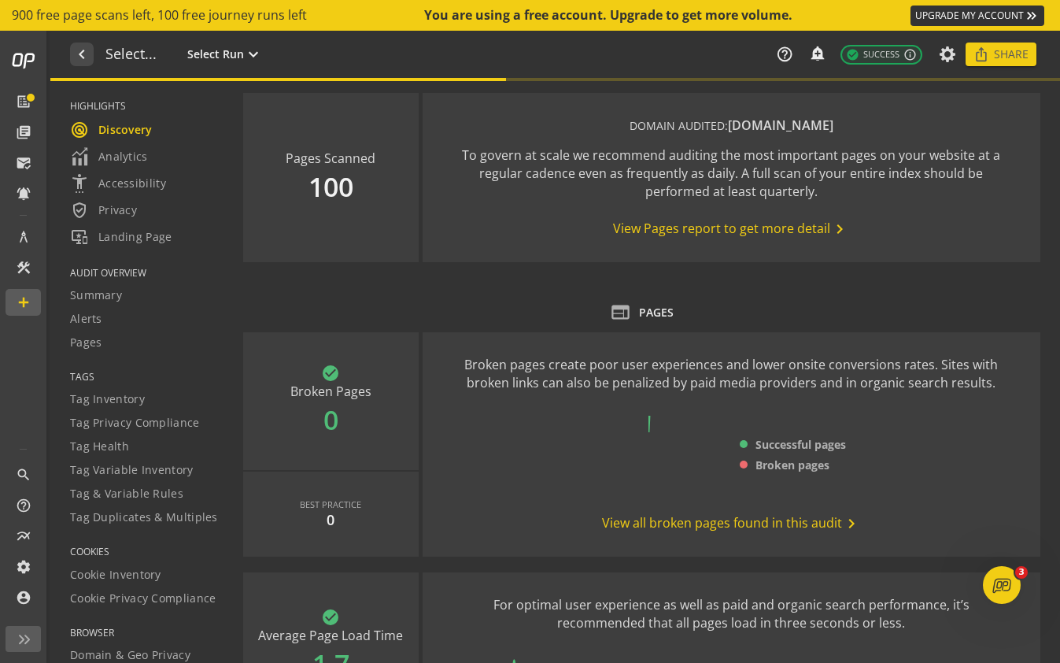
type textarea "Notes can include: -a description of what this audit is validating -changes in …"
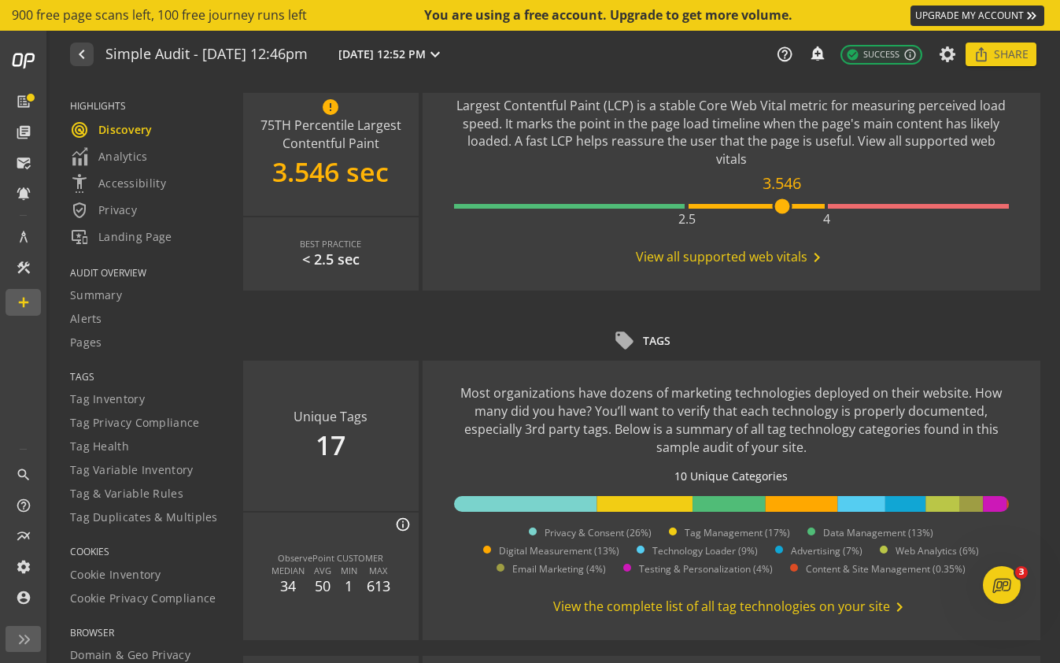
scroll to position [734, 0]
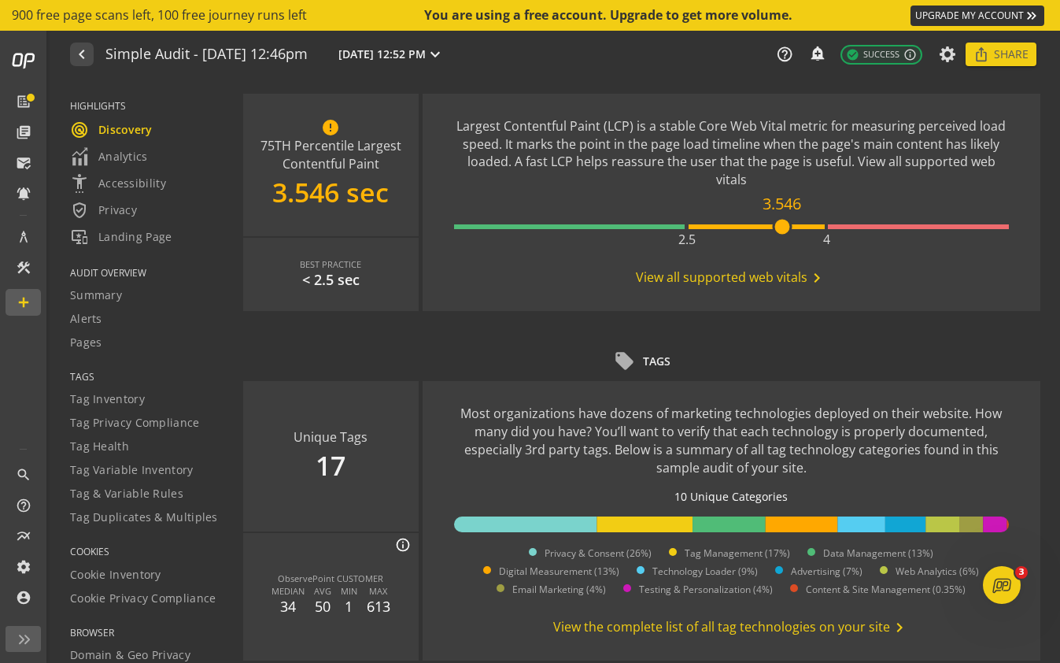
click at [721, 283] on span "View all supported web vitals chevron_right" at bounding box center [731, 277] width 190 height 19
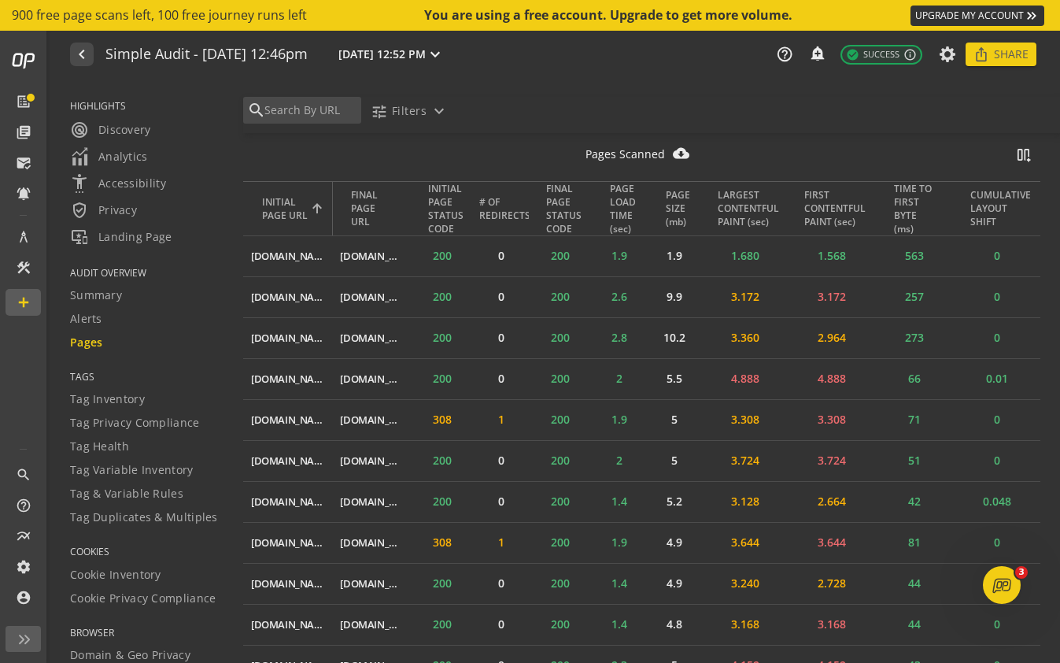
scroll to position [530, 0]
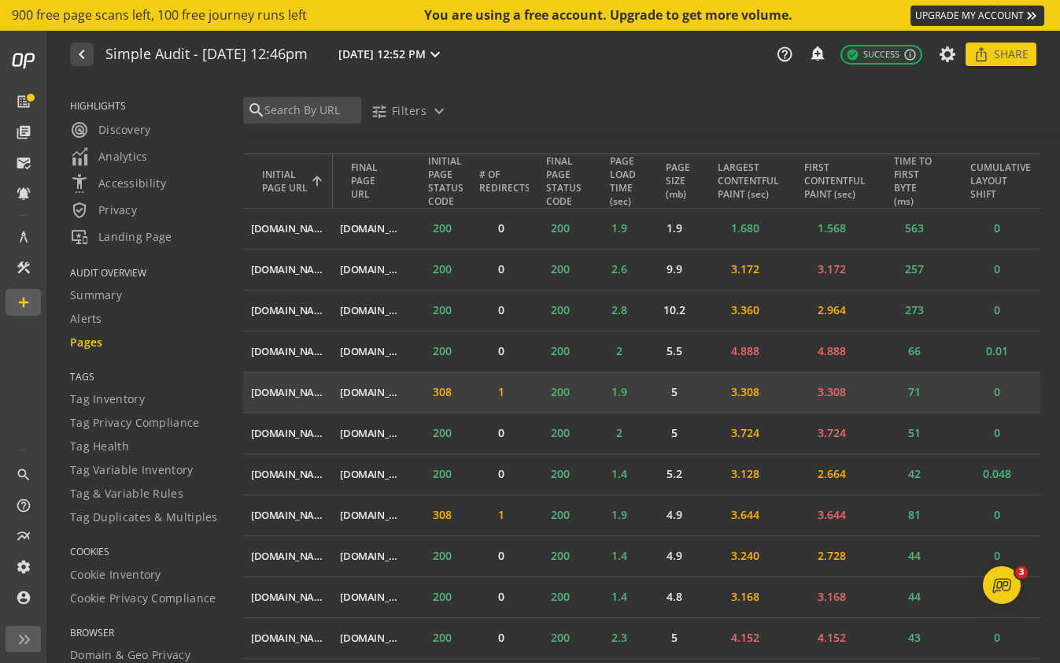
click at [0, 0] on mat-icon "ios_share" at bounding box center [0, 0] width 0 height 0
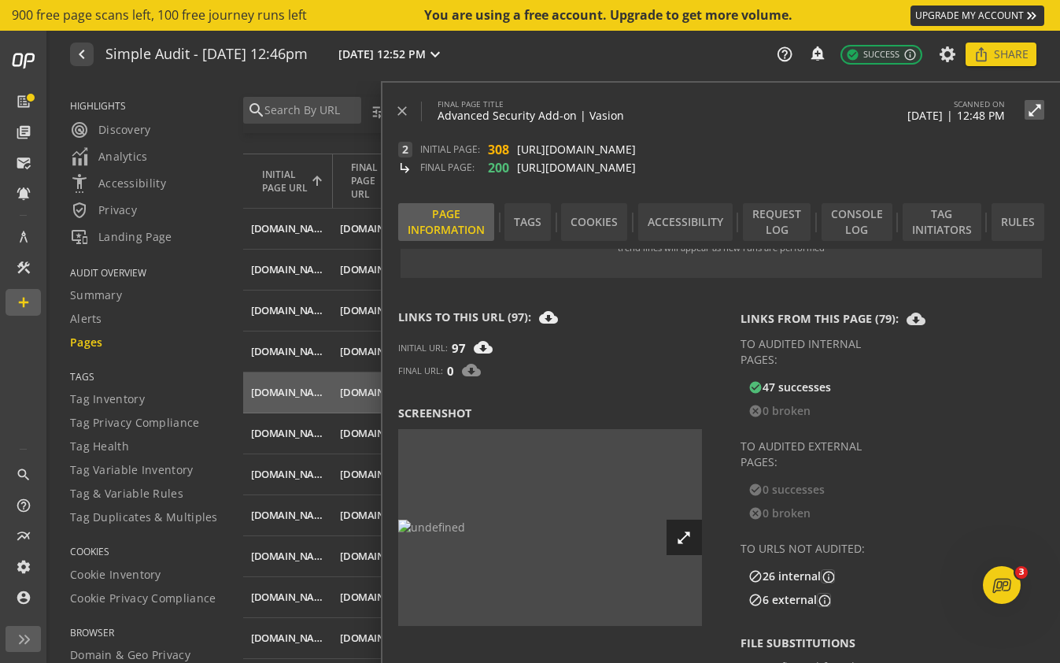
scroll to position [2141, 0]
click at [855, 221] on div "Console Log" at bounding box center [857, 222] width 71 height 38
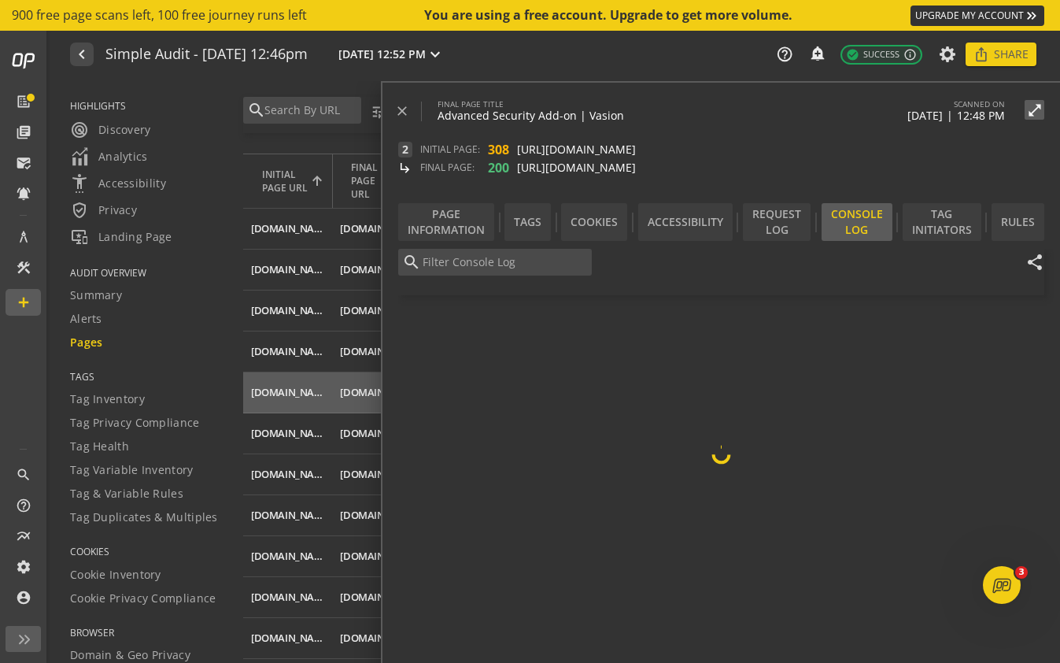
scroll to position [39, 0]
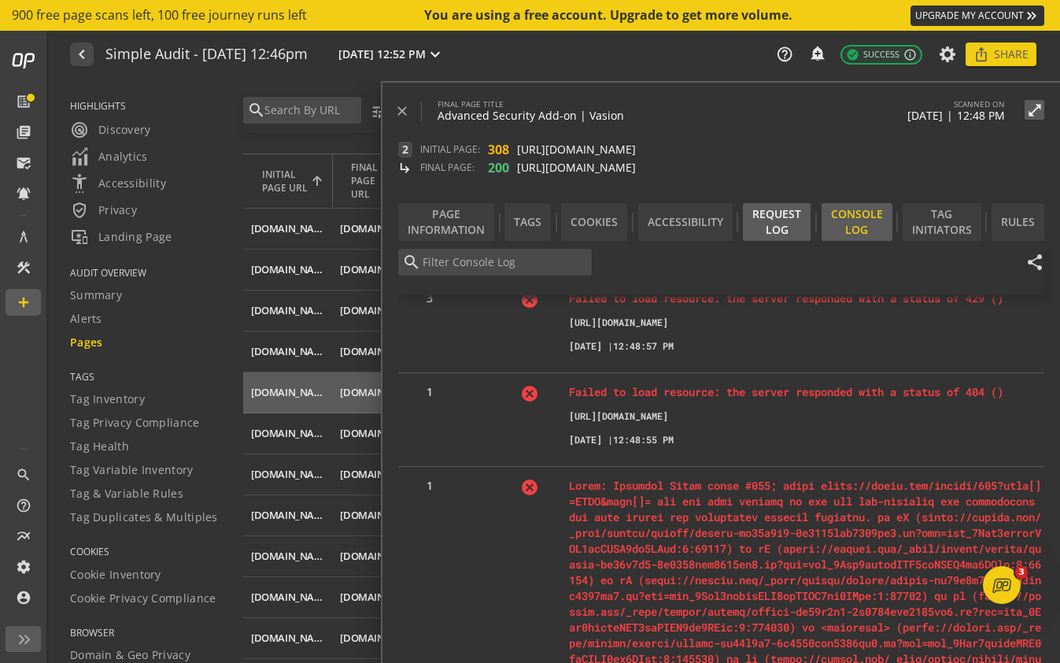
click at [777, 220] on div "Request Log" at bounding box center [777, 222] width 68 height 38
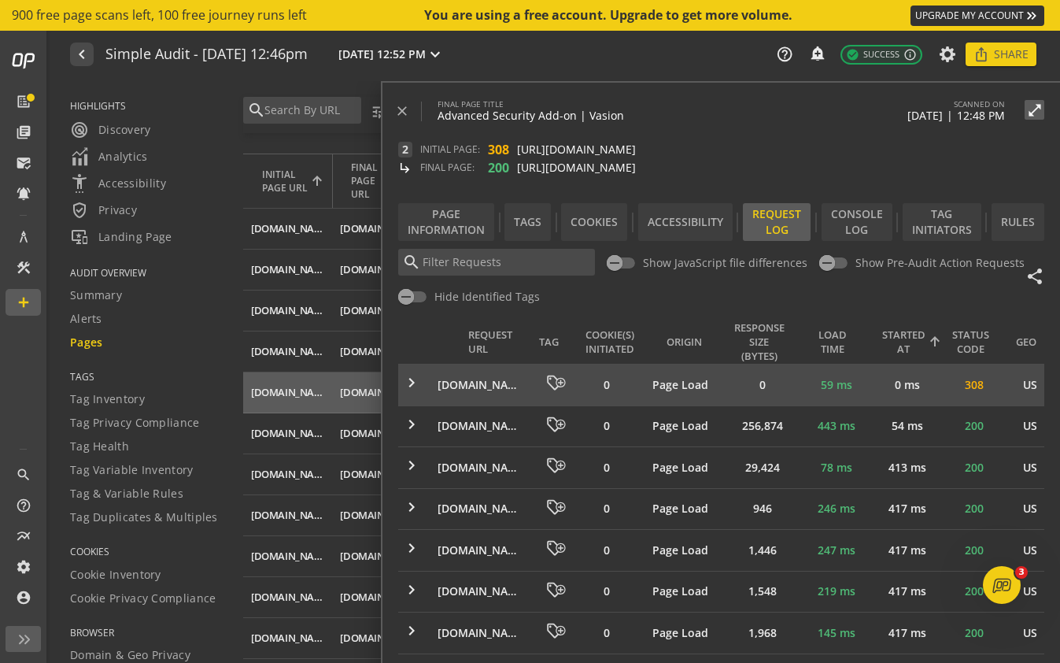
click at [413, 380] on mat-icon "keyboard_arrow_right" at bounding box center [411, 382] width 19 height 19
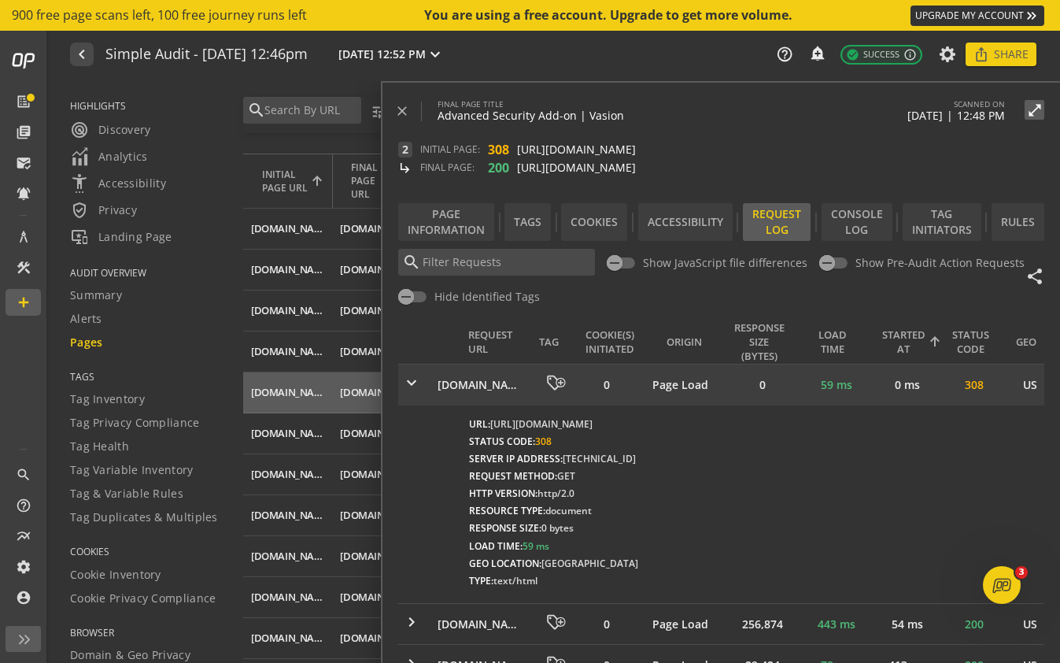
click at [413, 380] on mat-icon "keyboard_arrow_right" at bounding box center [411, 382] width 19 height 19
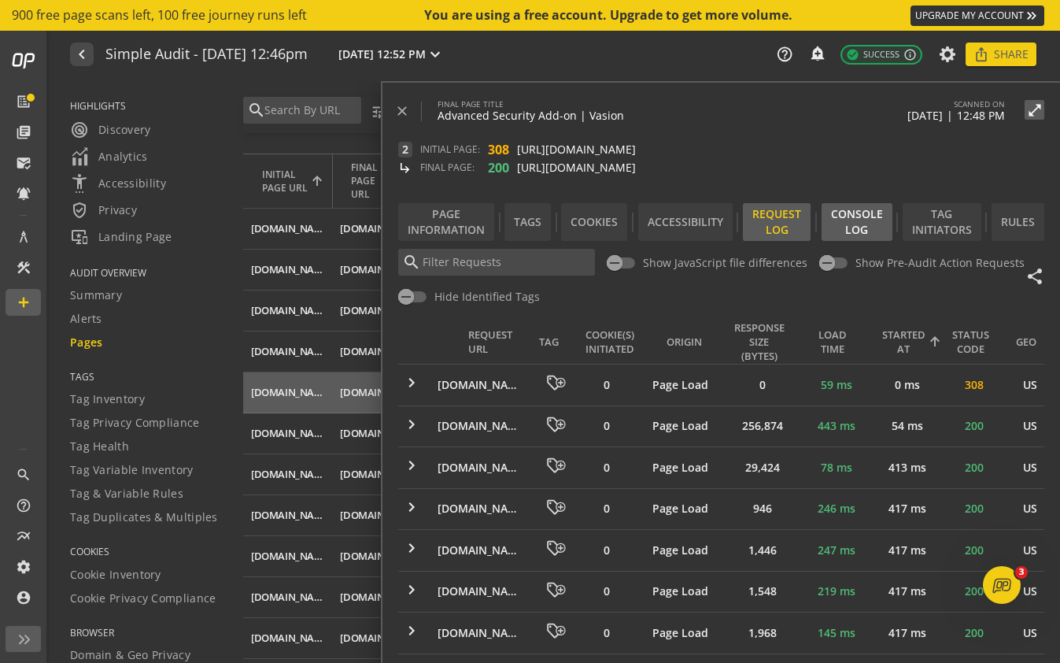
click at [855, 213] on div "Console Log" at bounding box center [857, 222] width 71 height 38
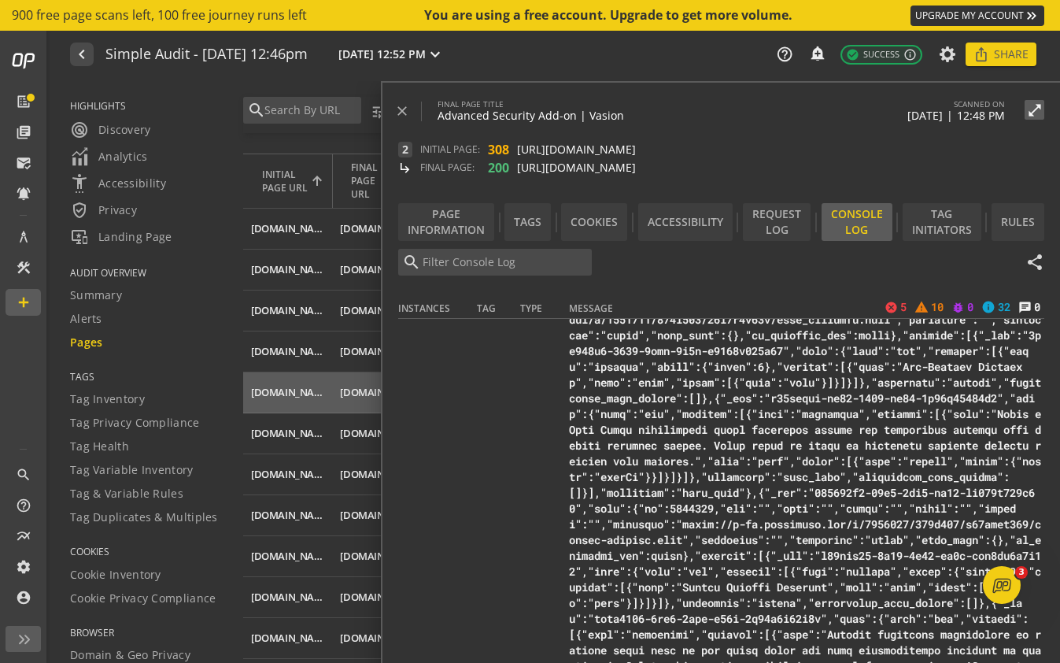
scroll to position [1164, 0]
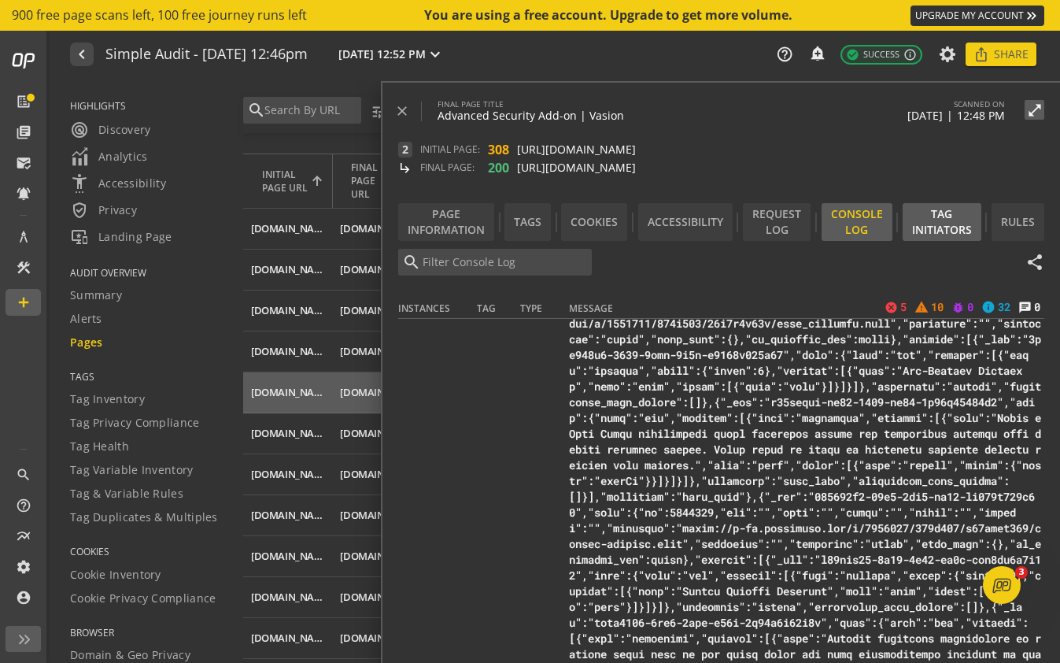
click at [926, 221] on div "Tag Initiators" at bounding box center [942, 222] width 79 height 38
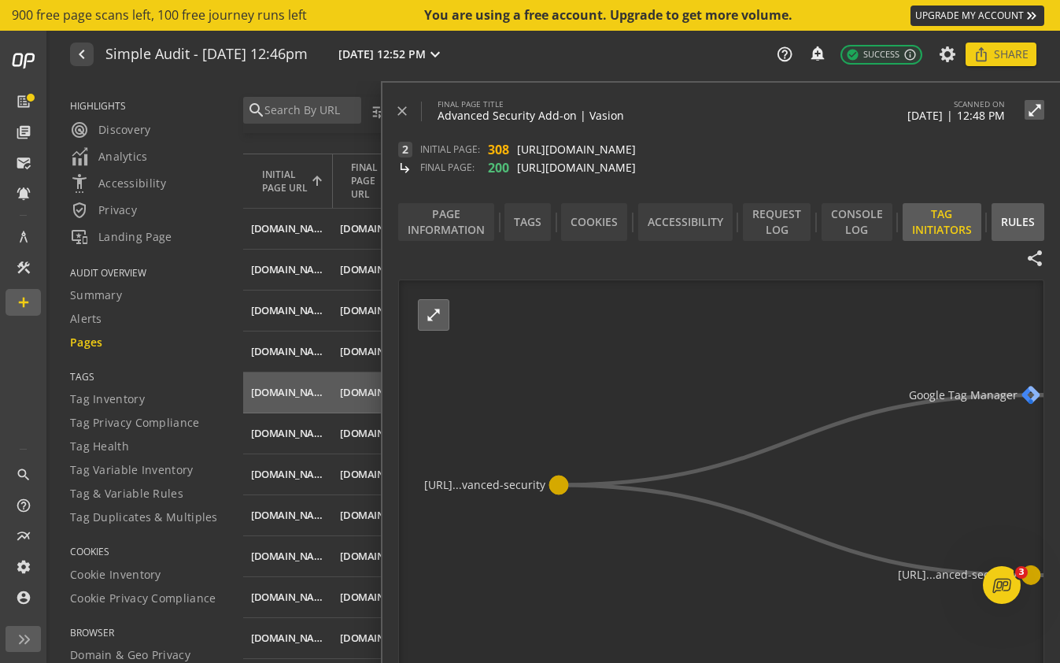
click at [1001, 224] on div "Rules" at bounding box center [1018, 222] width 53 height 38
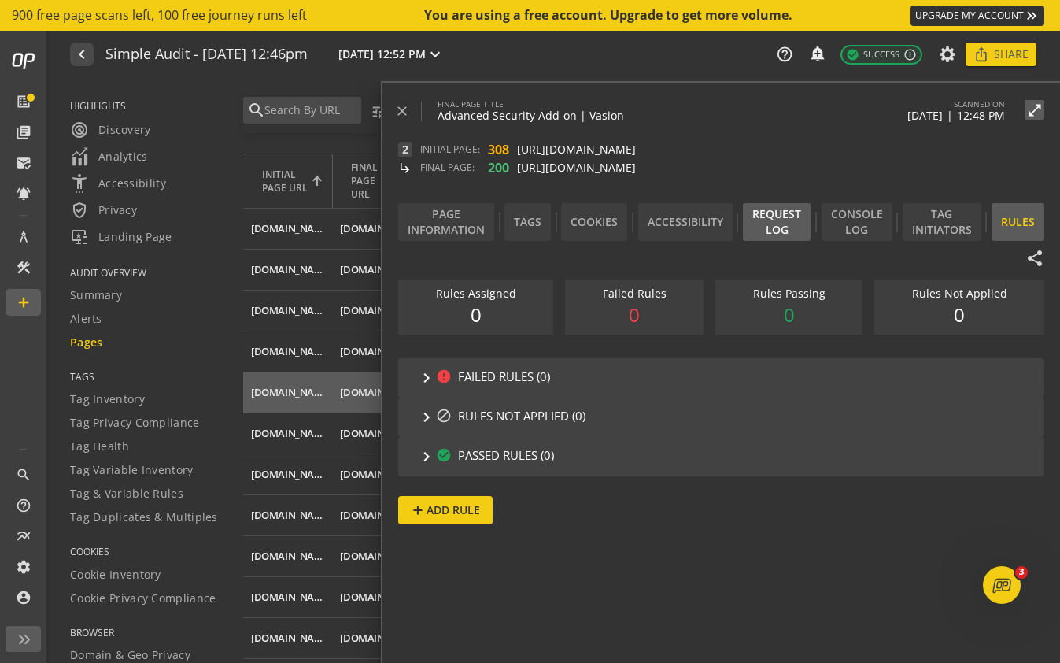
click at [769, 227] on div "Request Log" at bounding box center [777, 222] width 68 height 38
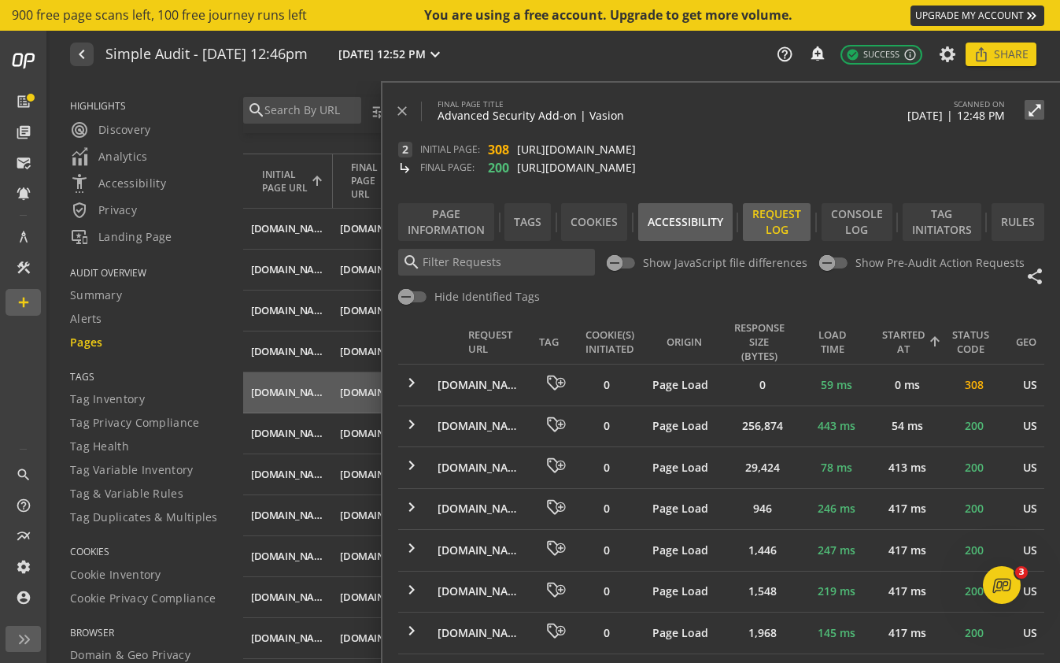
click at [710, 231] on div "Accessibility" at bounding box center [685, 222] width 94 height 38
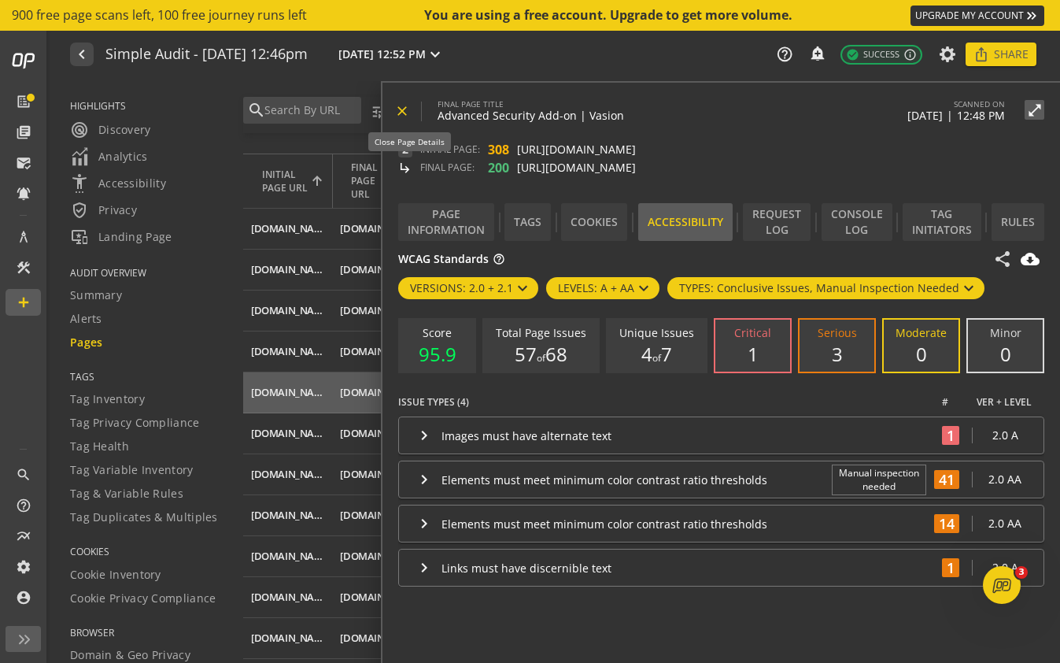
click at [400, 116] on mat-icon "close" at bounding box center [402, 111] width 16 height 16
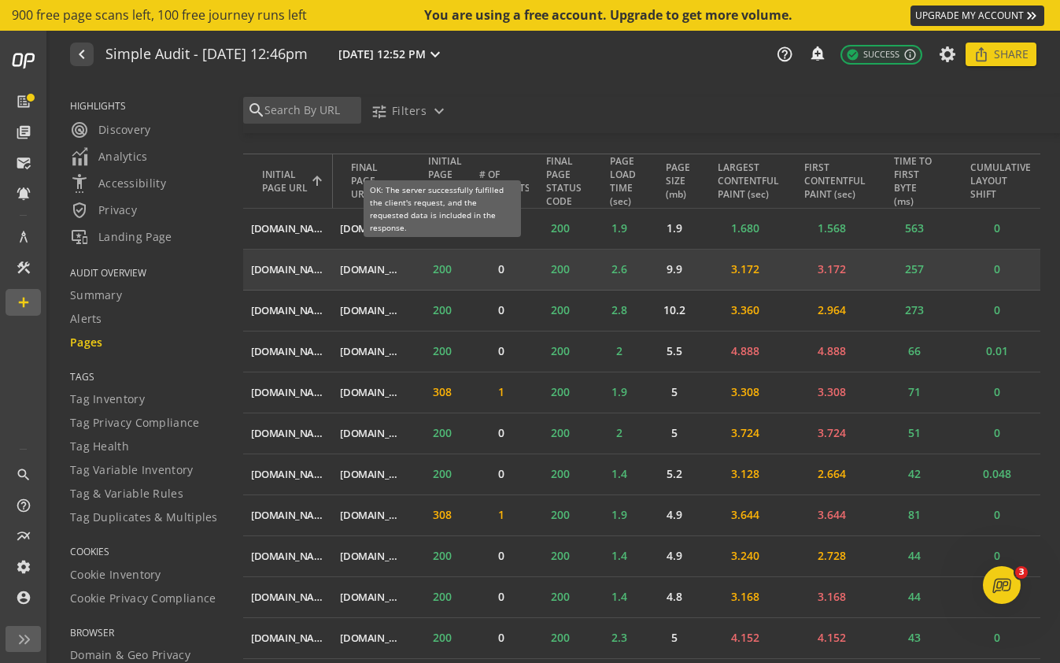
scroll to position [0, 0]
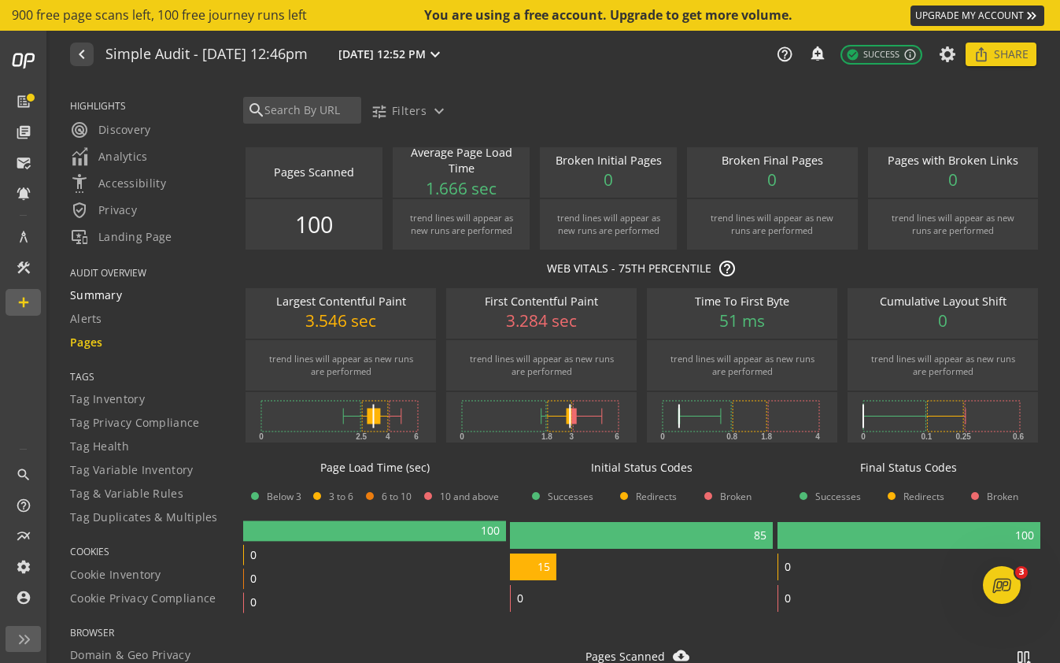
click at [113, 292] on span "Summary" at bounding box center [96, 295] width 52 height 16
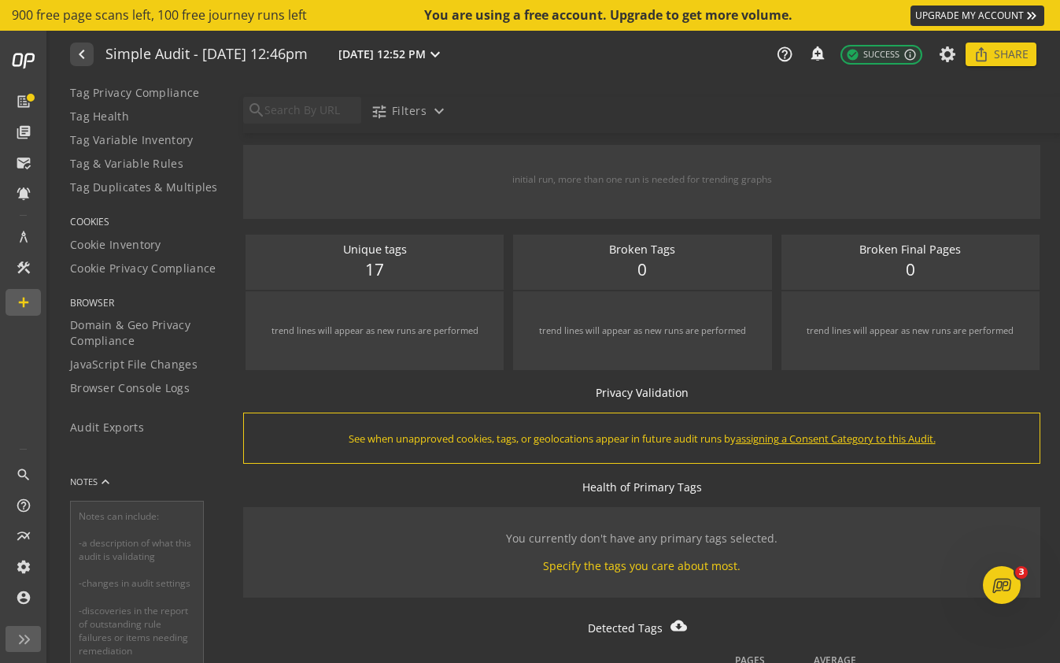
scroll to position [331, 0]
click at [168, 391] on span "Browser Console Logs" at bounding box center [130, 387] width 120 height 16
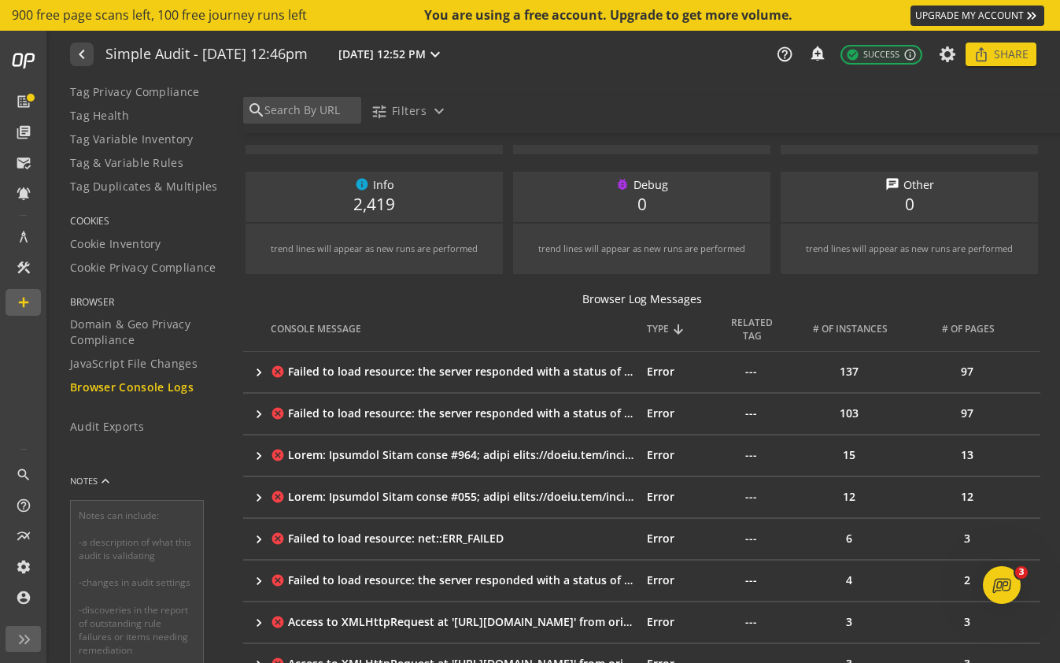
scroll to position [102, 0]
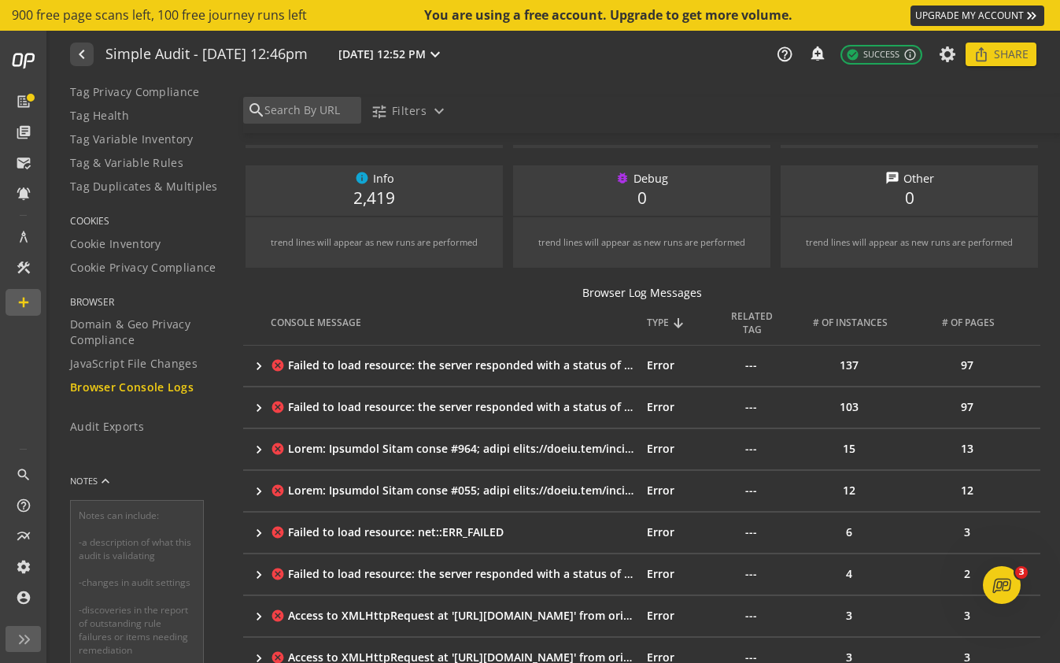
click at [849, 362] on td "137" at bounding box center [855, 365] width 118 height 41
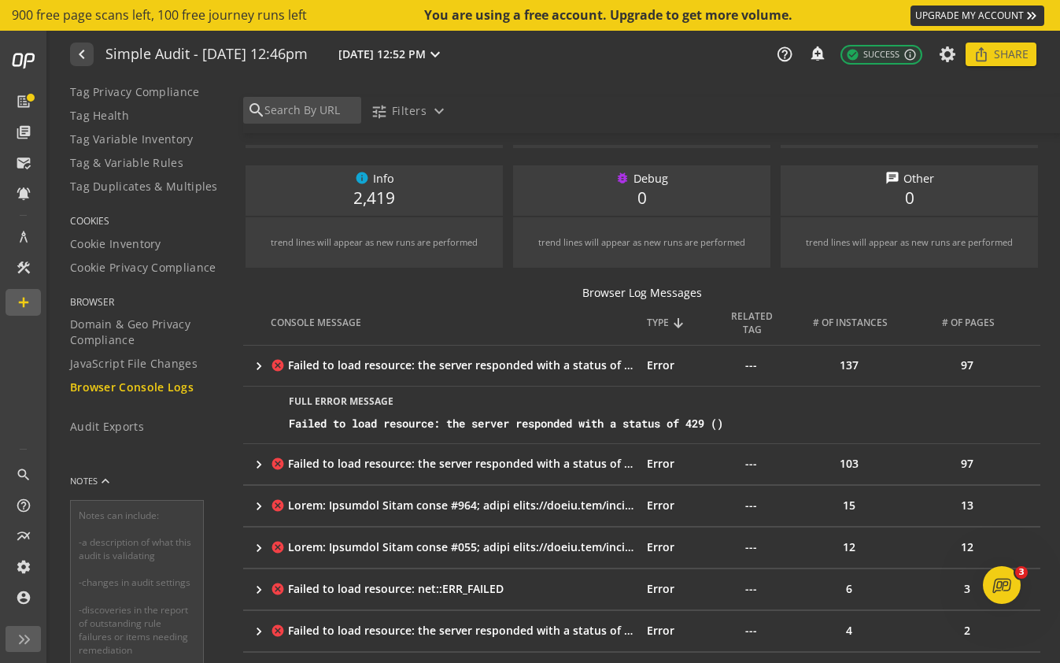
click at [516, 412] on div "FULL error MESSAGE Failed to load resource: the server responded with a status …" at bounding box center [645, 414] width 766 height 57
click at [531, 425] on div "Failed to load resource: the server responded with a status of 429 ()" at bounding box center [658, 424] width 739 height 16
click at [969, 368] on span "97" at bounding box center [967, 365] width 28 height 19
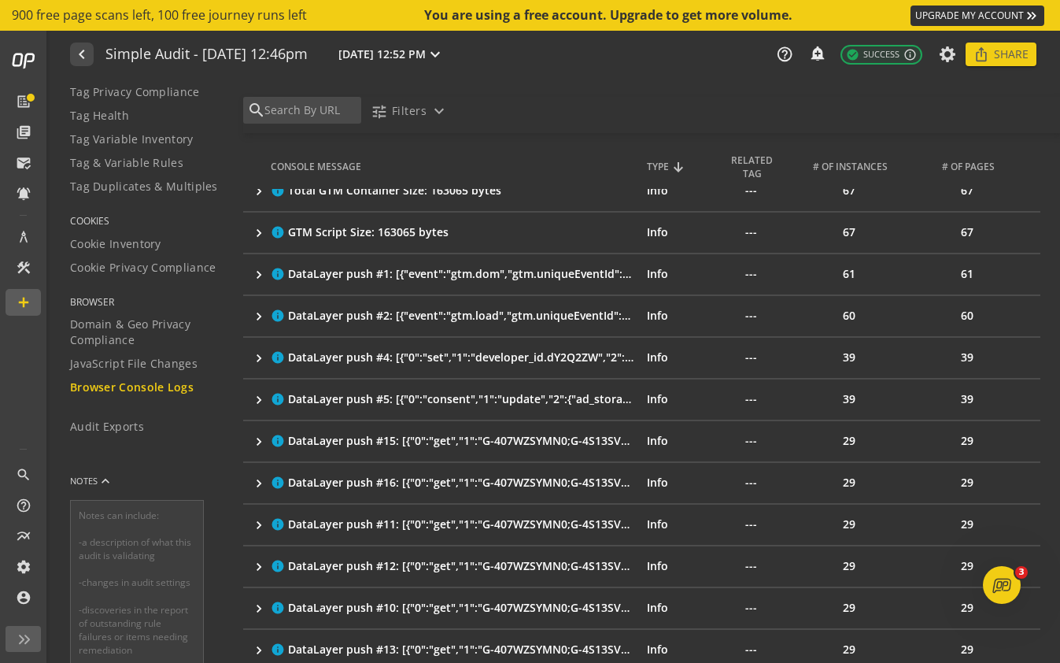
scroll to position [1308, 0]
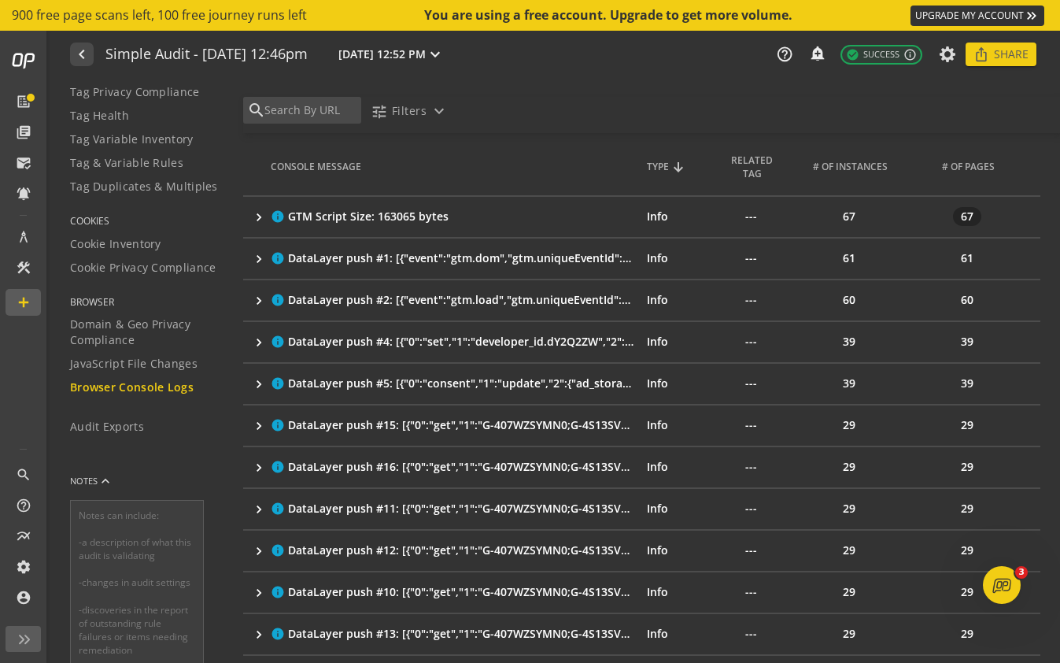
click at [970, 218] on span "67" at bounding box center [967, 216] width 28 height 19
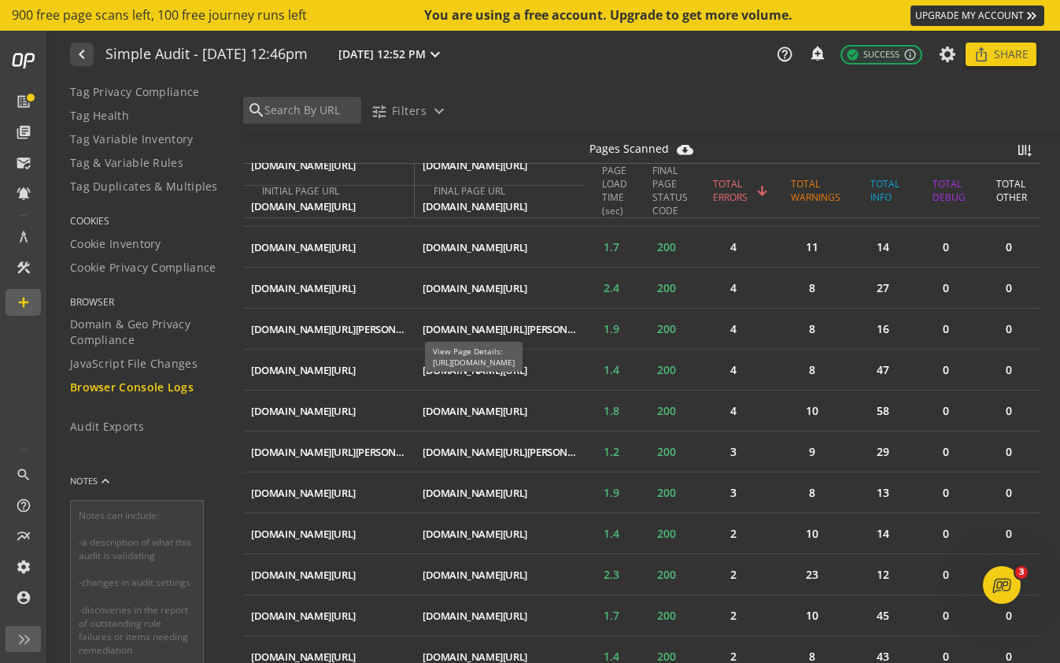
scroll to position [3106, 0]
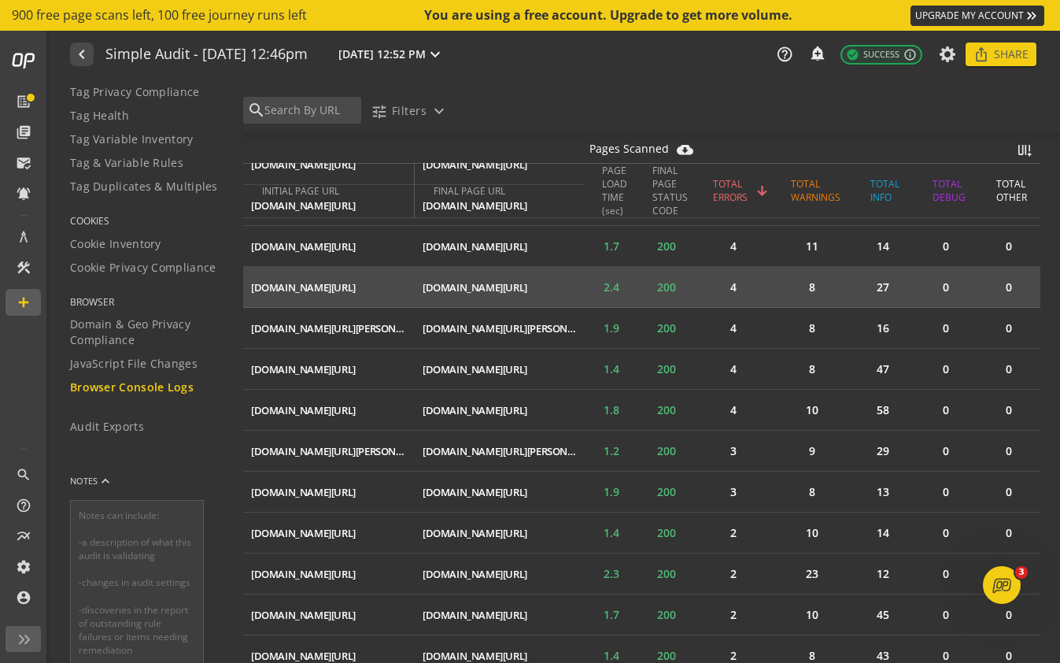
click at [0, 0] on mat-icon "ios_share" at bounding box center [0, 0] width 0 height 0
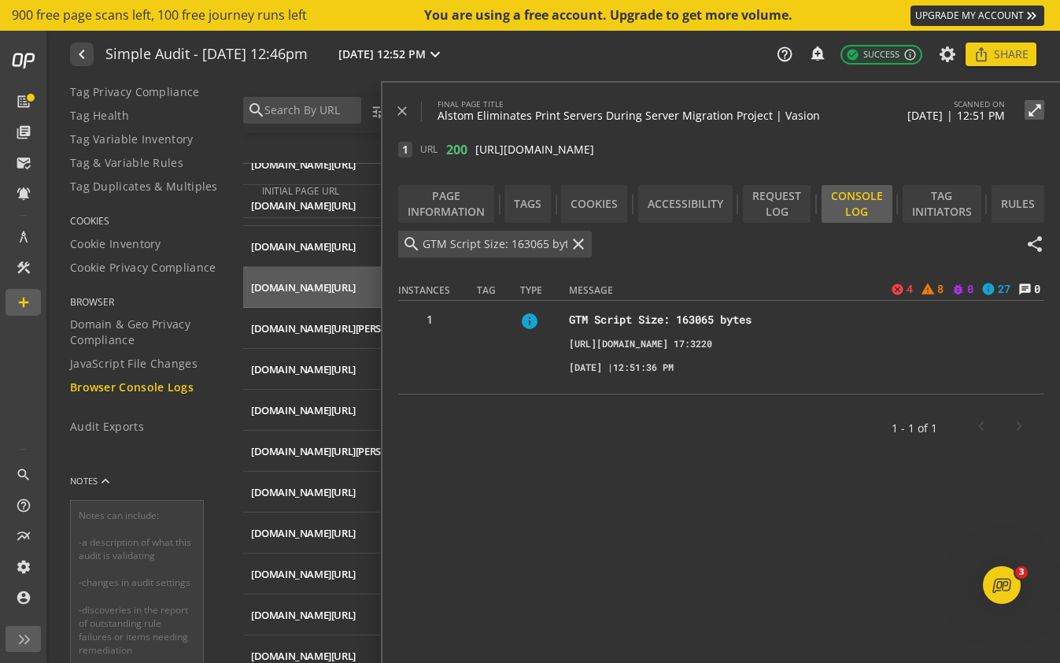
drag, startPoint x: 789, startPoint y: 346, endPoint x: 819, endPoint y: 348, distance: 29.9
click at [712, 348] on small "[URL][DOMAIN_NAME] 17:3220" at bounding box center [640, 344] width 143 height 12
click at [832, 351] on p "[URL][DOMAIN_NAME] 17:3220" at bounding box center [806, 343] width 475 height 16
drag, startPoint x: 775, startPoint y: 359, endPoint x: 767, endPoint y: 344, distance: 17.3
click at [767, 344] on p "[URL][DOMAIN_NAME] 17:3220" at bounding box center [806, 343] width 475 height 16
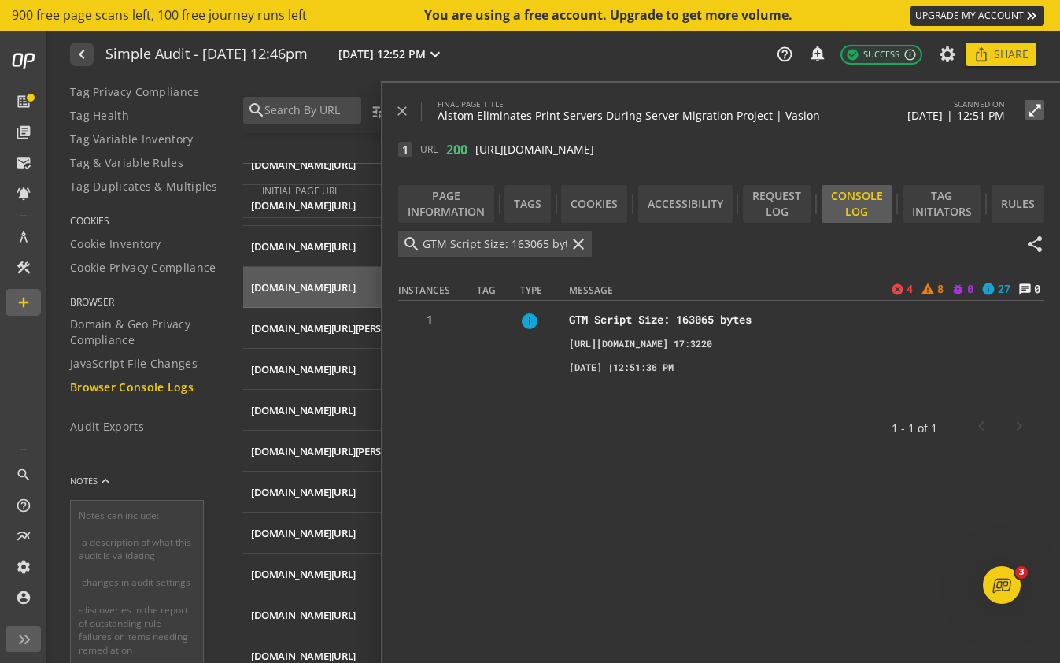
click at [712, 344] on small "[URL][DOMAIN_NAME] 17:3220" at bounding box center [640, 344] width 143 height 12
click at [401, 109] on mat-icon "close" at bounding box center [402, 111] width 16 height 16
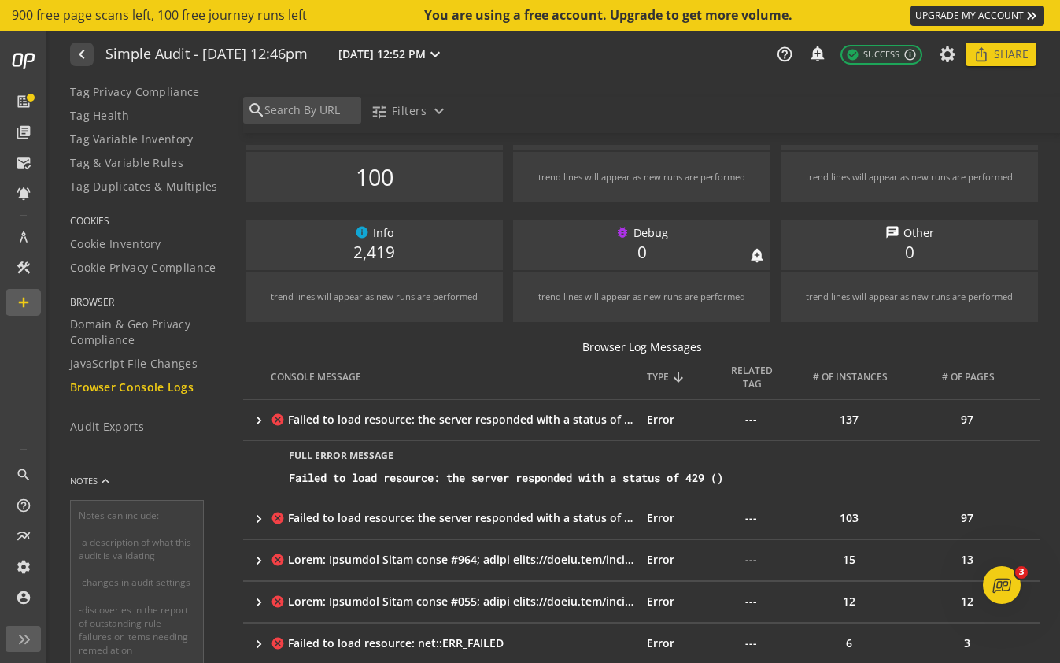
scroll to position [0, 0]
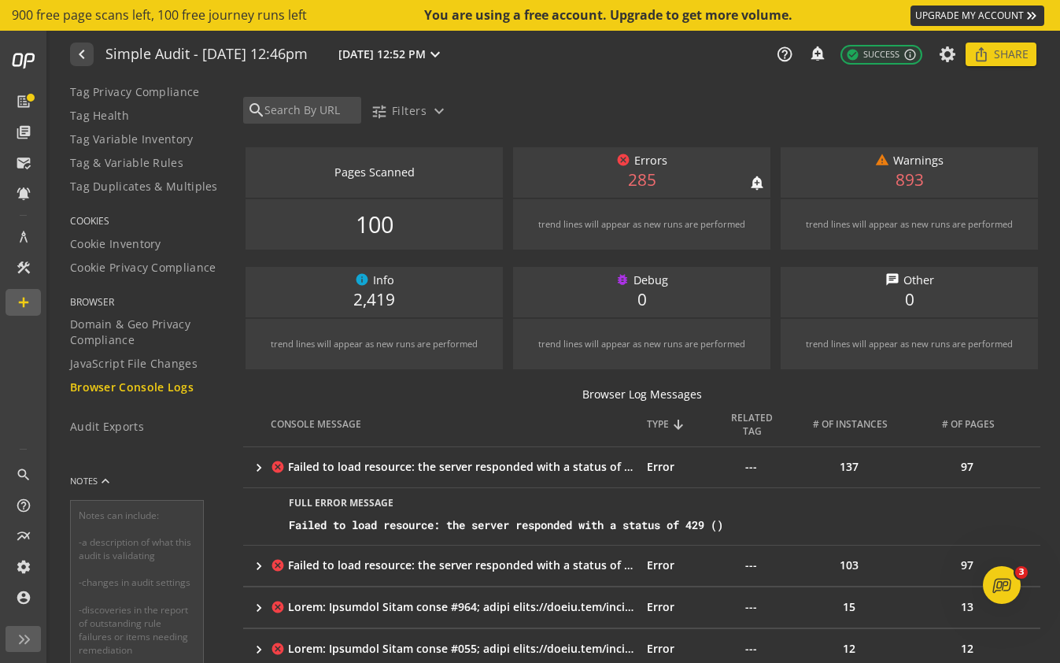
drag, startPoint x: 597, startPoint y: 226, endPoint x: 712, endPoint y: 230, distance: 115.0
click at [713, 230] on div "trend lines will appear as new runs are performed" at bounding box center [641, 224] width 207 height 13
click at [712, 230] on div "trend lines will appear as new runs are performed" at bounding box center [641, 224] width 207 height 13
click at [1015, 50] on span "Share" at bounding box center [1011, 54] width 35 height 28
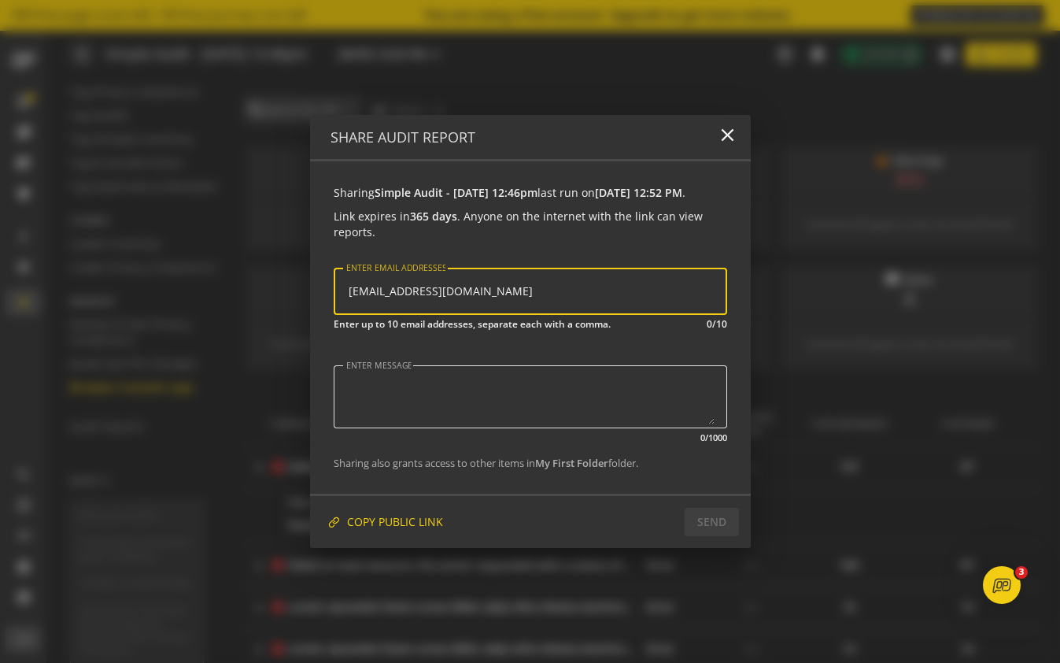
type input "[EMAIL_ADDRESS][DOMAIN_NAME]"
click at [638, 402] on textarea "ENTER MESSAGE" at bounding box center [530, 396] width 368 height 55
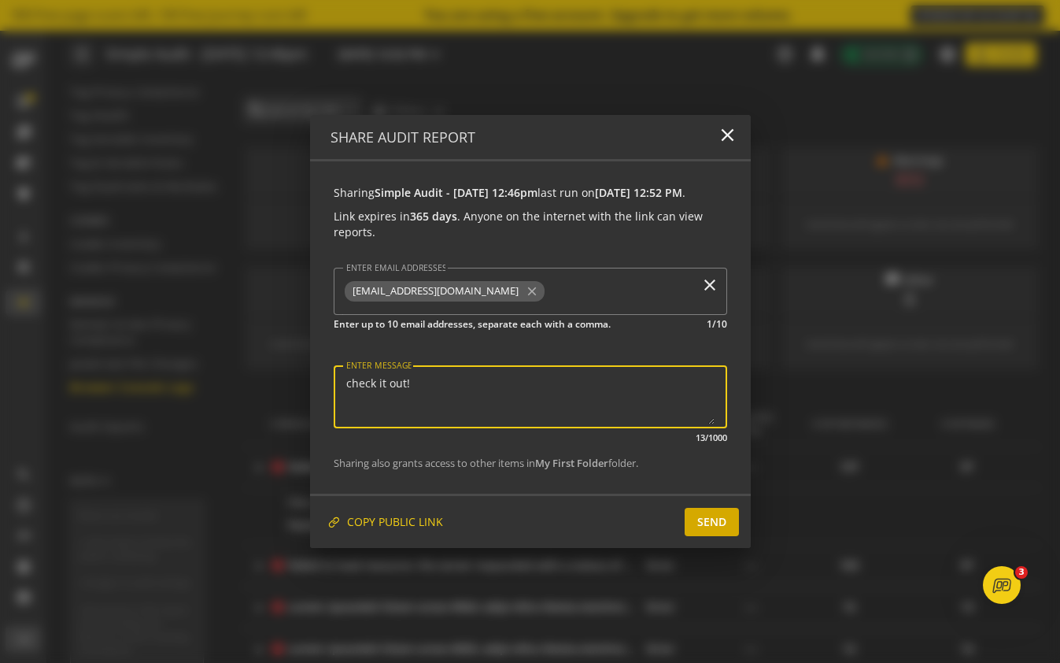
type textarea "check it out!"
click at [692, 518] on span at bounding box center [712, 522] width 54 height 38
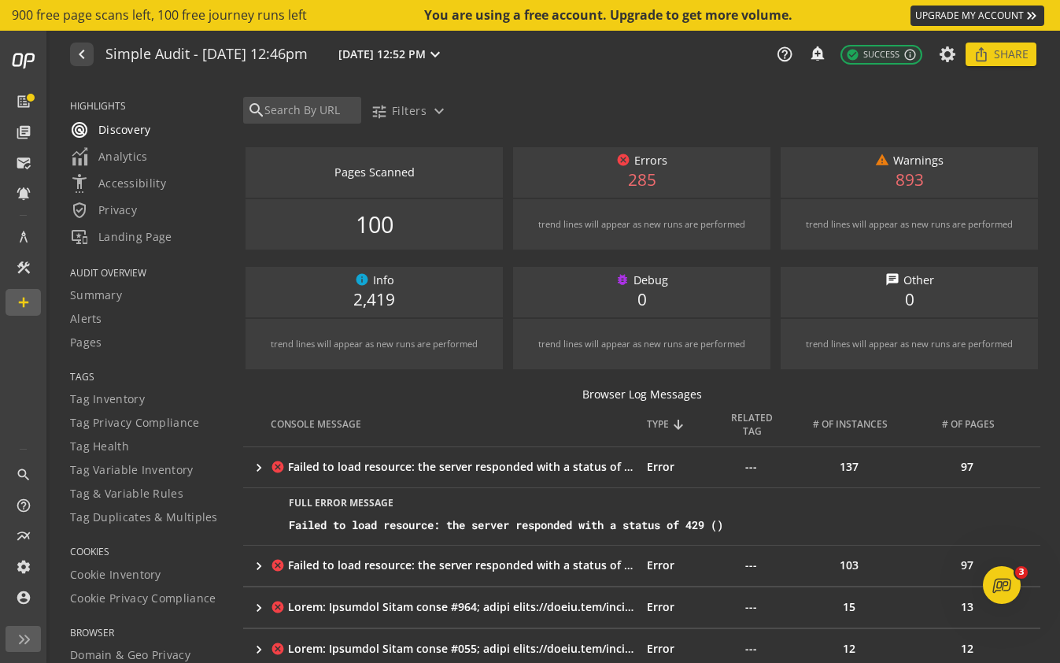
click at [149, 132] on span "radar Discovery" at bounding box center [110, 129] width 81 height 19
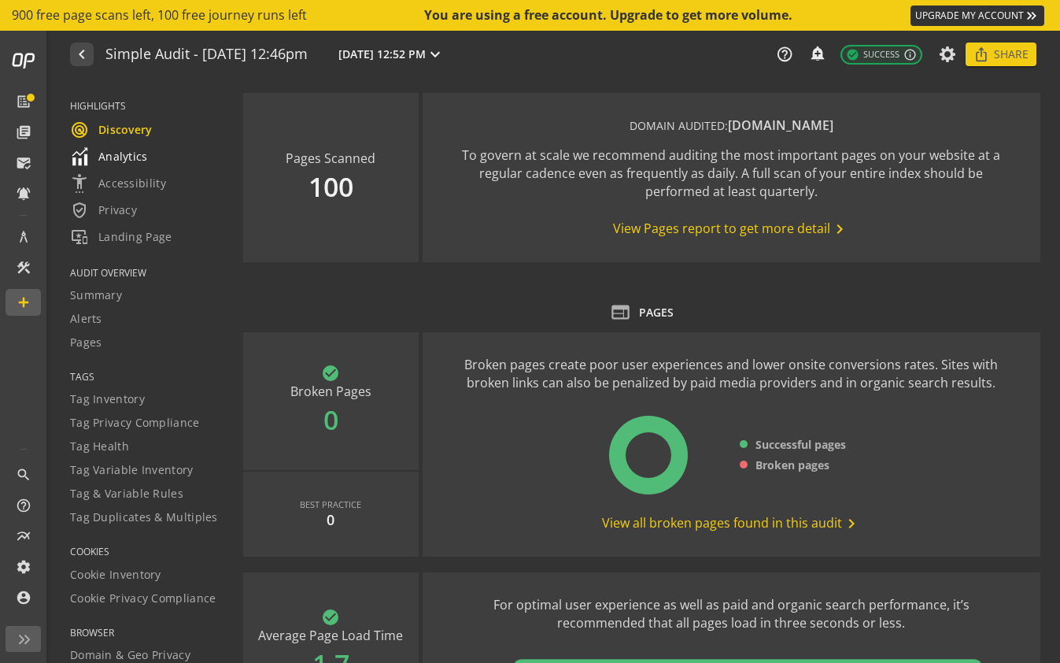
click at [152, 166] on link "Analytics" at bounding box center [146, 156] width 153 height 27
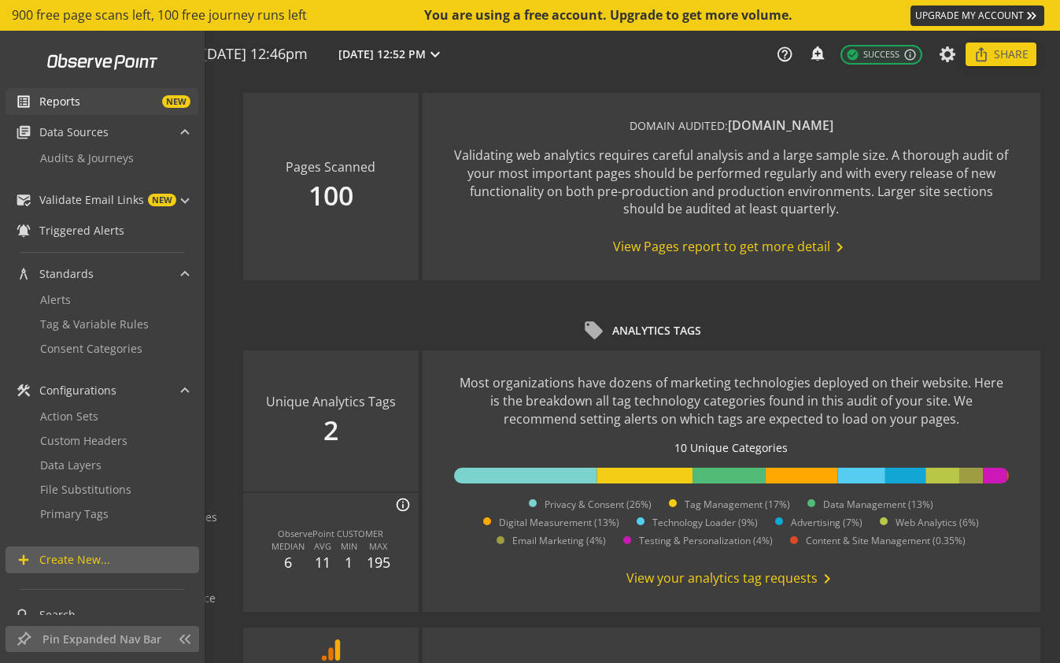
click at [27, 102] on mat-icon "list_alt" at bounding box center [24, 102] width 16 height 16
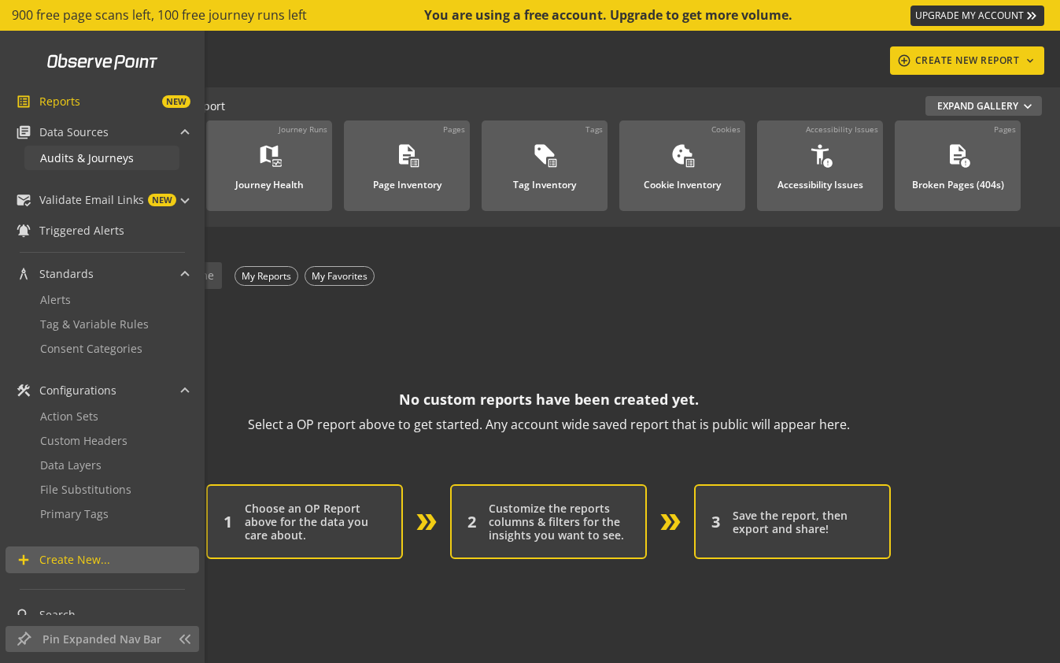
click at [109, 155] on span "Audits & Journeys" at bounding box center [87, 157] width 94 height 15
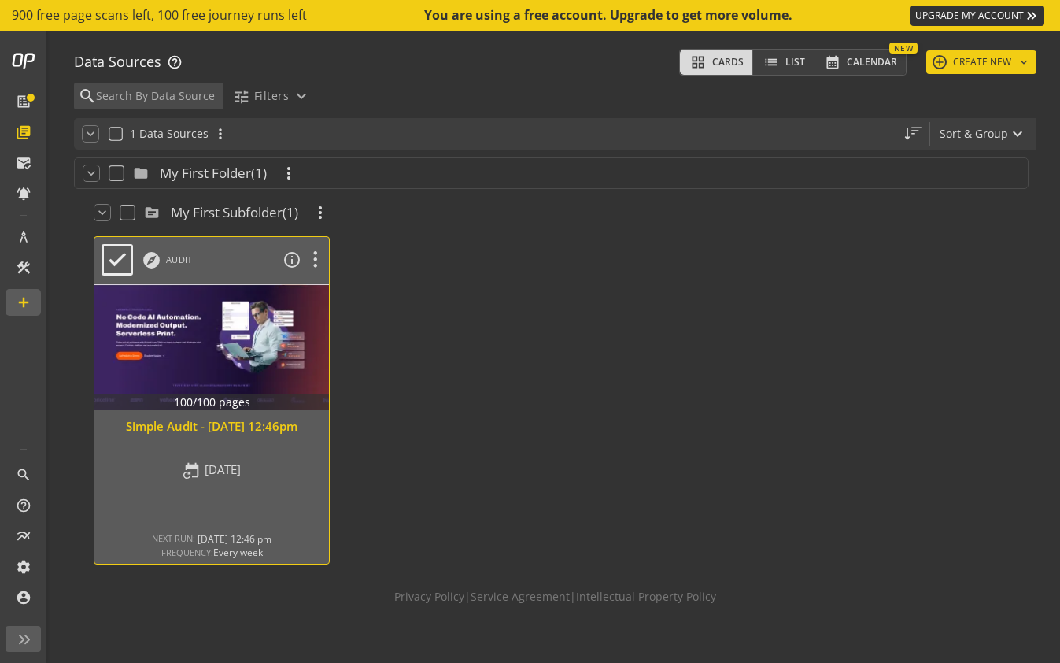
click at [261, 371] on div at bounding box center [212, 347] width 246 height 132
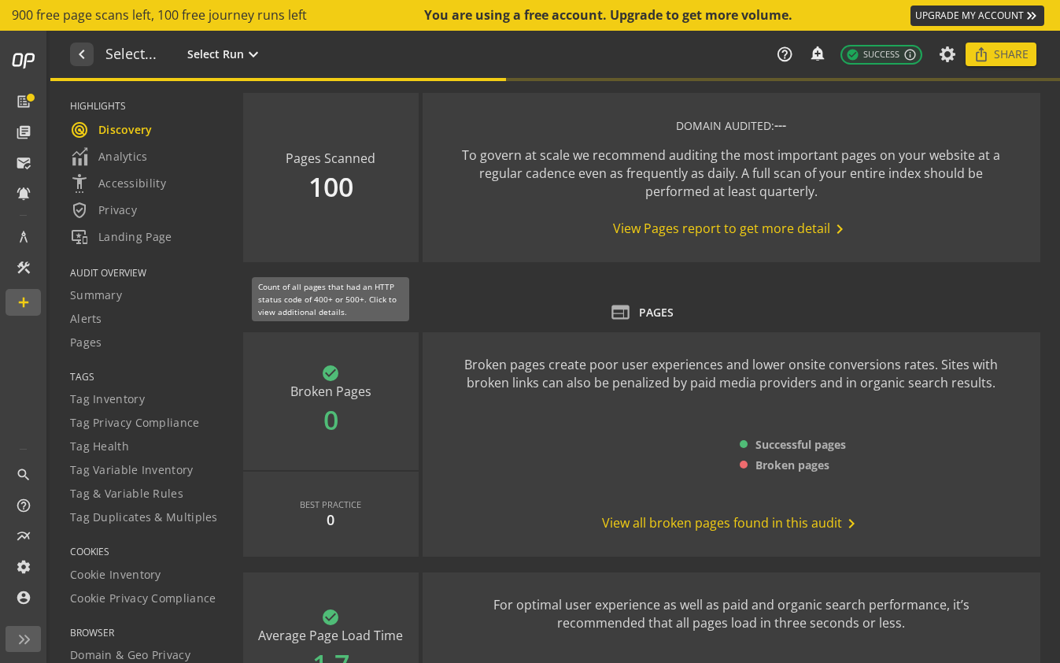
type textarea "Notes can include: -a description of what this audit is validating -changes in …"
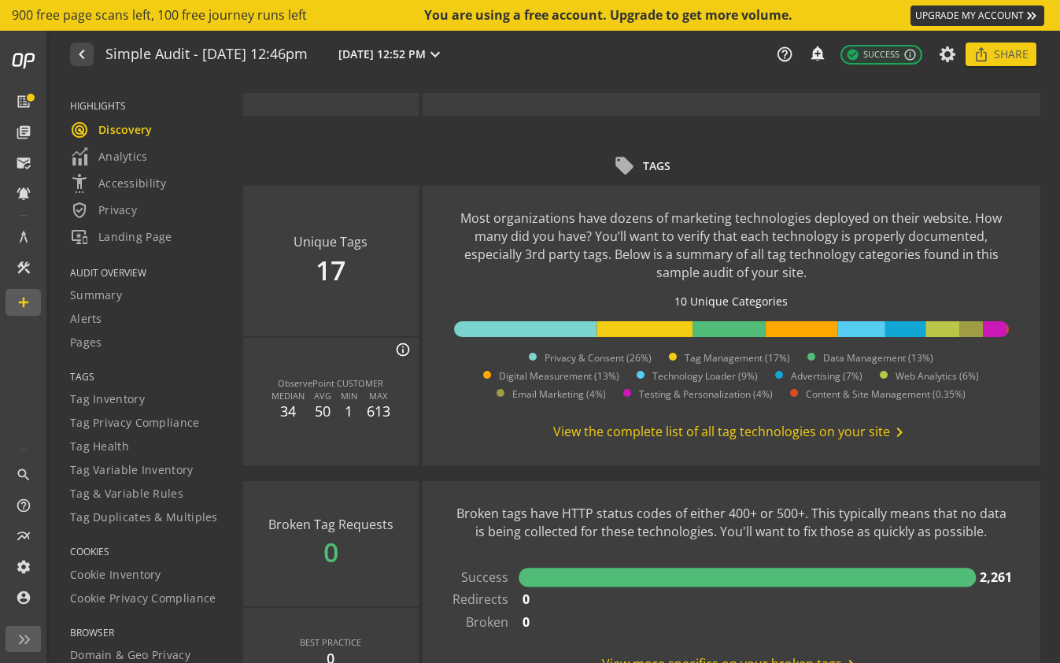
scroll to position [939, 0]
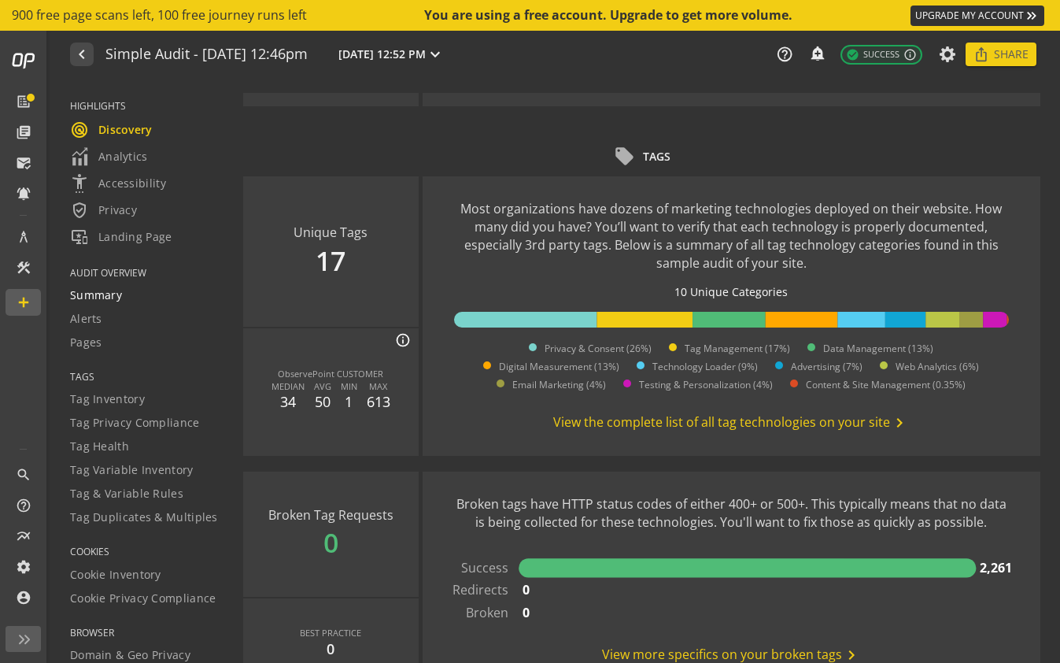
click at [133, 297] on div "Summary" at bounding box center [146, 295] width 153 height 16
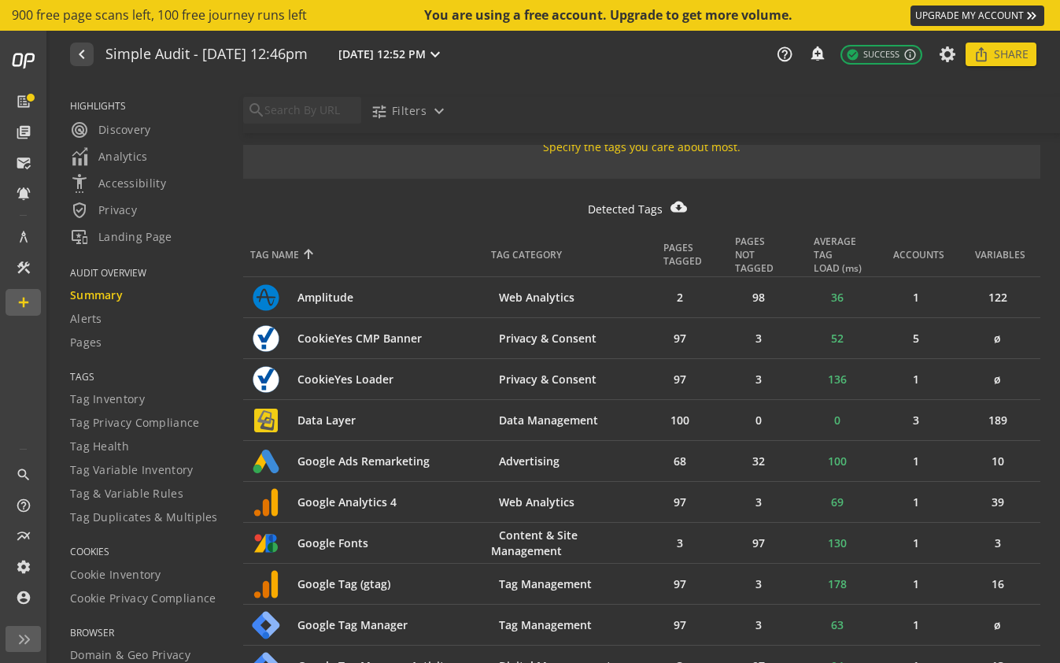
scroll to position [829, 0]
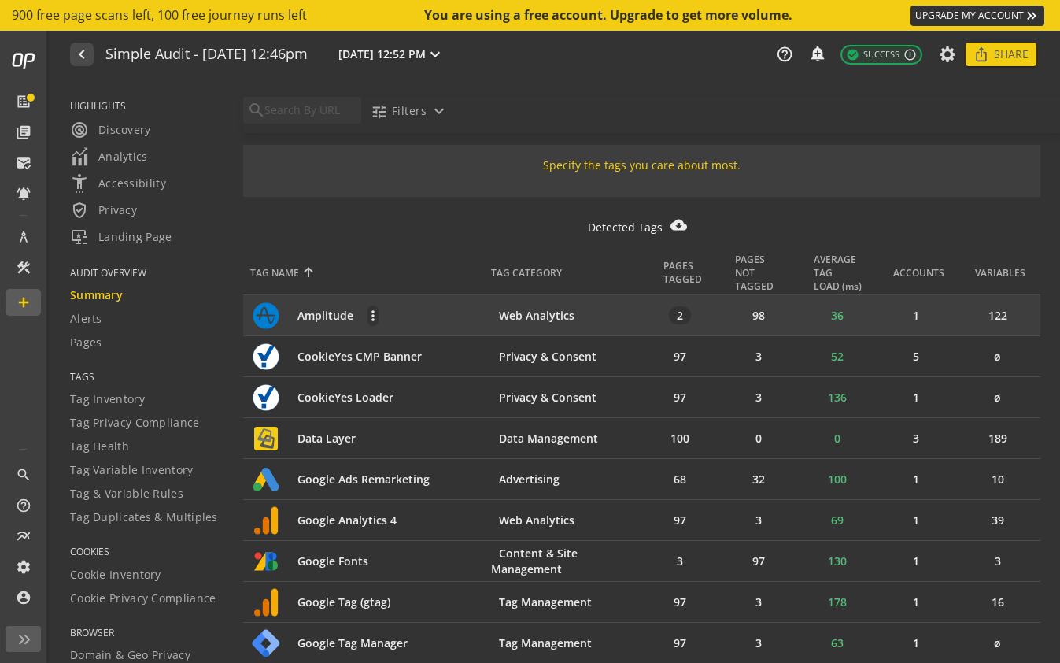
click at [681, 316] on span "2" at bounding box center [680, 315] width 22 height 18
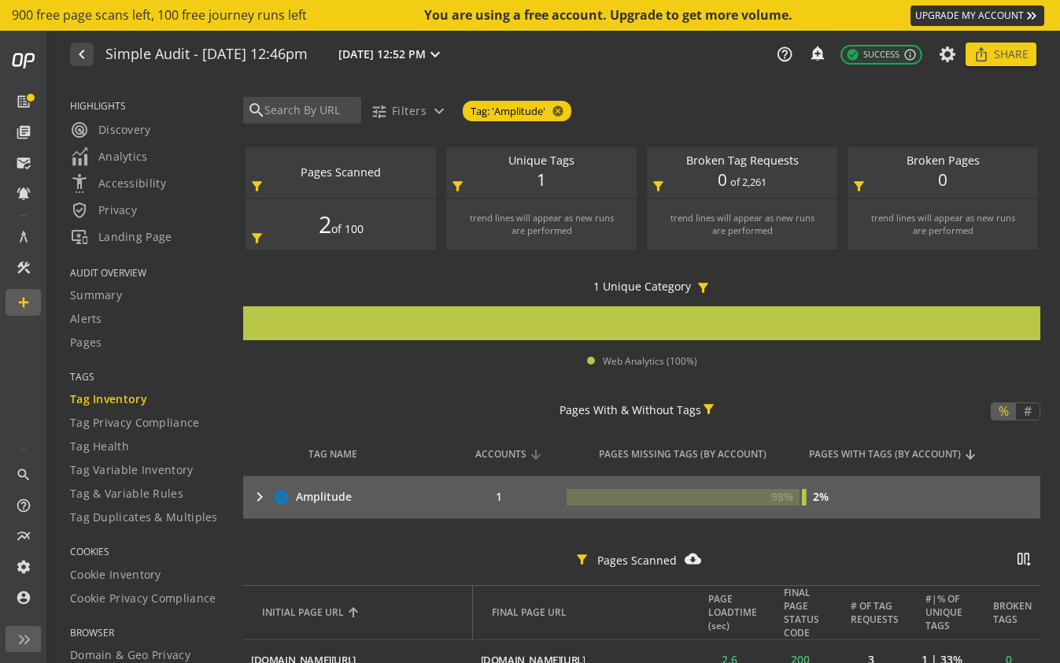
scroll to position [102, 0]
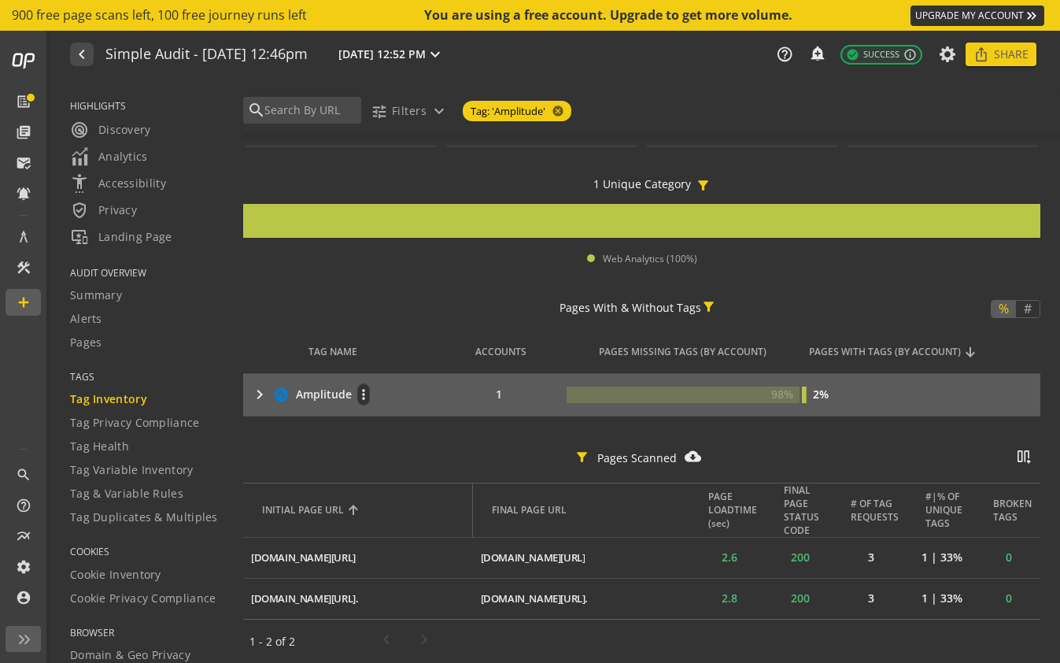
click at [260, 397] on mat-icon "keyboard_arrow_right" at bounding box center [259, 394] width 19 height 19
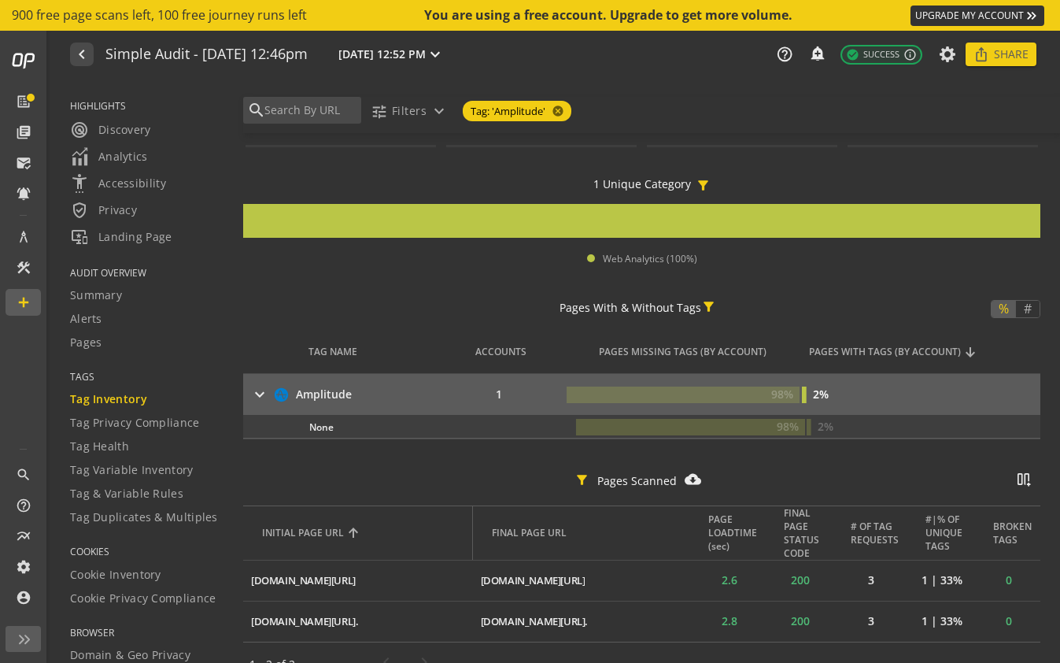
scroll to position [125, 0]
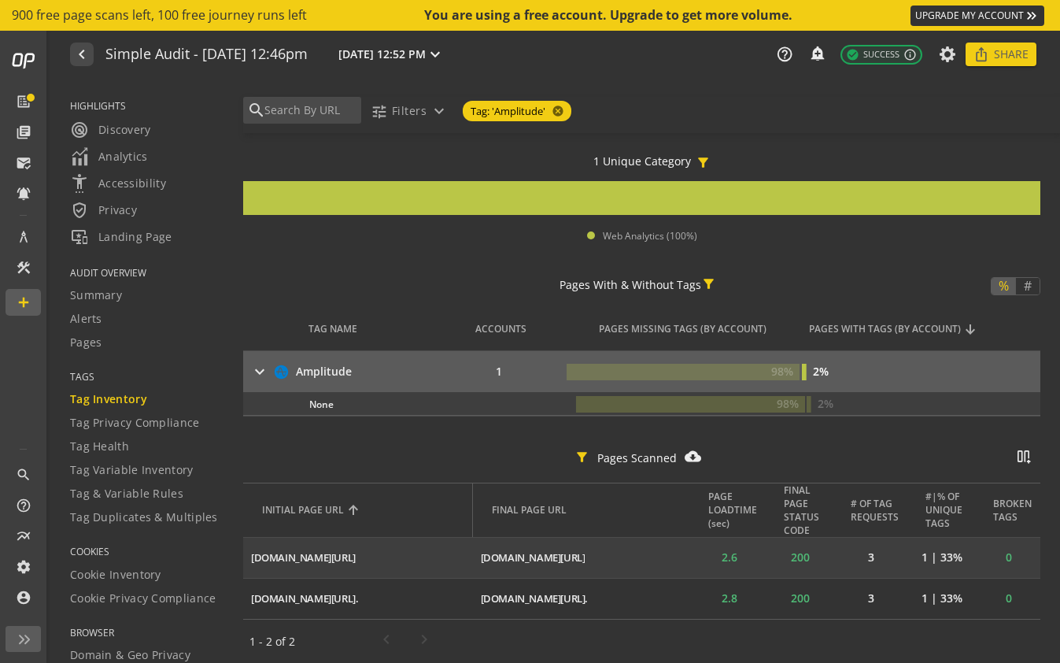
click at [0, 0] on mat-icon "ios_share" at bounding box center [0, 0] width 0 height 0
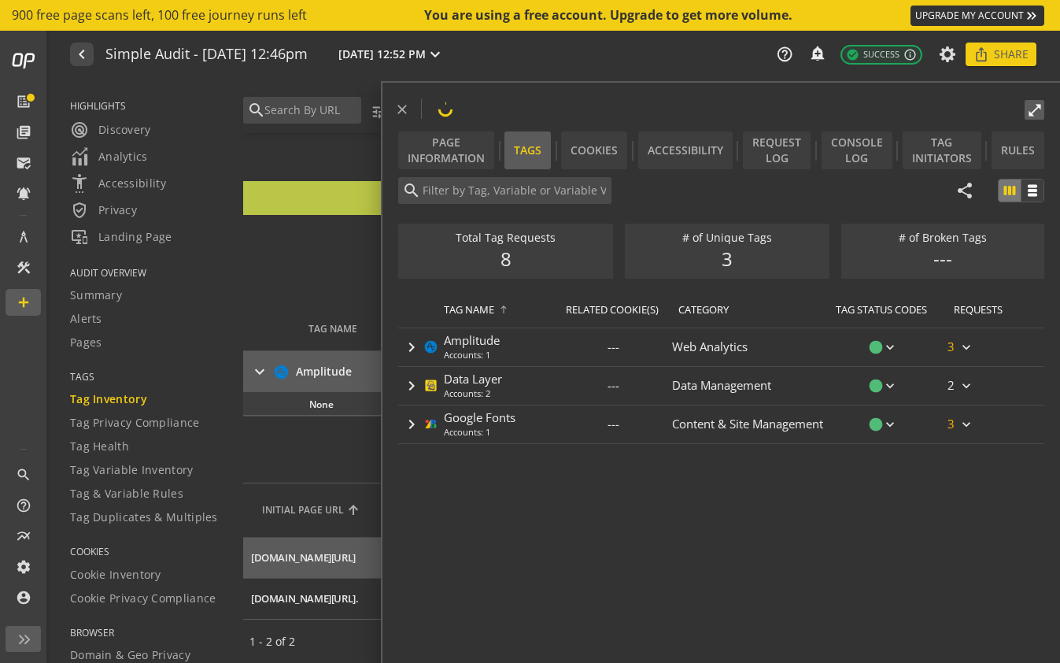
type input "Amplitude"
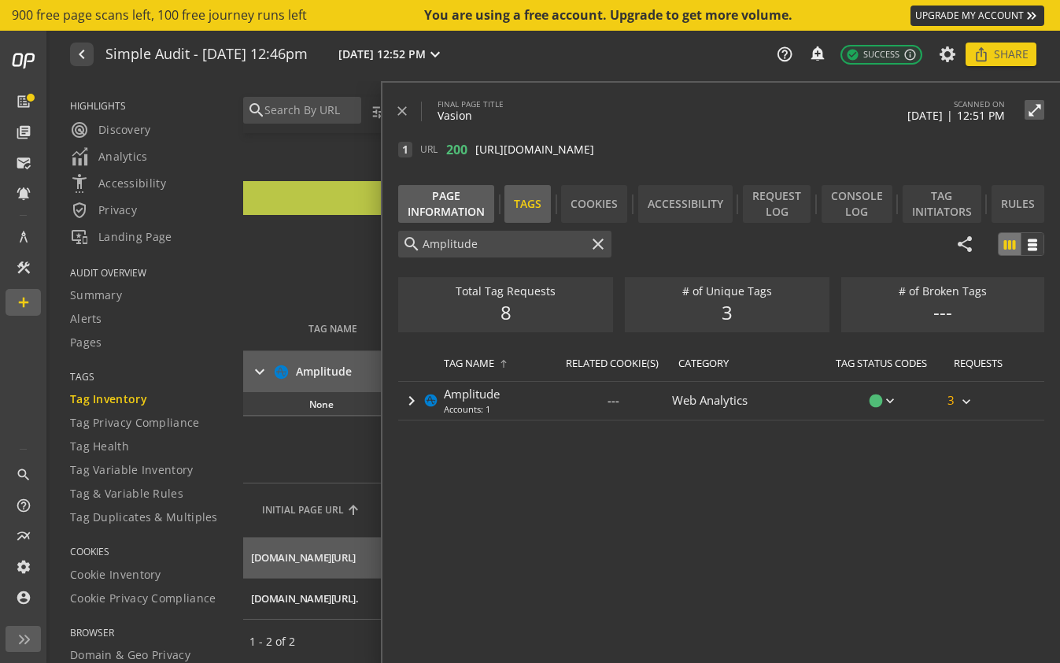
click at [475, 202] on div "Page Information" at bounding box center [446, 204] width 96 height 38
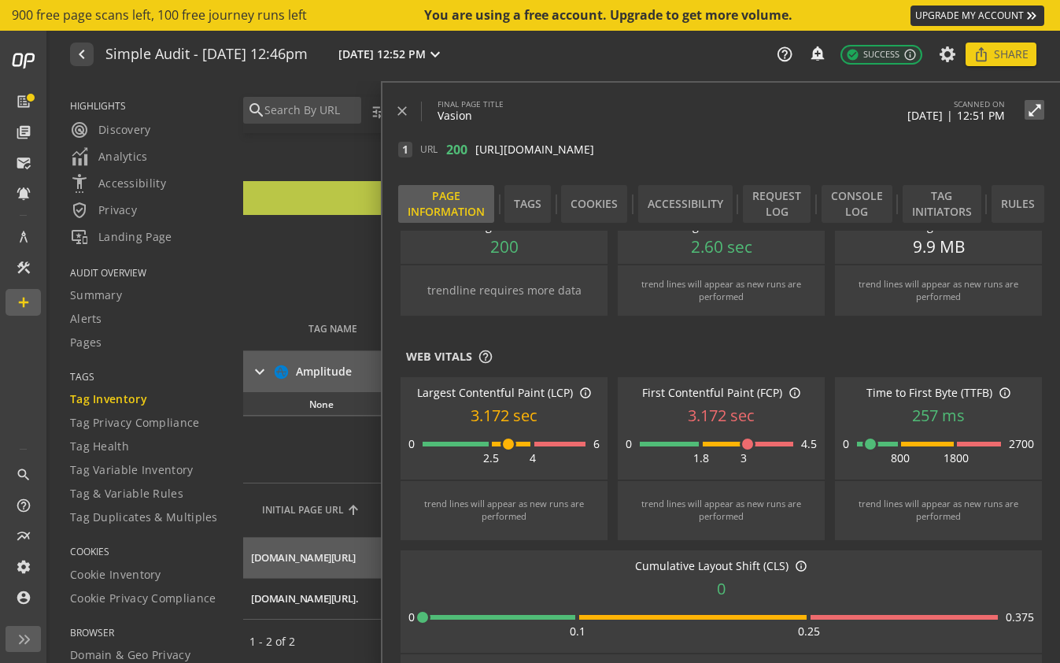
scroll to position [47, 0]
click at [942, 209] on div "Tag Initiators" at bounding box center [942, 204] width 79 height 38
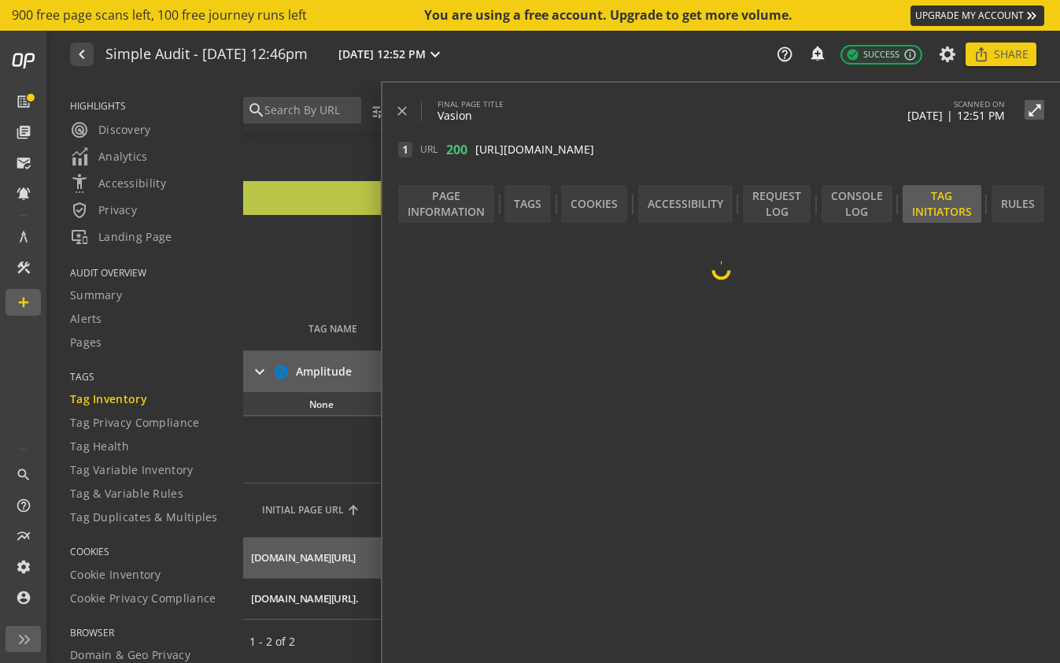
scroll to position [0, 0]
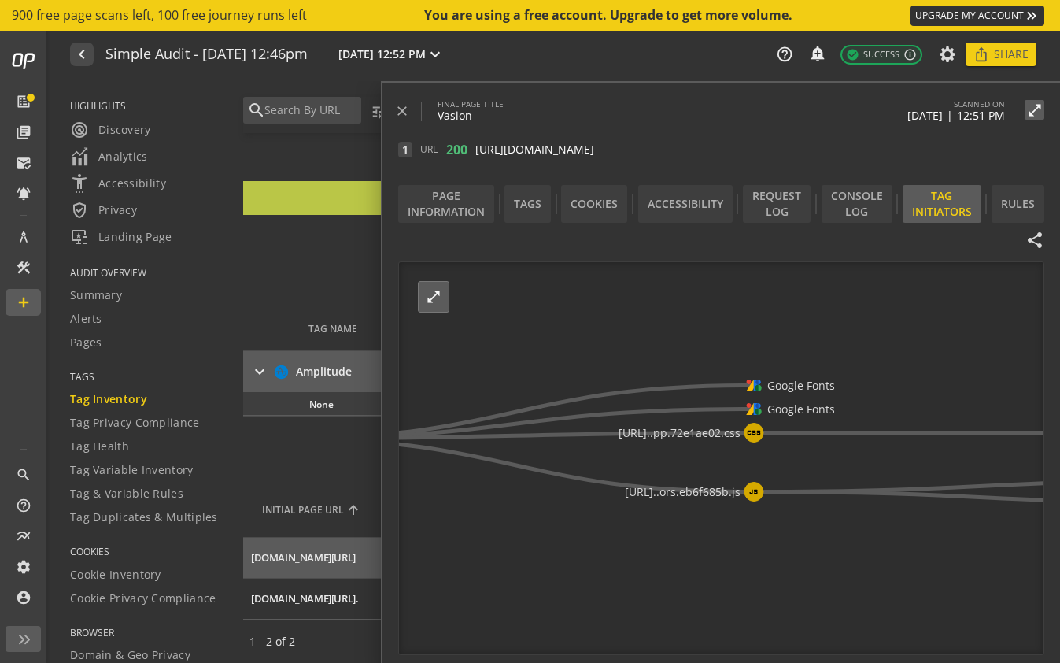
drag, startPoint x: 762, startPoint y: 317, endPoint x: 489, endPoint y: 289, distance: 274.6
click at [489, 289] on icon "[URL]..n/formName/1092 Google Fonts Google Fonts [URL]..pp.72e1ae02.css [URL]..…" at bounding box center [722, 459] width 646 height 394
click at [430, 292] on mat-icon "open_in_full" at bounding box center [434, 297] width 16 height 16
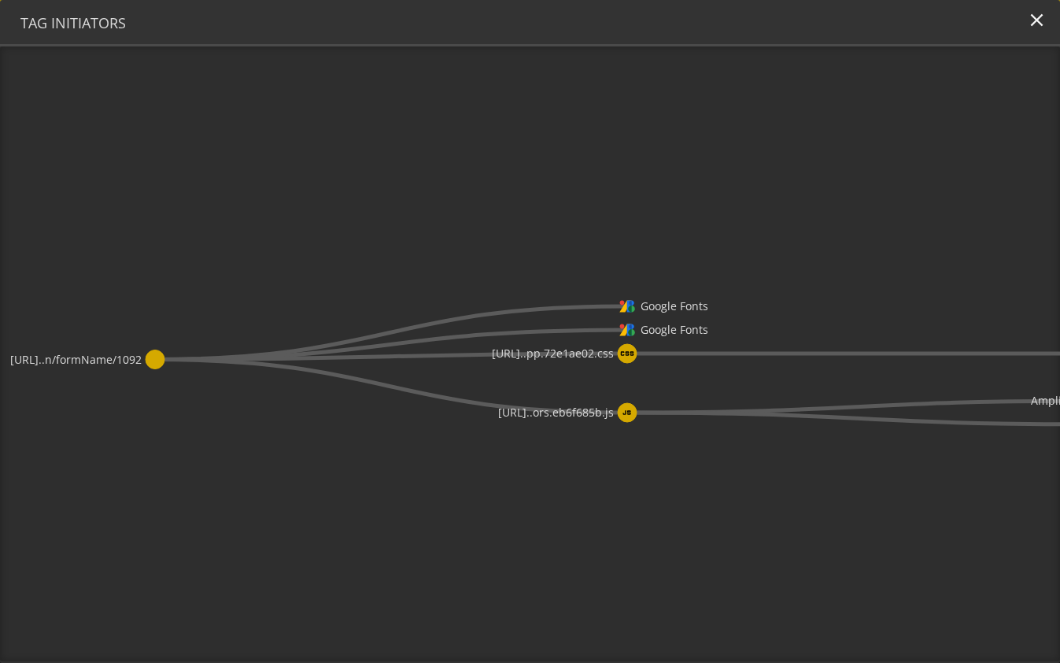
drag, startPoint x: 717, startPoint y: 229, endPoint x: 708, endPoint y: 221, distance: 11.7
click at [708, 221] on icon "[URL]..n/formName/1092 Google Fonts Google Fonts [URL]..pp.72e1ae02.css [URL]..…" at bounding box center [530, 353] width 1060 height 615
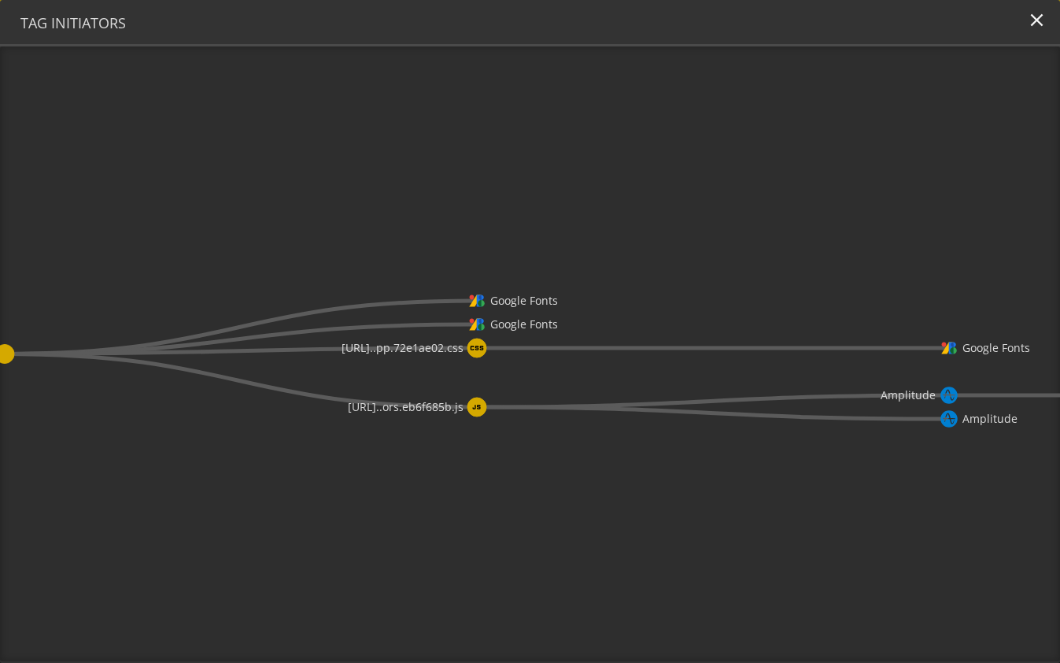
drag, startPoint x: 833, startPoint y: 275, endPoint x: 512, endPoint y: 244, distance: 322.7
click at [512, 244] on icon "[URL]..n/formName/1092 Google Fonts Google Fonts [URL]..pp.72e1ae02.css [URL]..…" at bounding box center [530, 353] width 1060 height 615
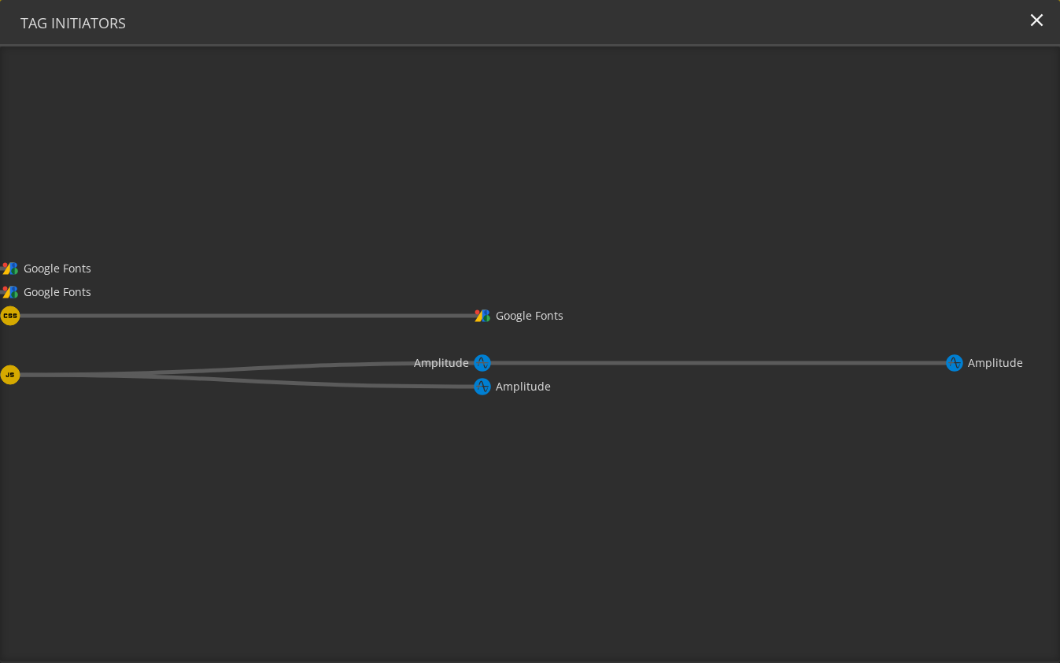
drag, startPoint x: 545, startPoint y: 285, endPoint x: 477, endPoint y: 285, distance: 67.7
click at [477, 285] on icon "[URL]..n/formName/1092 Google Fonts Google Fonts [URL]..pp.72e1ae02.css [URL]..…" at bounding box center [530, 353] width 1060 height 615
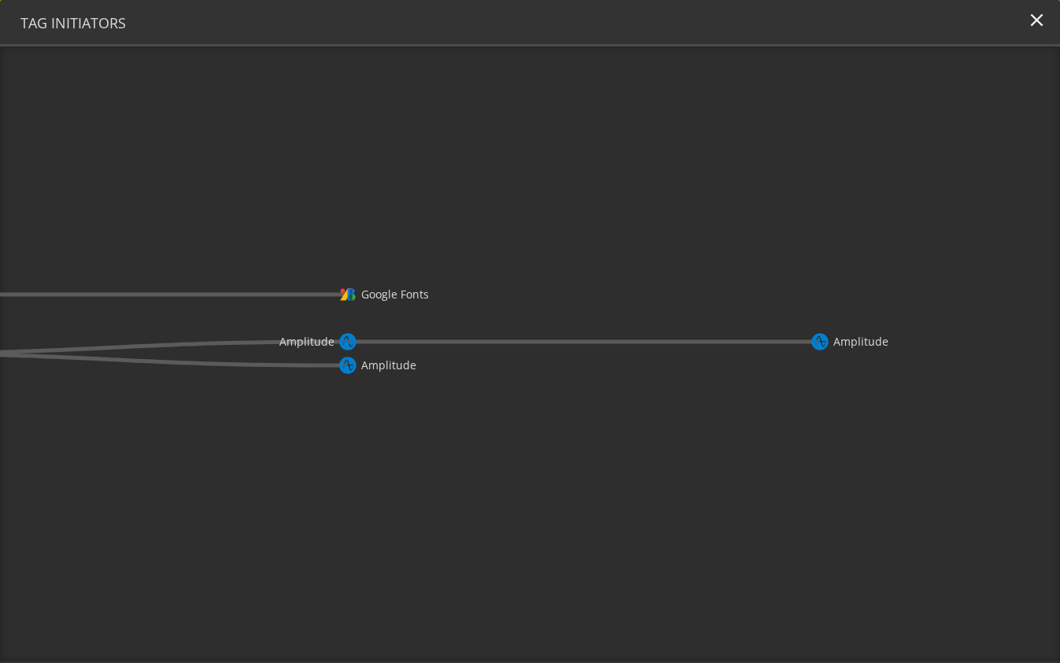
drag, startPoint x: 730, startPoint y: 295, endPoint x: 606, endPoint y: 274, distance: 125.4
click at [606, 274] on icon "[URL]..n/formName/1092 Google Fonts Google Fonts [URL]..pp.72e1ae02.css [URL]..…" at bounding box center [530, 353] width 1060 height 615
click at [1036, 17] on mat-icon "close" at bounding box center [1036, 19] width 21 height 21
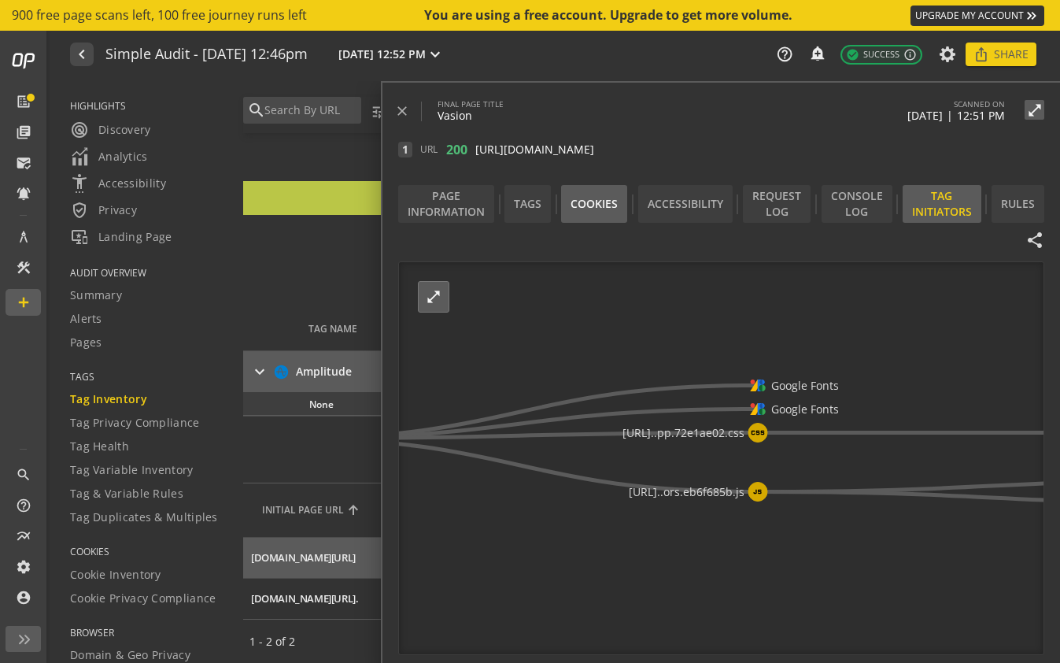
click at [601, 201] on div "Cookies" at bounding box center [594, 204] width 66 height 38
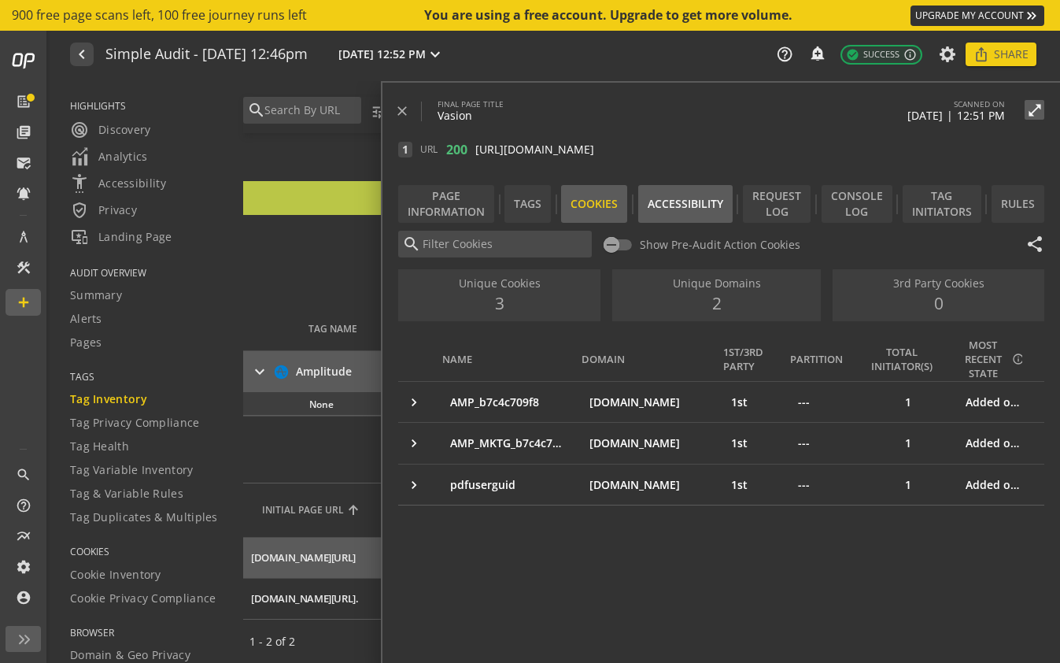
click at [650, 199] on div "Accessibility" at bounding box center [685, 204] width 94 height 38
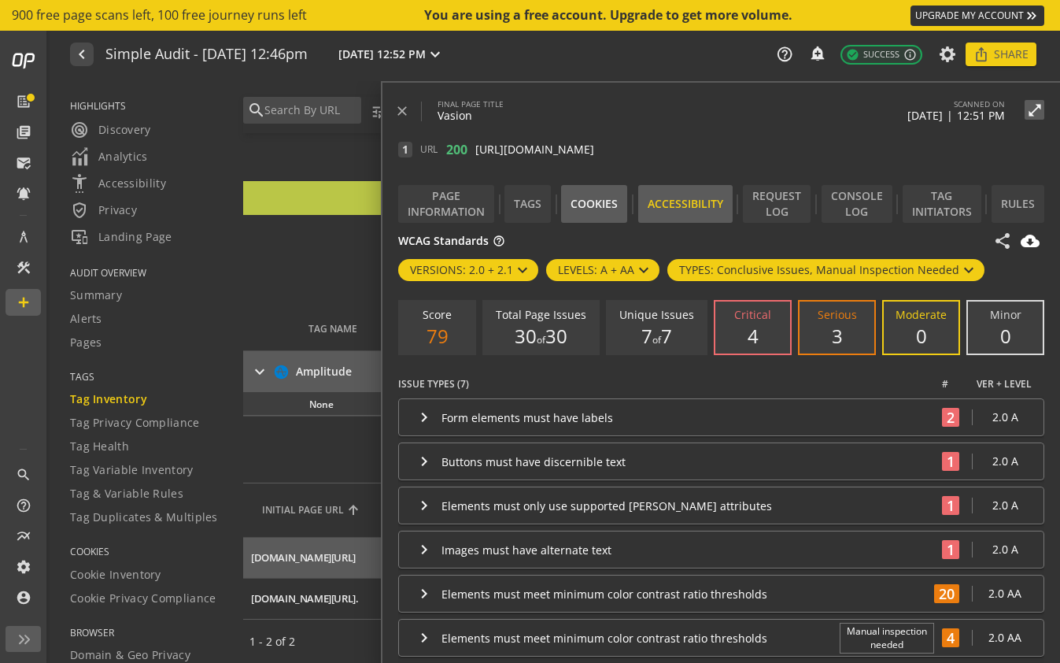
click at [585, 203] on div "Cookies" at bounding box center [594, 204] width 66 height 38
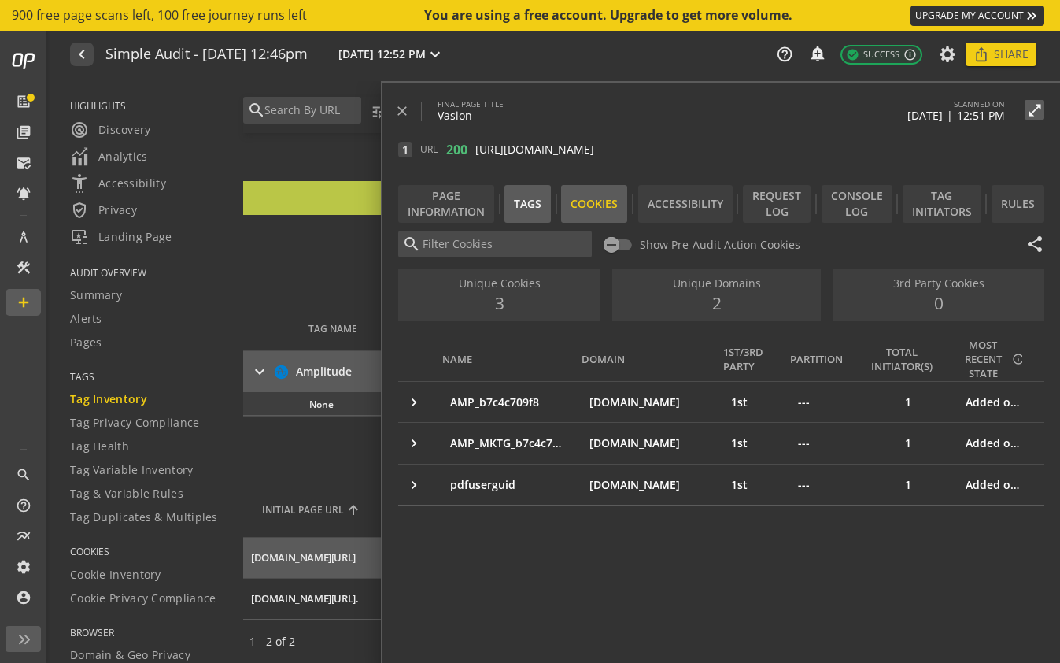
click at [522, 203] on div "Tags" at bounding box center [527, 204] width 46 height 38
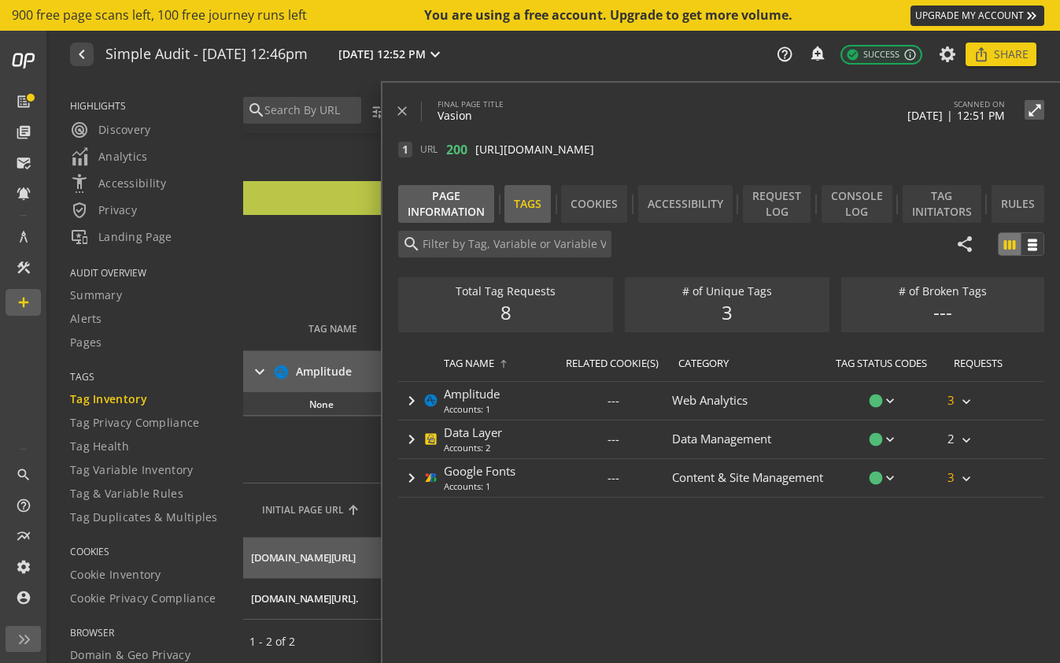
type input "Amplitude"
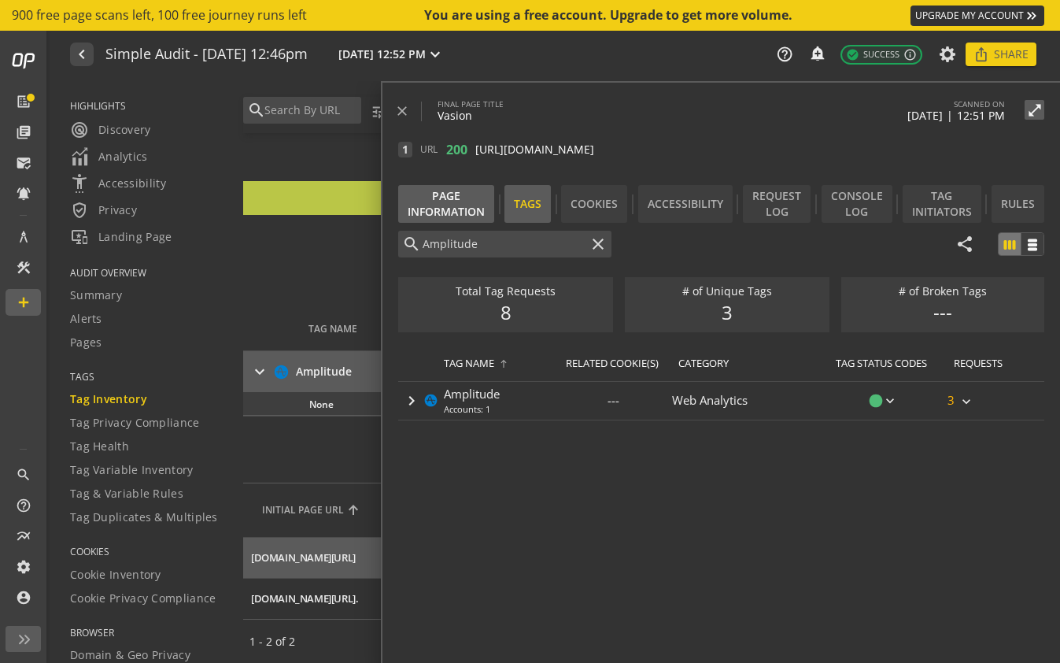
click at [447, 209] on div "Page Information" at bounding box center [446, 204] width 96 height 38
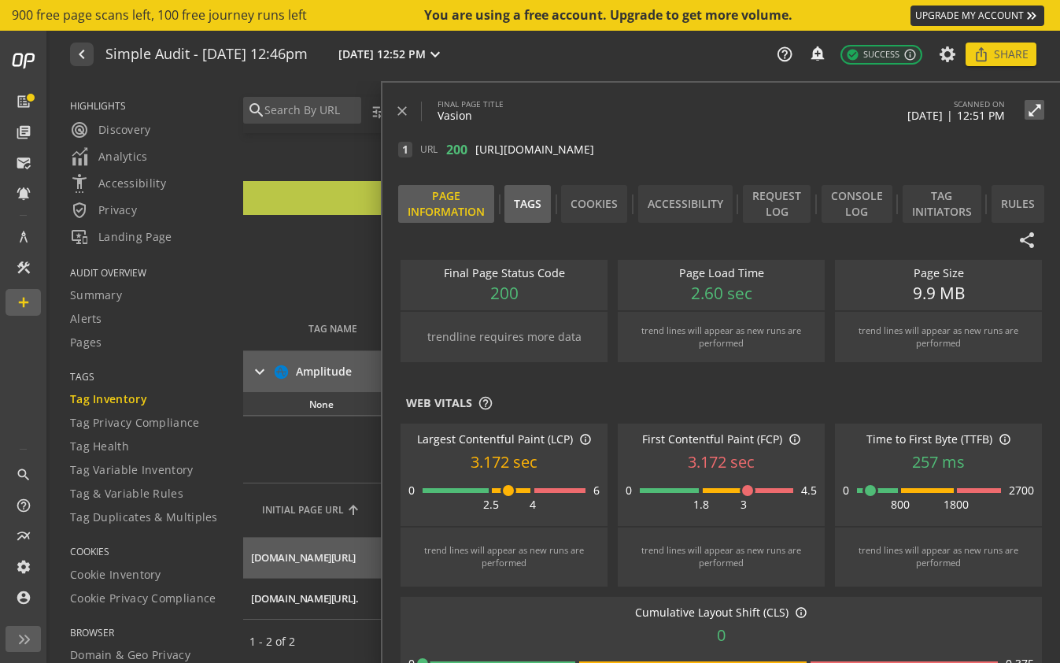
click at [540, 209] on div "Tags" at bounding box center [527, 204] width 46 height 38
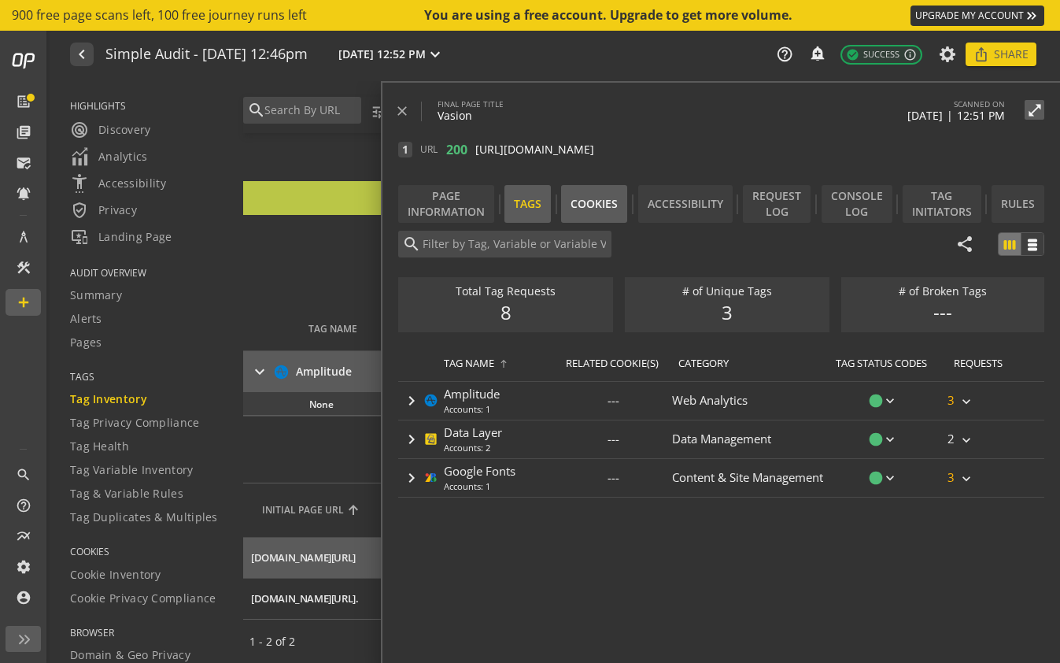
type input "Amplitude"
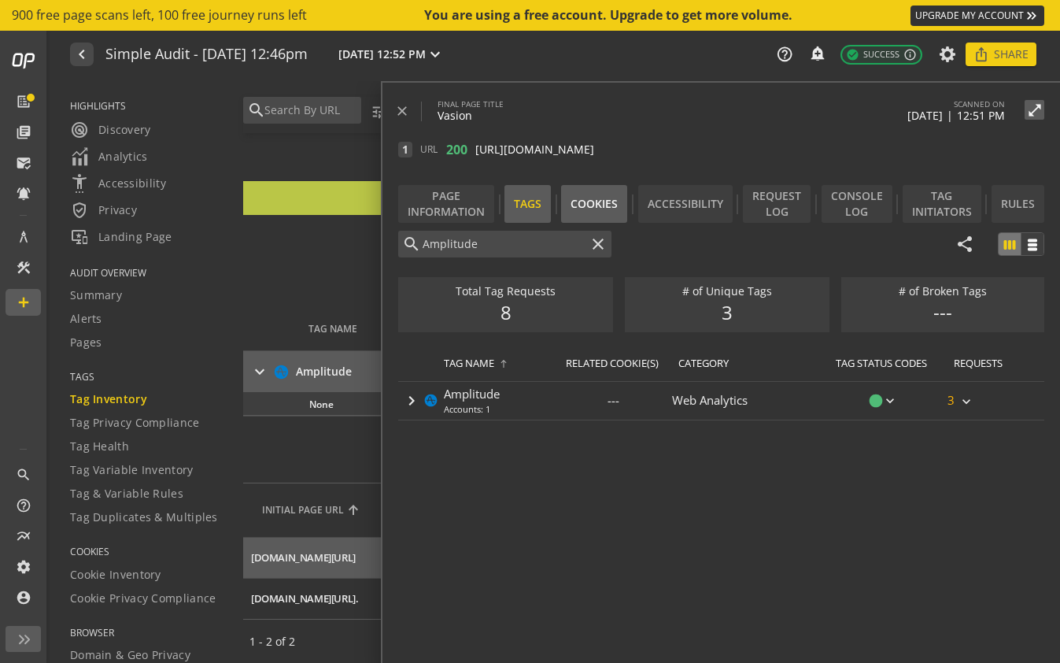
click at [597, 207] on div "Cookies" at bounding box center [594, 204] width 66 height 38
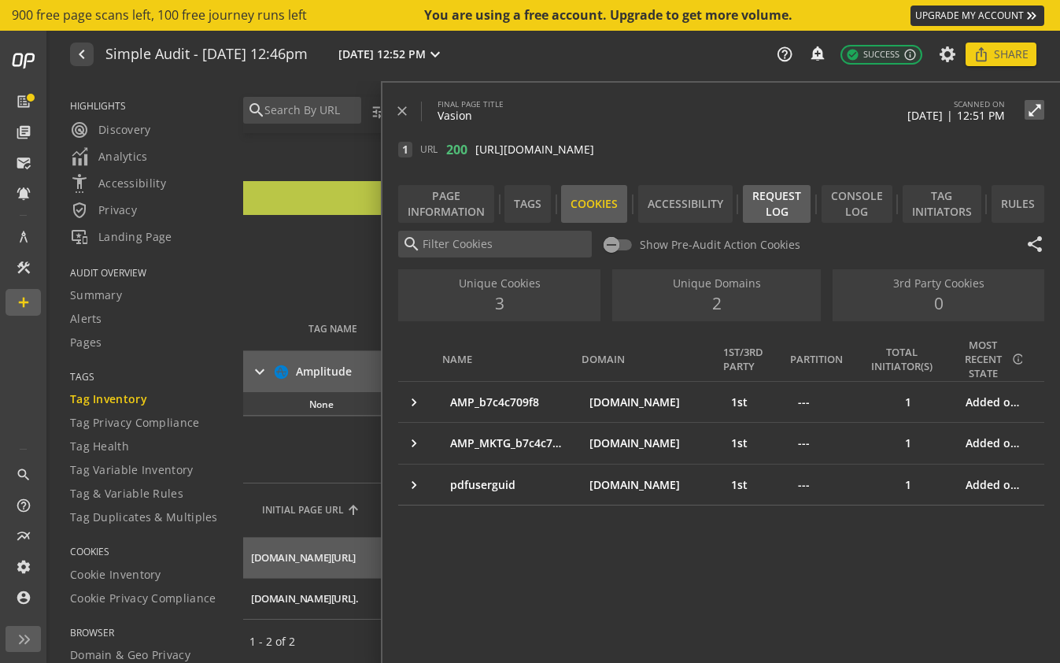
click at [788, 190] on div "Request Log" at bounding box center [777, 204] width 68 height 38
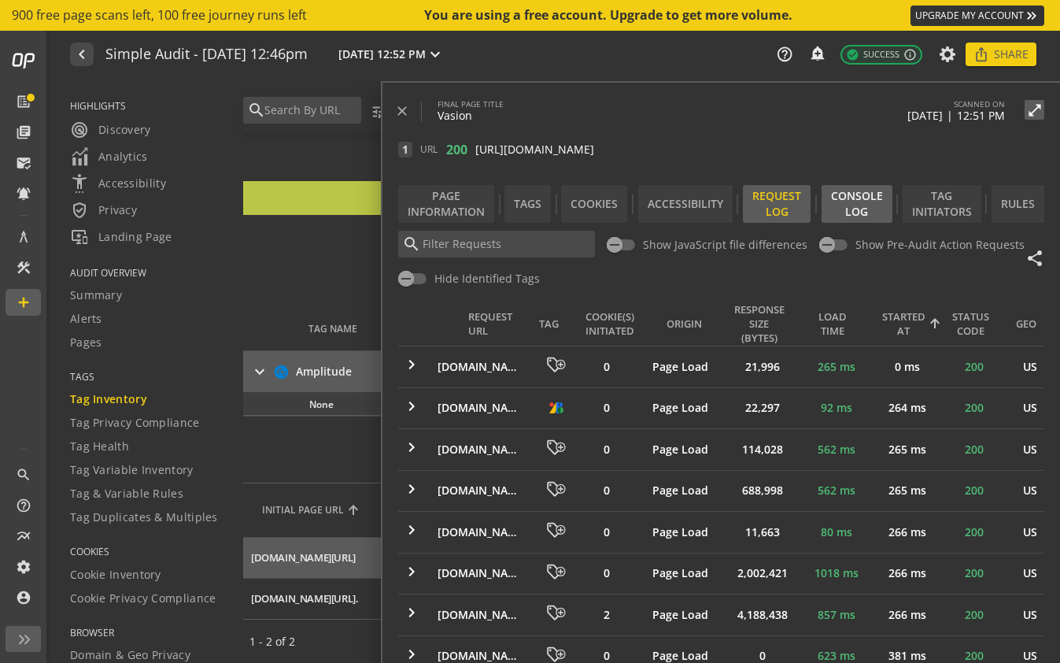
click at [839, 198] on div "Console Log" at bounding box center [857, 204] width 71 height 38
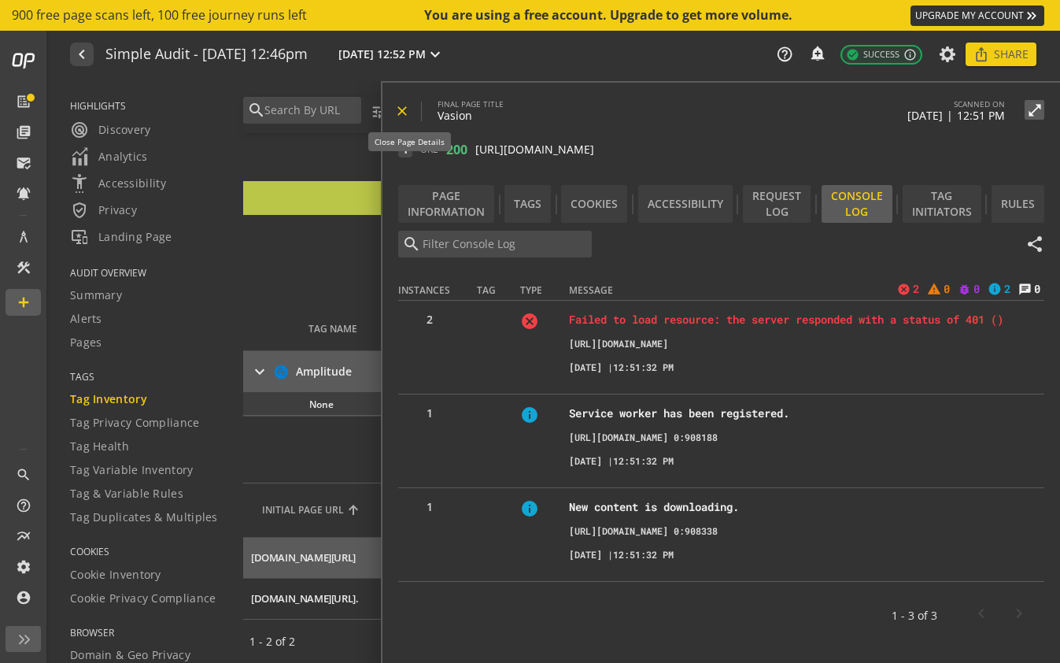
click at [399, 109] on mat-icon "close" at bounding box center [402, 111] width 16 height 16
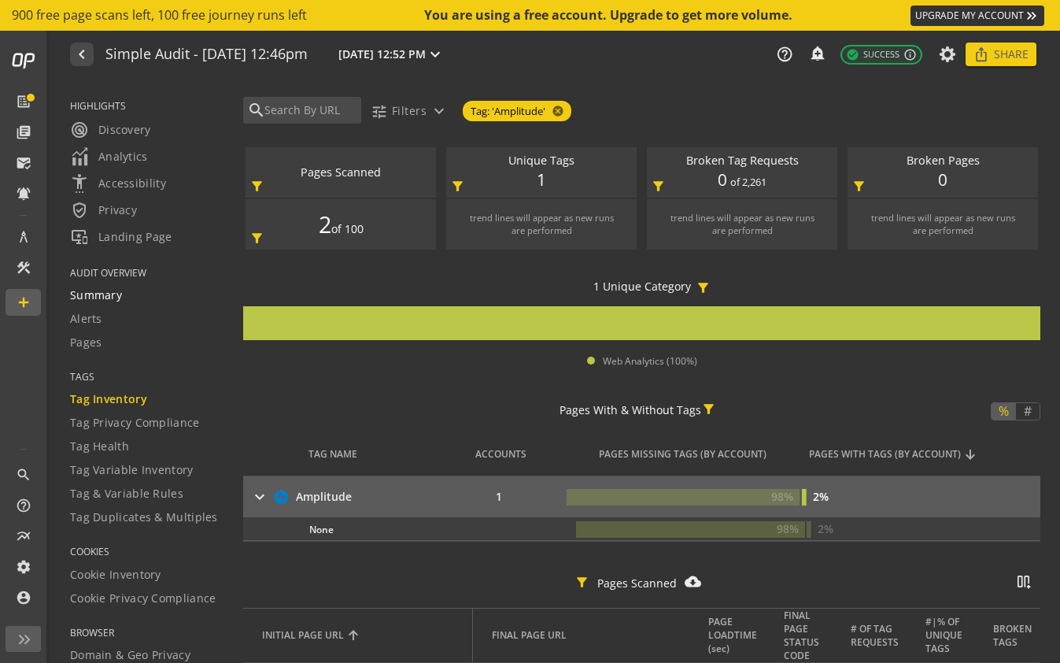
click at [110, 291] on span "Summary" at bounding box center [96, 295] width 52 height 16
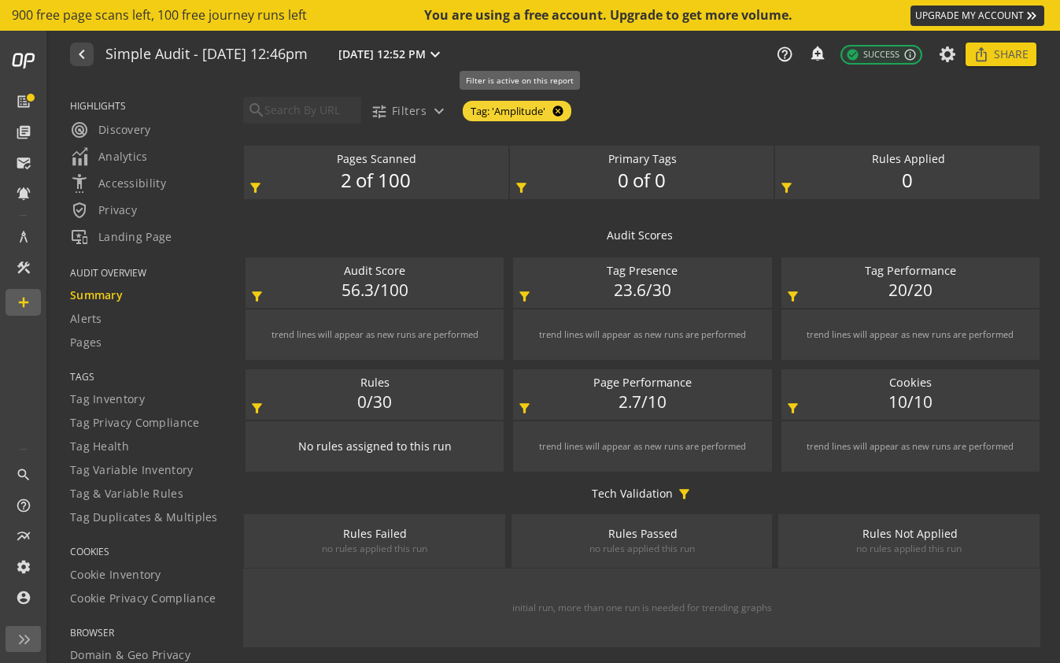
click at [563, 110] on mat-icon "cancel" at bounding box center [556, 111] width 22 height 13
